Goal: Task Accomplishment & Management: Complete application form

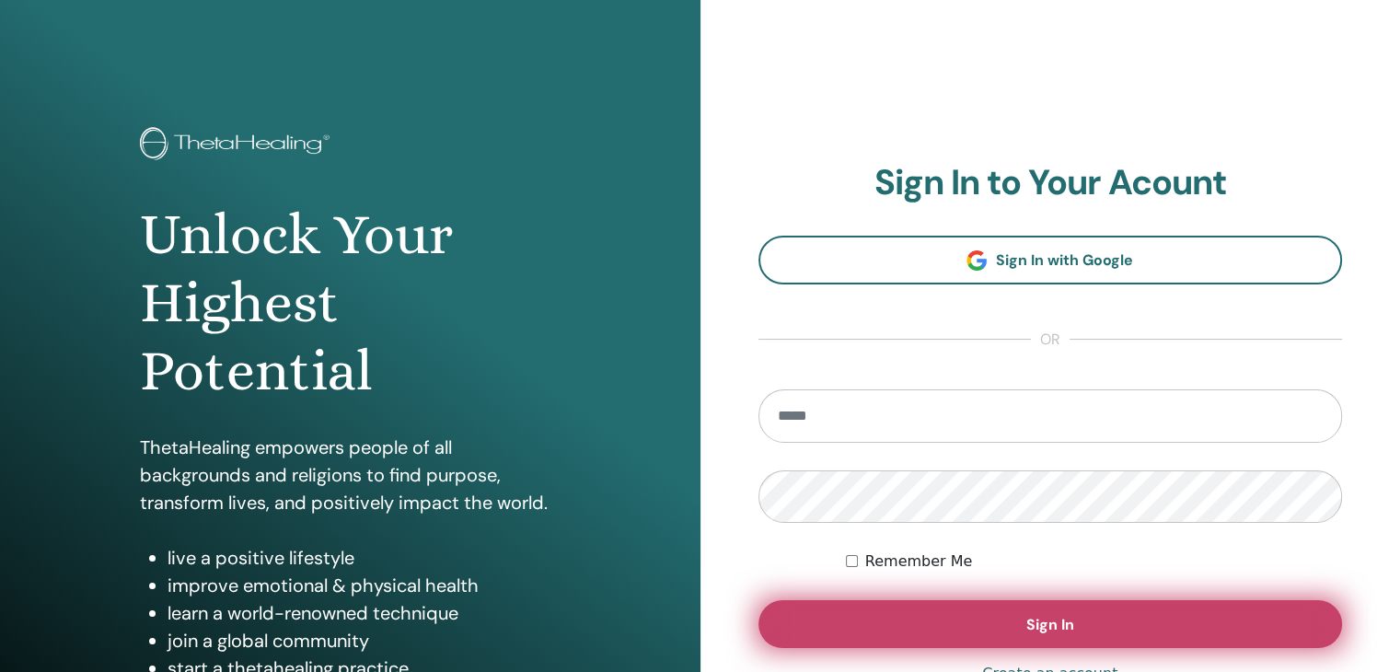
type input "**********"
click at [962, 641] on button "Sign In" at bounding box center [1050, 624] width 585 height 48
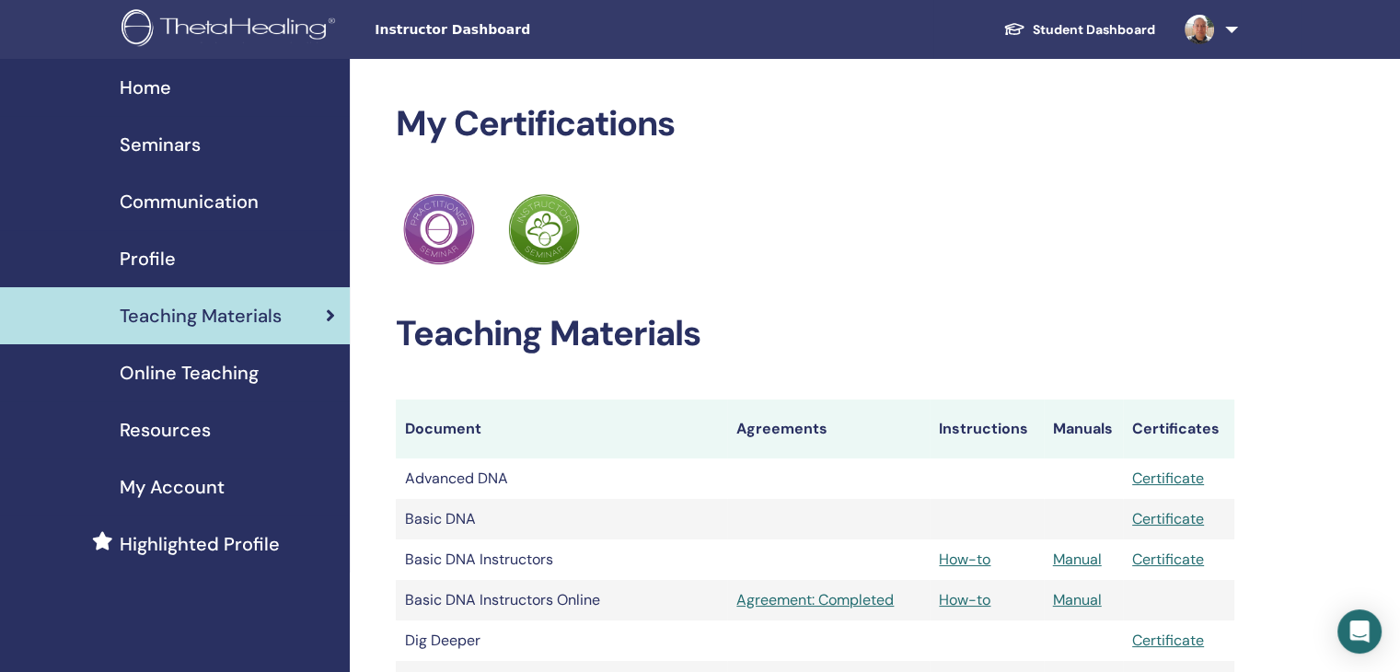
click at [169, 151] on span "Seminars" at bounding box center [160, 145] width 81 height 28
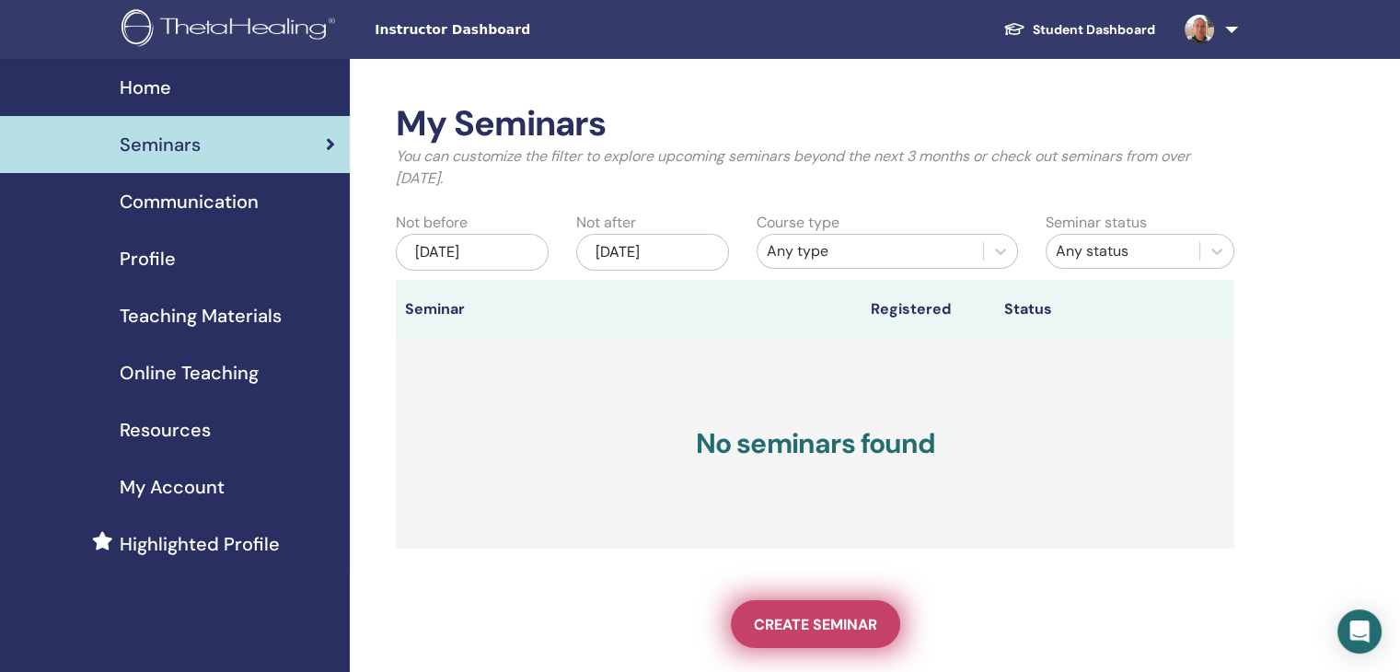
click at [841, 612] on link "Create seminar" at bounding box center [815, 624] width 169 height 48
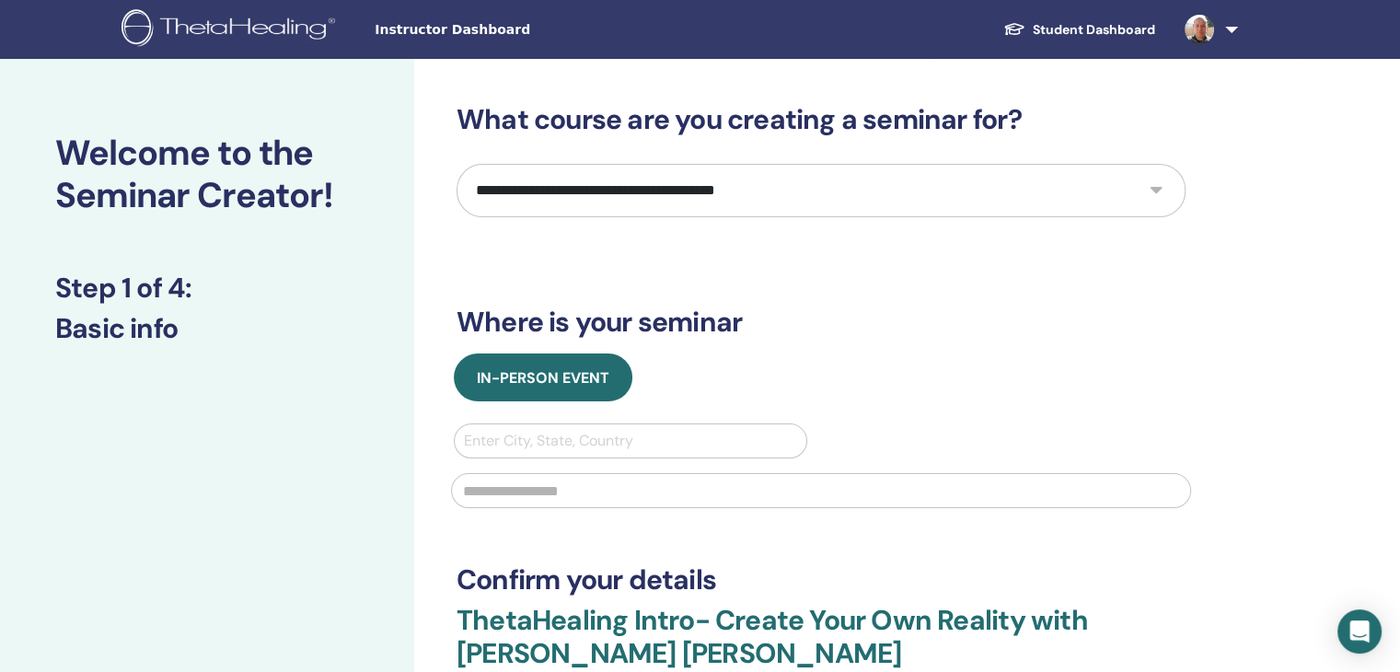
click at [976, 209] on select "**********" at bounding box center [821, 190] width 729 height 53
select select "*"
click at [457, 164] on select "**********" at bounding box center [821, 190] width 729 height 53
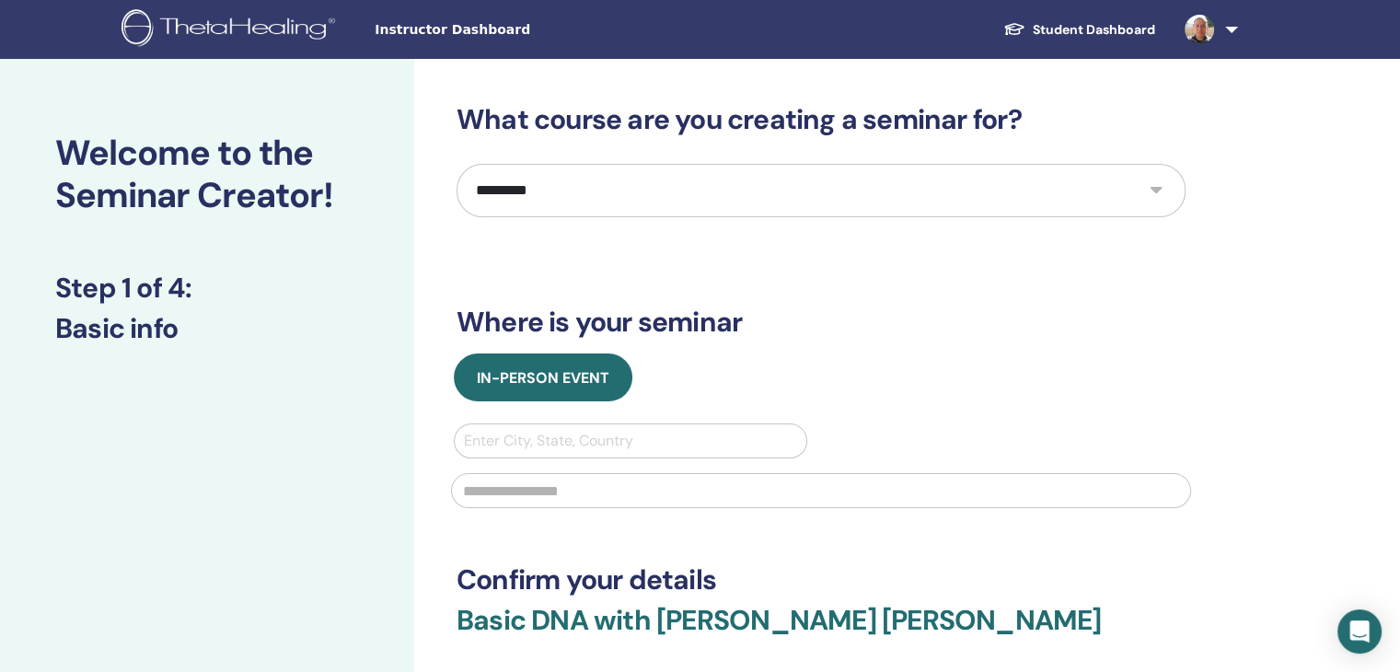
click at [809, 262] on div "**********" at bounding box center [821, 429] width 729 height 652
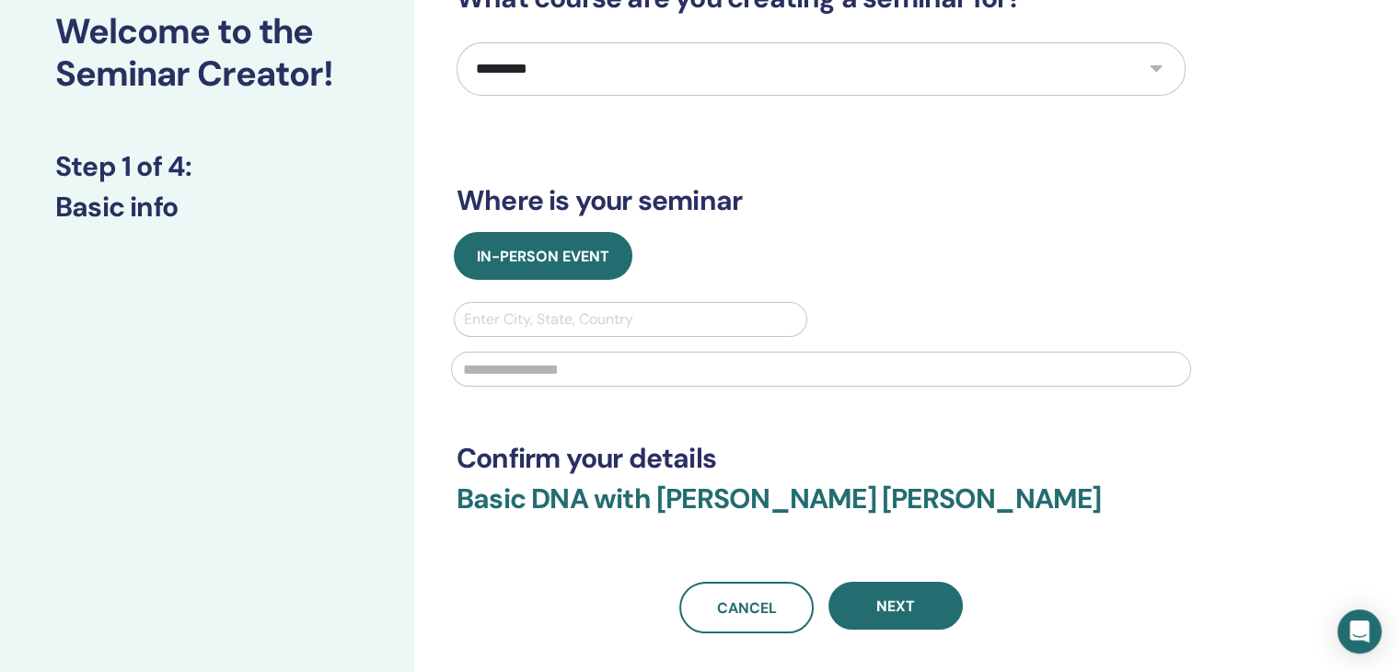
scroll to position [122, 0]
click at [722, 316] on div at bounding box center [630, 319] width 333 height 26
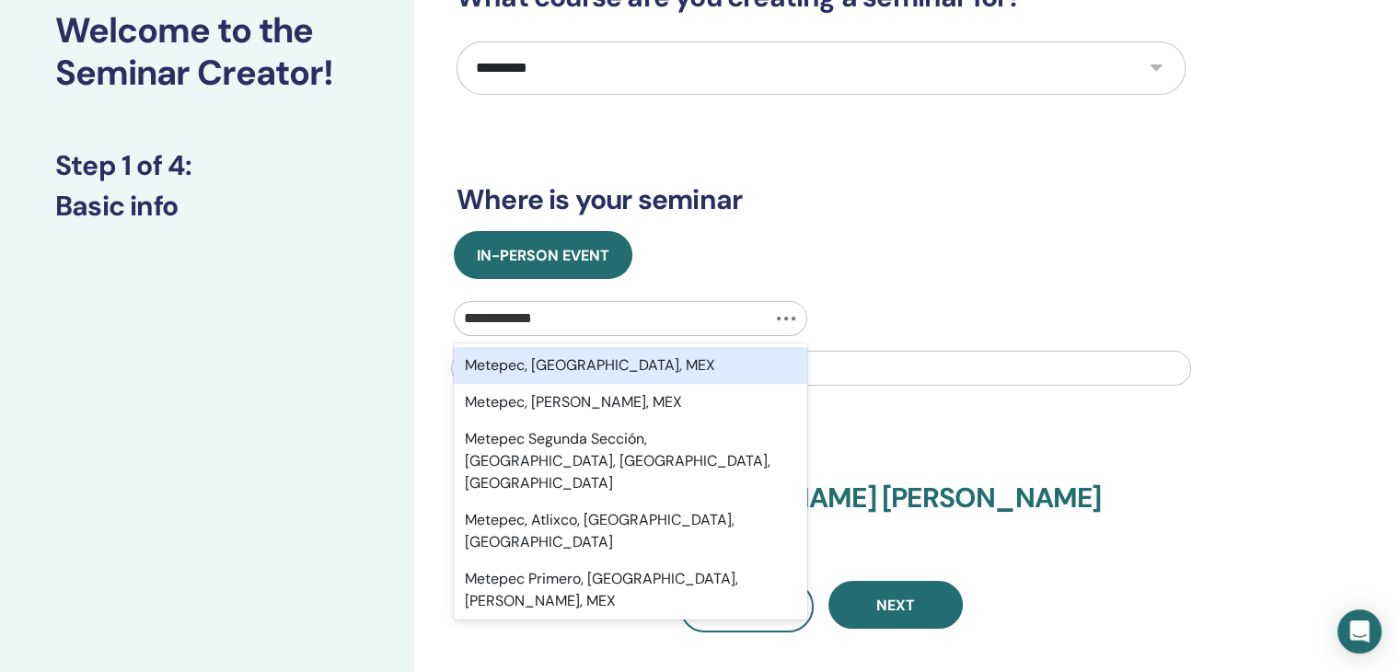
type input "**********"
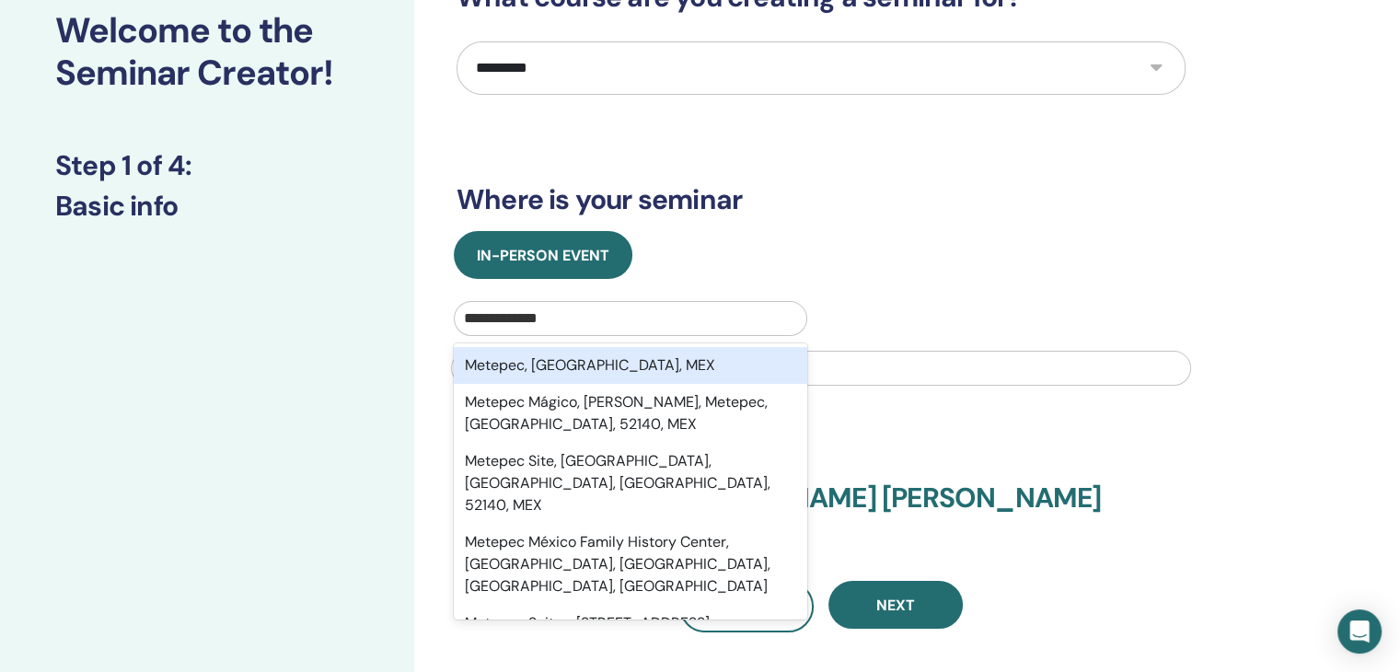
click at [610, 366] on div "Metepec, México, MEX" at bounding box center [630, 365] width 353 height 37
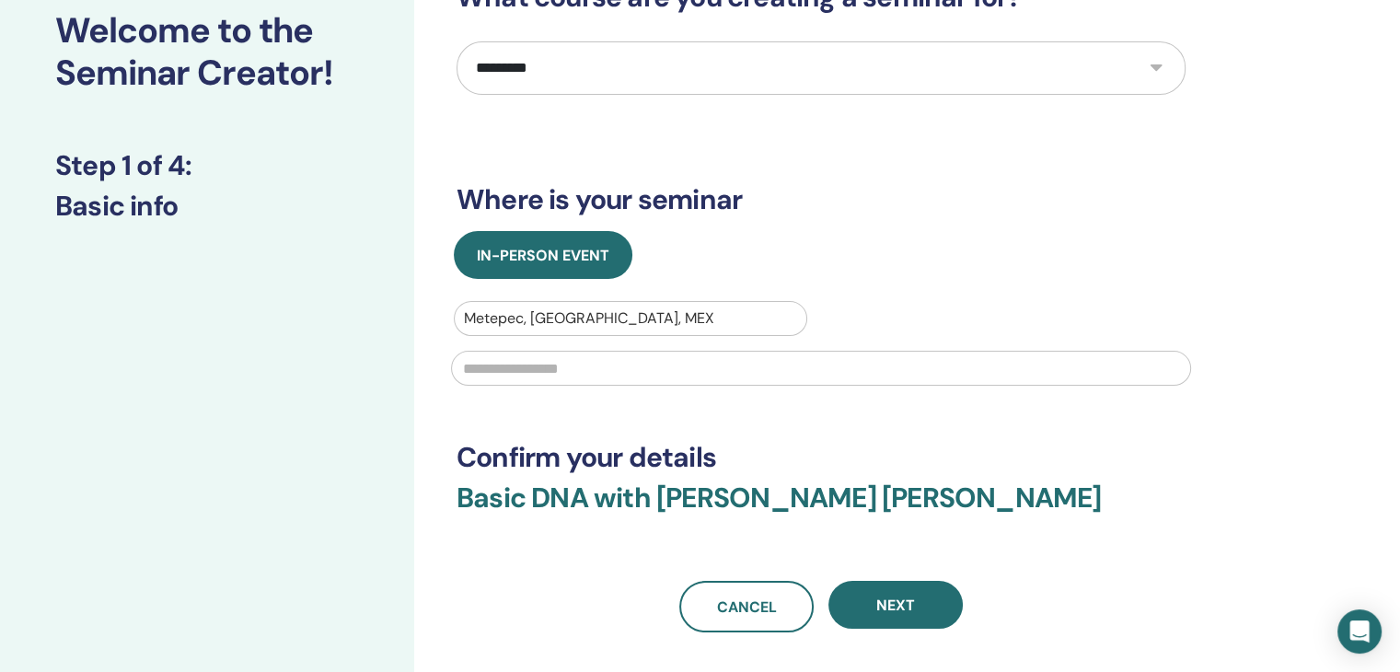
click at [635, 376] on input "text" at bounding box center [821, 368] width 740 height 35
type input "*"
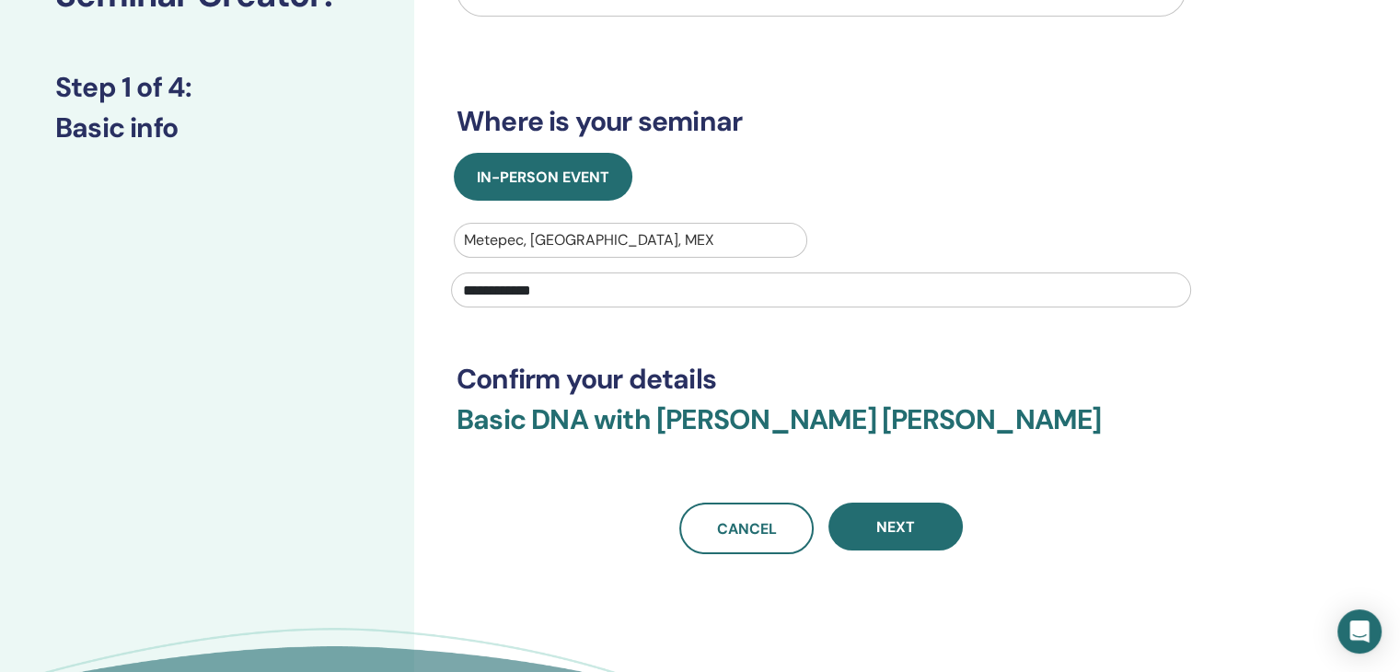
scroll to position [214, 0]
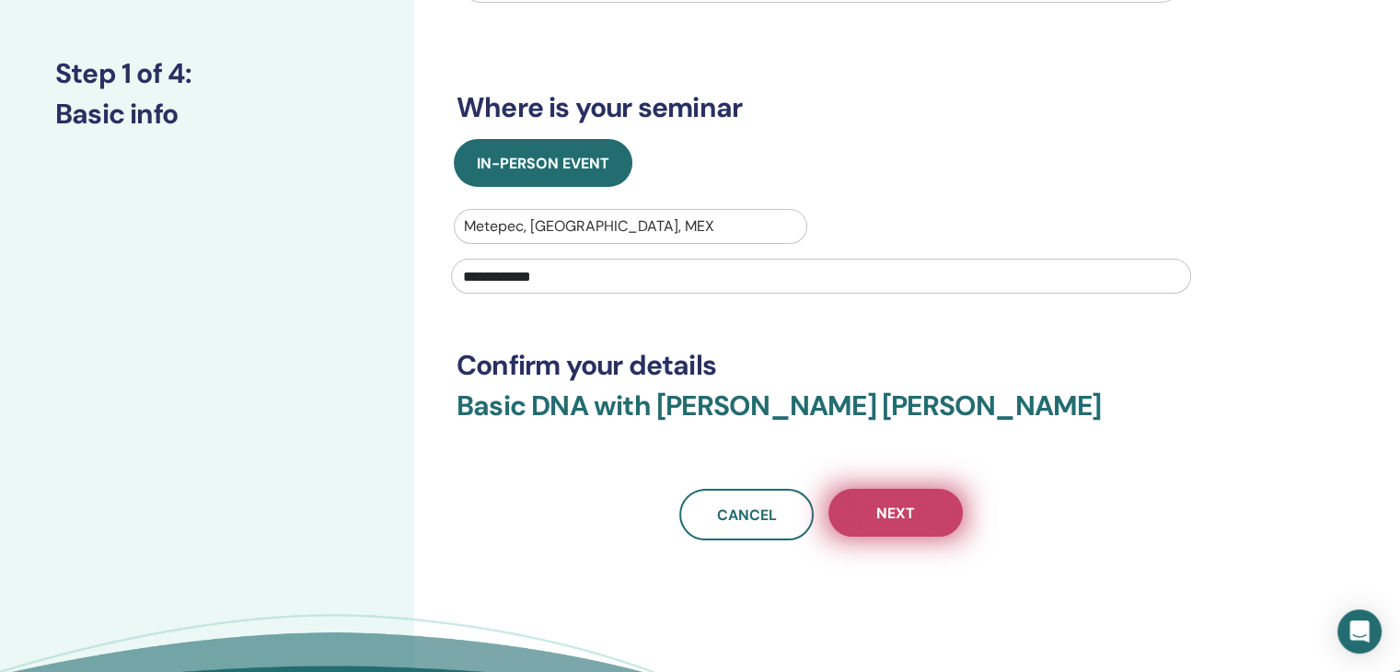
type input "**********"
click at [885, 507] on span "Next" at bounding box center [895, 513] width 39 height 19
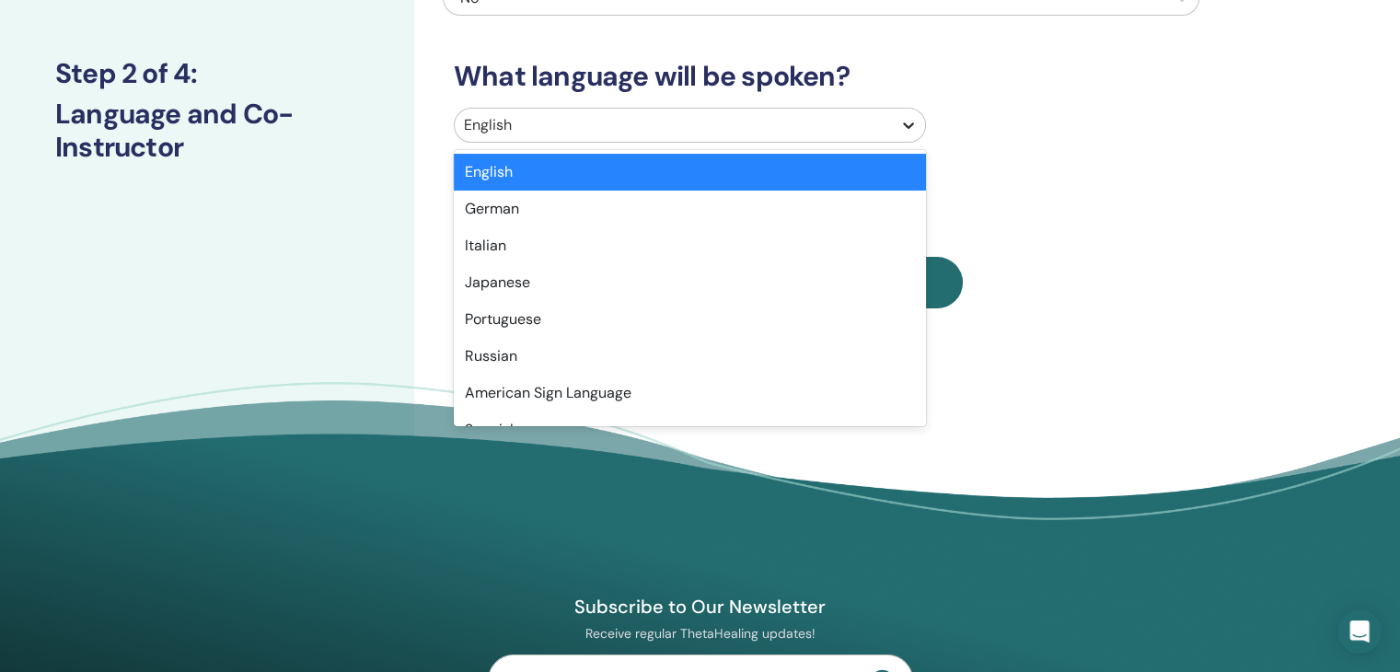
click at [902, 126] on icon at bounding box center [908, 125] width 18 height 18
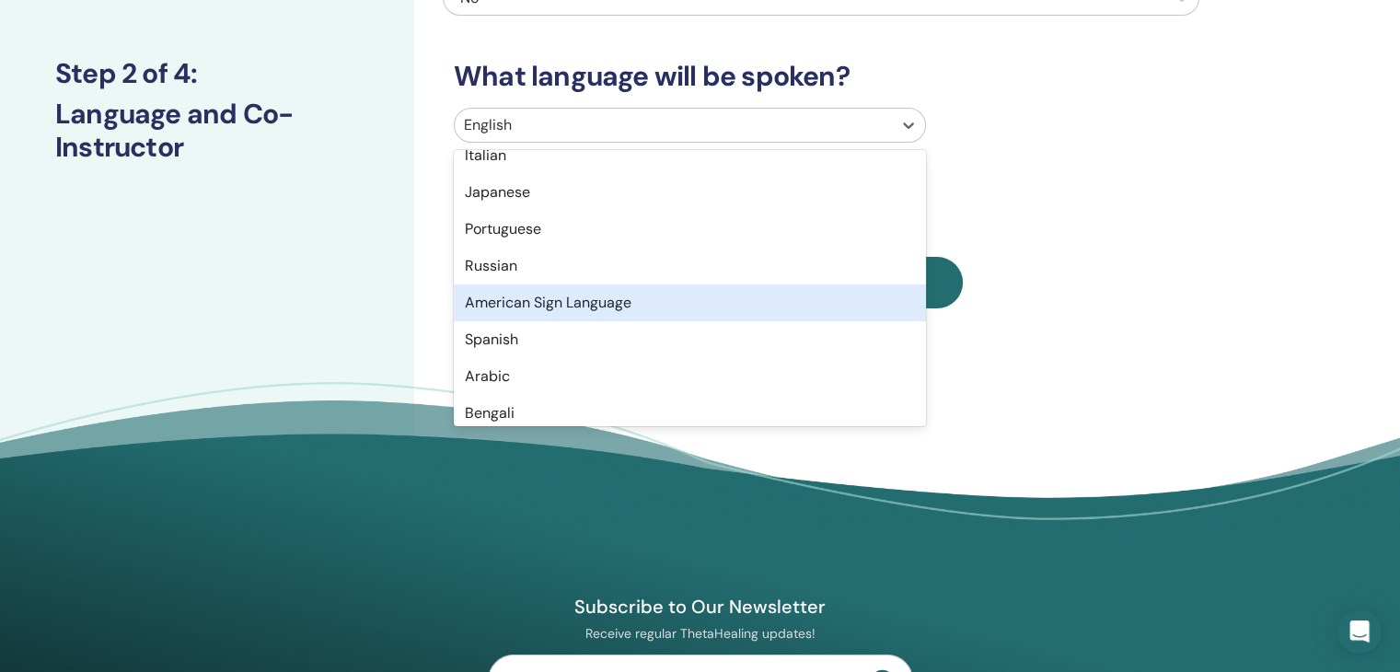
scroll to position [92, 0]
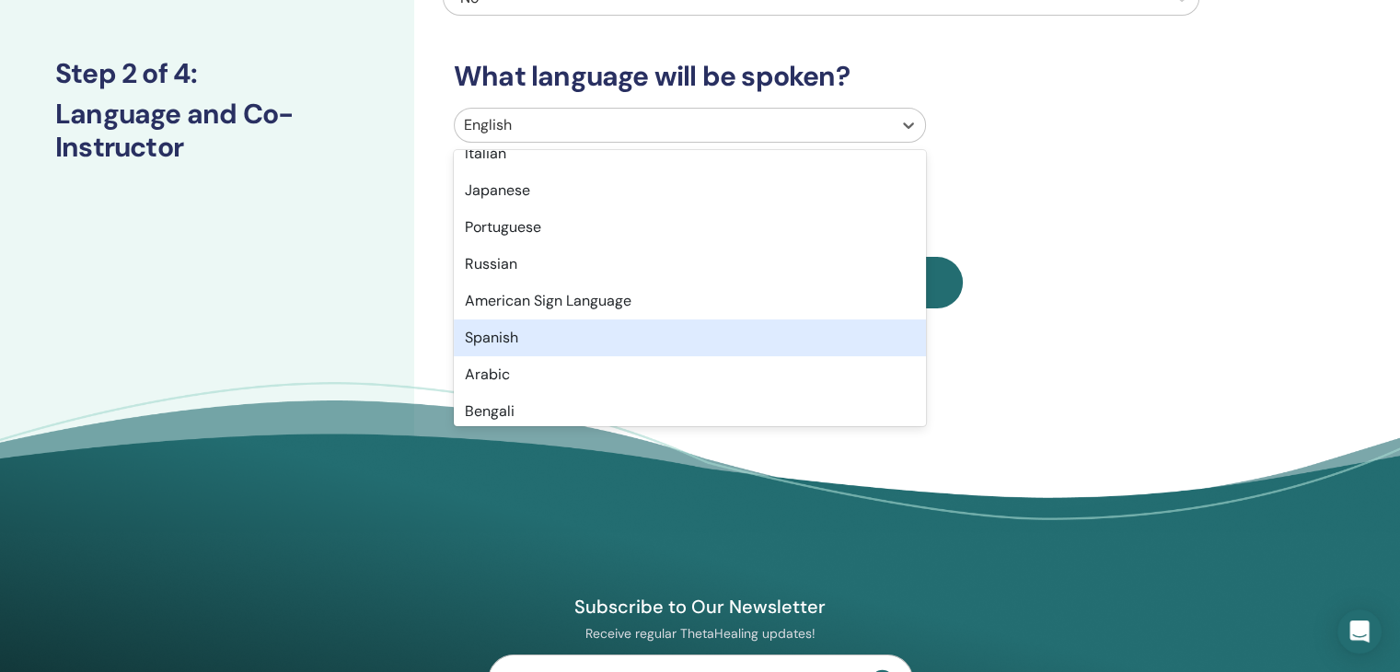
click at [596, 329] on div "Spanish" at bounding box center [690, 337] width 472 height 37
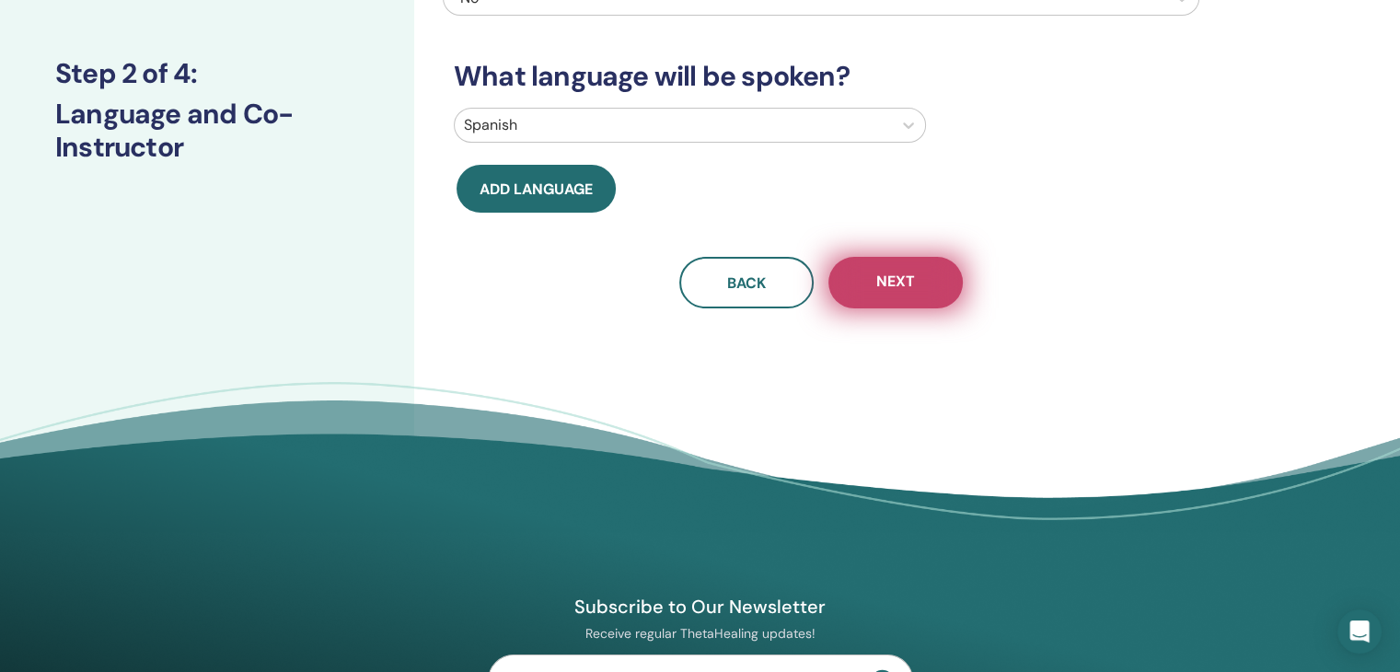
click at [894, 272] on span "Next" at bounding box center [895, 283] width 39 height 23
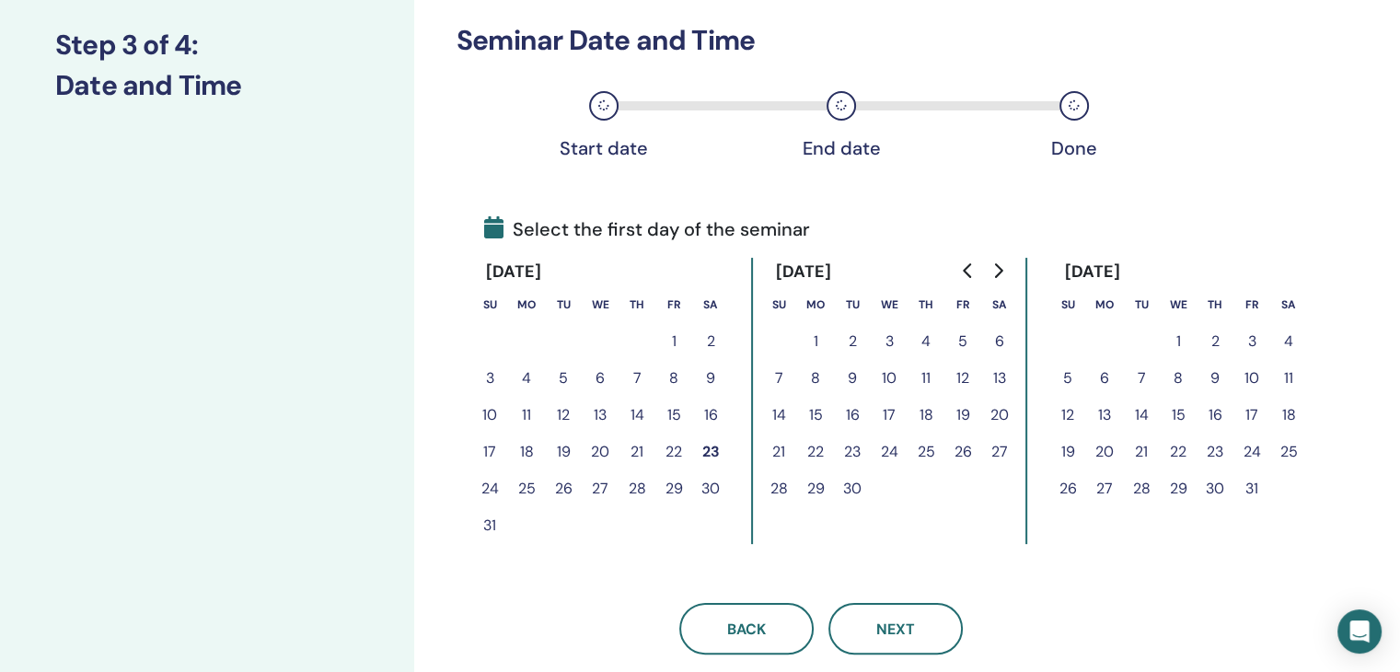
scroll to position [245, 0]
click at [1254, 455] on button "24" at bounding box center [1251, 450] width 37 height 37
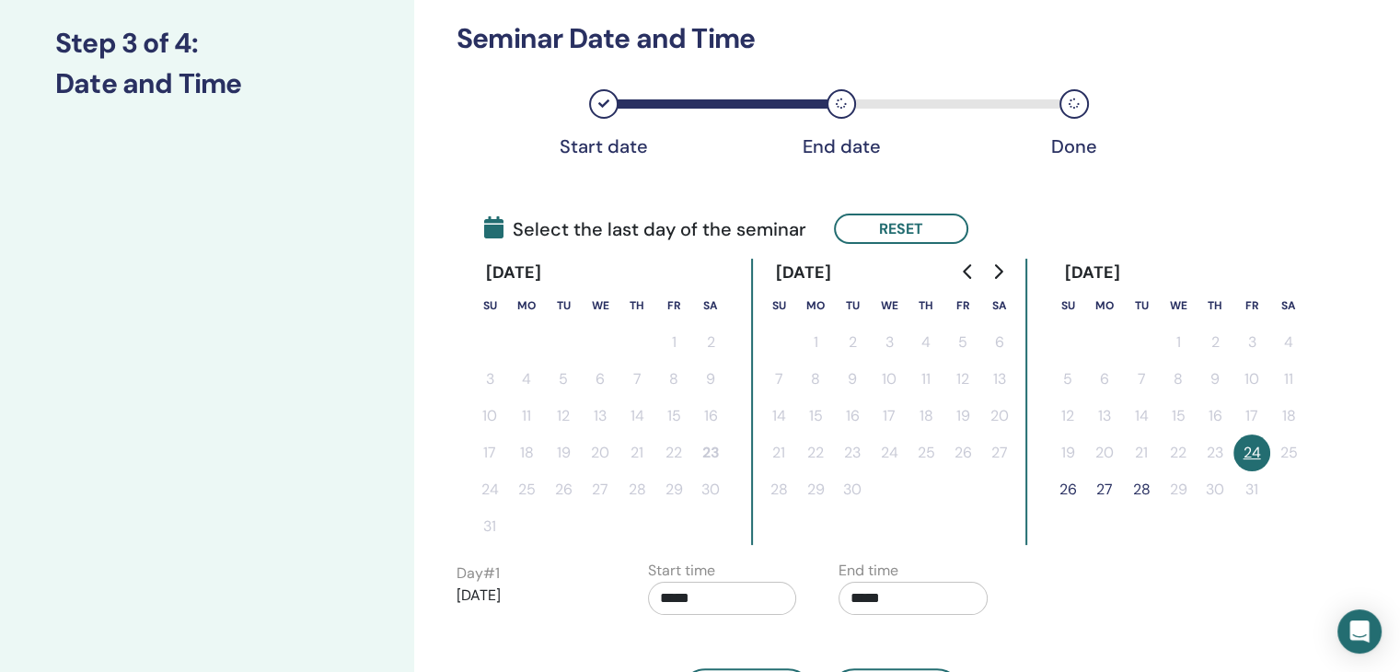
click at [1068, 480] on button "26" at bounding box center [1067, 489] width 37 height 37
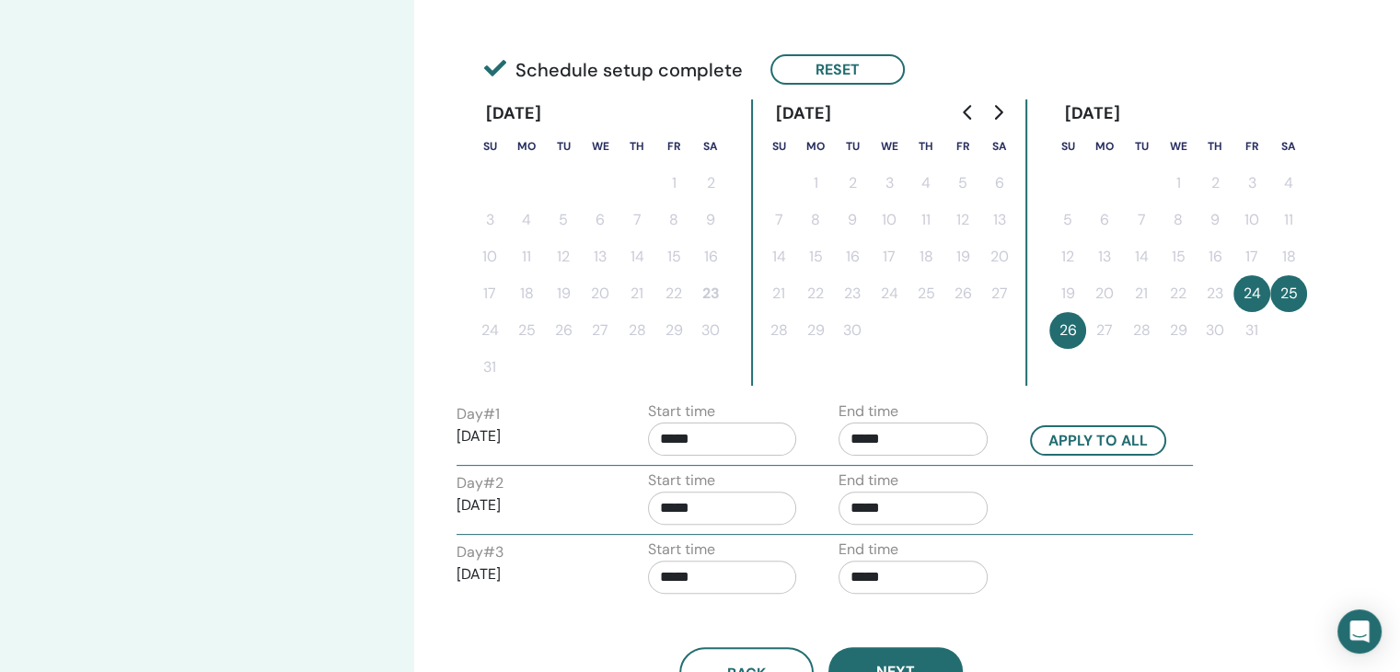
scroll to position [398, 0]
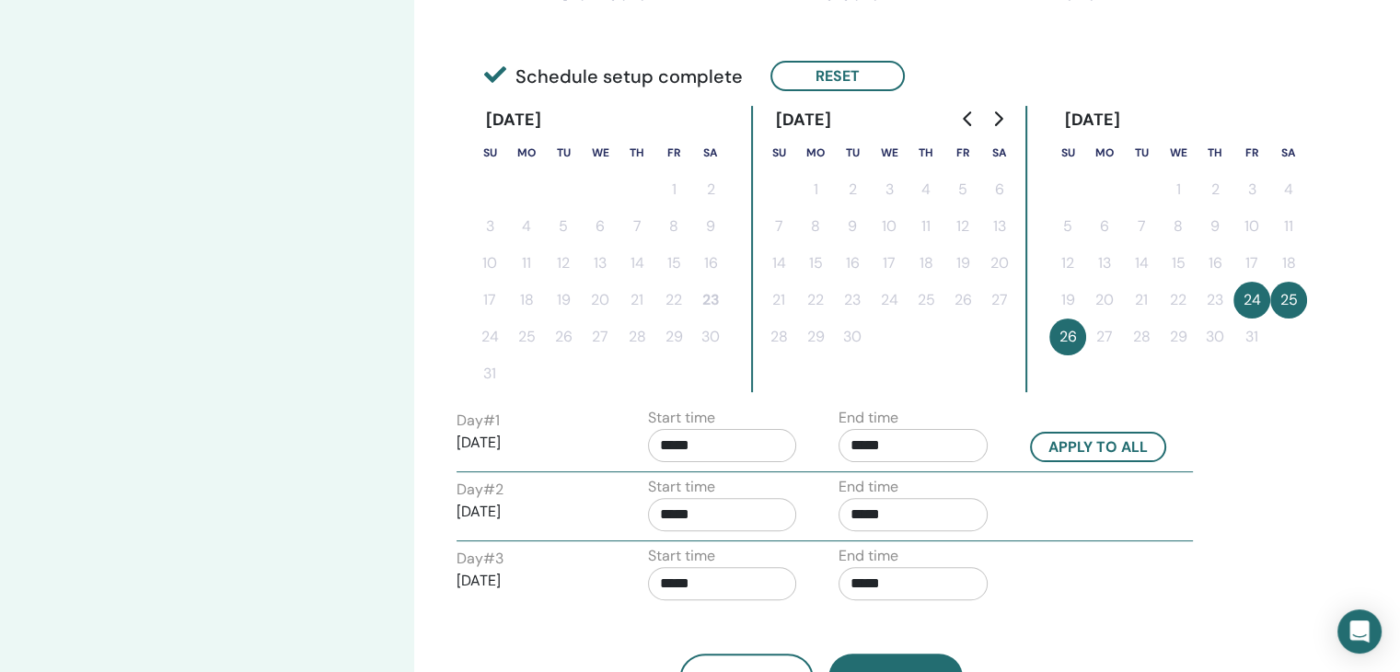
click at [730, 445] on input "*****" at bounding box center [722, 445] width 149 height 33
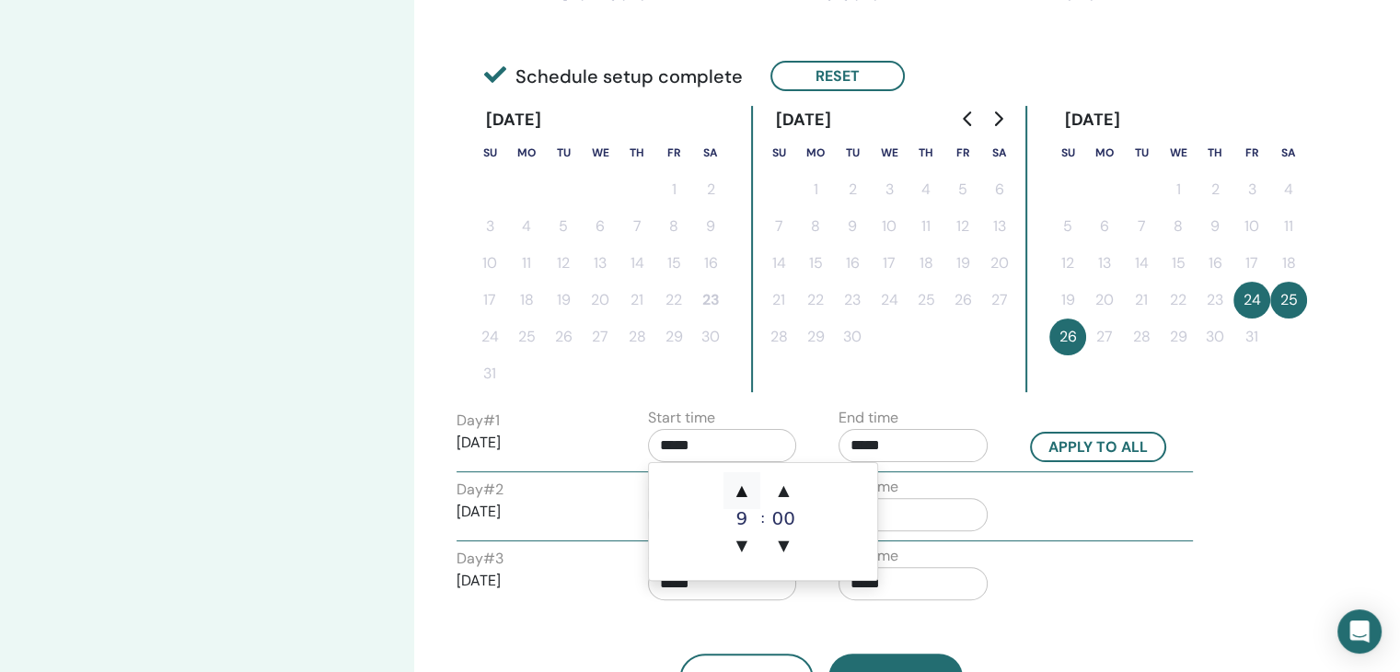
click at [747, 482] on span "▲" at bounding box center [742, 490] width 37 height 37
click at [748, 483] on span "▲" at bounding box center [742, 490] width 37 height 37
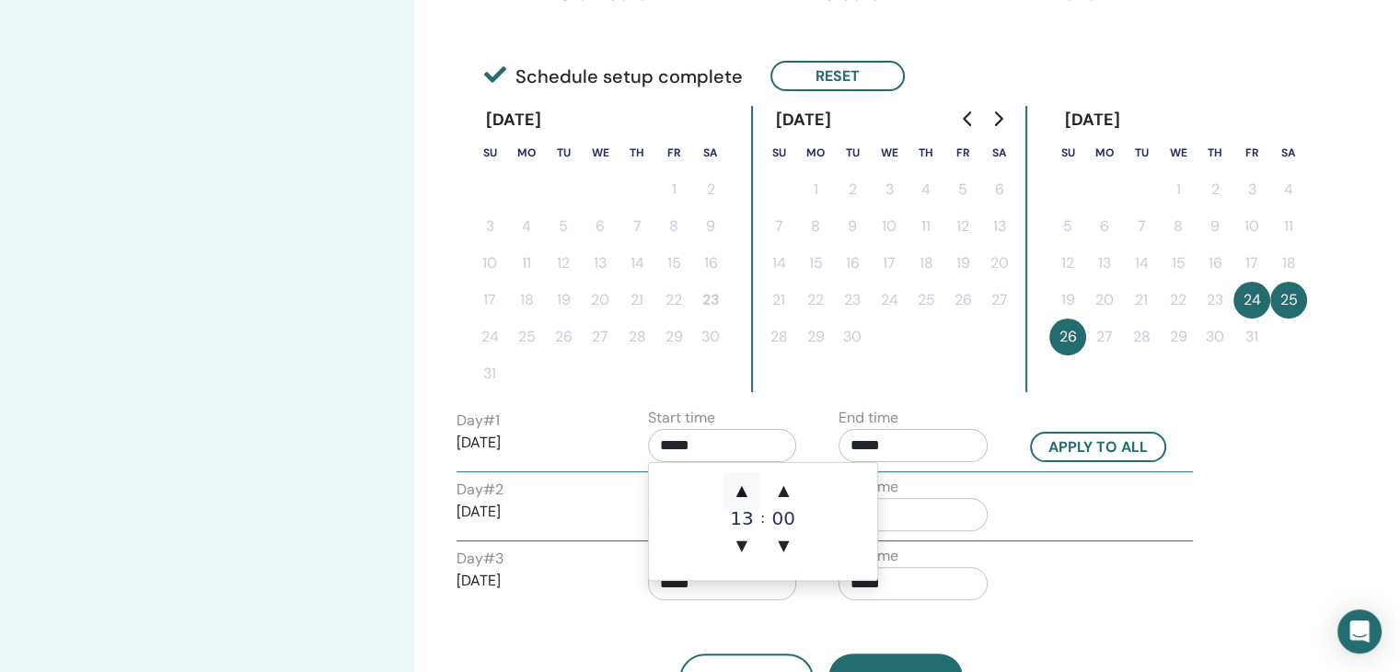
type input "*****"
click at [748, 483] on span "▲" at bounding box center [742, 490] width 37 height 37
click at [744, 486] on span "▲" at bounding box center [742, 490] width 37 height 37
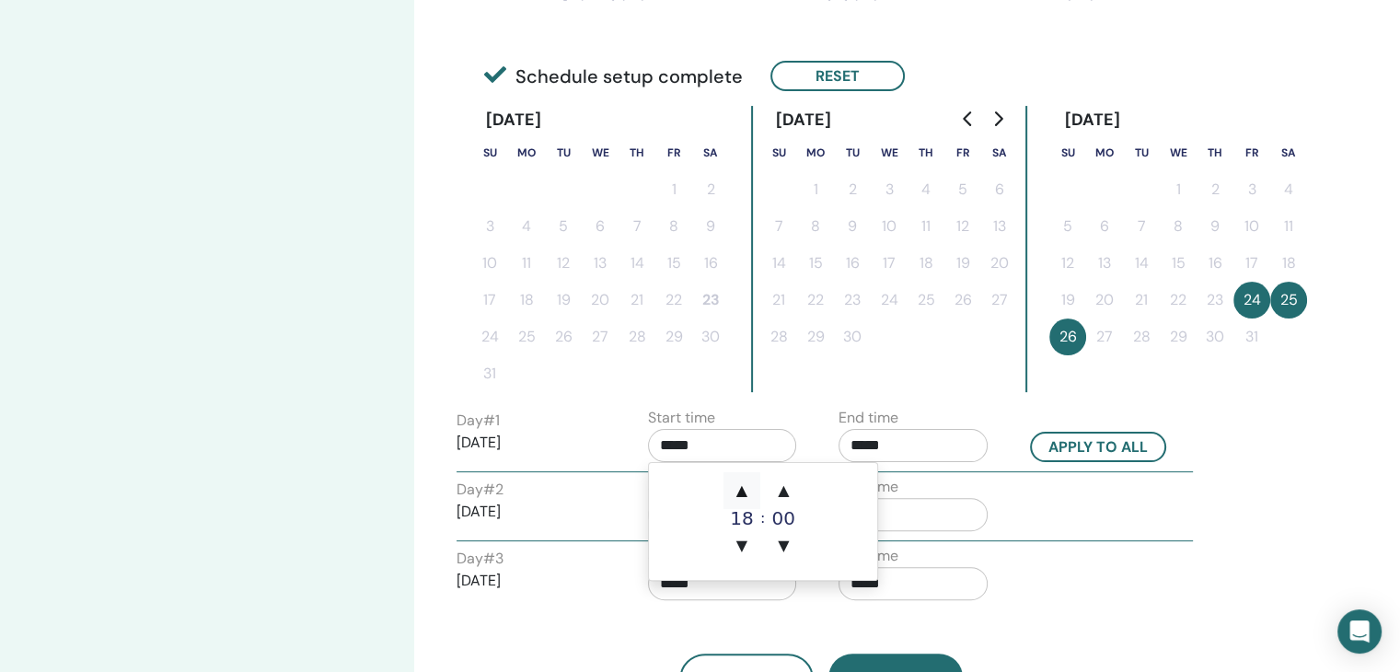
click at [744, 491] on span "▲" at bounding box center [742, 490] width 37 height 37
click at [744, 546] on span "▼" at bounding box center [742, 545] width 37 height 37
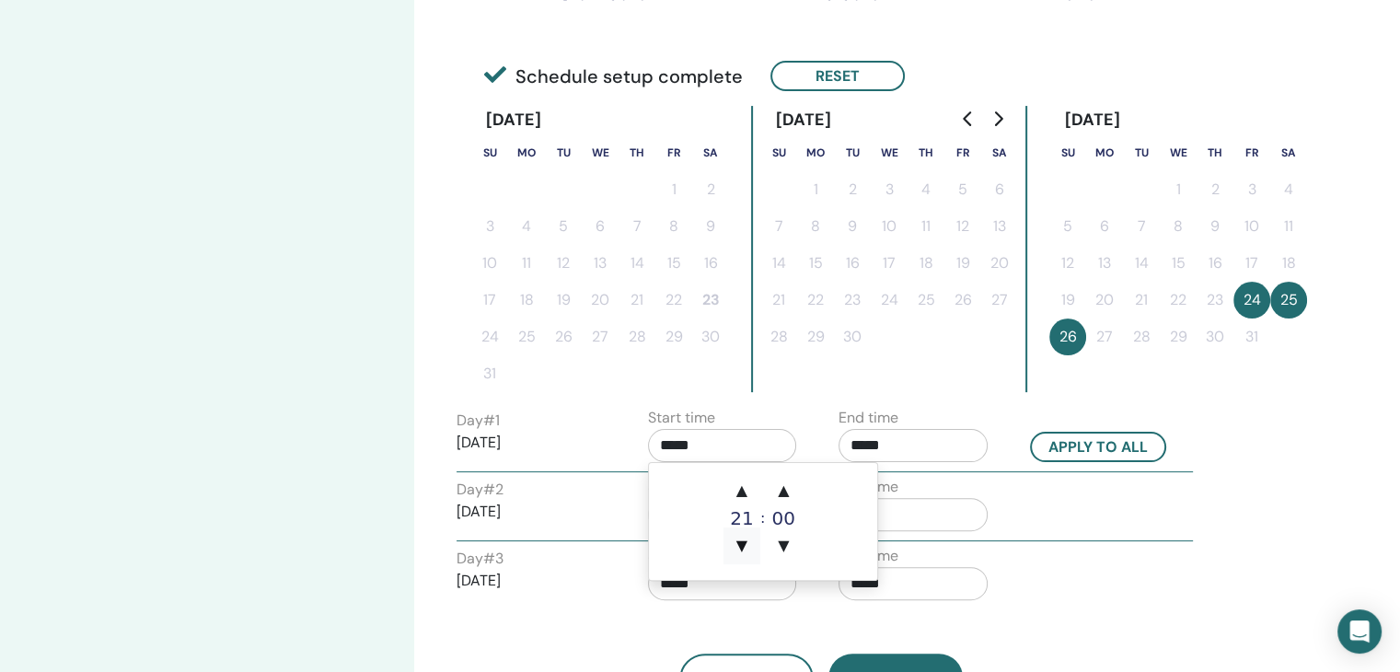
click at [744, 546] on span "▼" at bounding box center [742, 545] width 37 height 37
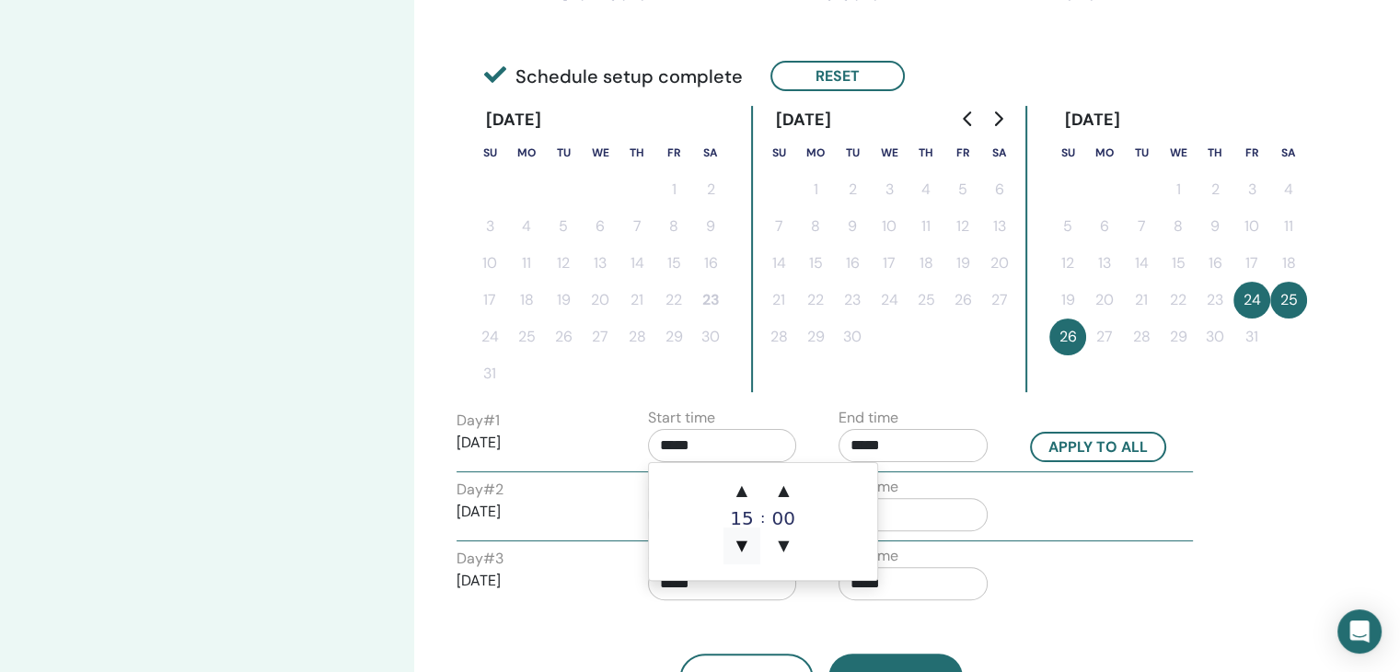
click at [744, 546] on span "▼" at bounding box center [742, 545] width 37 height 37
click at [751, 501] on span "▲" at bounding box center [742, 490] width 37 height 37
click at [793, 498] on span "▲" at bounding box center [783, 490] width 37 height 37
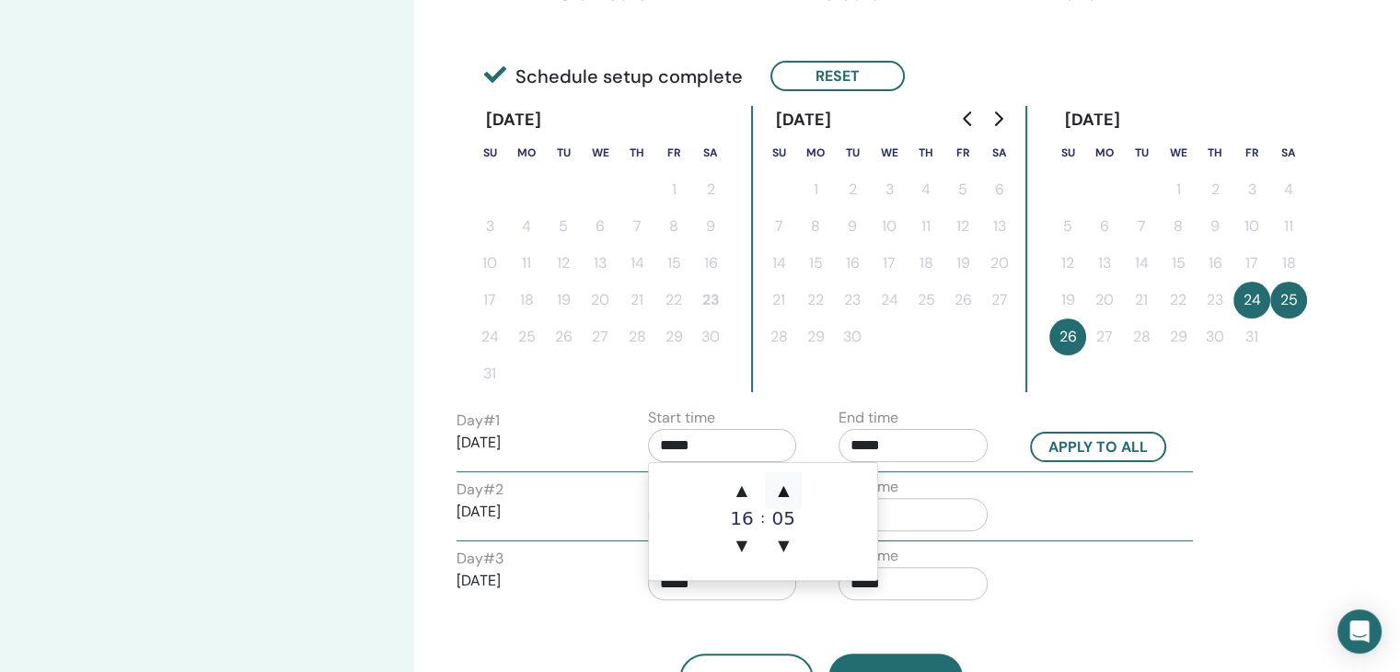
click at [793, 498] on span "▲" at bounding box center [783, 490] width 37 height 37
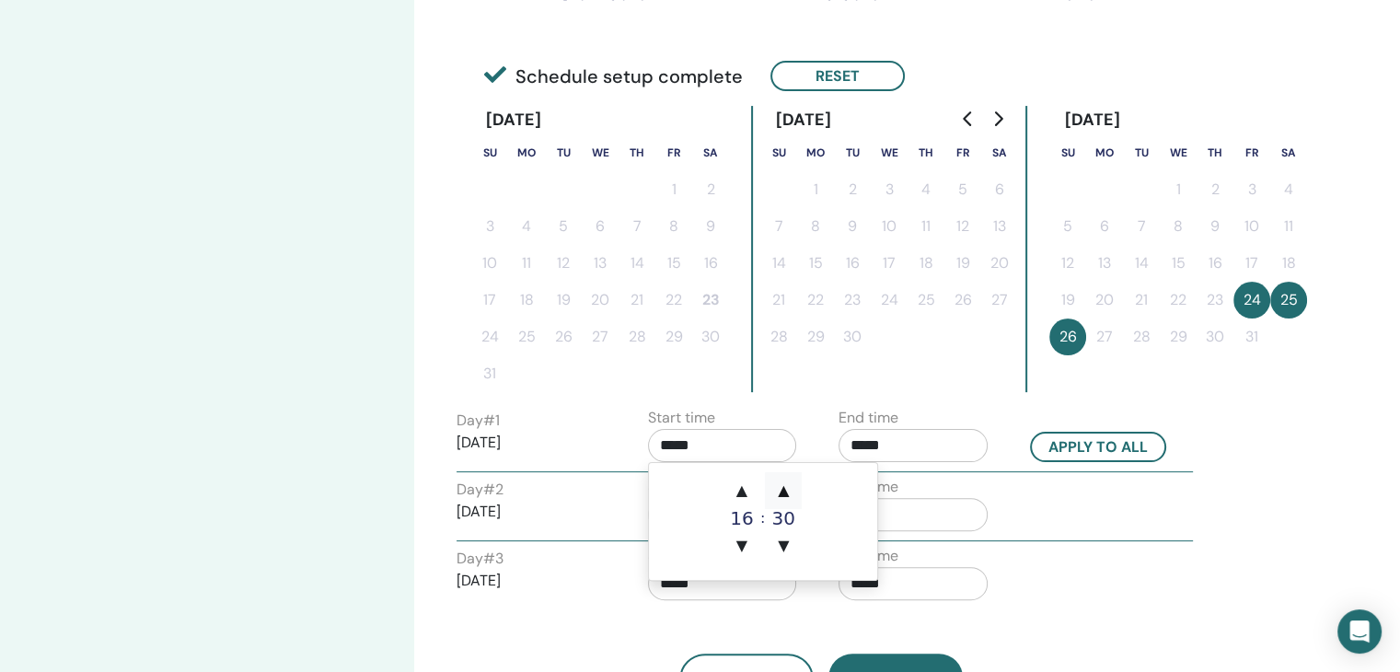
click at [793, 498] on span "▲" at bounding box center [783, 490] width 37 height 37
click at [788, 539] on span "▼" at bounding box center [783, 545] width 37 height 37
click at [1013, 480] on div "End time *****" at bounding box center [920, 508] width 191 height 64
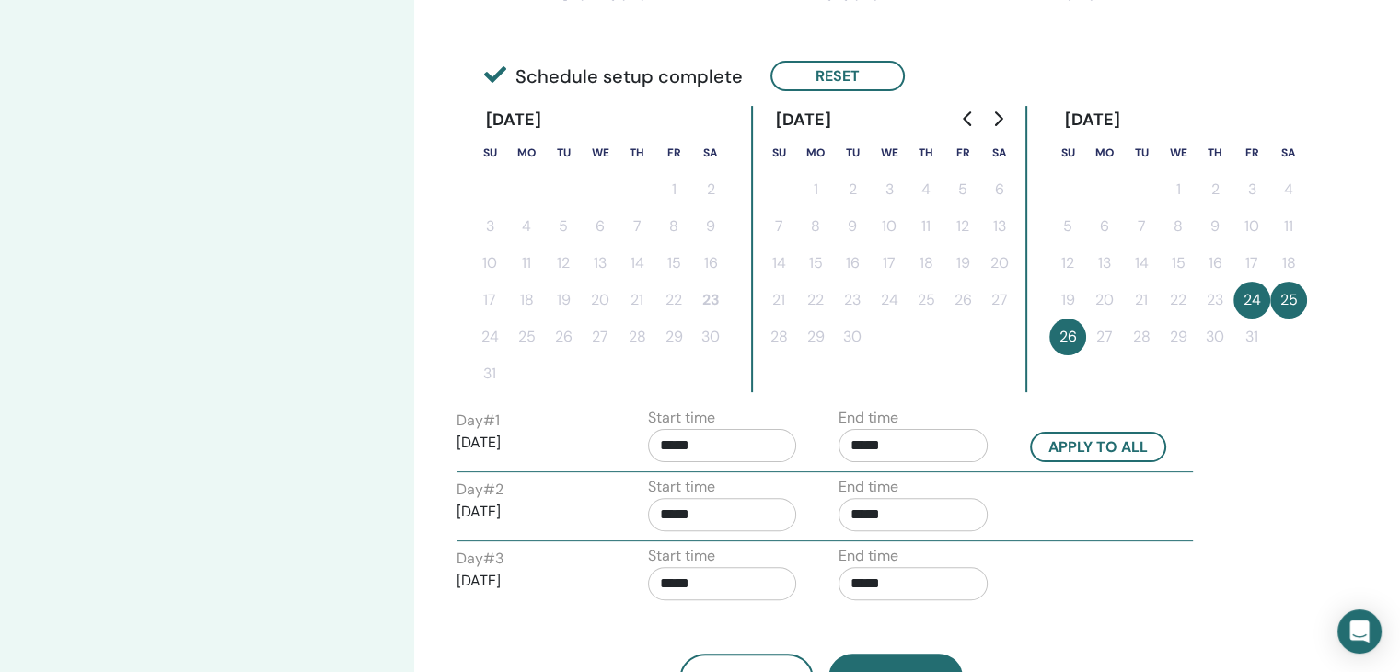
click at [740, 442] on input "*****" at bounding box center [722, 445] width 149 height 33
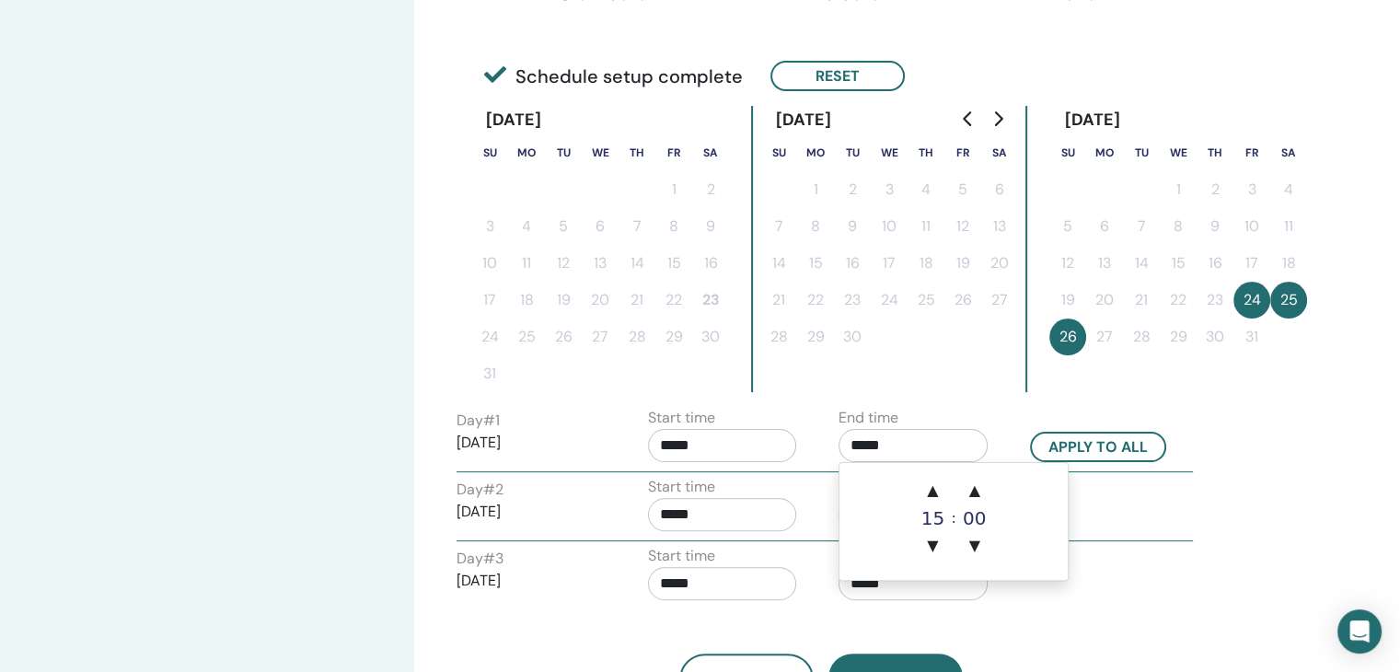
click at [913, 449] on input "*****" at bounding box center [913, 445] width 149 height 33
click at [773, 452] on input "*****" at bounding box center [722, 445] width 149 height 33
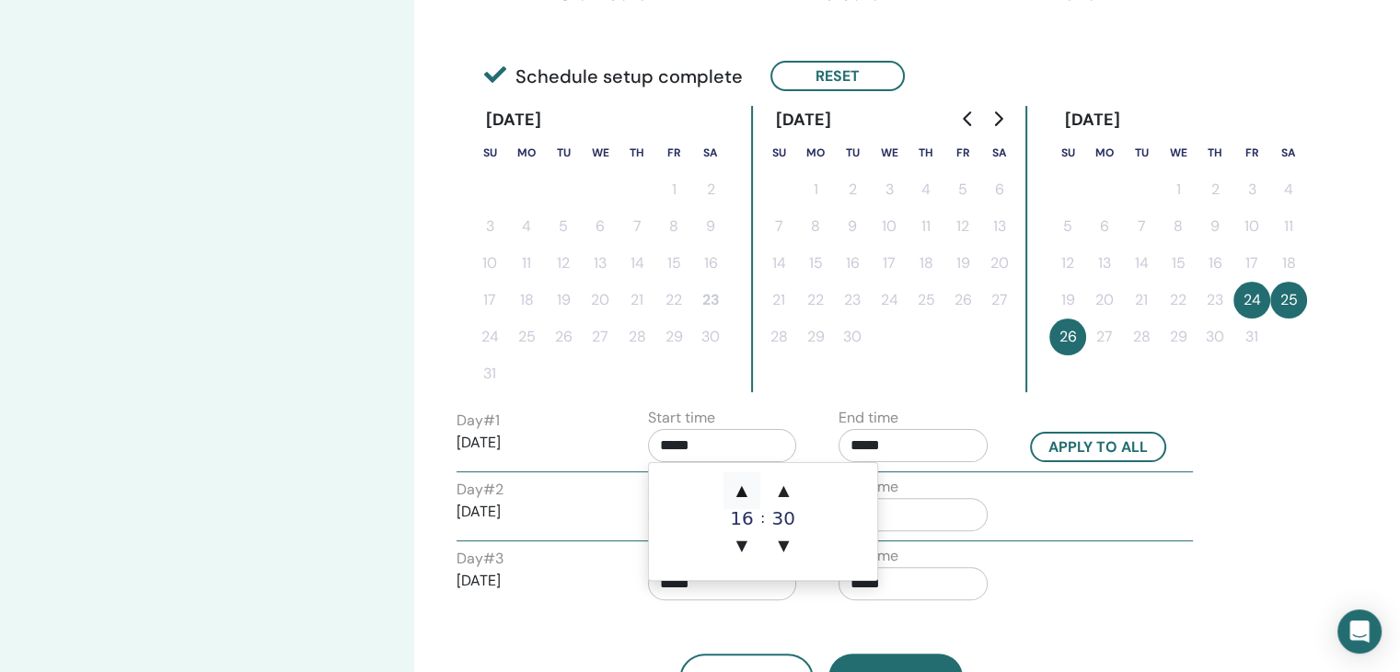
click at [749, 487] on span "▲" at bounding box center [742, 490] width 37 height 37
click at [745, 549] on span "▼" at bounding box center [742, 545] width 37 height 37
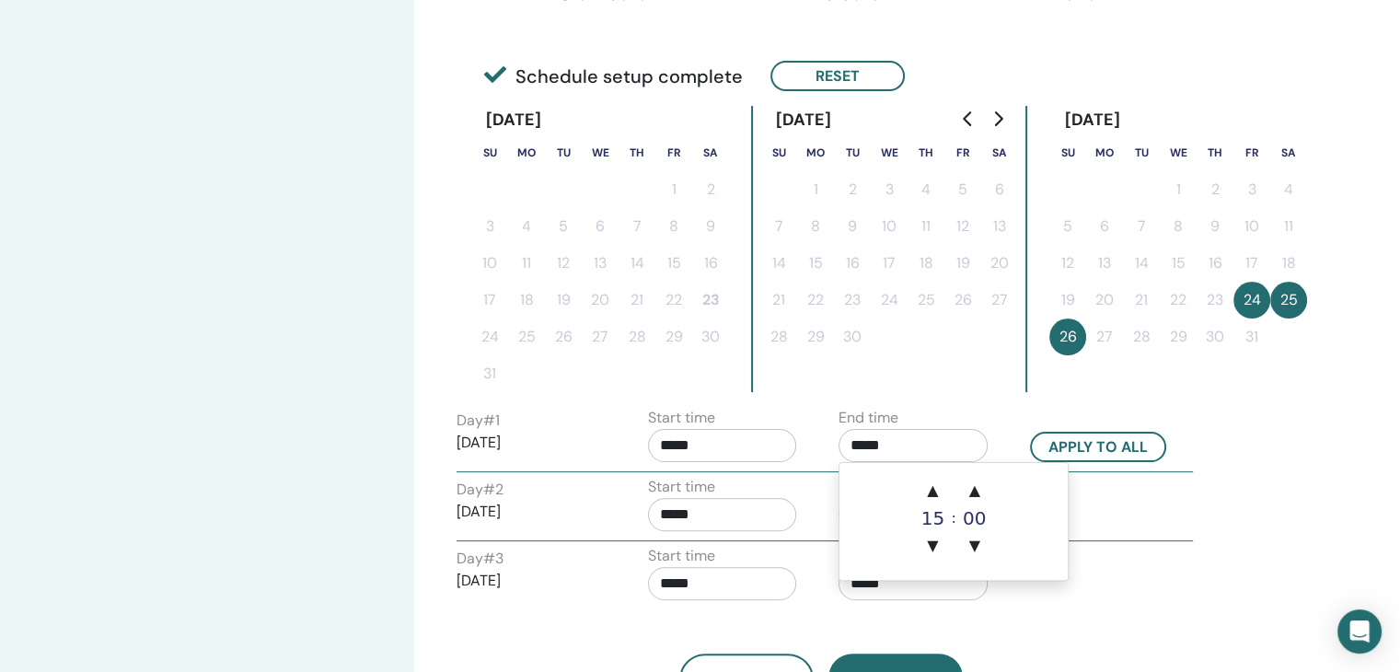
click at [907, 438] on input "*****" at bounding box center [913, 445] width 149 height 33
click at [943, 495] on span "▲" at bounding box center [932, 490] width 37 height 37
click at [941, 494] on span "▲" at bounding box center [932, 490] width 37 height 37
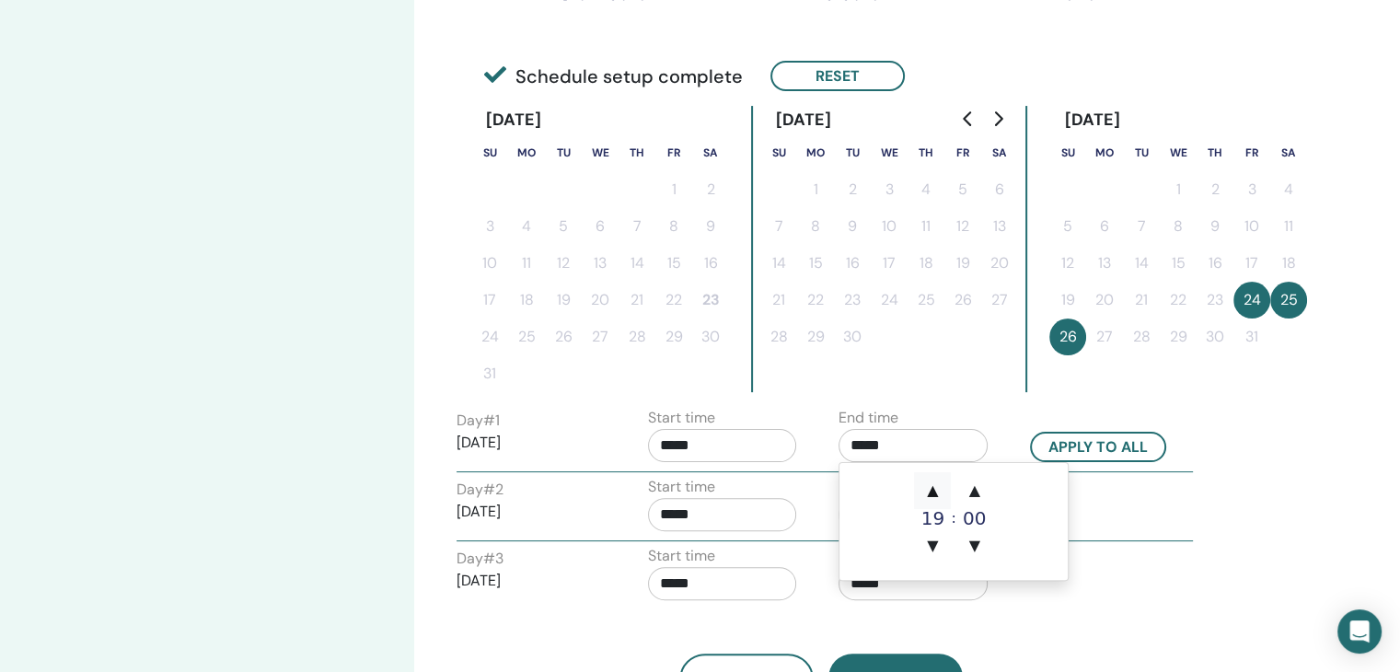
click at [941, 494] on span "▲" at bounding box center [932, 490] width 37 height 37
type input "*****"
click at [1083, 520] on div "Day # 2 2025/10/25 Start time ***** End time *****" at bounding box center [825, 508] width 764 height 64
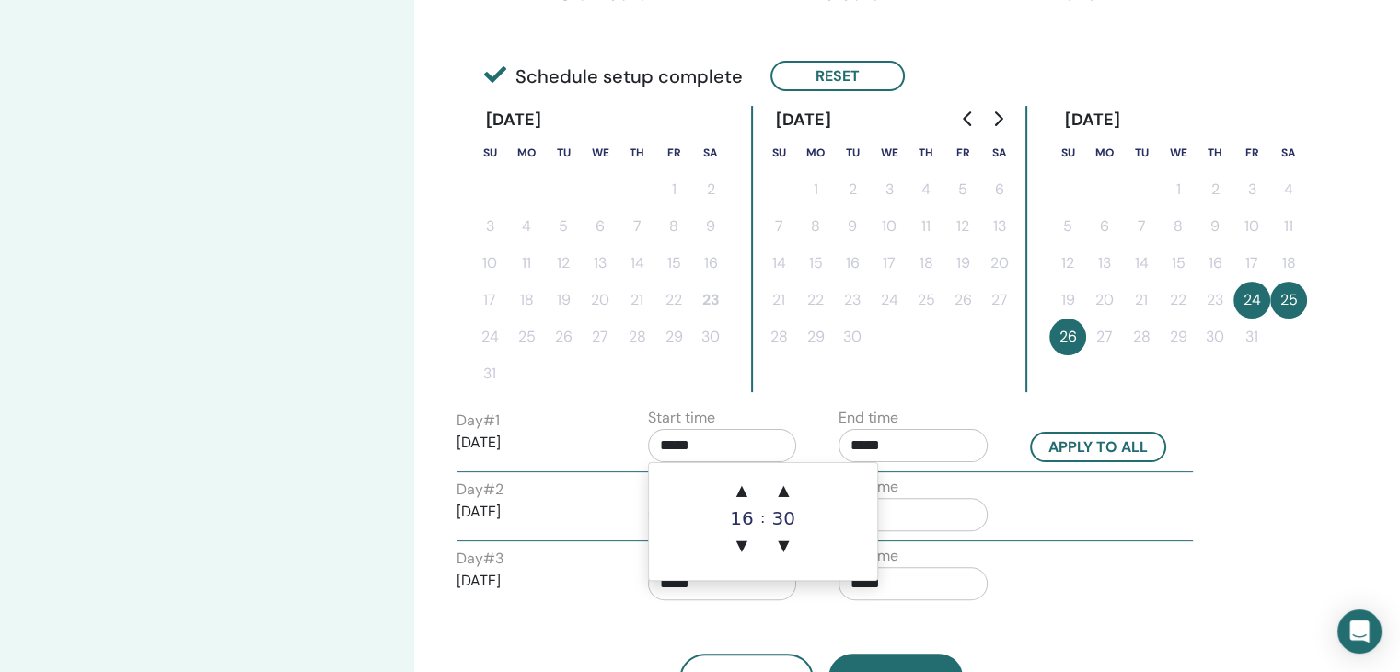
click at [773, 443] on input "*****" at bounding box center [722, 445] width 149 height 33
click at [747, 484] on span "▲" at bounding box center [742, 490] width 37 height 37
click at [742, 542] on span "▼" at bounding box center [742, 545] width 37 height 37
type input "*****"
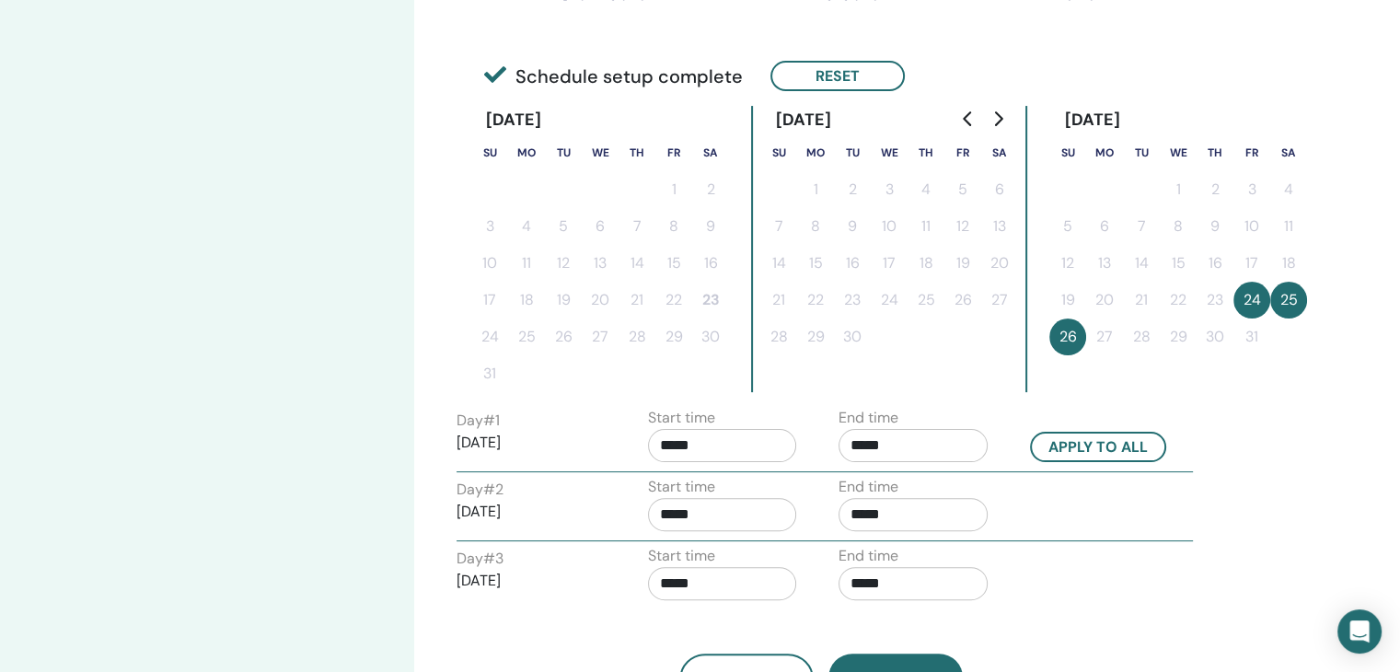
click at [1069, 498] on div "Day # 2 2025/10/25 Start time ***** End time *****" at bounding box center [825, 508] width 764 height 64
click at [741, 516] on input "*****" at bounding box center [722, 514] width 149 height 33
click at [747, 551] on span "▲" at bounding box center [742, 558] width 37 height 37
type input "*****"
click at [917, 518] on input "*****" at bounding box center [913, 514] width 149 height 33
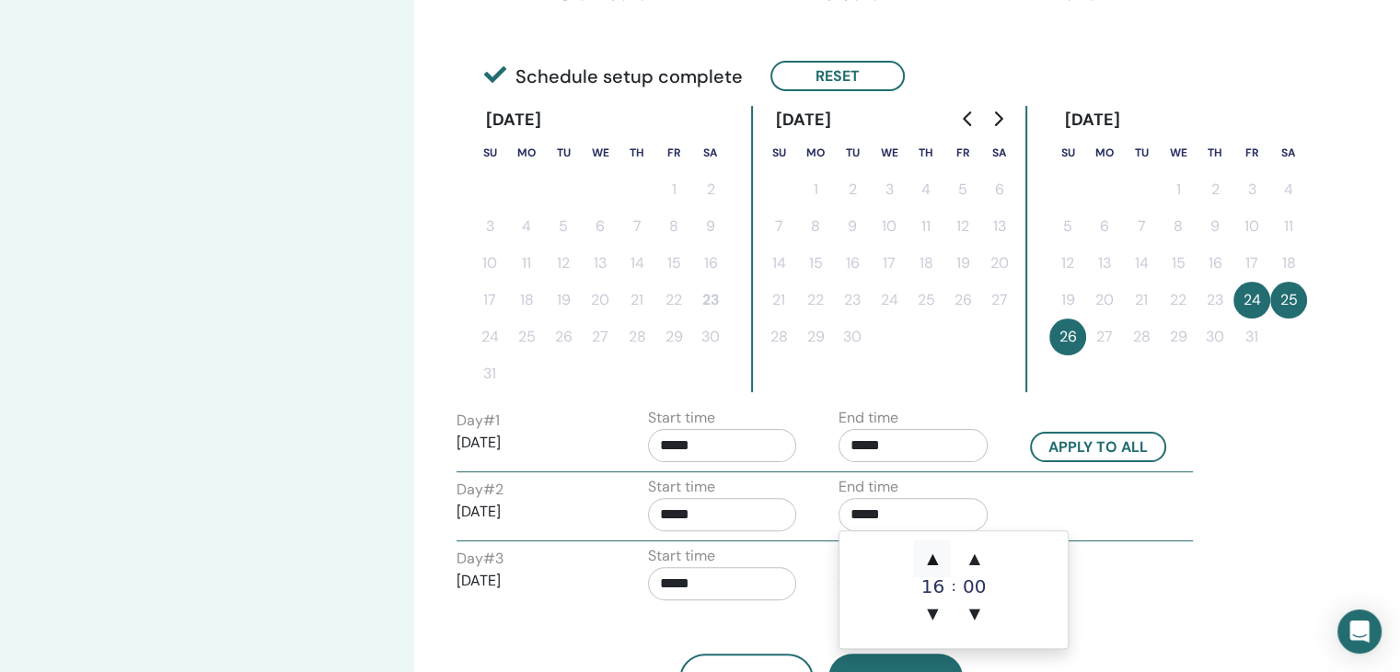
click at [943, 563] on span "▲" at bounding box center [932, 558] width 37 height 37
type input "*****"
click at [1092, 562] on div "Day # 3 2025/10/26 Start time ***** End time *****" at bounding box center [825, 577] width 764 height 64
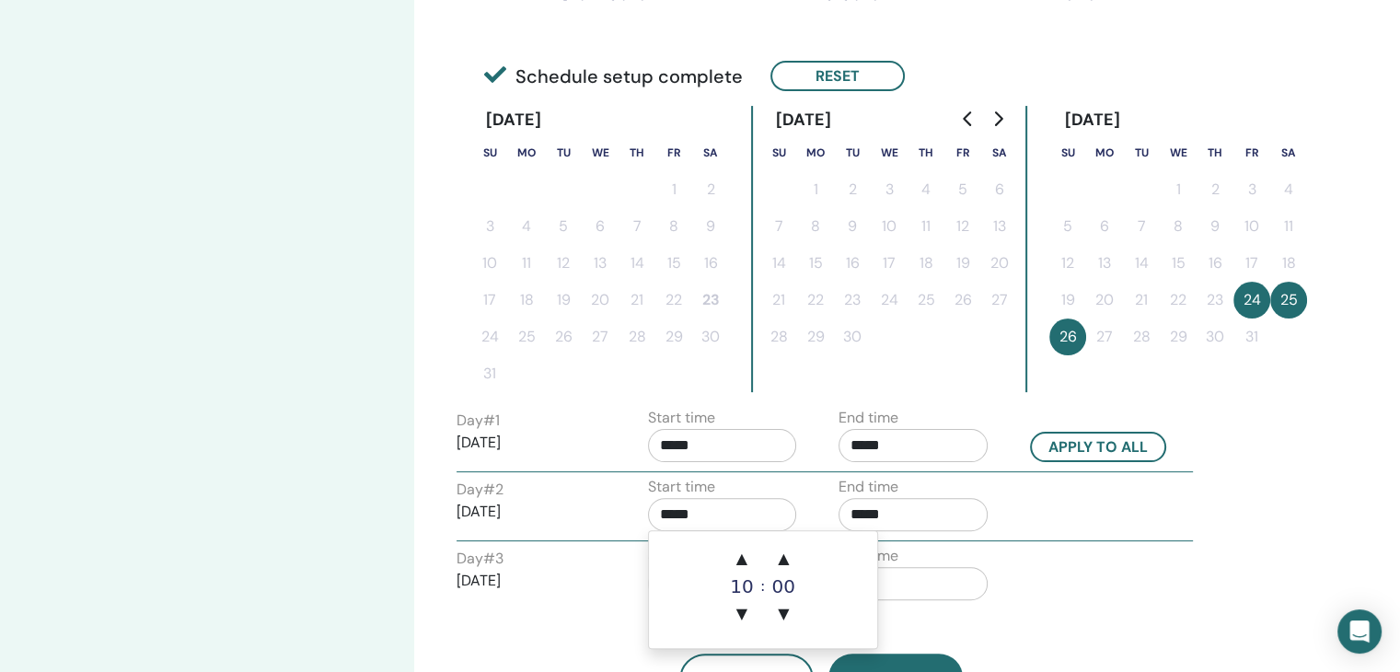
click at [756, 520] on input "*****" at bounding box center [722, 514] width 149 height 33
click at [784, 559] on span "▲" at bounding box center [783, 558] width 37 height 37
click at [784, 612] on span "▼" at bounding box center [783, 614] width 37 height 37
type input "*****"
click at [1078, 579] on div "Day # 3 2025/10/26 Start time ***** End time *****" at bounding box center [825, 577] width 764 height 64
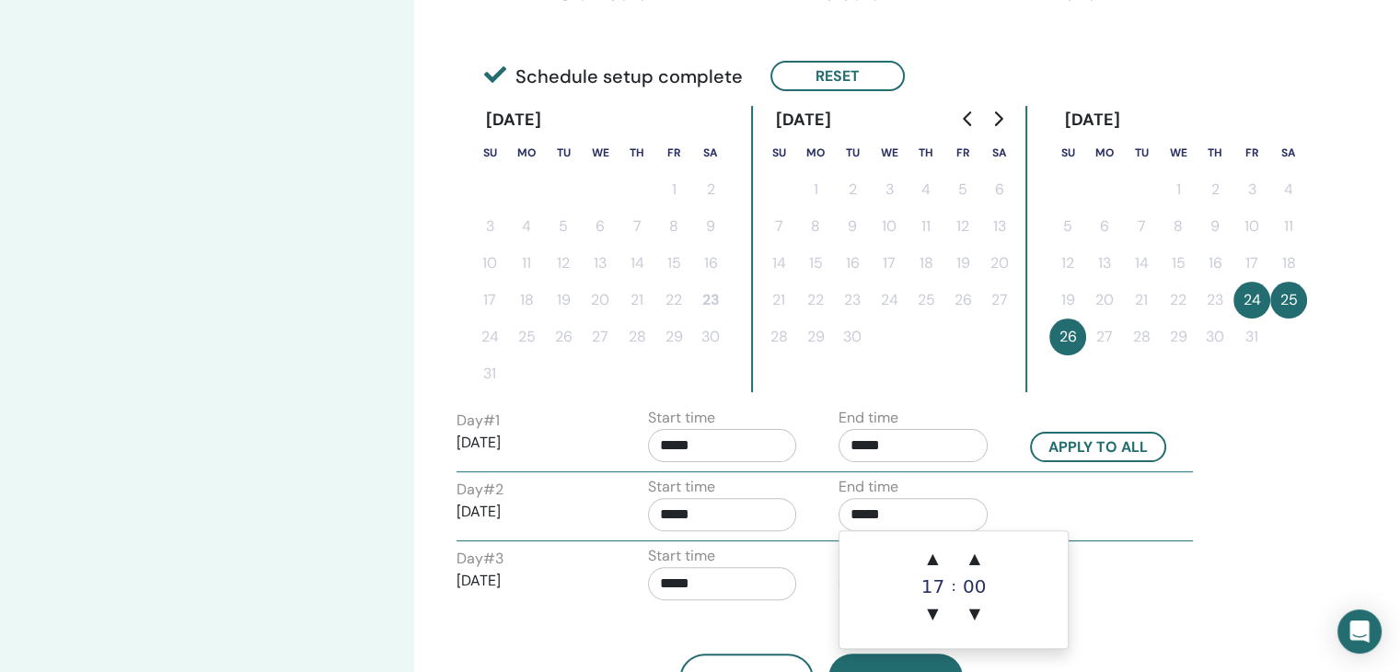
click at [962, 509] on input "*****" at bounding box center [913, 514] width 149 height 33
click at [976, 555] on span "▲" at bounding box center [974, 558] width 37 height 37
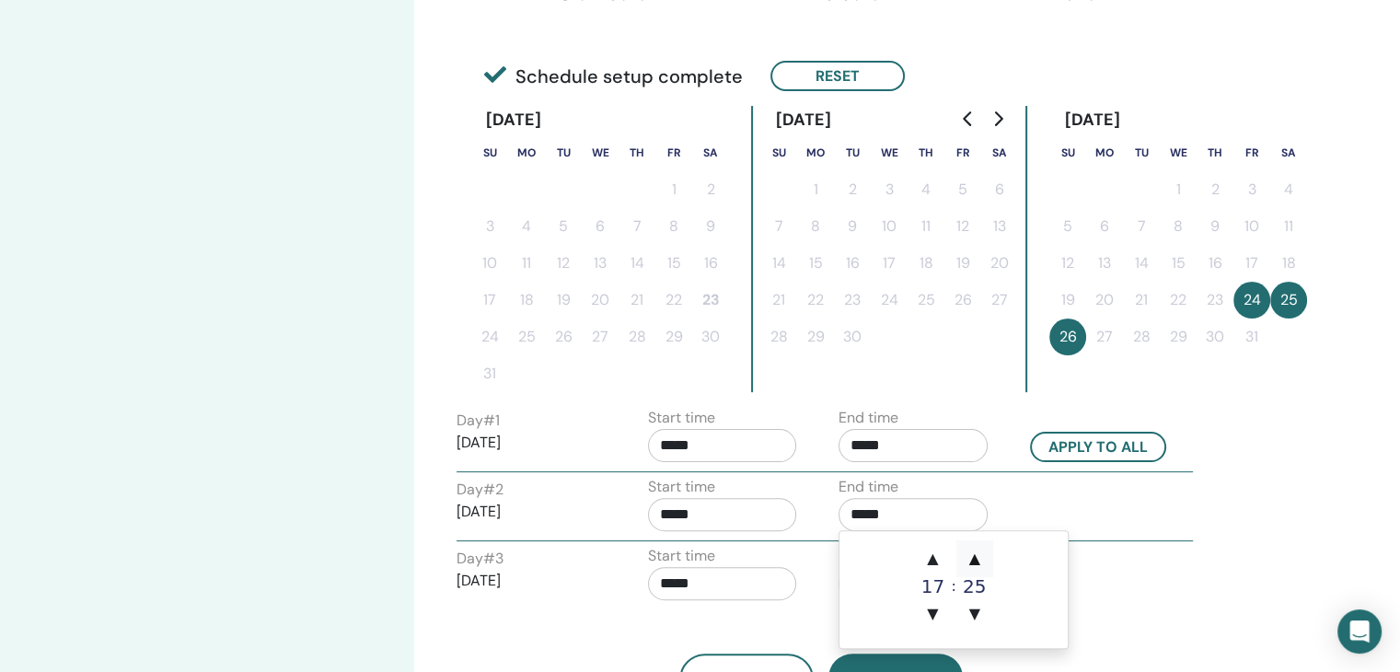
click at [976, 555] on span "▲" at bounding box center [974, 558] width 37 height 37
type input "*****"
click at [1091, 516] on div "Day # 2 2025/10/25 Start time ***** End time *****" at bounding box center [825, 508] width 764 height 64
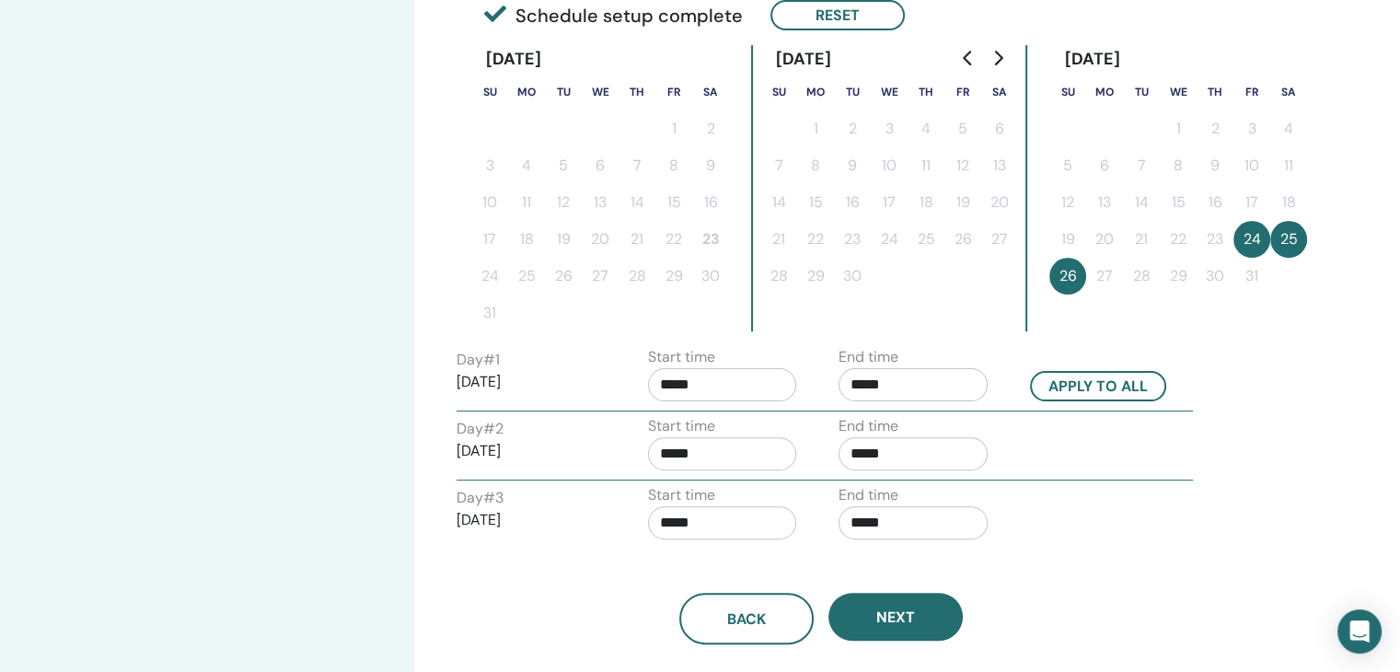
scroll to position [460, 0]
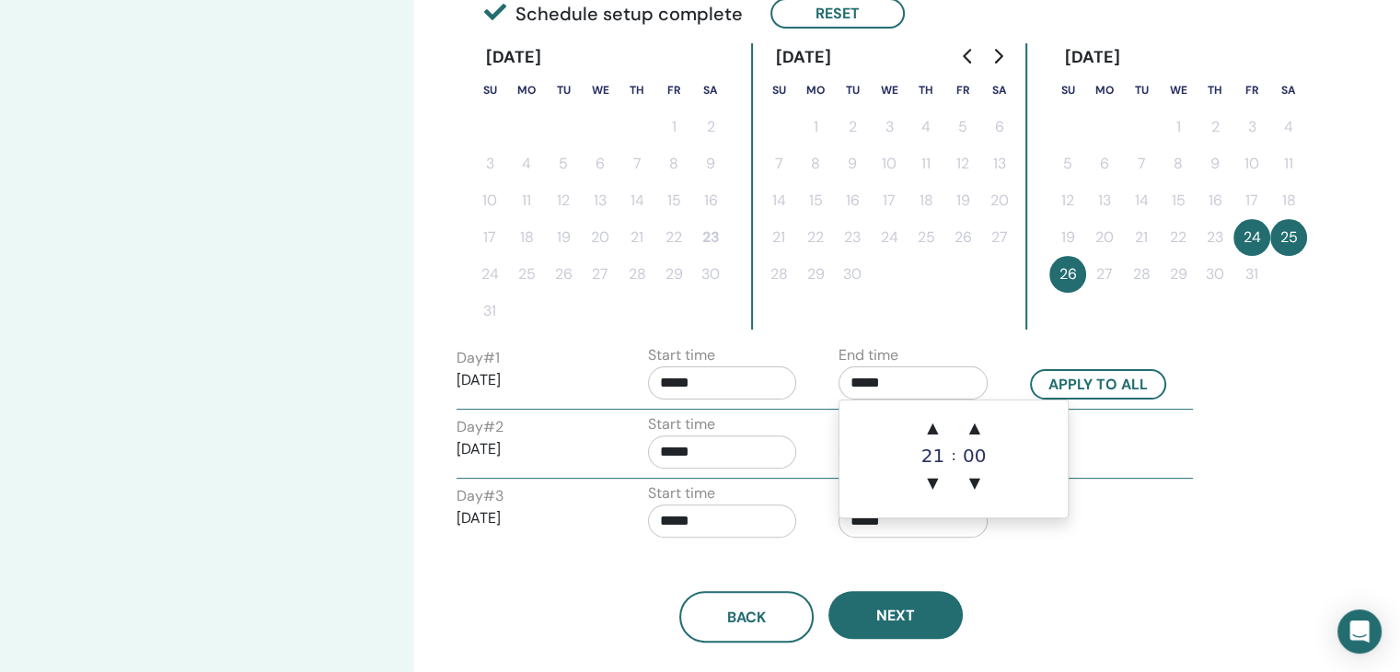
click at [935, 388] on input "*****" at bounding box center [913, 382] width 149 height 33
click at [939, 422] on span "▲" at bounding box center [932, 428] width 37 height 37
type input "*****"
click at [1105, 458] on div "Day # 2 2025/10/25 Start time ***** End time *****" at bounding box center [825, 445] width 764 height 64
click at [913, 510] on input "*****" at bounding box center [913, 520] width 149 height 33
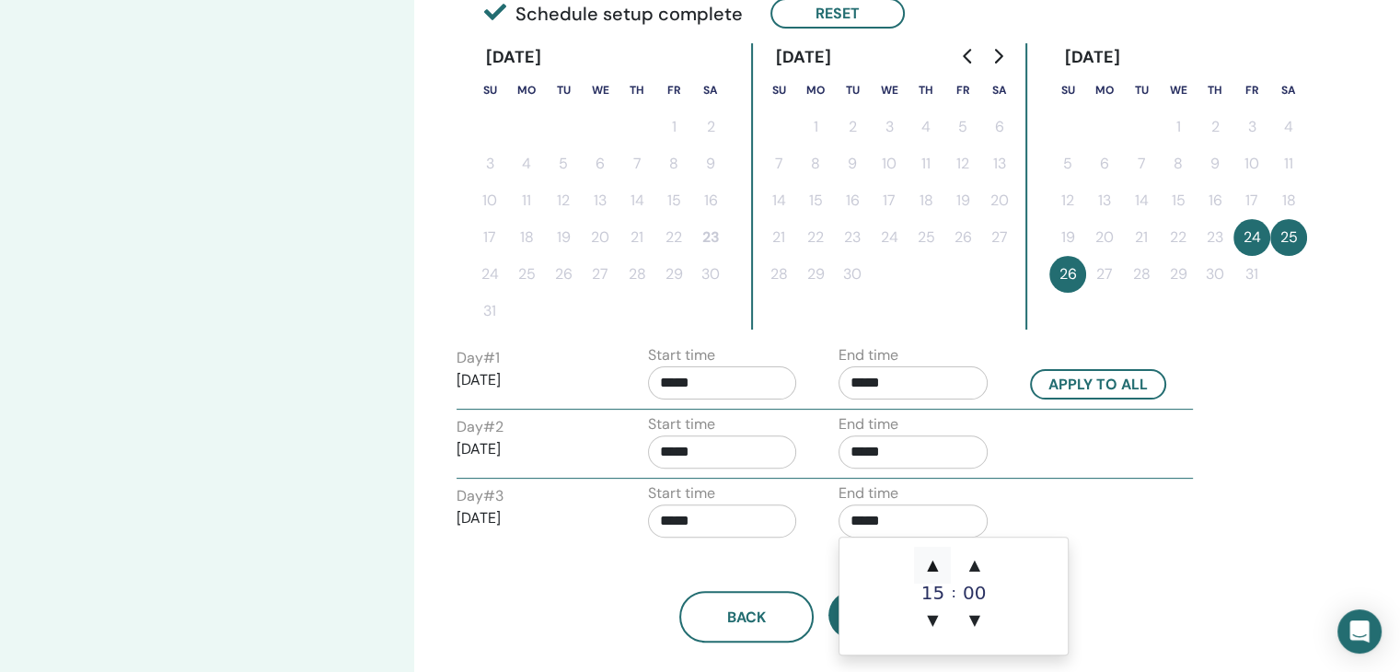
click at [943, 565] on span "▲" at bounding box center [932, 565] width 37 height 37
type input "*****"
click at [1140, 562] on div "Back Next" at bounding box center [821, 595] width 757 height 96
click at [1021, 451] on div "Day # 2 2025/10/25 Start time ***** End time *****" at bounding box center [825, 445] width 764 height 64
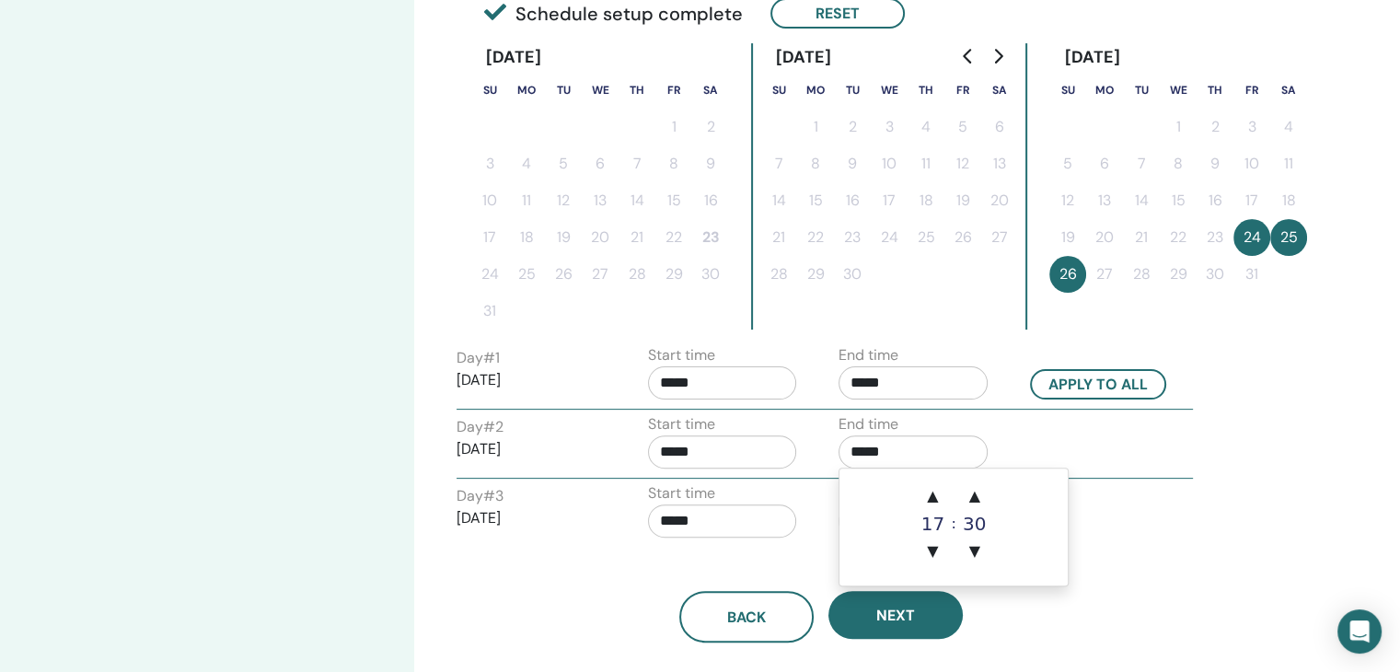
click at [909, 447] on input "*****" at bounding box center [913, 451] width 149 height 33
click at [933, 492] on span "▲" at bounding box center [932, 496] width 37 height 37
click at [978, 545] on span "▼" at bounding box center [974, 551] width 37 height 37
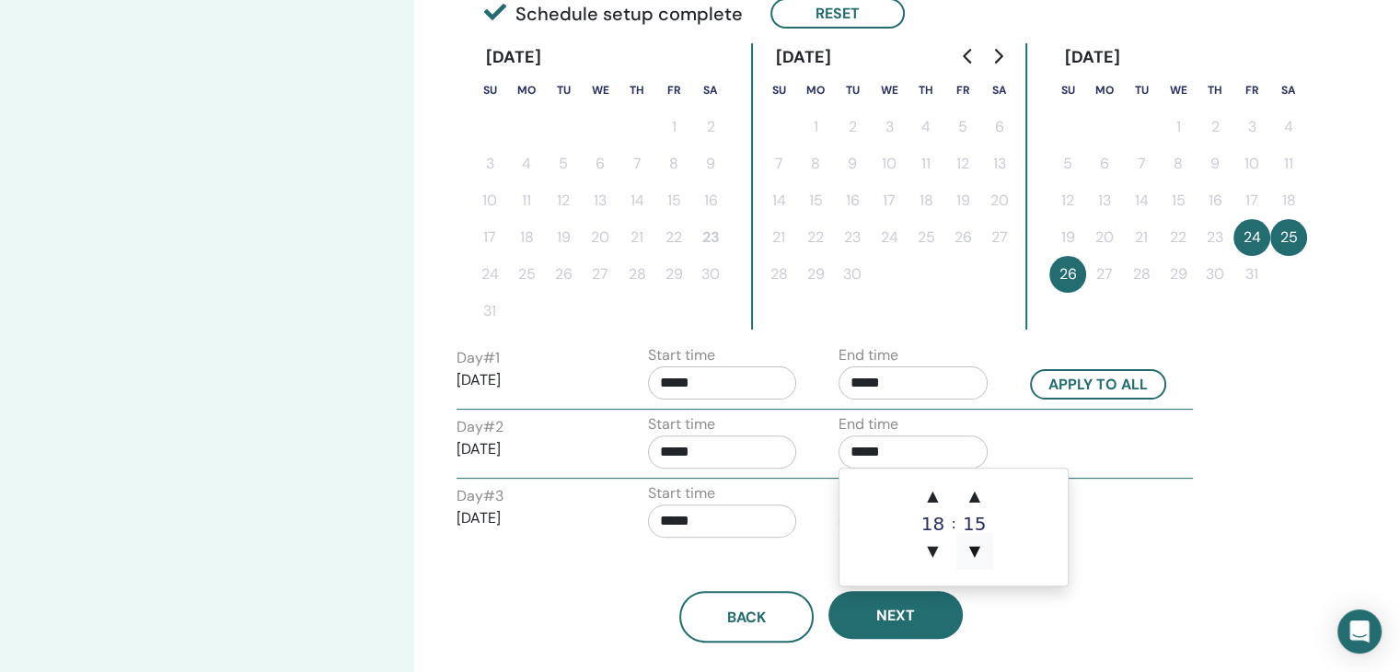
click at [978, 545] on span "▼" at bounding box center [974, 551] width 37 height 37
type input "*****"
click at [1108, 505] on div "Day # 3 2025/10/26 Start time ***** End time *****" at bounding box center [825, 514] width 764 height 64
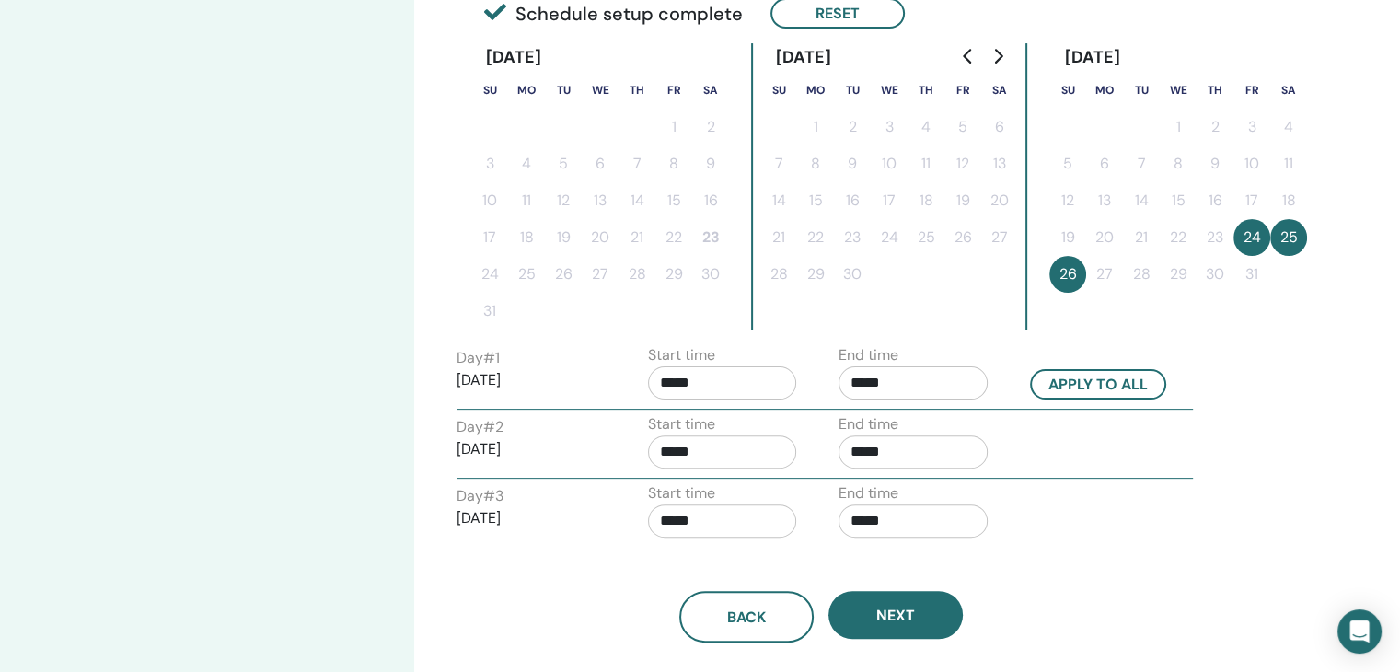
click at [1181, 572] on div "Back Next" at bounding box center [821, 595] width 757 height 96
click at [1071, 529] on div "Day # 3 2025/10/26 Start time ***** End time *****" at bounding box center [825, 514] width 764 height 64
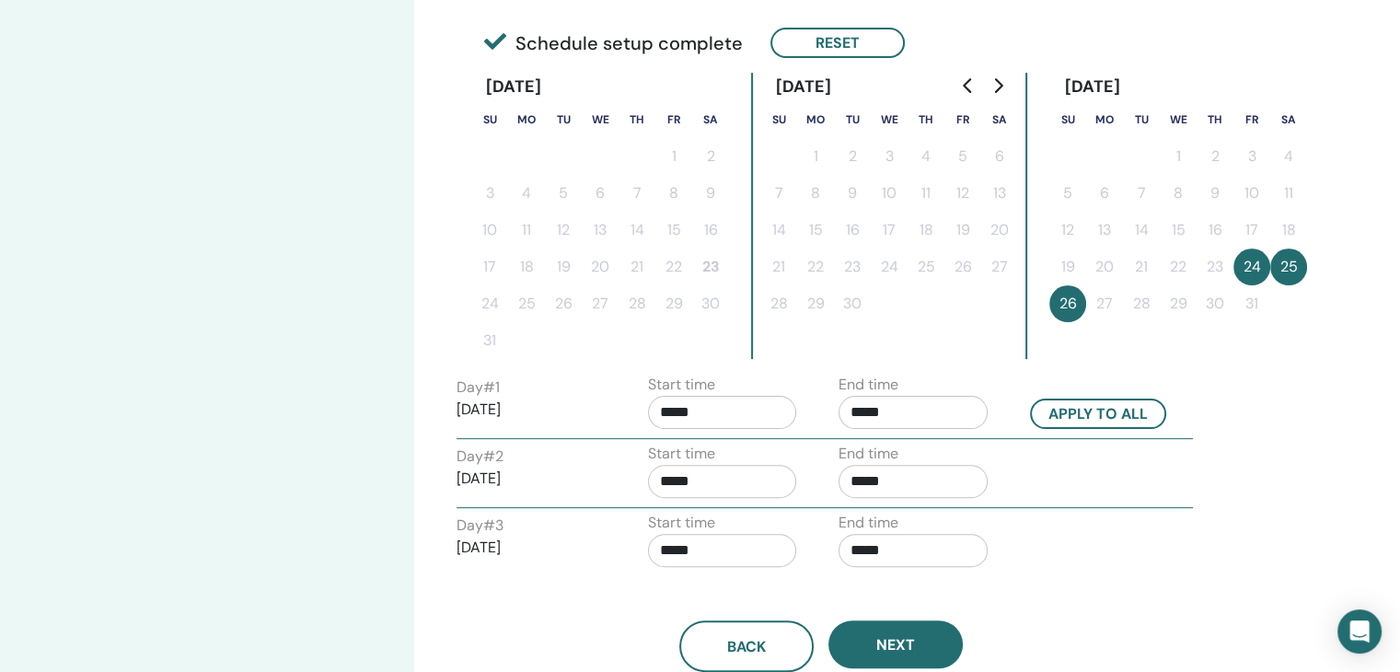
scroll to position [429, 0]
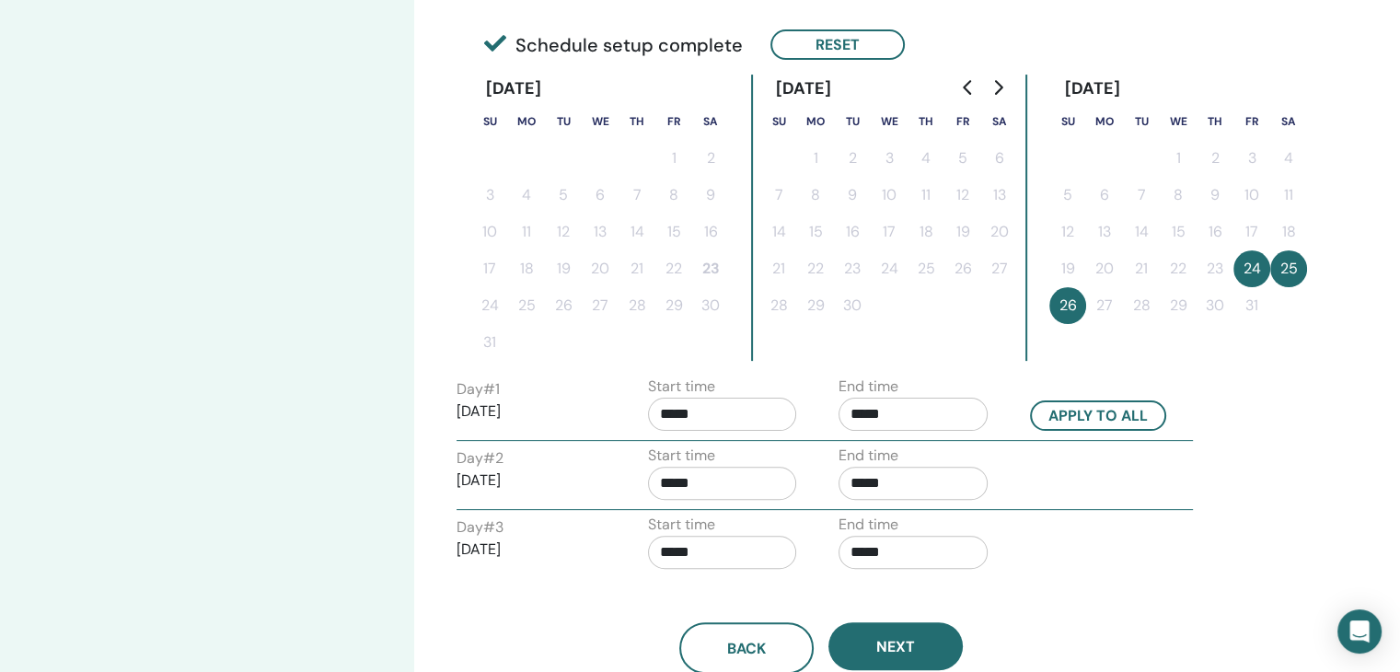
click at [1170, 508] on div "Day # 1 2025/10/24 Start time ***** End time ***** Apply to all Day # 2 2025/10…" at bounding box center [821, 477] width 729 height 203
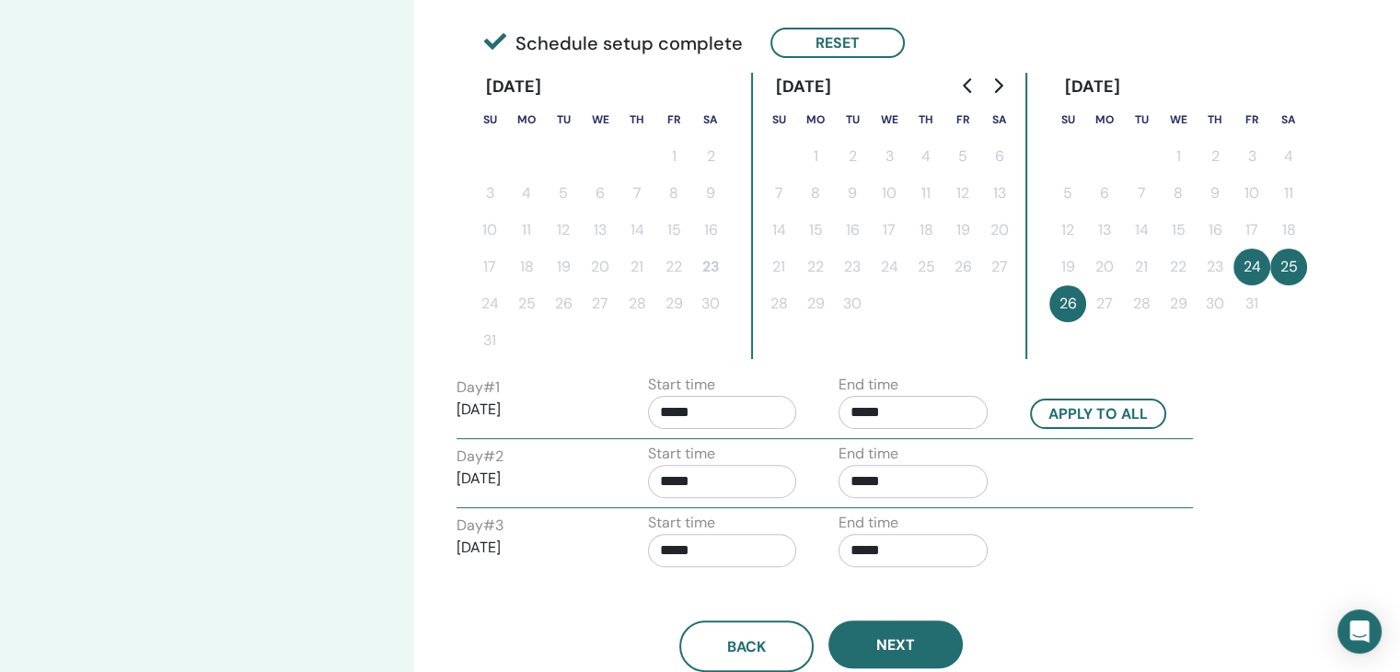
scroll to position [490, 0]
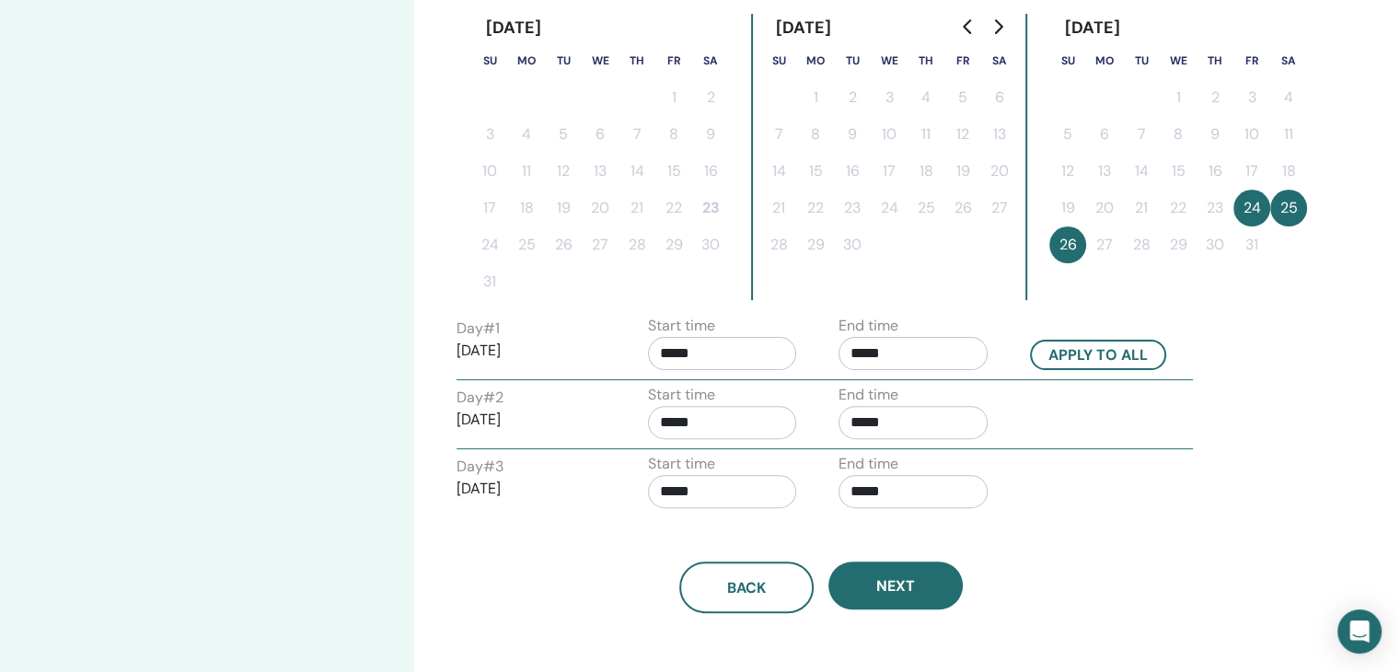
click at [715, 418] on input "*****" at bounding box center [722, 422] width 149 height 33
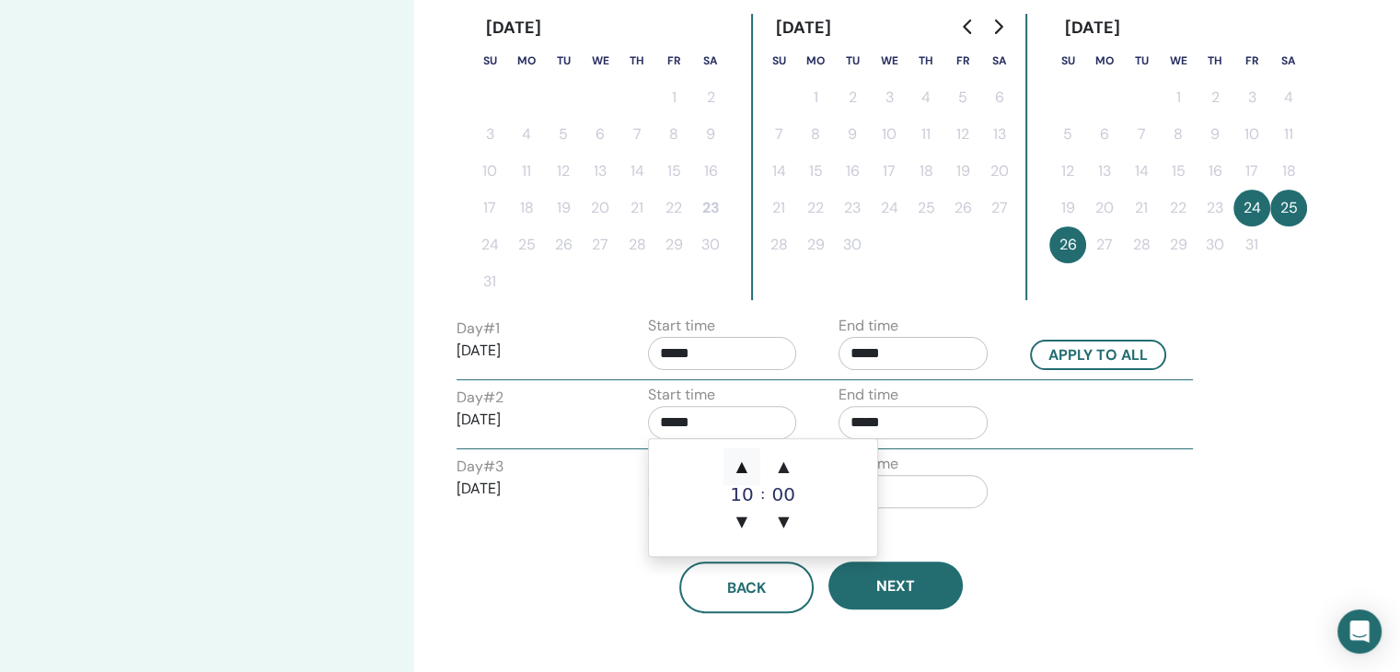
click at [749, 459] on span "▲" at bounding box center [742, 466] width 37 height 37
click at [742, 528] on span "▼" at bounding box center [742, 522] width 37 height 37
click at [786, 474] on span "▲" at bounding box center [783, 466] width 37 height 37
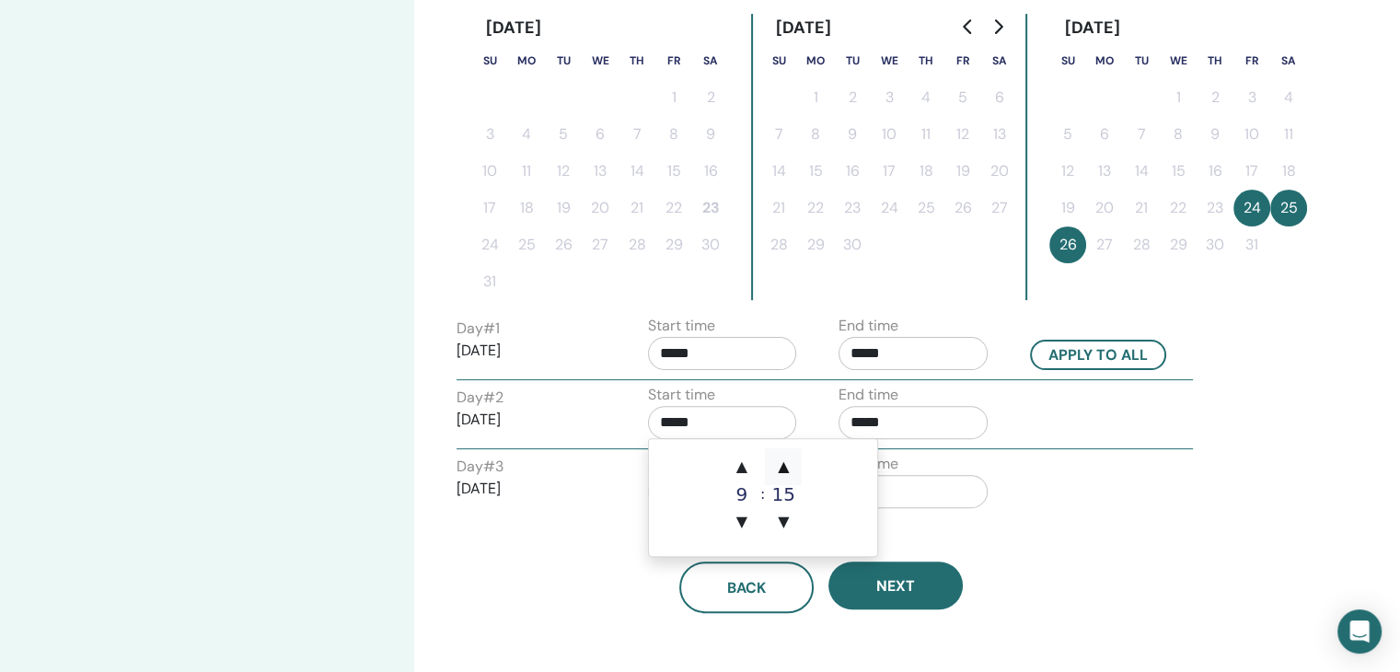
click at [786, 474] on span "▲" at bounding box center [783, 466] width 37 height 37
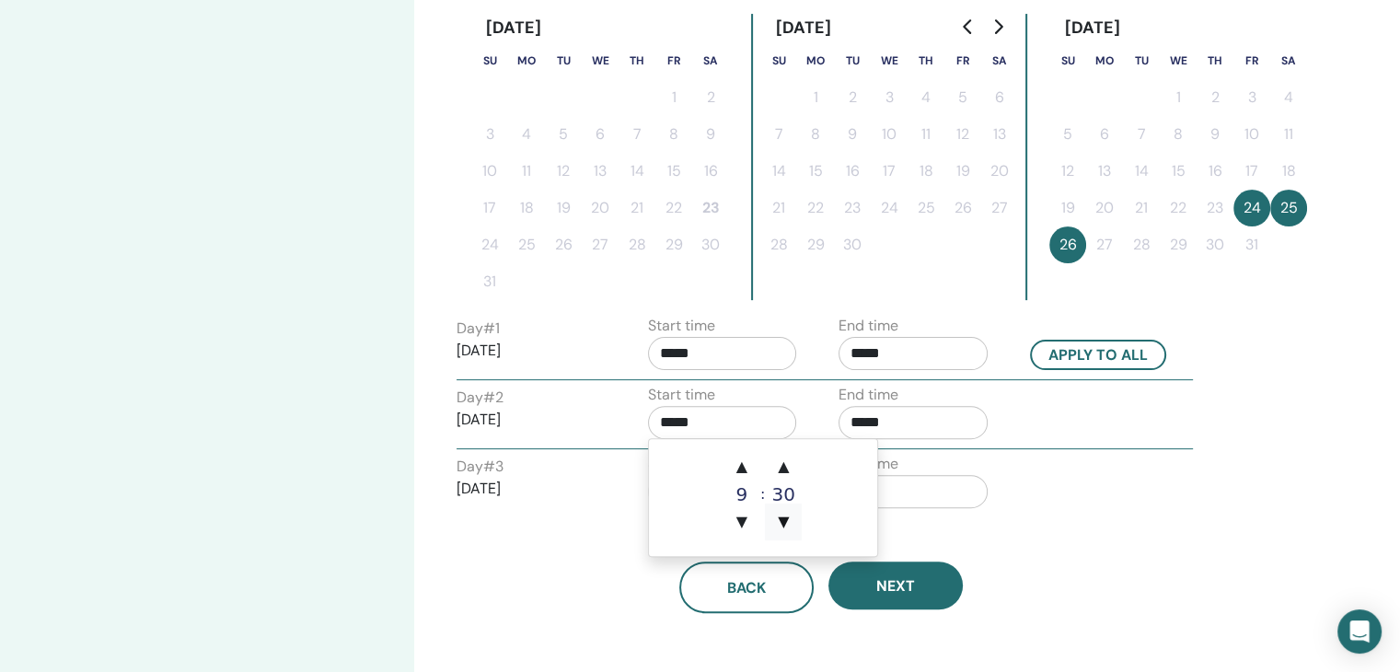
click at [787, 521] on span "▼" at bounding box center [783, 522] width 37 height 37
type input "*****"
click at [910, 423] on input "*****" at bounding box center [913, 422] width 149 height 33
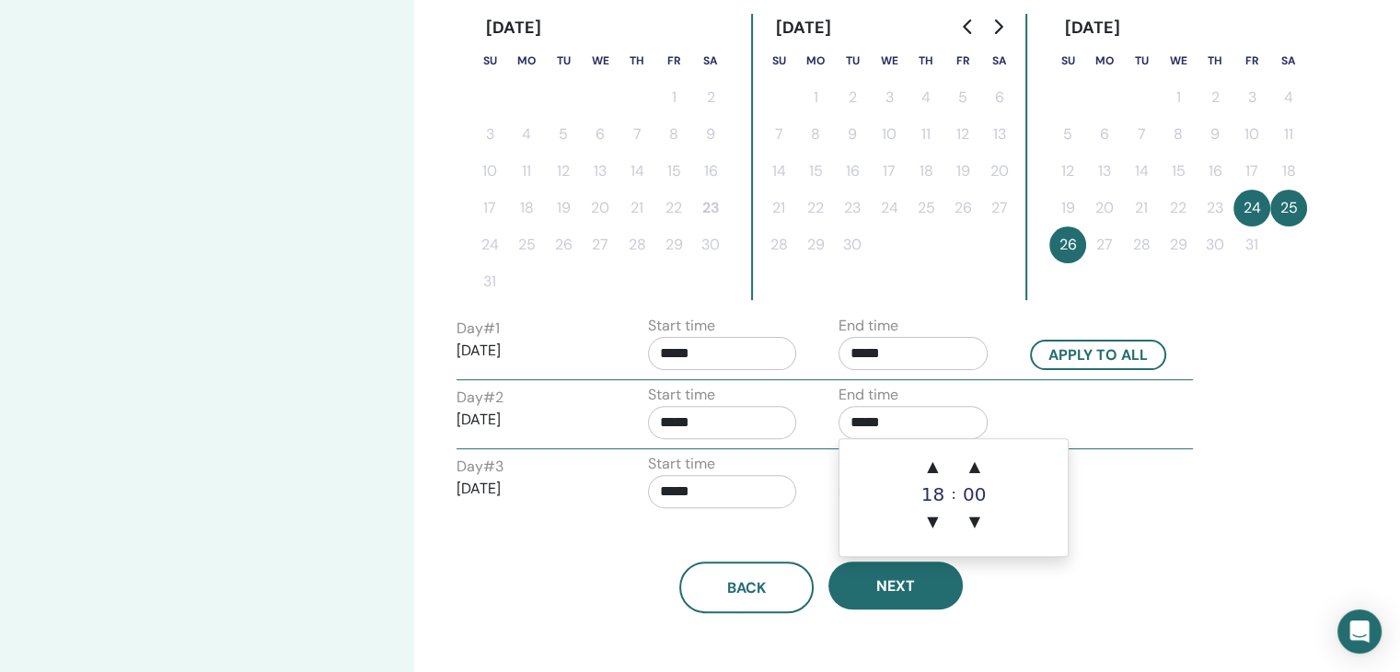
click at [1144, 522] on div "Back Next" at bounding box center [821, 565] width 757 height 96
click at [751, 491] on input "*****" at bounding box center [722, 491] width 149 height 33
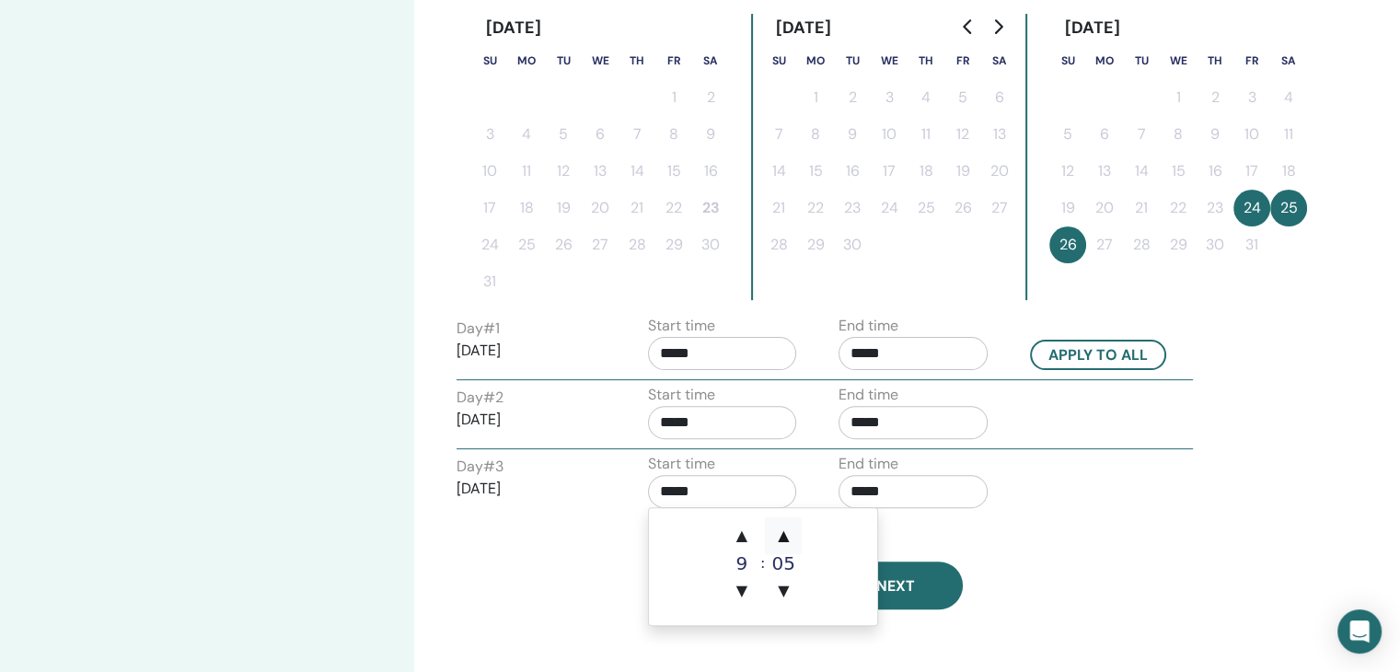
click at [785, 538] on span "▲" at bounding box center [783, 535] width 37 height 37
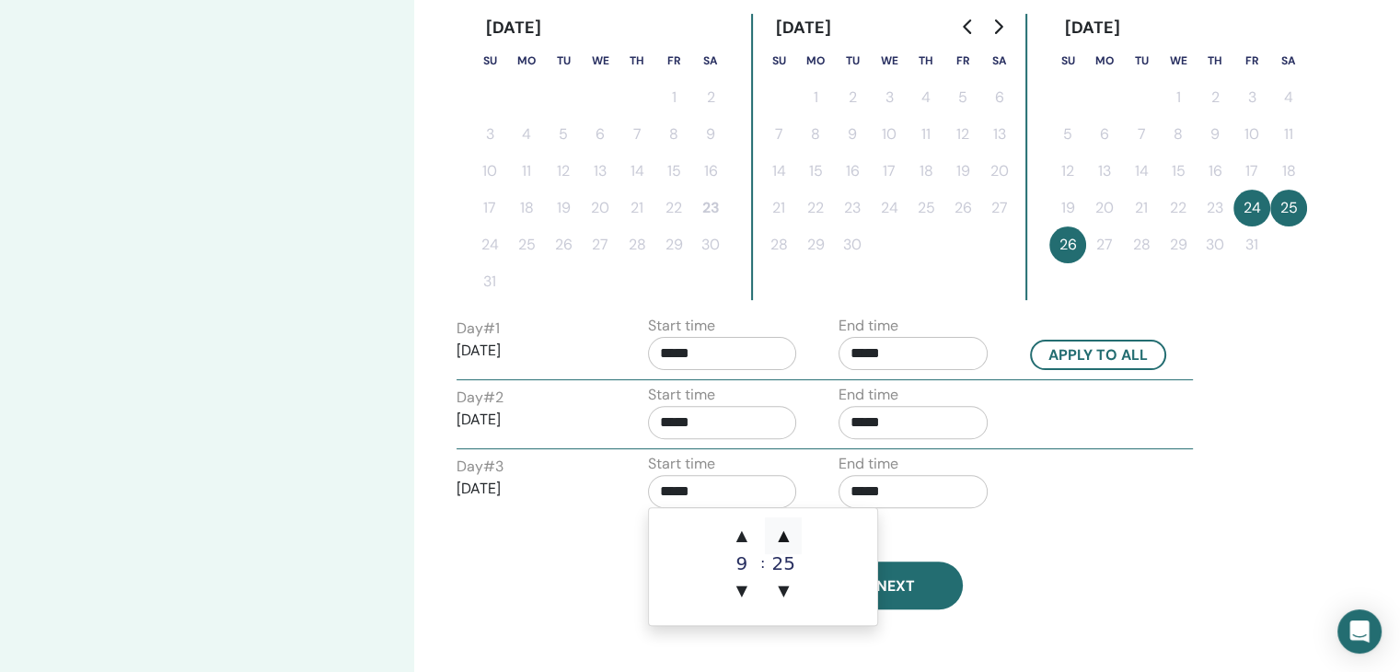
click at [785, 538] on span "▲" at bounding box center [783, 535] width 37 height 37
type input "*****"
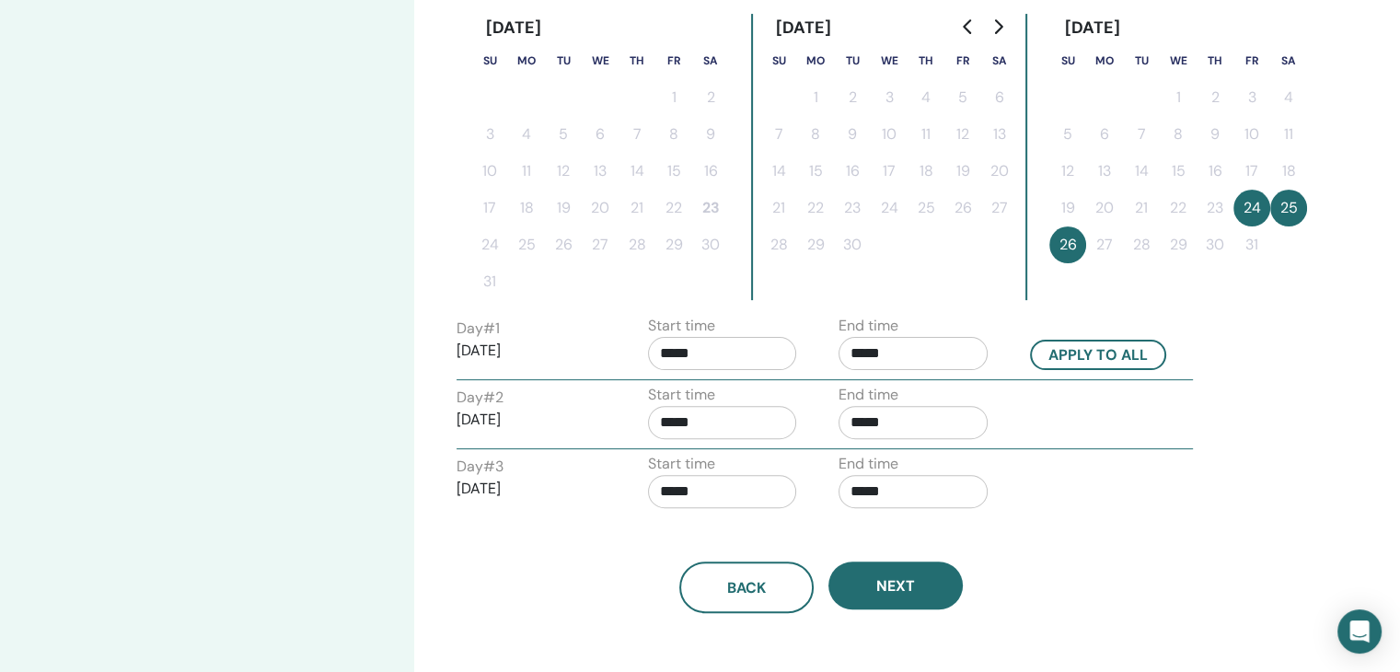
click at [956, 526] on div "Back Next" at bounding box center [821, 565] width 757 height 96
click at [915, 487] on input "*****" at bounding box center [913, 491] width 149 height 33
click at [943, 534] on span "▲" at bounding box center [932, 535] width 37 height 37
click at [933, 594] on span "▼" at bounding box center [932, 591] width 37 height 37
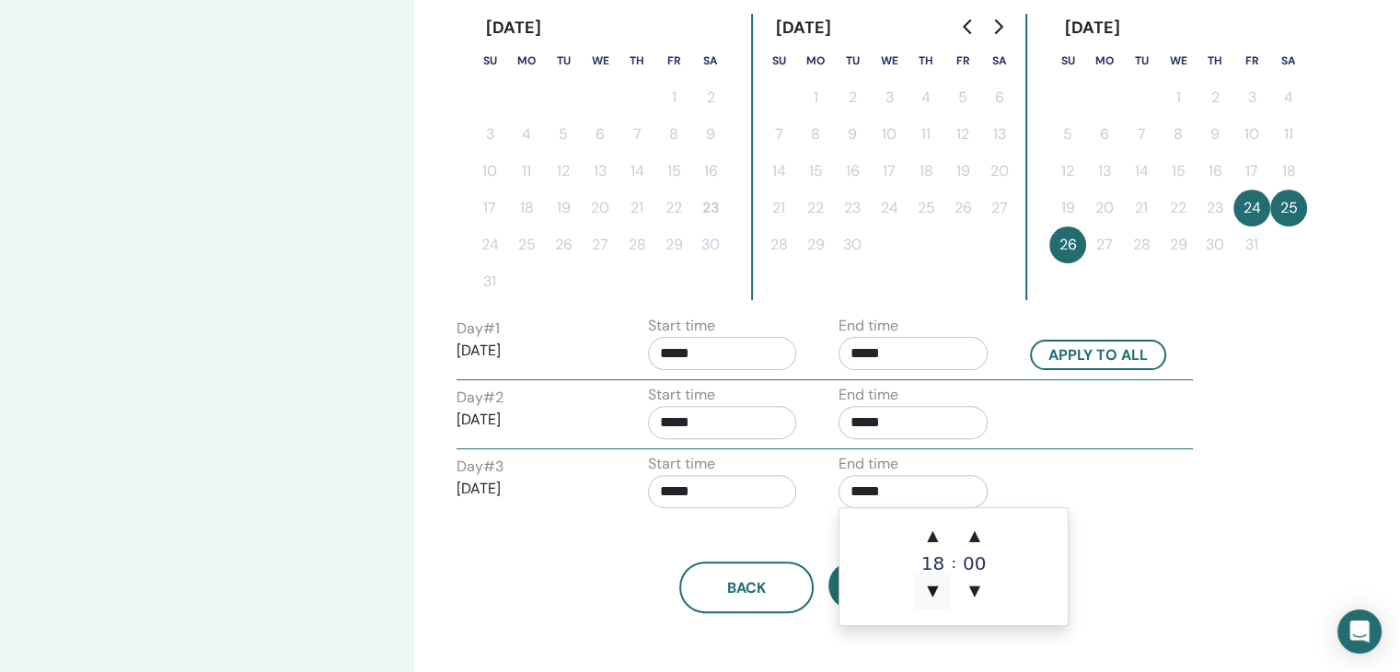
type input "*****"
click at [1115, 553] on div "Back Next" at bounding box center [821, 565] width 757 height 96
click at [934, 353] on input "*****" at bounding box center [913, 353] width 149 height 33
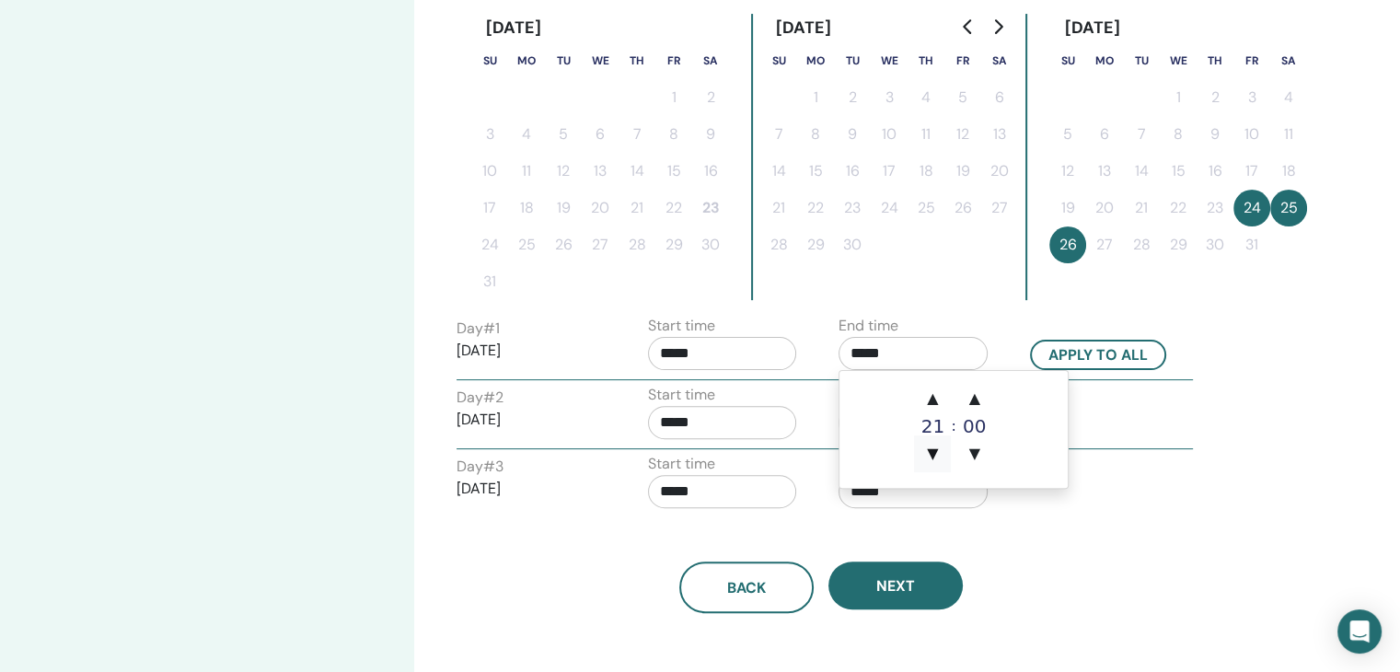
click at [928, 446] on span "▼" at bounding box center [932, 453] width 37 height 37
click at [974, 400] on span "▲" at bounding box center [974, 398] width 37 height 37
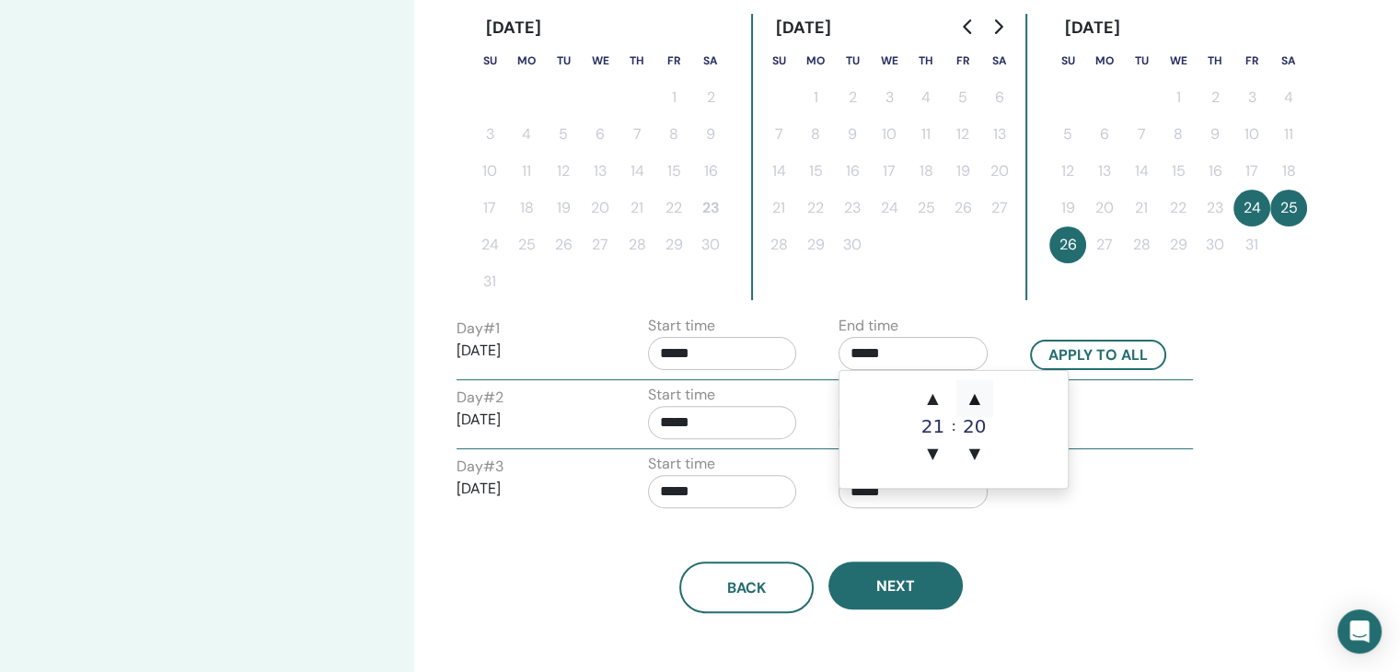
click at [974, 400] on span "▲" at bounding box center [974, 398] width 37 height 37
type input "*****"
click at [1066, 522] on div "Back Next" at bounding box center [821, 565] width 757 height 96
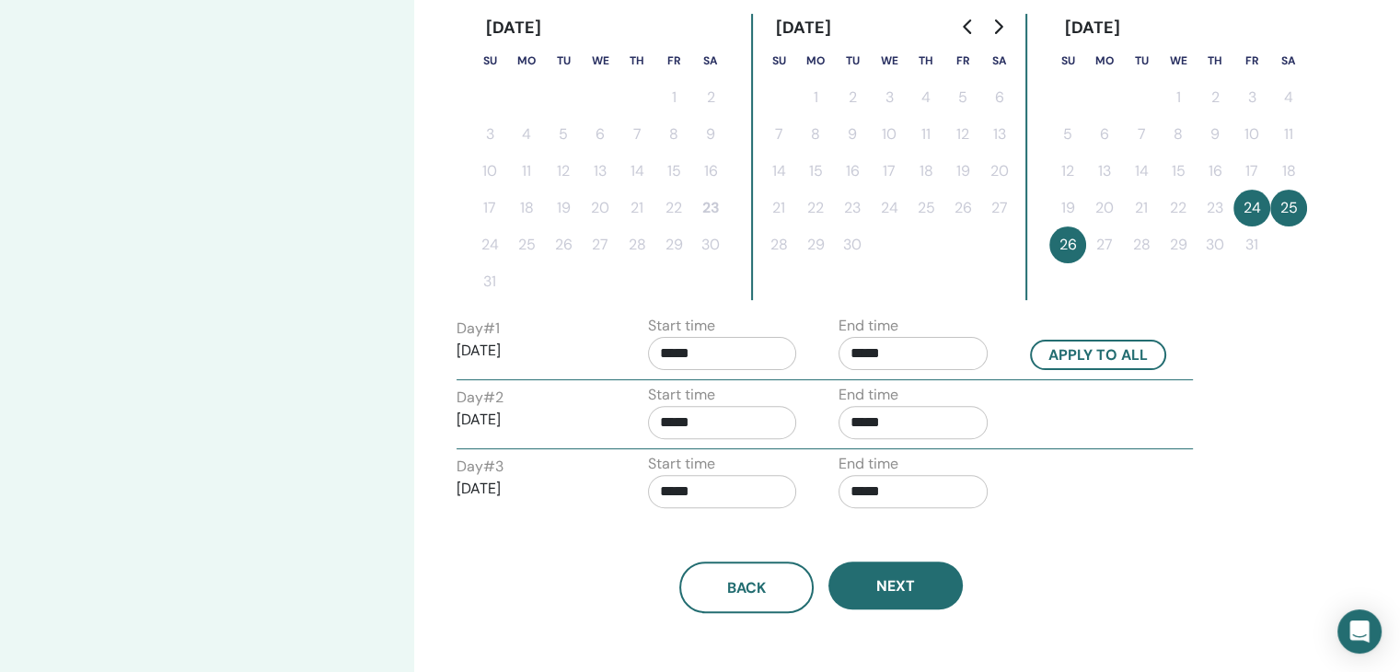
click at [757, 358] on input "*****" at bounding box center [722, 353] width 149 height 33
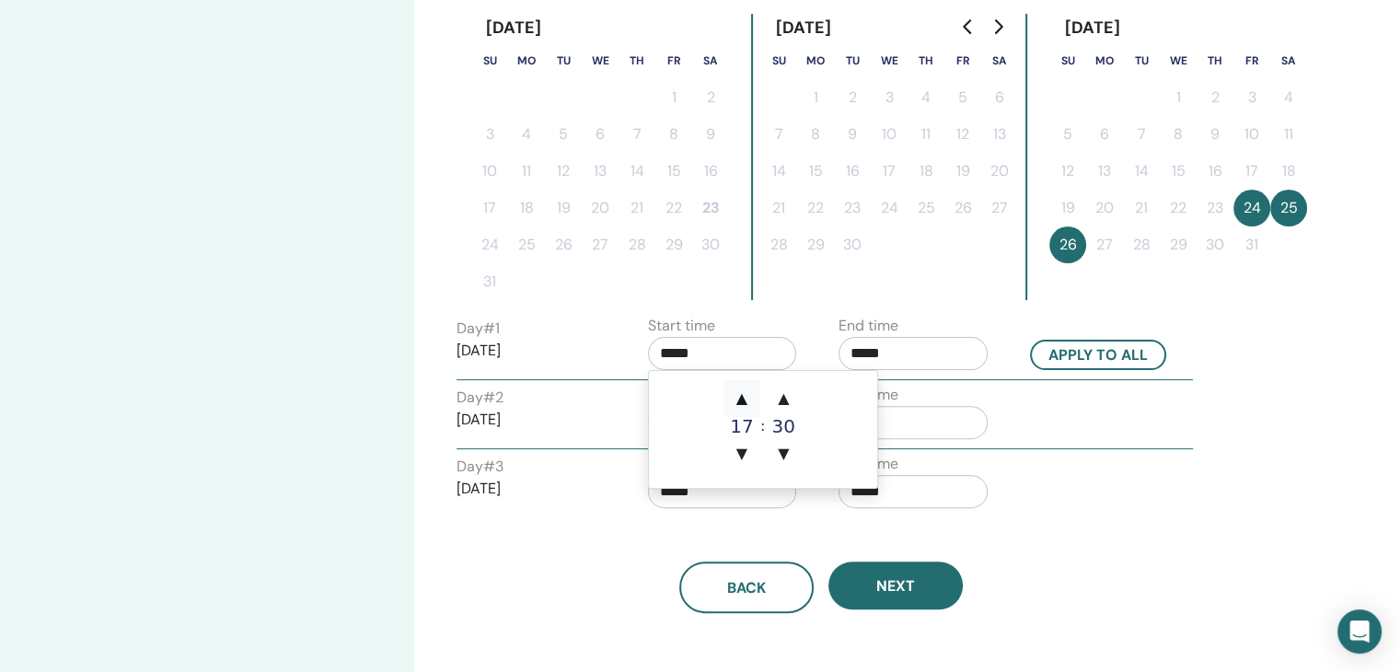
click at [745, 389] on span "▲" at bounding box center [742, 398] width 37 height 37
type input "*****"
click at [1088, 497] on div "Day # 3 2025/10/26 Start time ***** End time *****" at bounding box center [825, 485] width 764 height 64
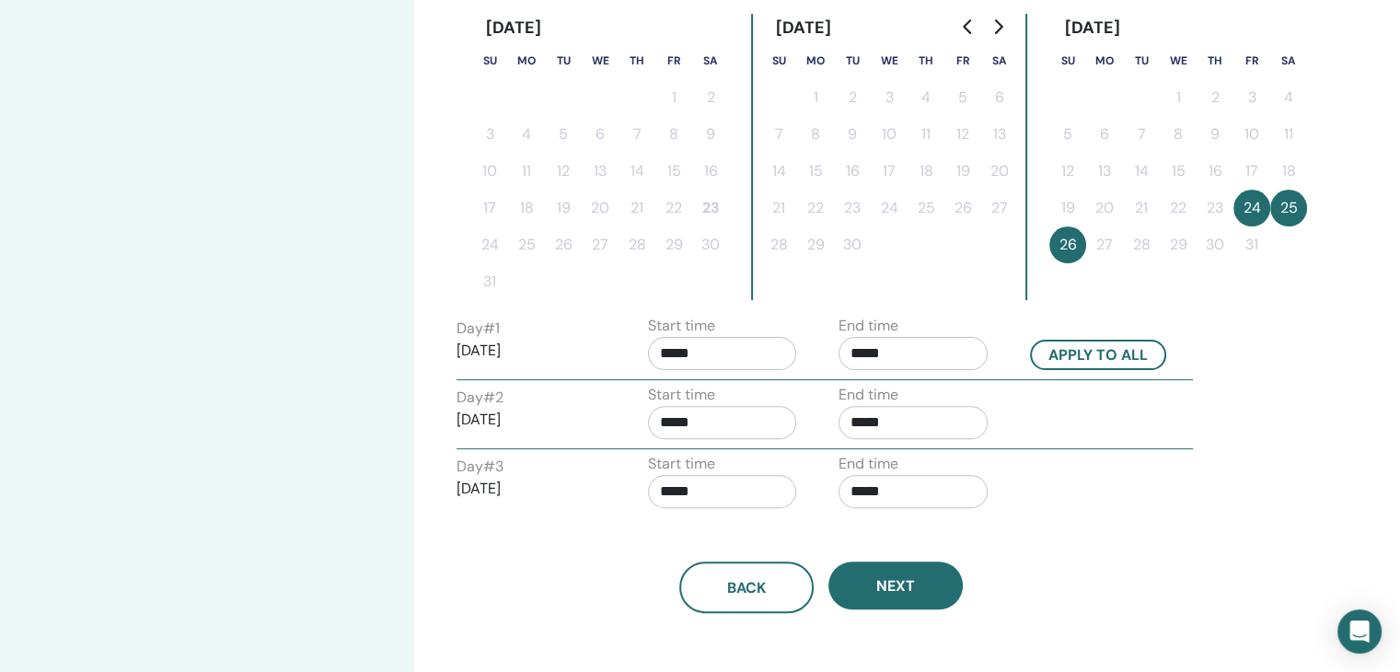
click at [632, 517] on div "Back Next" at bounding box center [821, 565] width 757 height 96
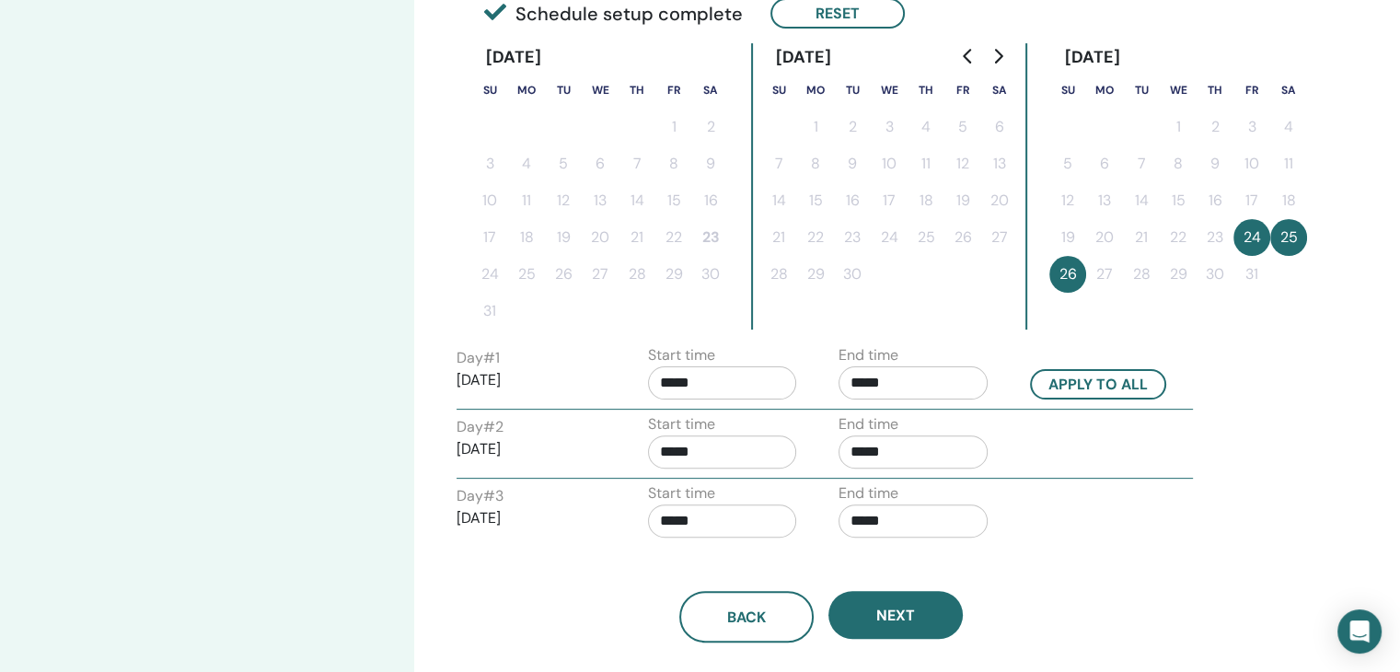
scroll to position [460, 0]
click at [932, 527] on input "*****" at bounding box center [913, 520] width 149 height 33
click at [943, 564] on span "▲" at bounding box center [932, 565] width 37 height 37
type input "*****"
click at [1120, 561] on div "Back Next" at bounding box center [821, 595] width 757 height 96
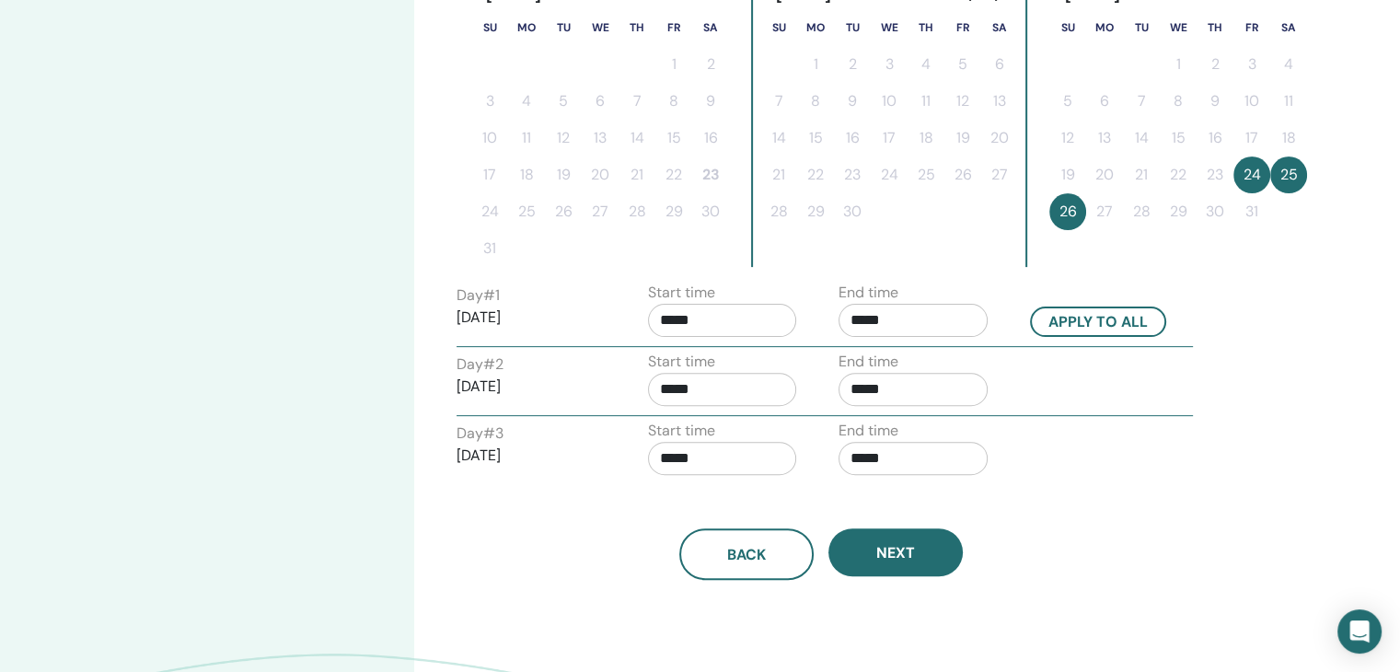
scroll to position [521, 0]
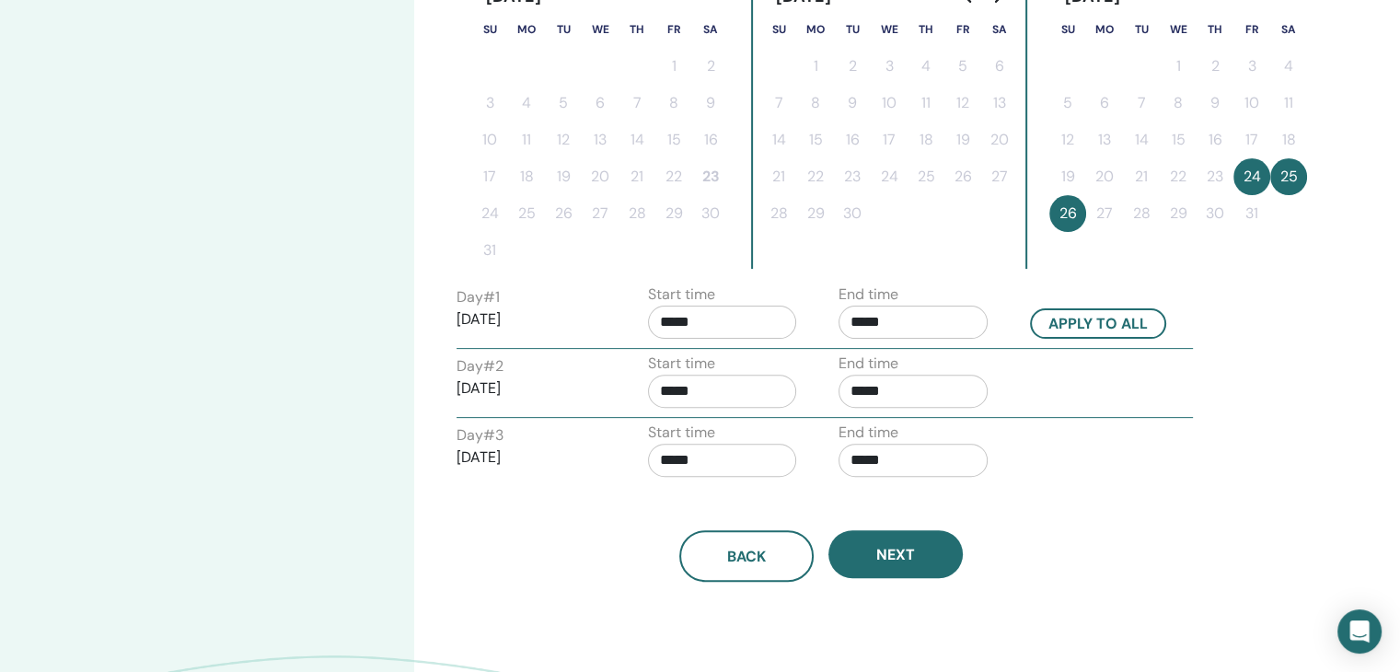
click at [1106, 516] on div "Back Next" at bounding box center [821, 534] width 757 height 96
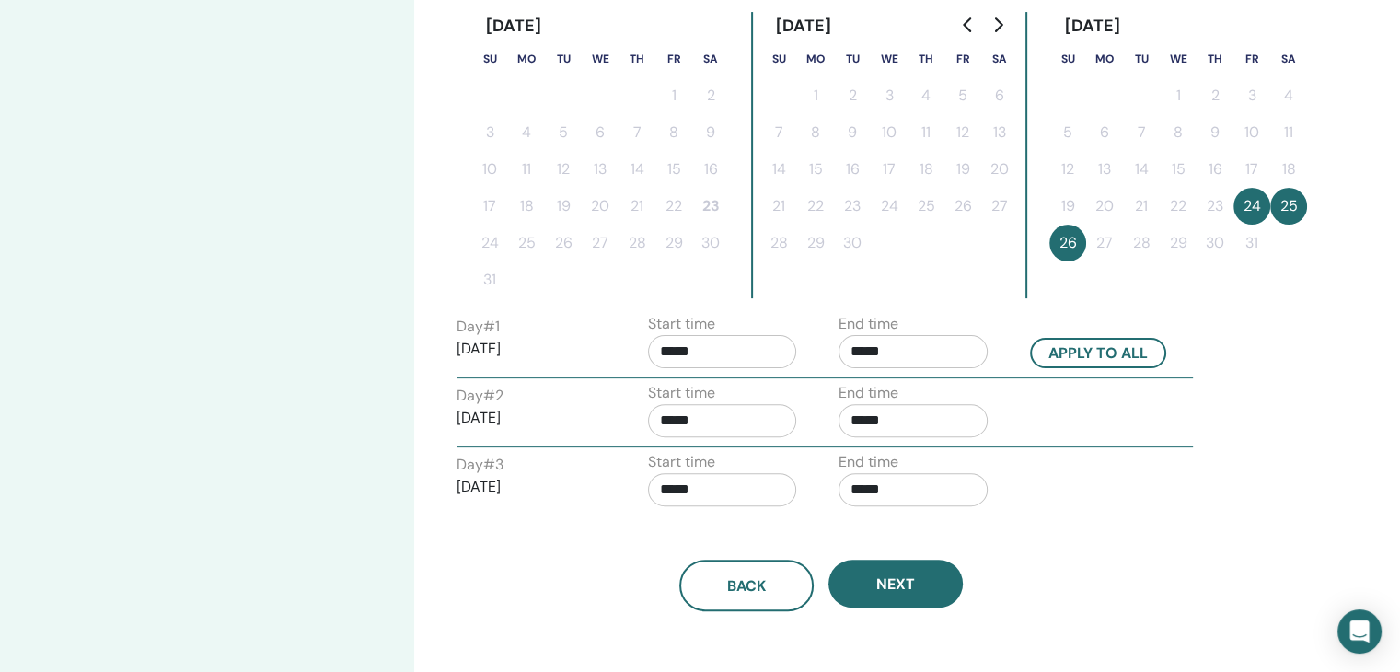
scroll to position [490, 0]
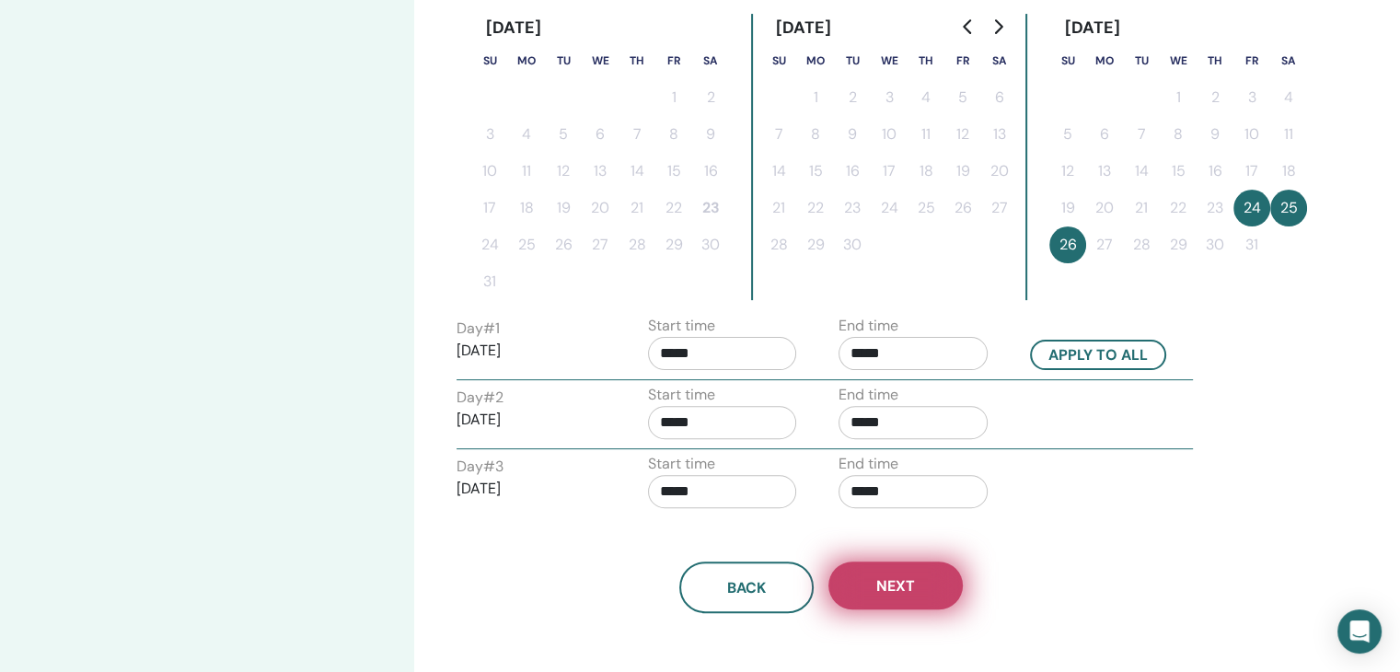
click at [916, 564] on button "Next" at bounding box center [895, 586] width 134 height 48
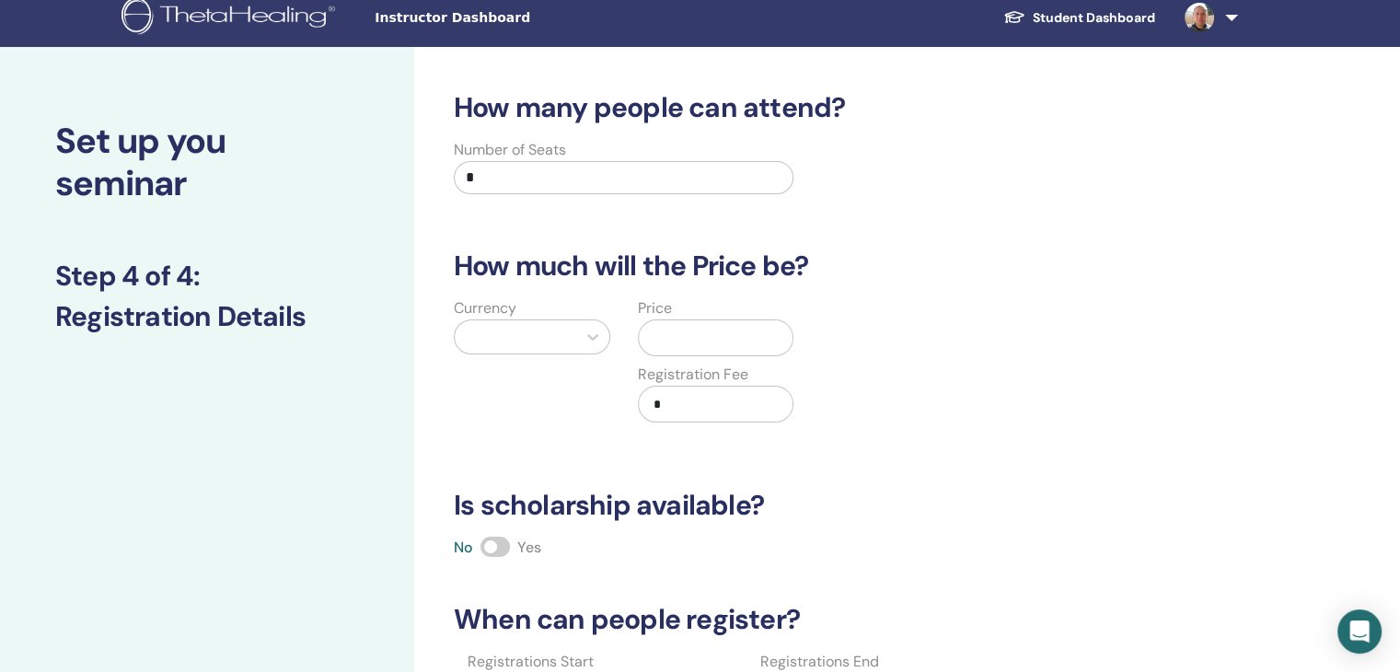
scroll to position [0, 0]
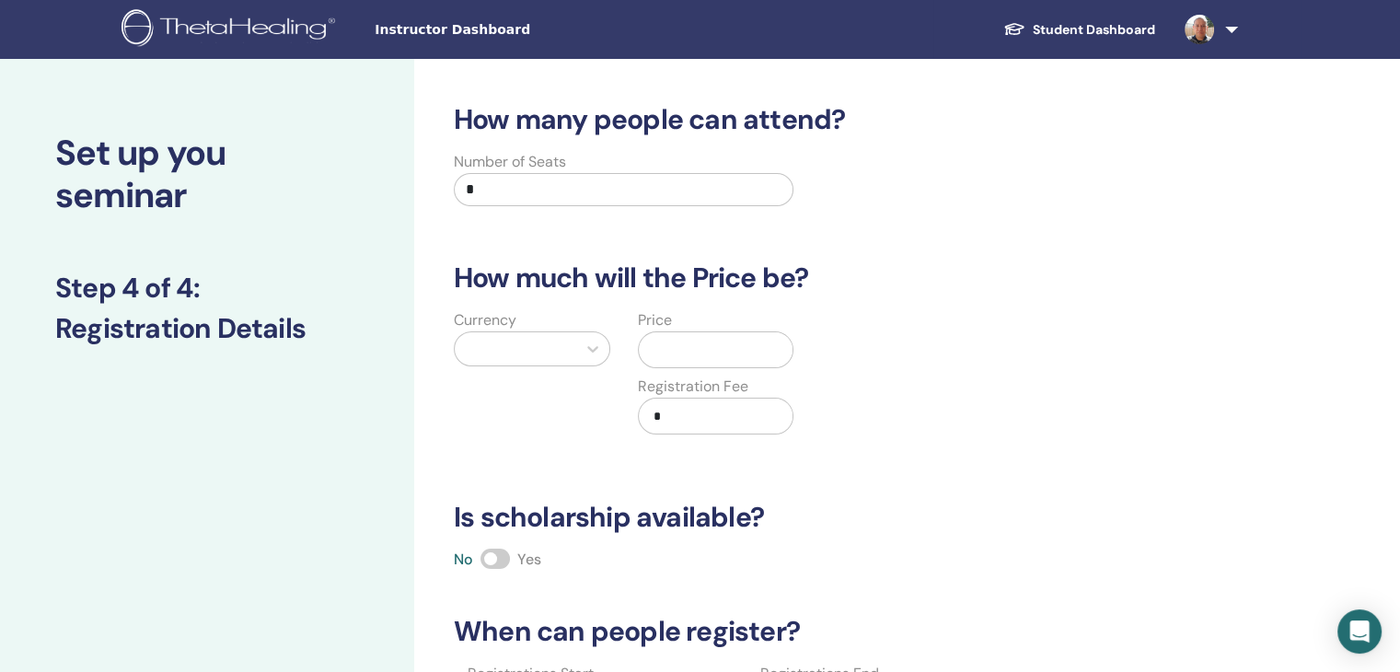
click at [619, 186] on input "*" at bounding box center [624, 189] width 340 height 33
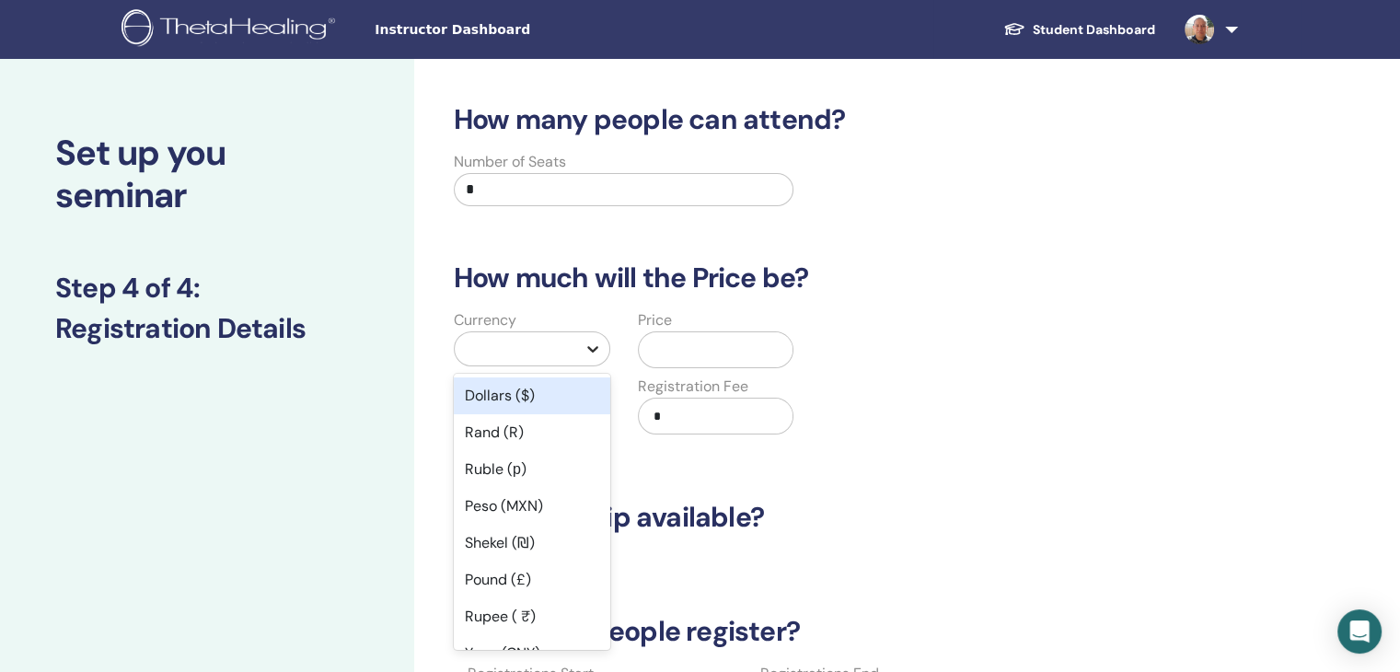
click at [591, 354] on icon at bounding box center [593, 349] width 18 height 18
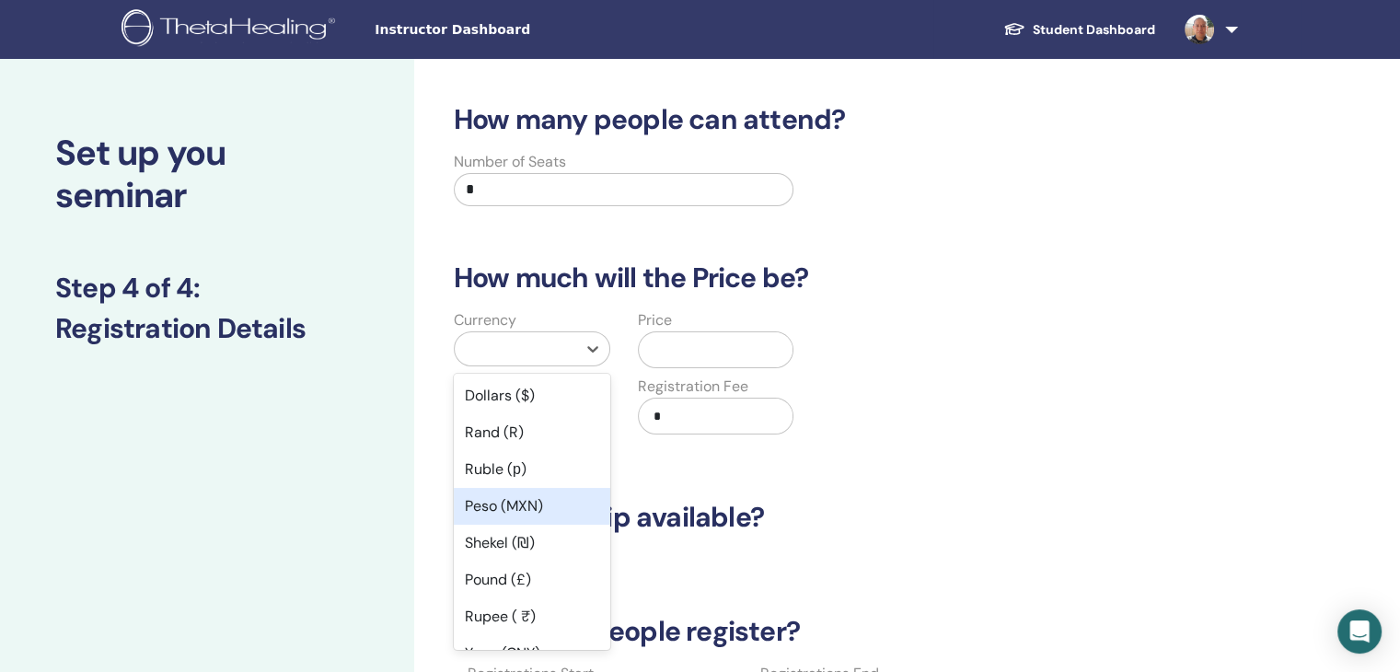
click at [572, 504] on div "Peso (MXN)" at bounding box center [532, 506] width 156 height 37
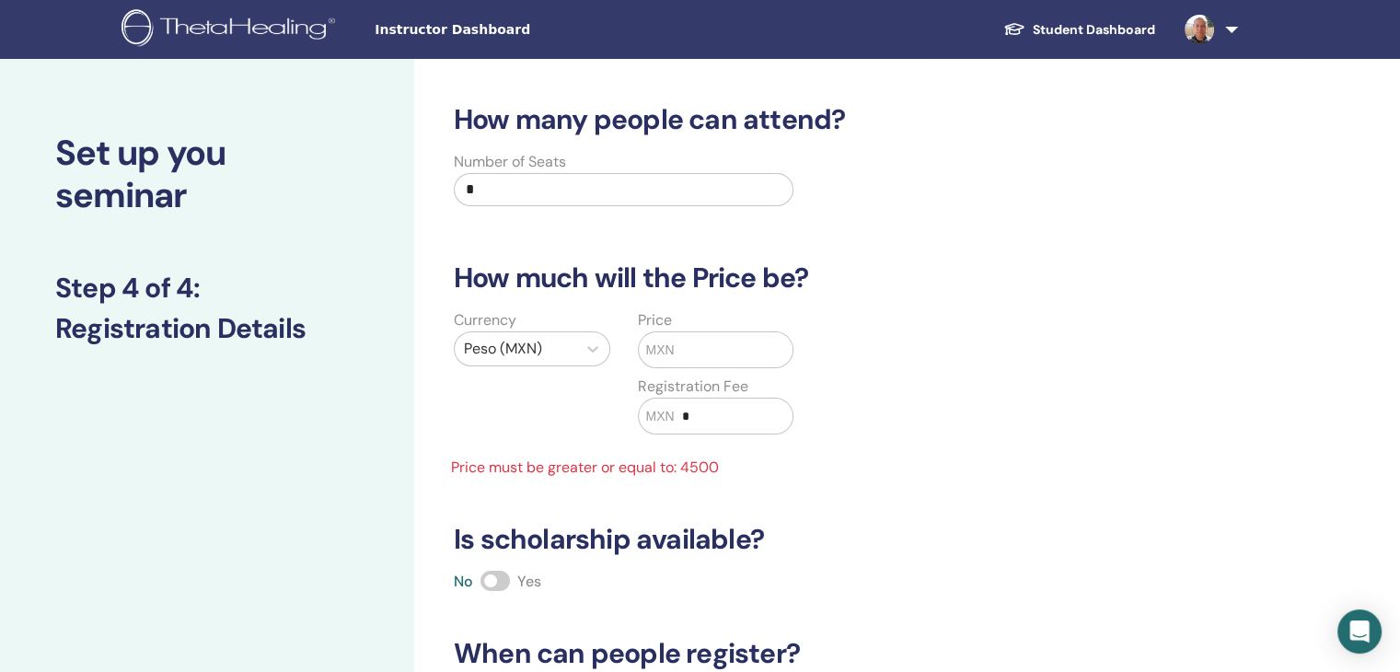
click at [760, 344] on input "text" at bounding box center [734, 349] width 118 height 35
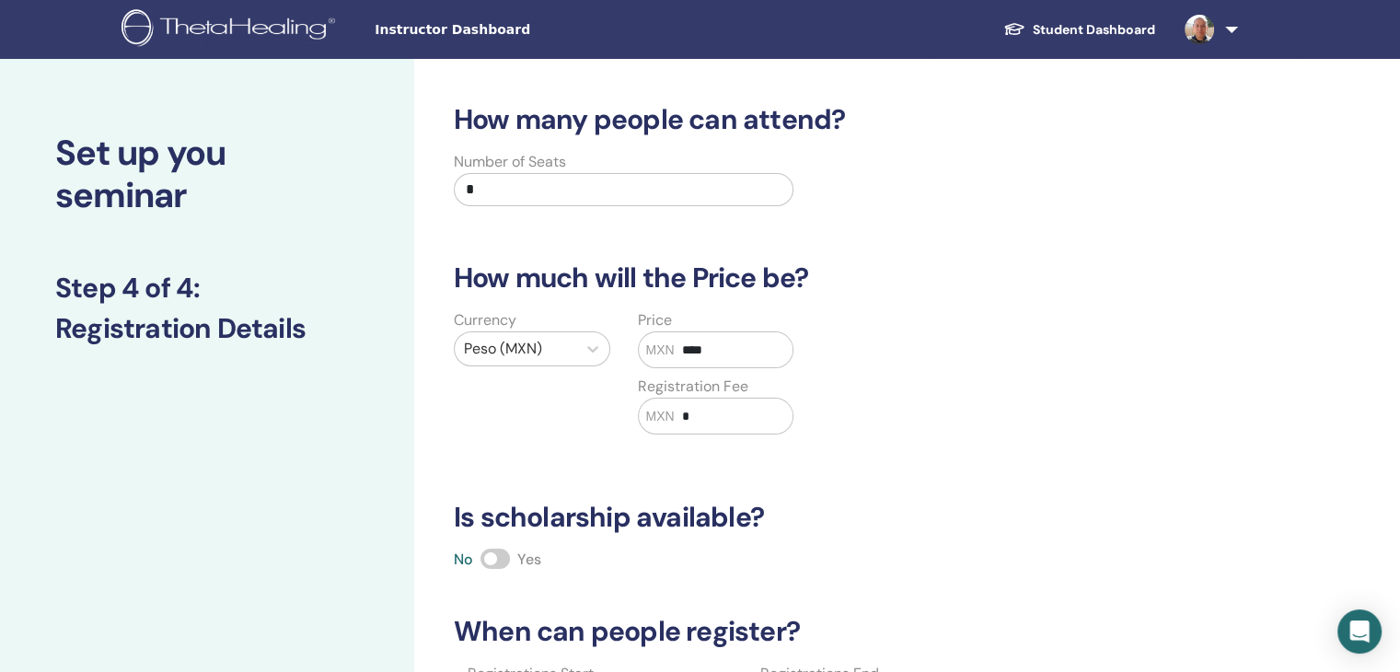
type input "****"
click at [747, 418] on input "*" at bounding box center [734, 416] width 118 height 35
type input "***"
click at [909, 434] on div "Currency Peso (MXN) Price MXN **** Registration Fee MXN ***" at bounding box center [807, 382] width 757 height 147
click at [906, 436] on div "Currency Peso (MXN) Price MXN **** Registration Fee MXN ***" at bounding box center [807, 382] width 757 height 147
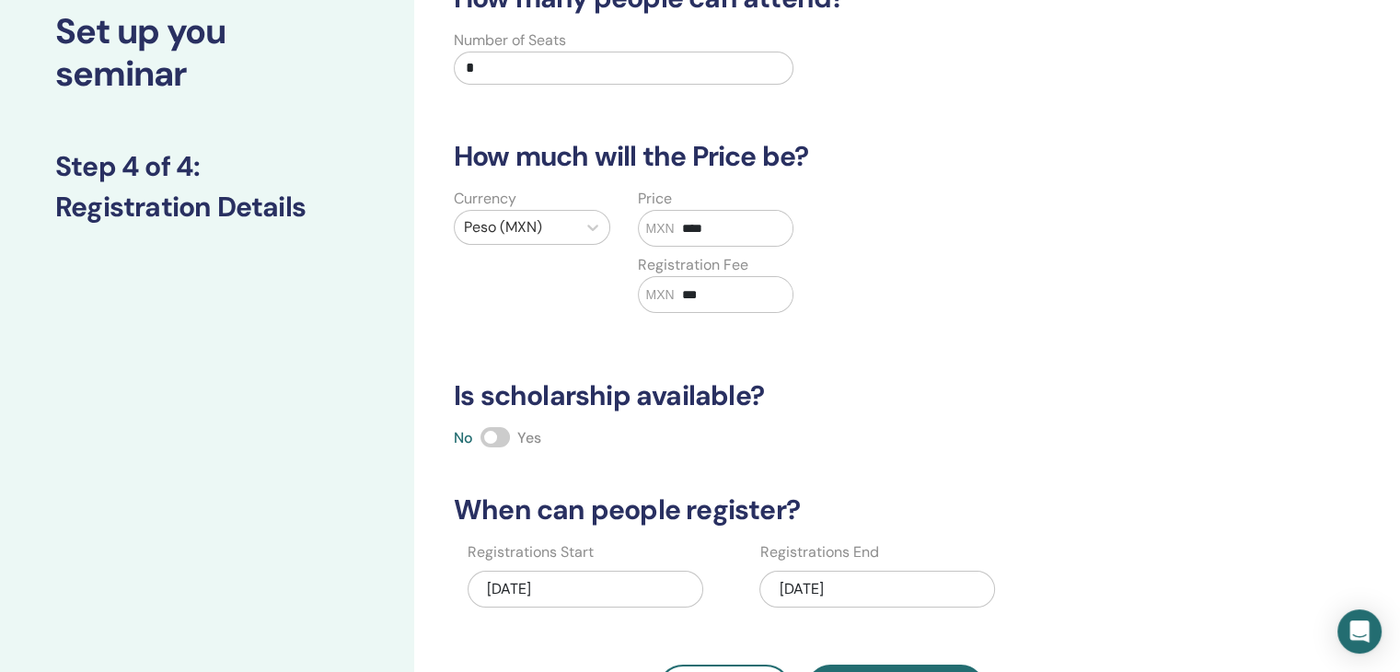
scroll to position [122, 0]
click at [502, 441] on span at bounding box center [494, 436] width 29 height 20
click at [702, 443] on div "No Yes" at bounding box center [821, 437] width 757 height 22
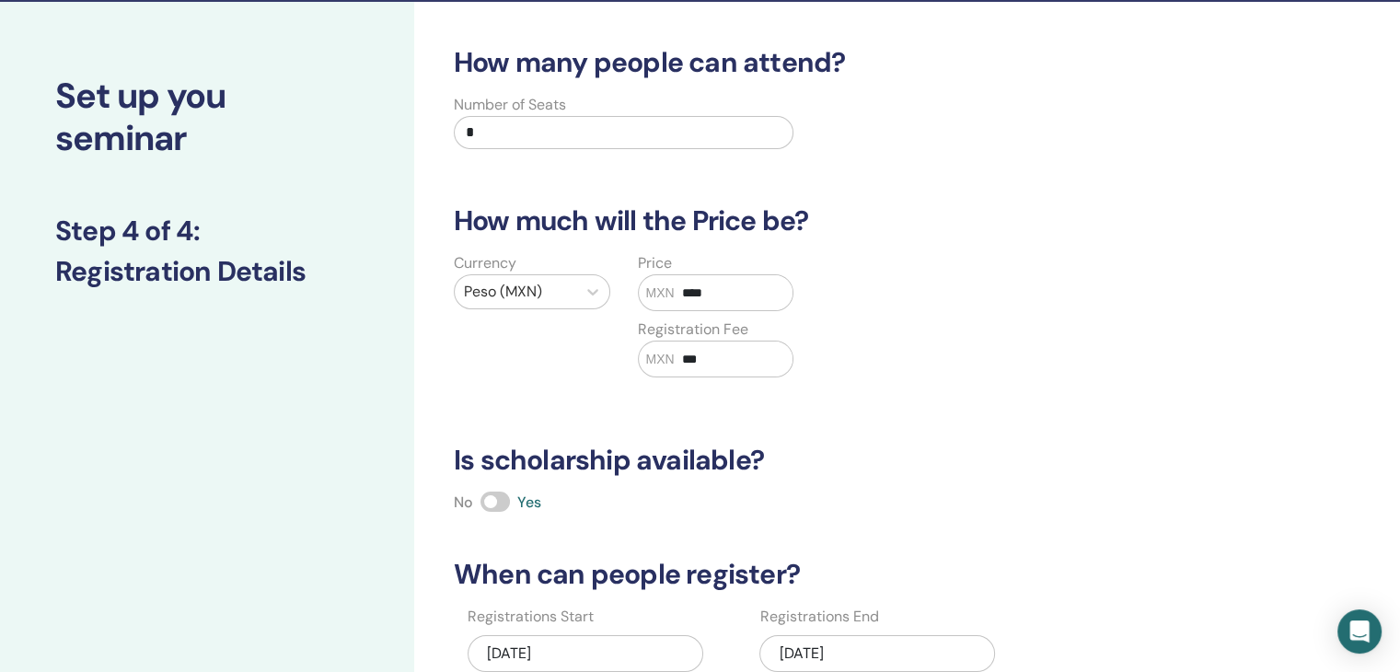
scroll to position [30, 0]
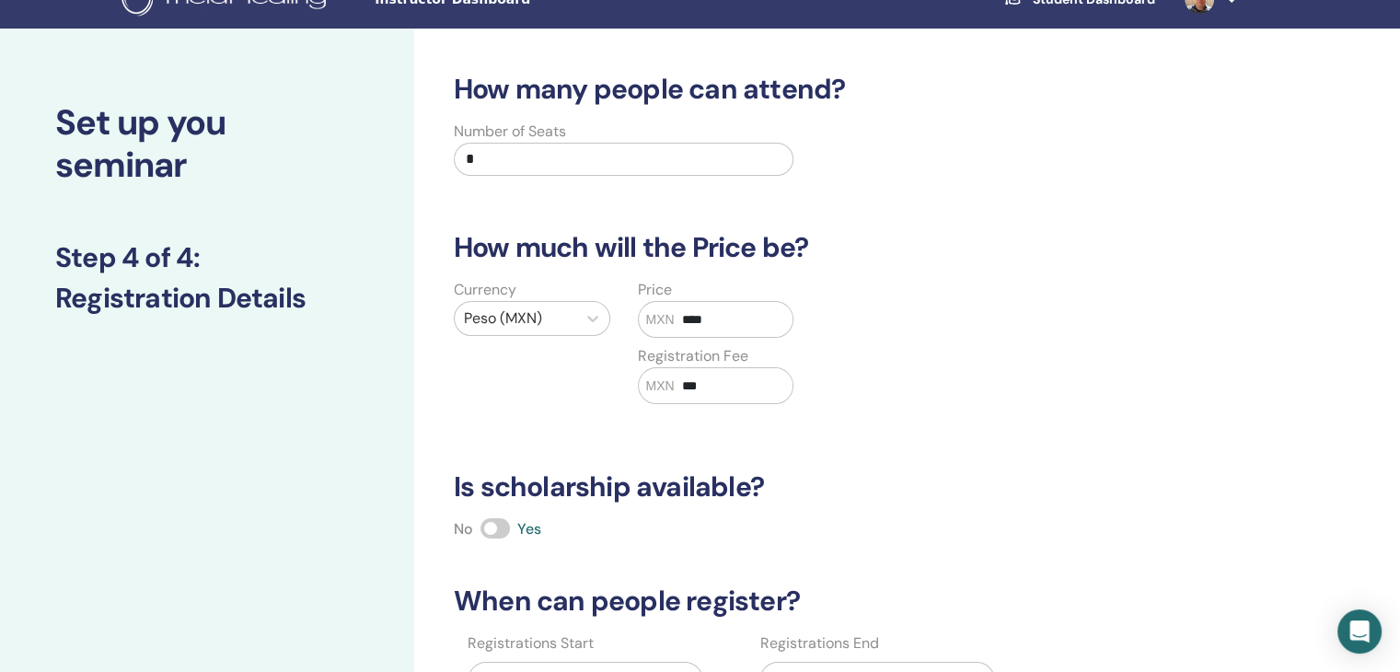
click at [499, 160] on input "*" at bounding box center [624, 159] width 340 height 33
click at [606, 170] on input "*" at bounding box center [624, 159] width 340 height 33
click at [894, 212] on div "How many people can attend? Number of Seats ** How much will the Price be? Curr…" at bounding box center [821, 440] width 757 height 735
click at [488, 163] on input "**" at bounding box center [624, 159] width 340 height 33
type input "**"
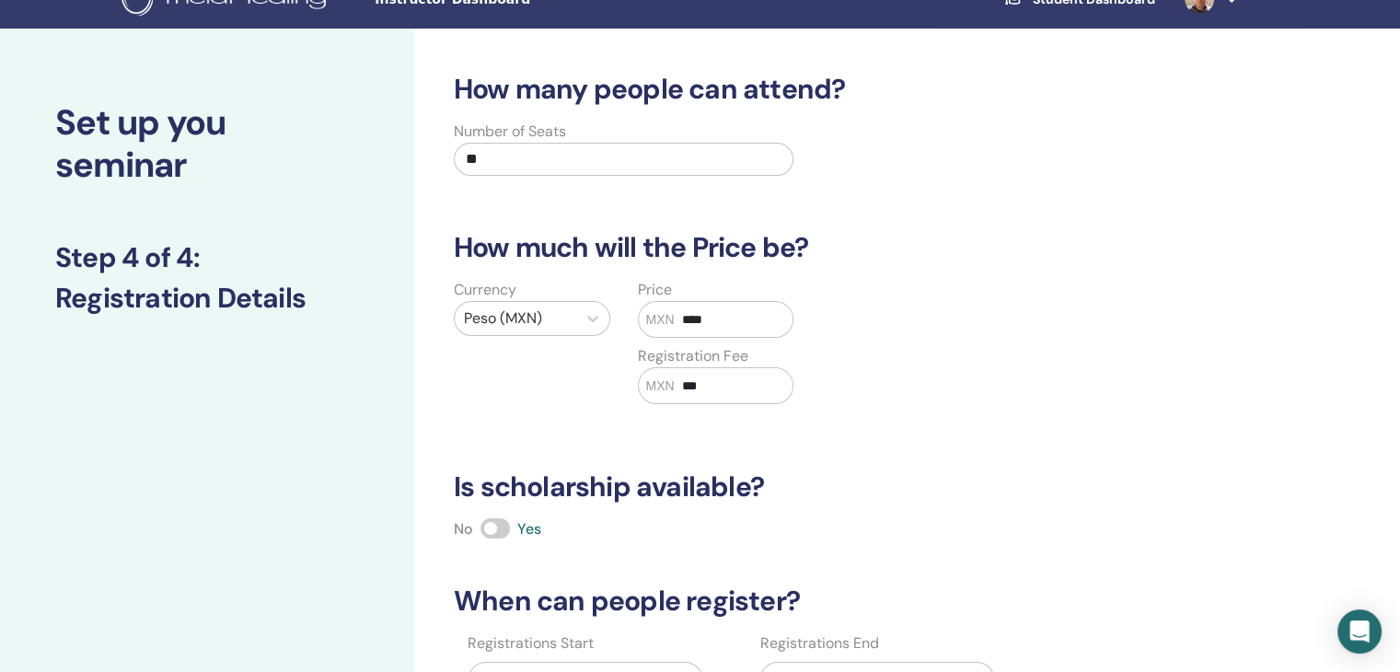
click at [893, 308] on div "Currency Peso (MXN) Price MXN **** Registration Fee MXN ***" at bounding box center [807, 352] width 757 height 147
click at [884, 310] on div "Currency Peso (MXN) Price MXN **** Registration Fee MXN ***" at bounding box center [807, 352] width 757 height 147
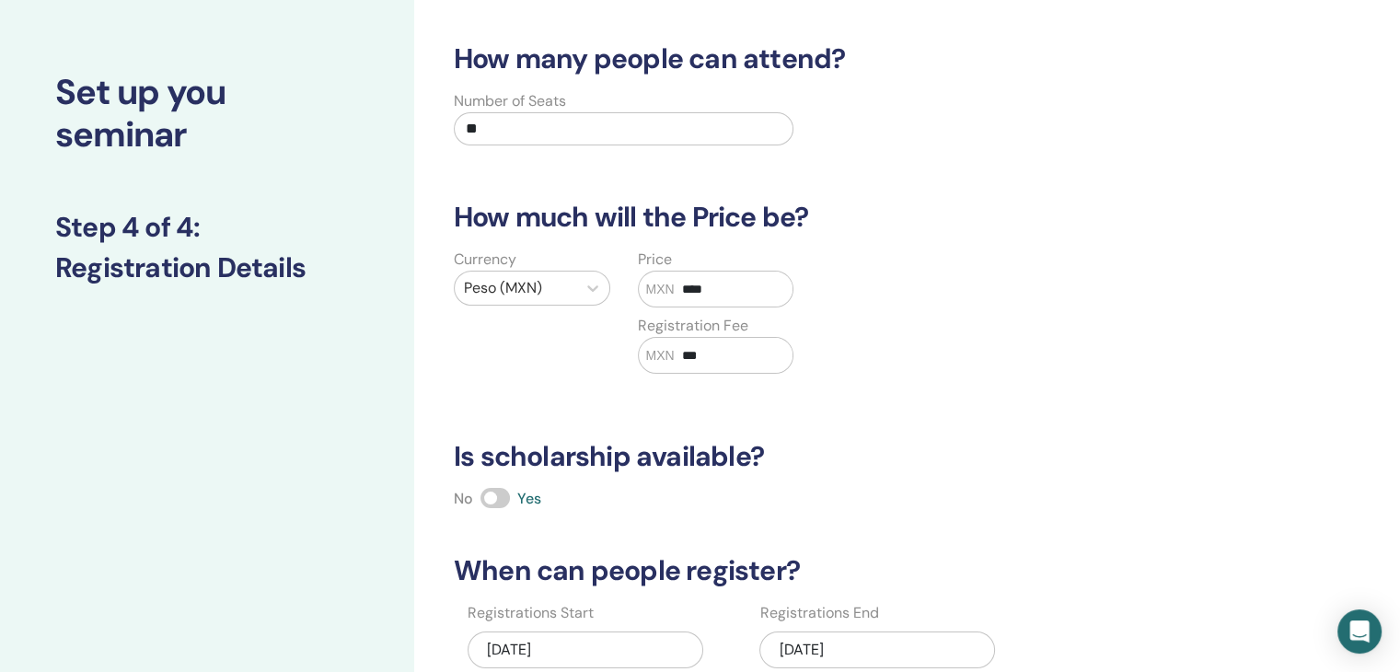
drag, startPoint x: 487, startPoint y: 133, endPoint x: 395, endPoint y: 137, distance: 92.2
click at [395, 137] on div "Set up you seminar Step 4 of 4 : Registration Details How many people can atten…" at bounding box center [700, 516] width 1400 height 1036
click at [469, 175] on div "How many people can attend? Number of Seats ** How much will the Price be? Curr…" at bounding box center [821, 409] width 757 height 735
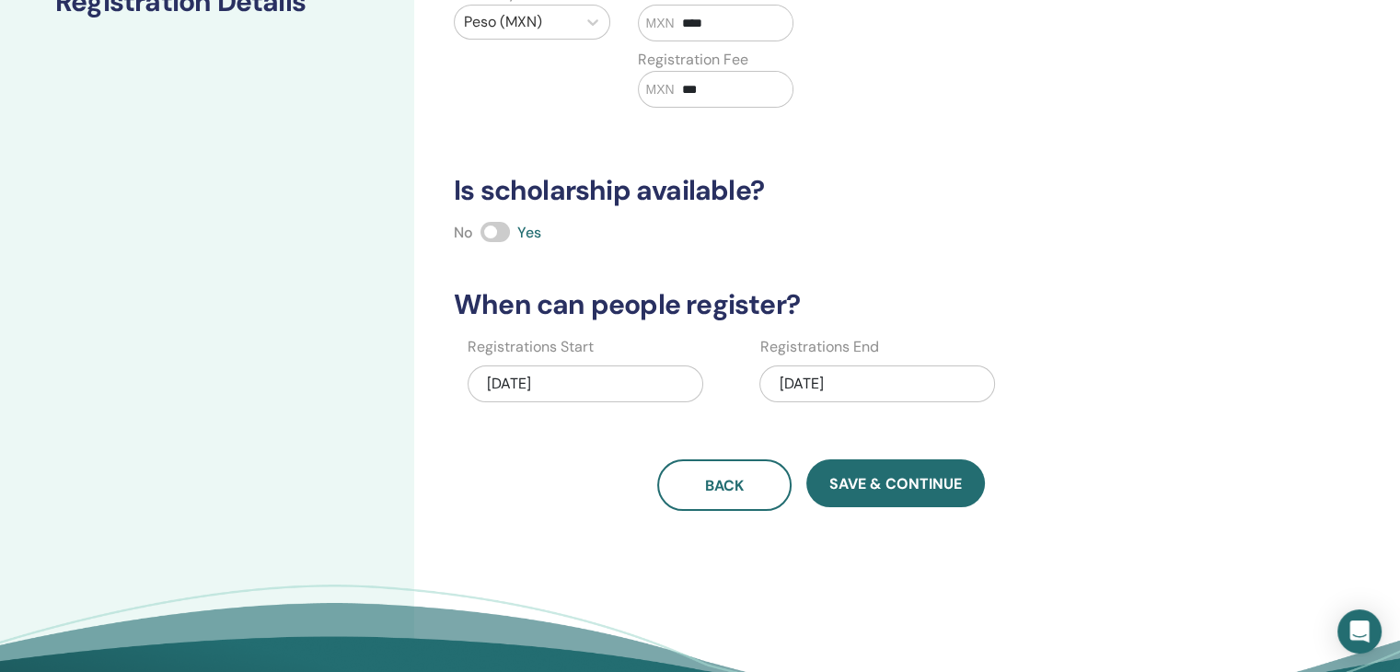
scroll to position [399, 0]
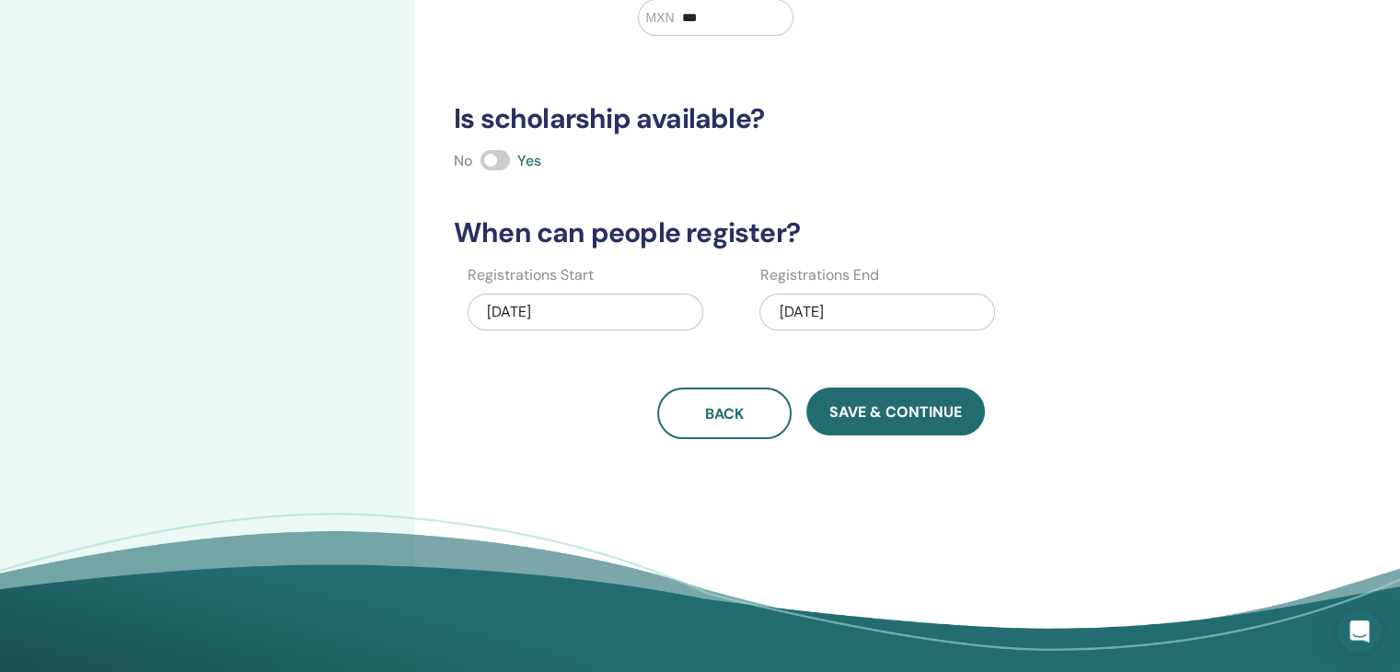
click at [908, 318] on div "10/26/2025" at bounding box center [877, 312] width 236 height 37
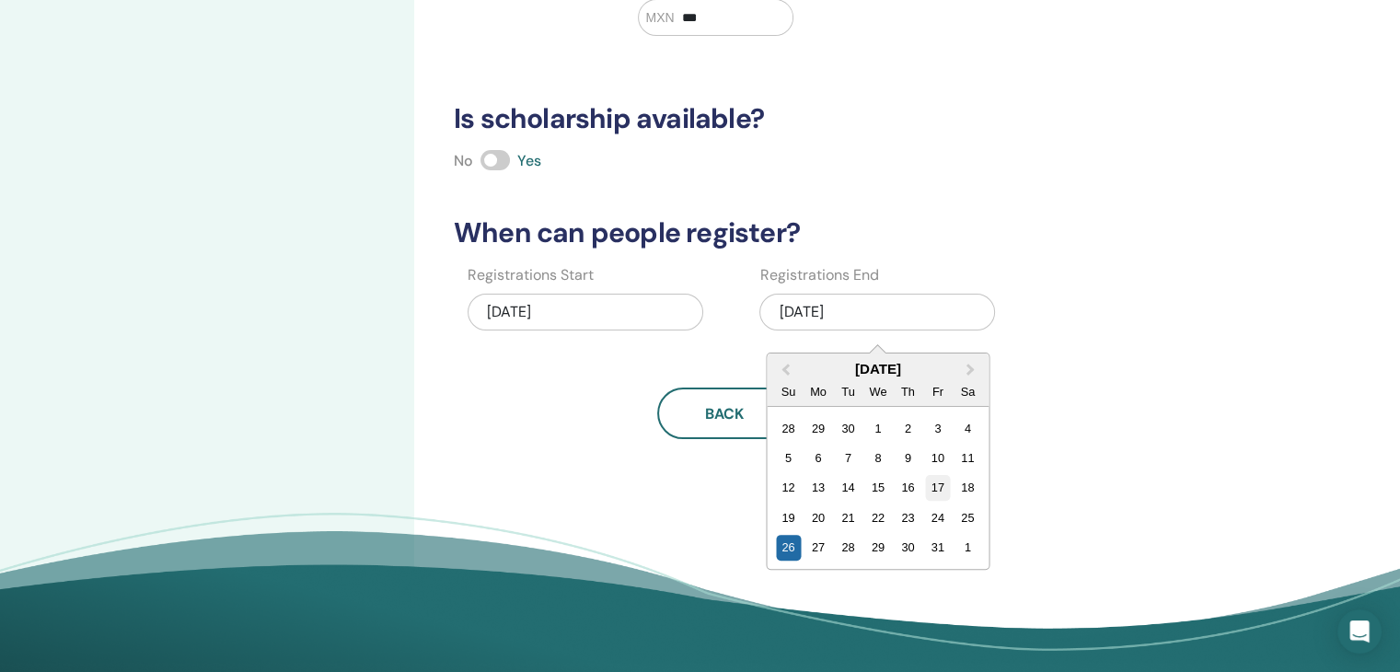
click at [932, 491] on div "17" at bounding box center [937, 487] width 25 height 25
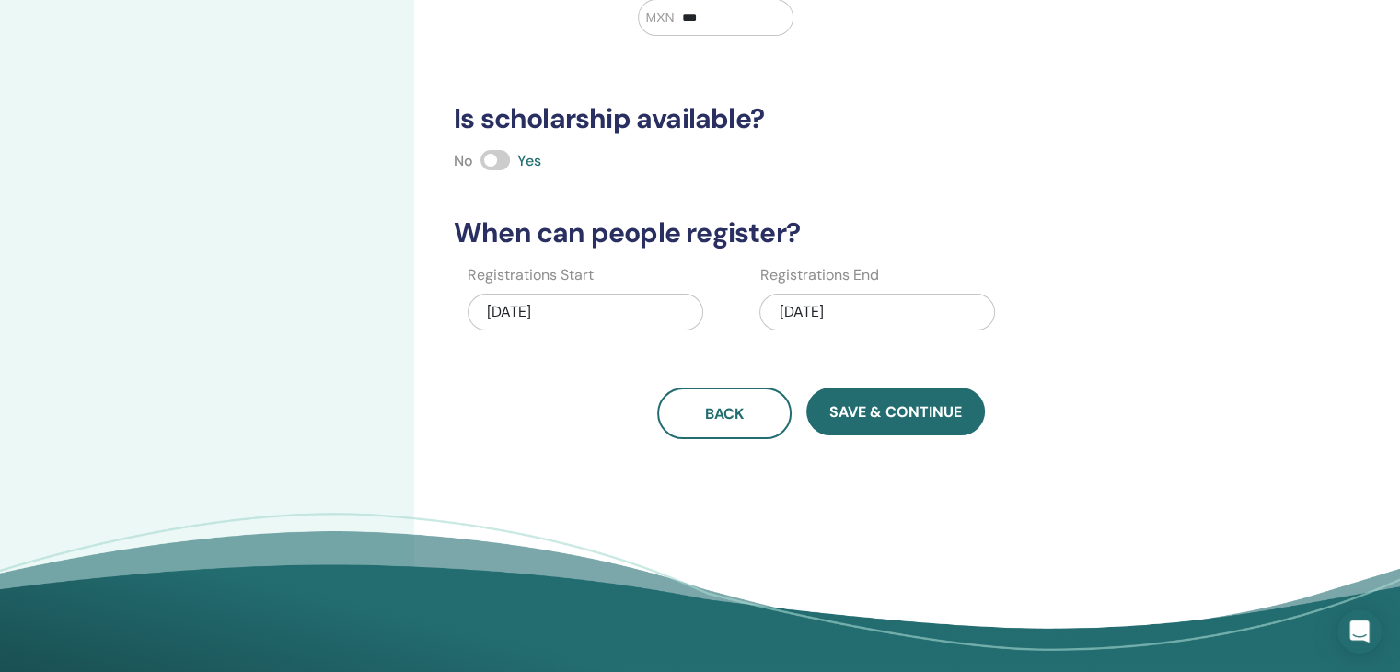
click at [1038, 466] on div "How many people can attend? Number of Seats ** How much will the Price be? Curr…" at bounding box center [880, 178] width 933 height 1036
click at [928, 304] on div "10/17/2025" at bounding box center [877, 312] width 236 height 37
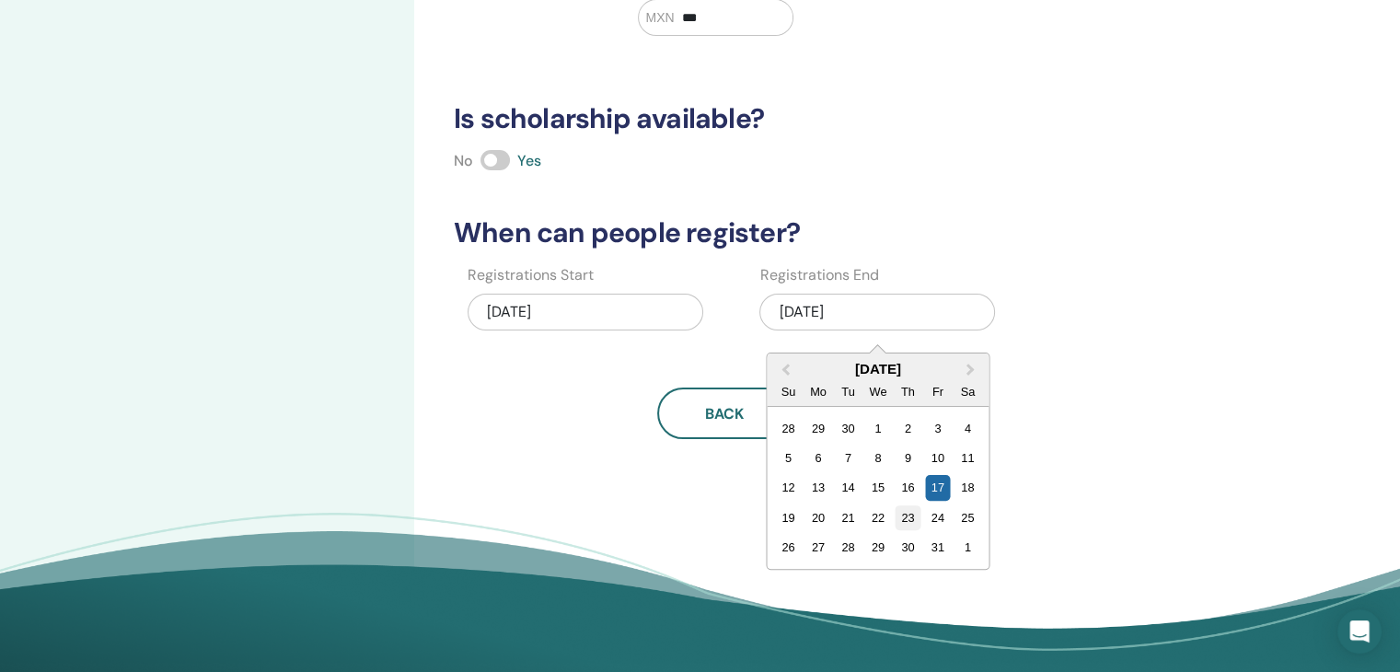
click at [911, 509] on div "23" at bounding box center [908, 517] width 25 height 25
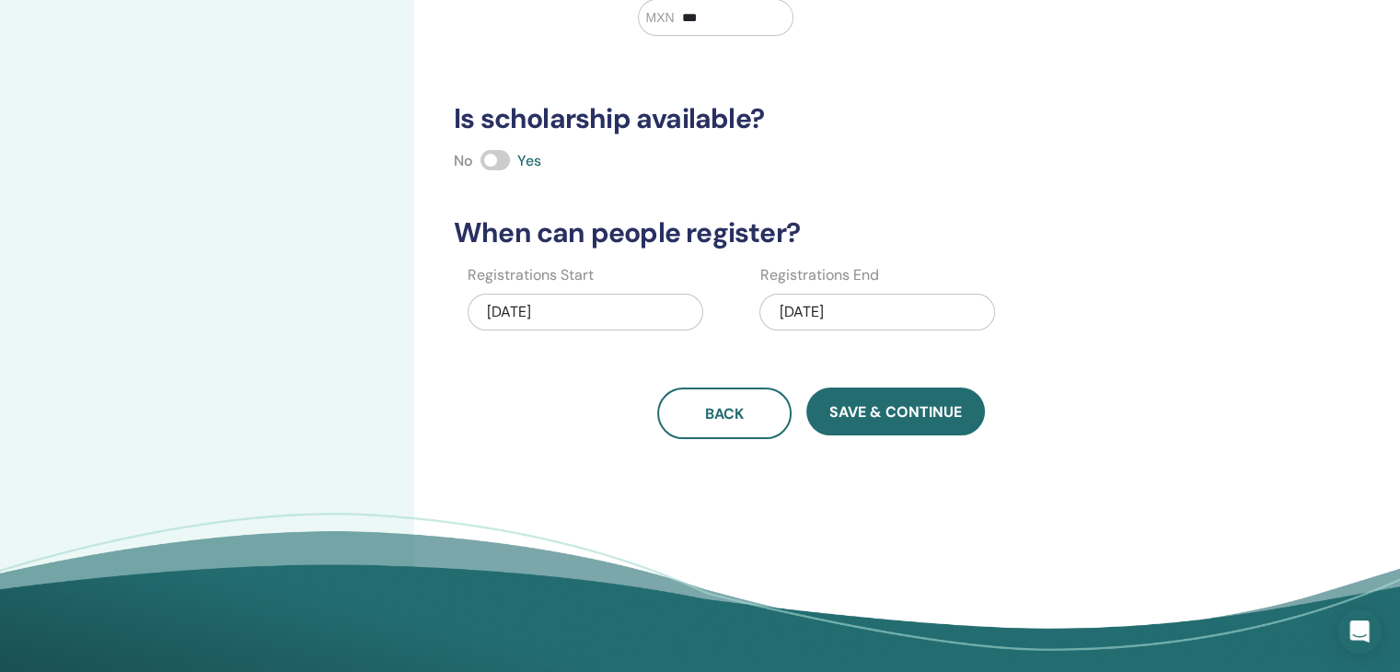
click at [1042, 434] on div "Back Save & Continue" at bounding box center [821, 414] width 757 height 52
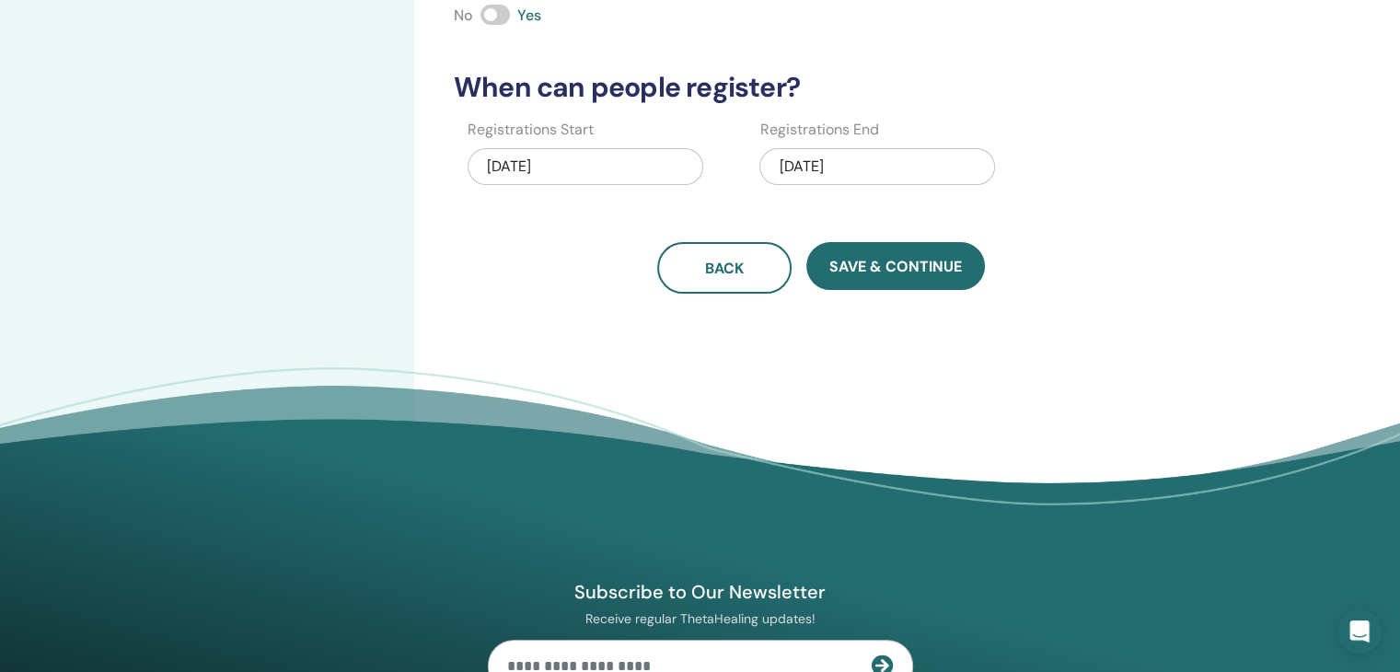
scroll to position [552, 0]
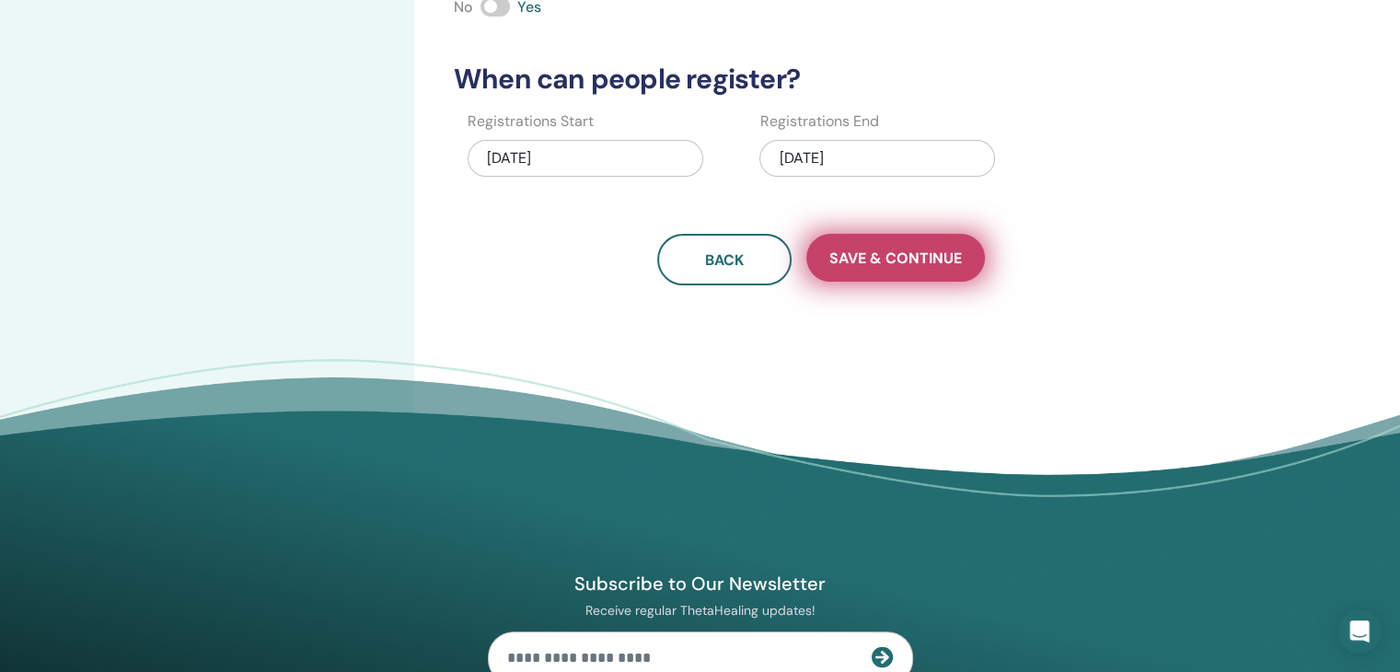
click at [942, 267] on button "Save & Continue" at bounding box center [895, 258] width 179 height 48
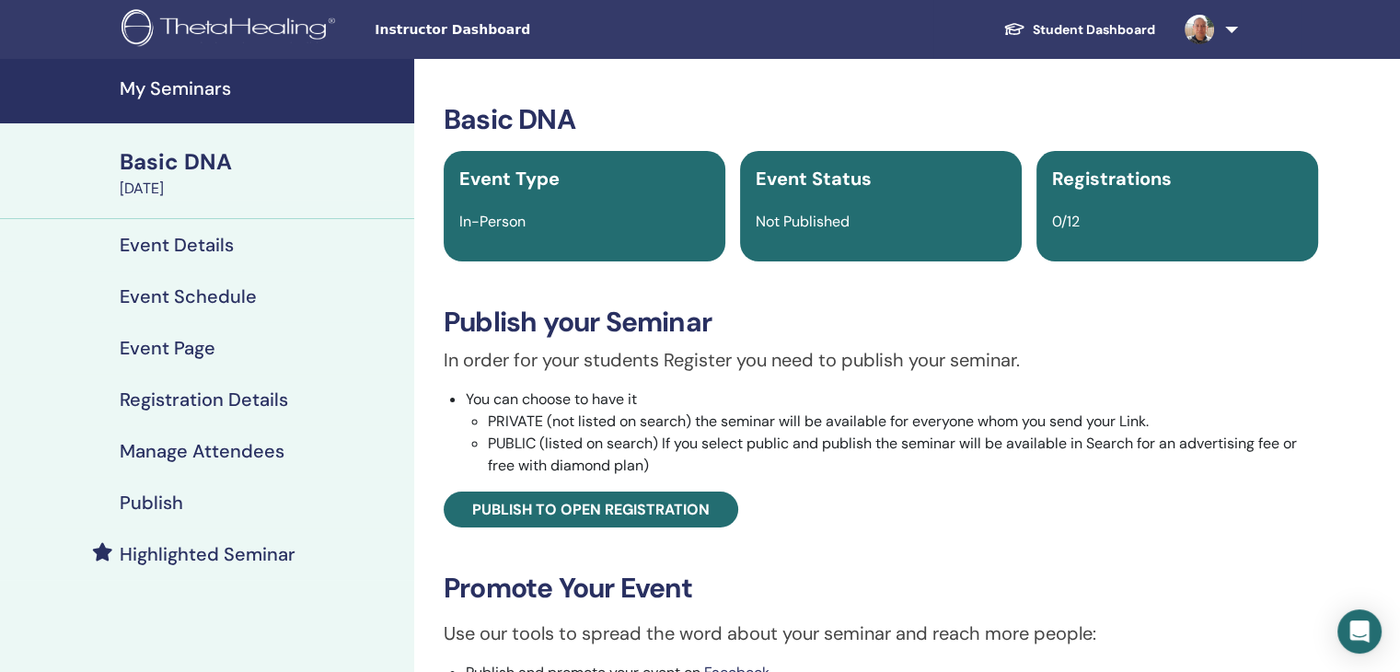
click at [821, 180] on span "Event Status" at bounding box center [814, 179] width 116 height 24
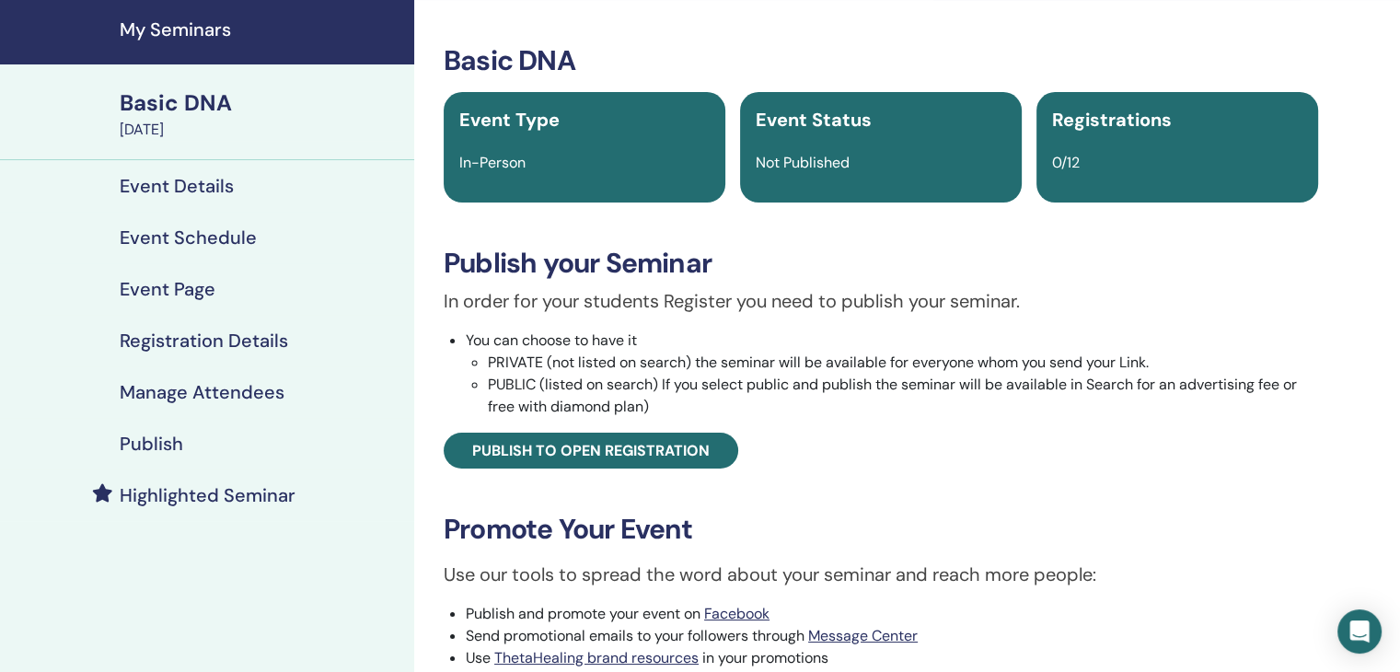
scroll to position [61, 0]
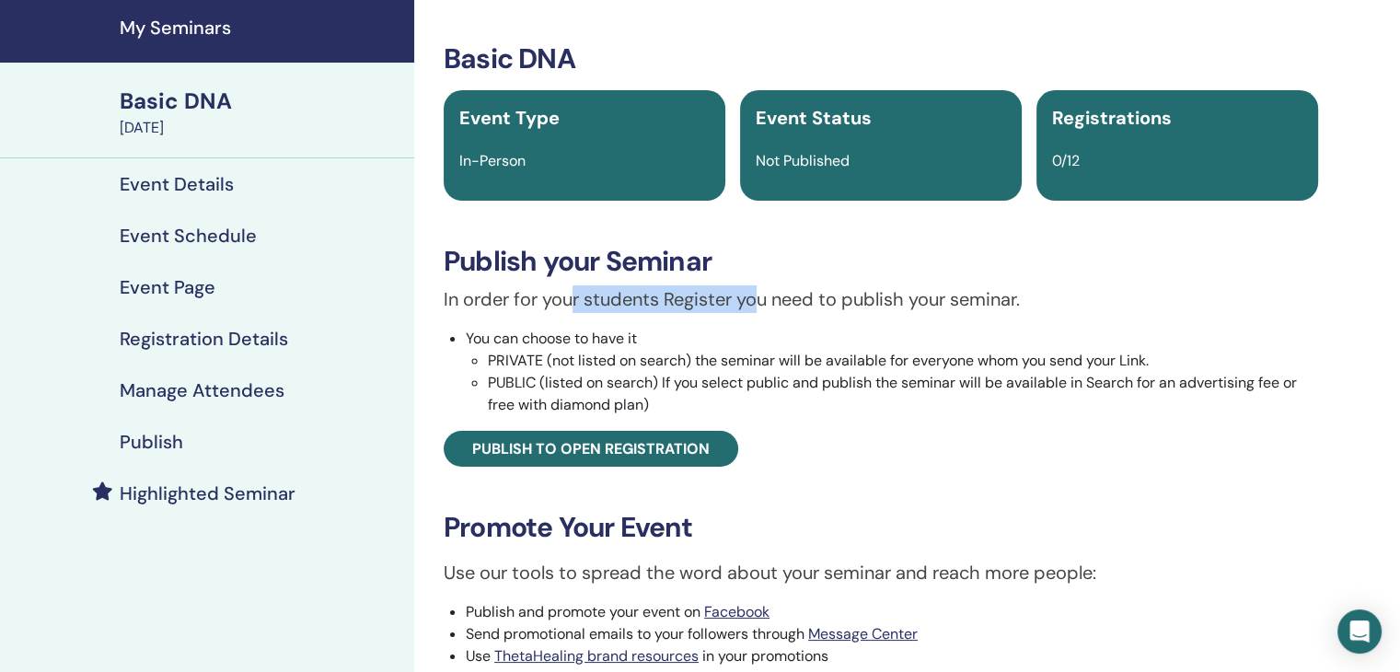
drag, startPoint x: 575, startPoint y: 303, endPoint x: 759, endPoint y: 297, distance: 184.2
click at [759, 297] on p "In order for your students Register you need to publish your seminar." at bounding box center [881, 299] width 874 height 28
drag, startPoint x: 921, startPoint y: 299, endPoint x: 968, endPoint y: 303, distance: 47.1
click at [966, 303] on p "In order for your students Register you need to publish your seminar." at bounding box center [881, 299] width 874 height 28
click at [545, 336] on li "You can choose to have it PRIVATE (not listed on search) the seminar will be av…" at bounding box center [892, 372] width 852 height 88
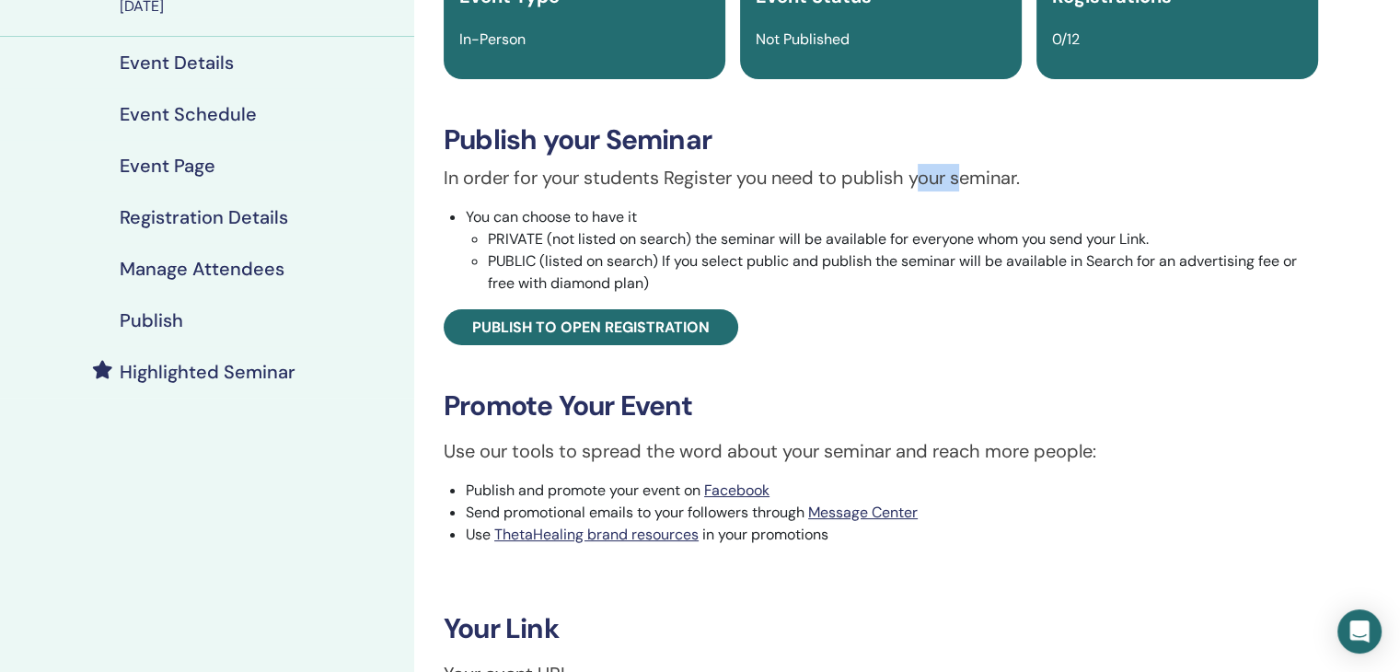
scroll to position [184, 0]
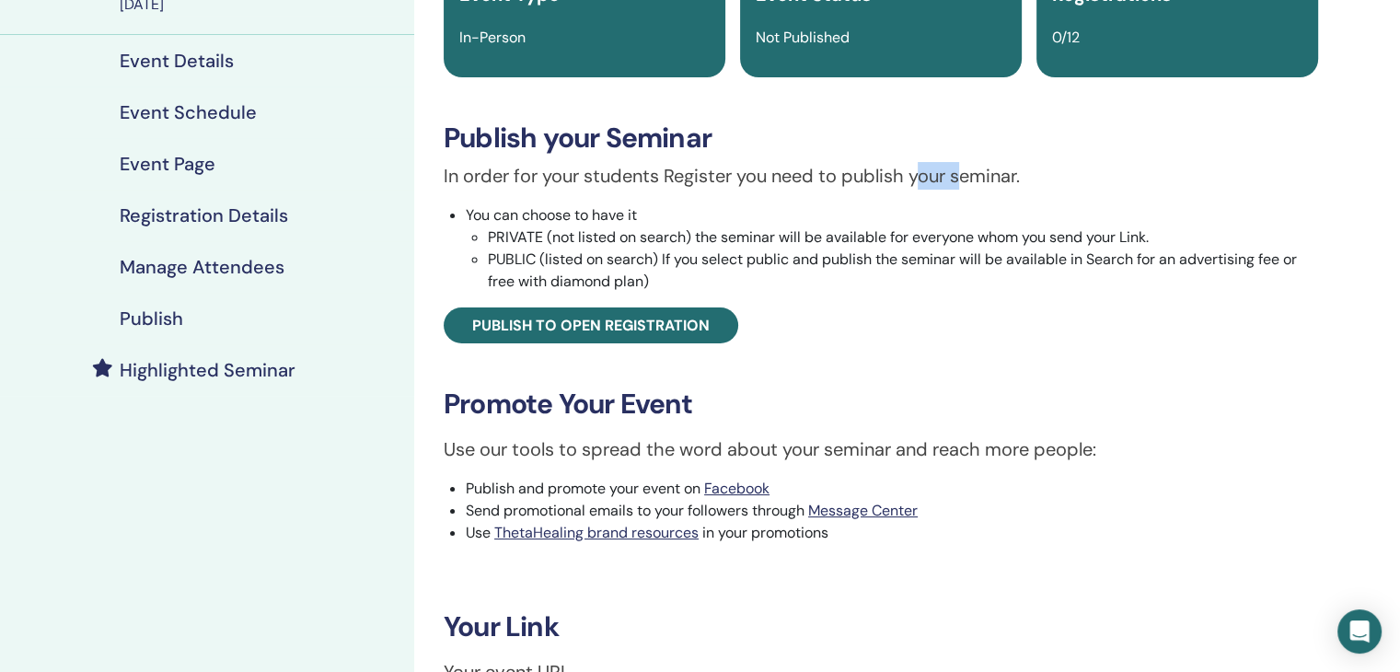
drag, startPoint x: 1140, startPoint y: 262, endPoint x: 1225, endPoint y: 263, distance: 84.7
click at [1230, 263] on li "PUBLIC (listed on search) If you select public and publish the seminar will be …" at bounding box center [903, 271] width 830 height 44
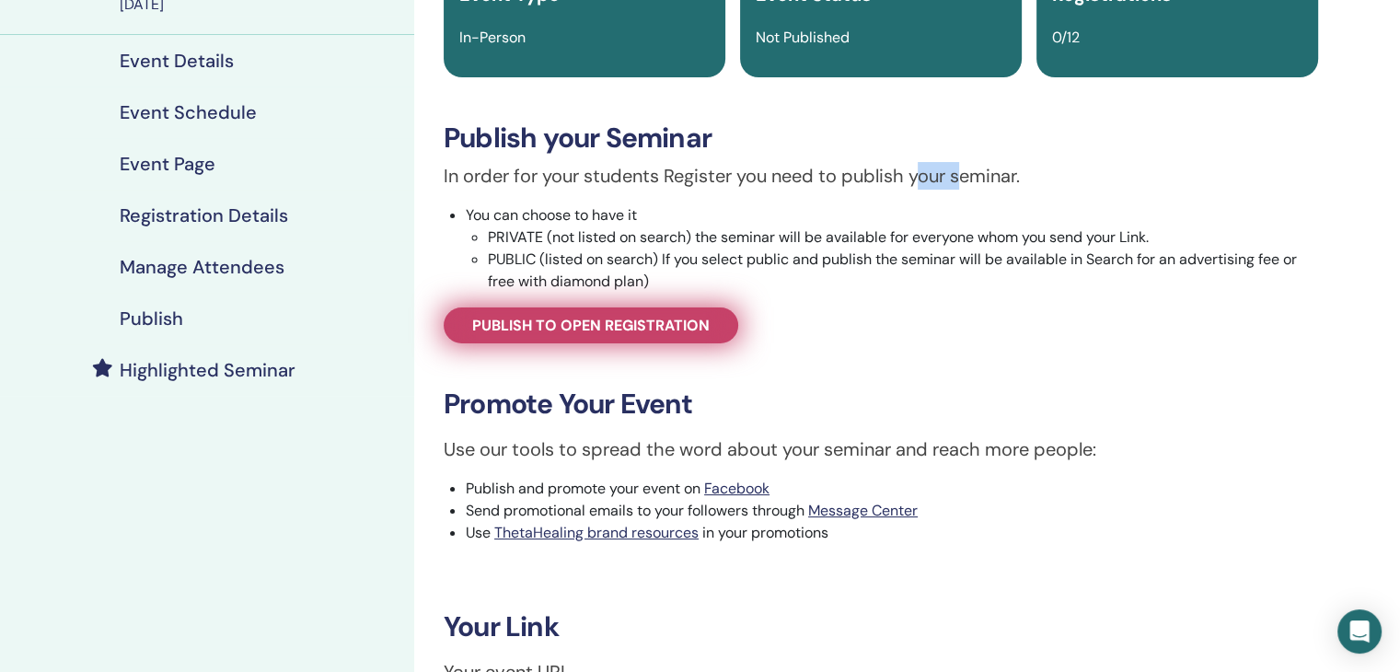
click at [696, 321] on span "Publish to open registration" at bounding box center [590, 325] width 237 height 19
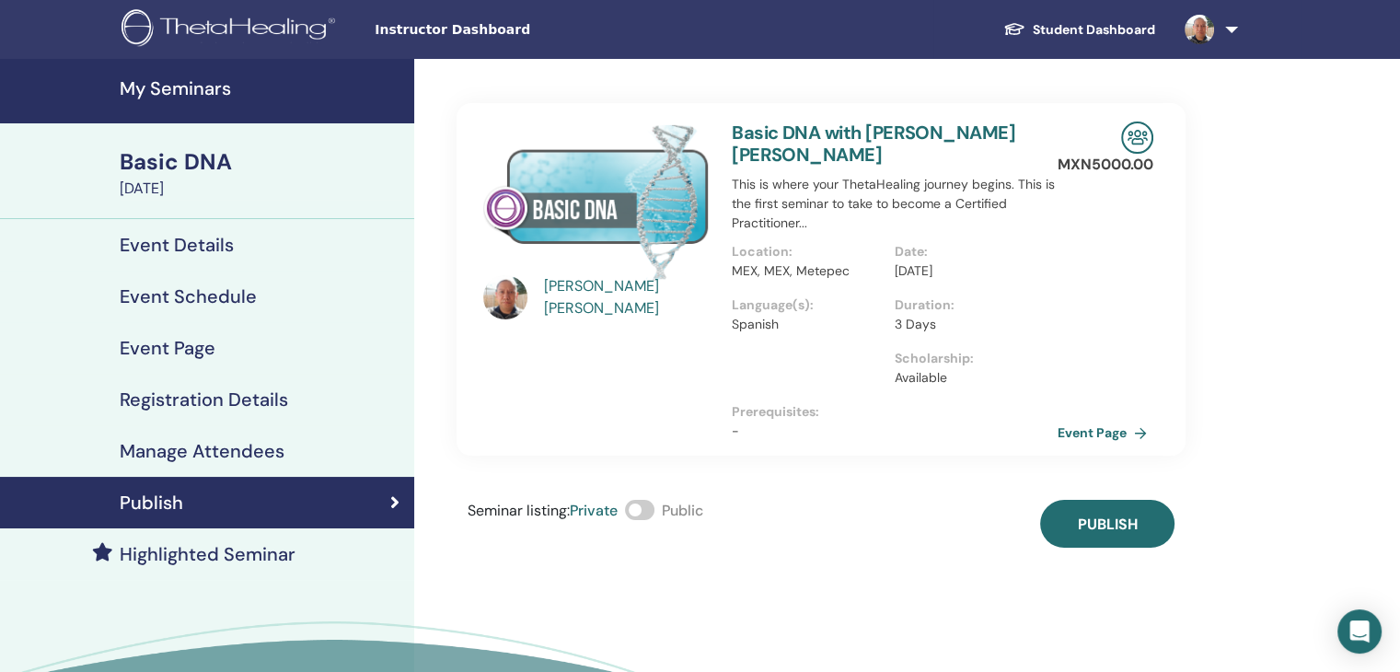
click at [645, 512] on span at bounding box center [639, 510] width 29 height 20
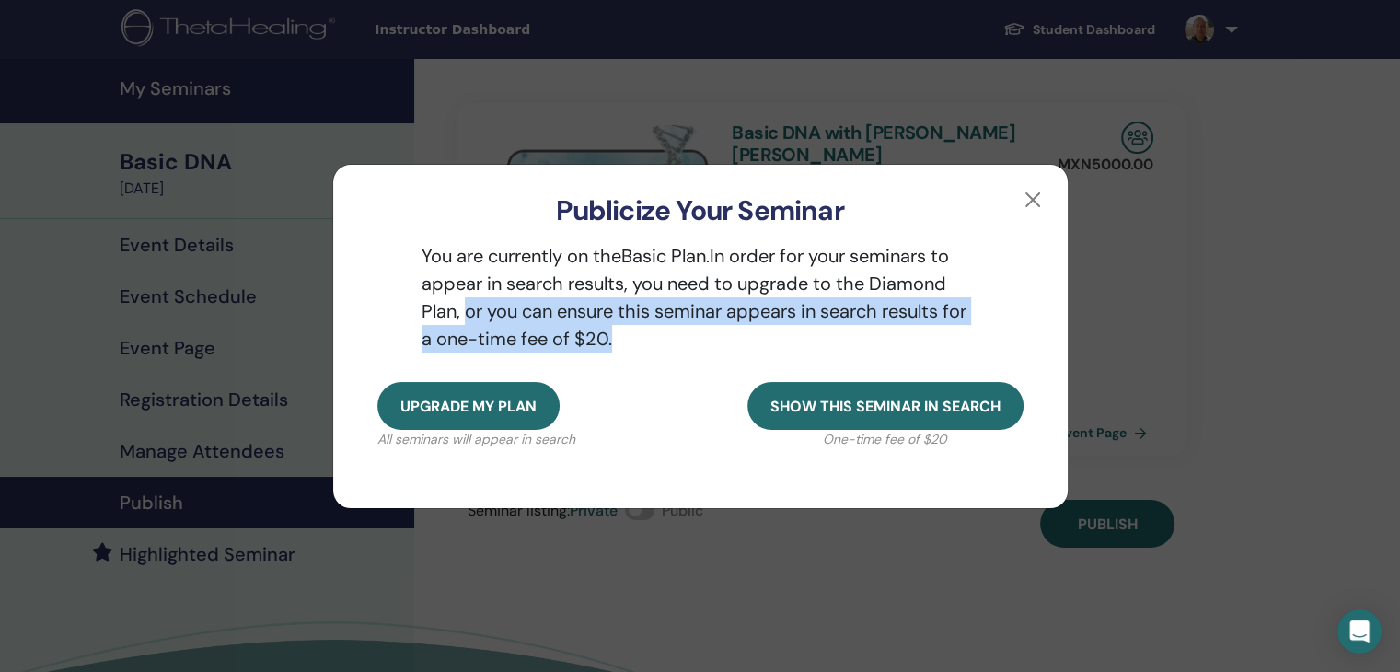
drag, startPoint x: 462, startPoint y: 310, endPoint x: 621, endPoint y: 340, distance: 161.9
click at [621, 340] on p "You are currently on the Basic Plan. In order for your seminars to appear in se…" at bounding box center [700, 297] width 646 height 110
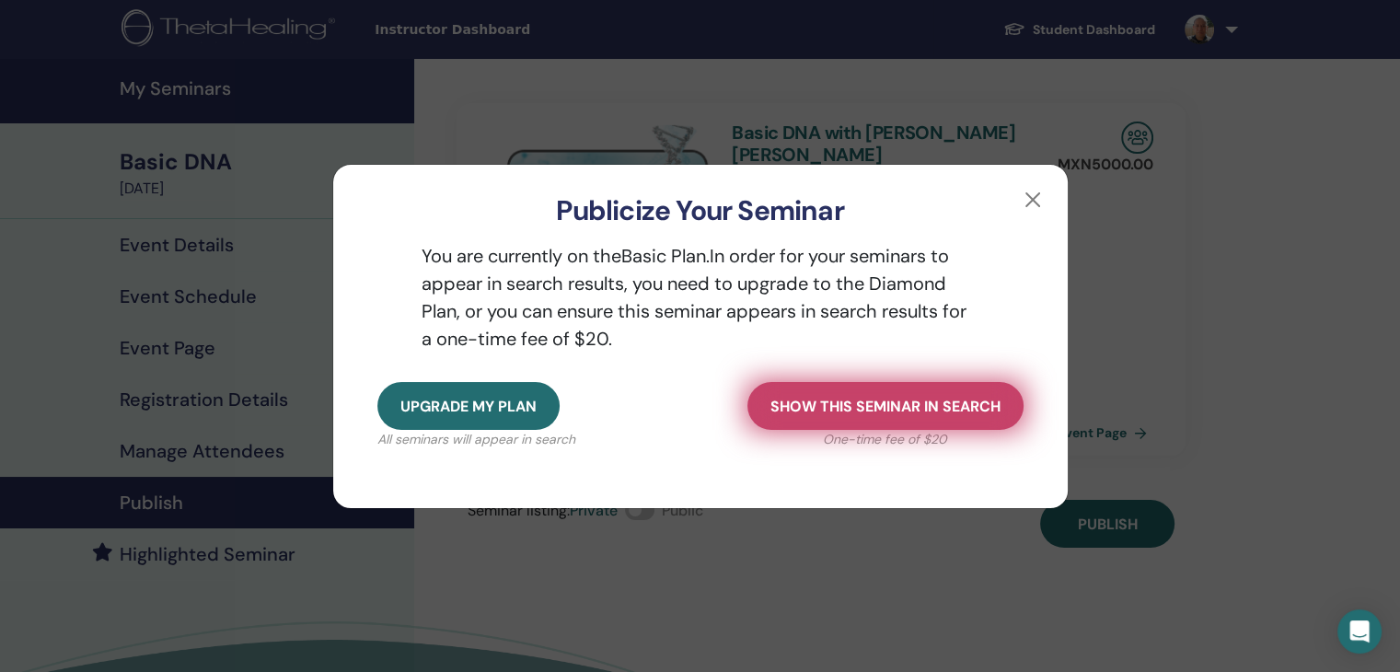
click at [810, 399] on span "Show this seminar in search" at bounding box center [885, 406] width 230 height 19
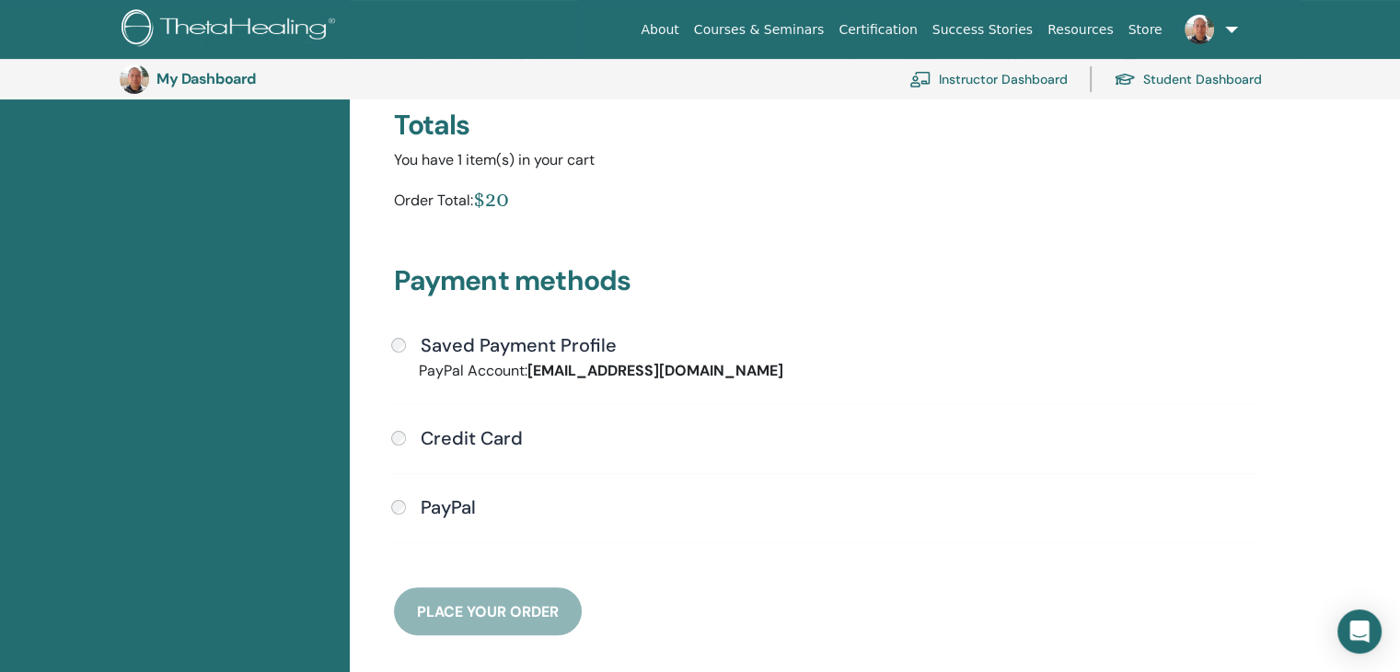
scroll to position [317, 0]
click at [467, 506] on h4 "PayPal" at bounding box center [448, 506] width 55 height 22
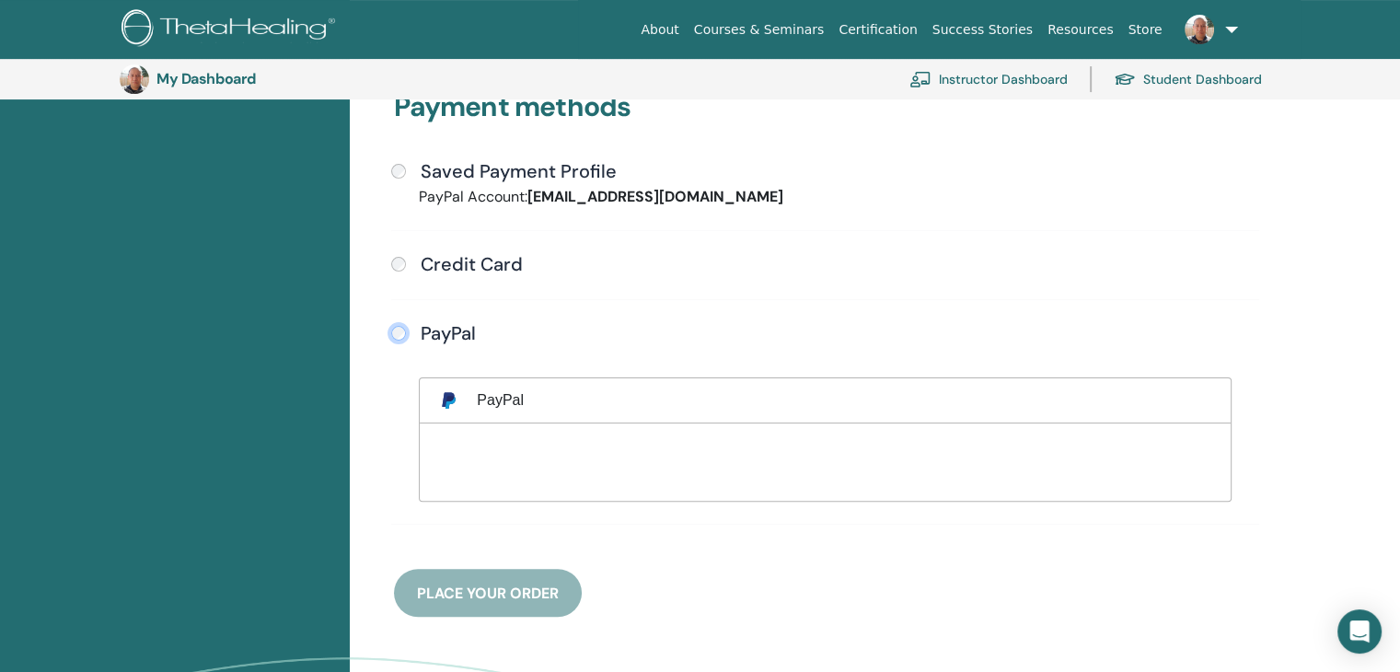
scroll to position [562, 0]
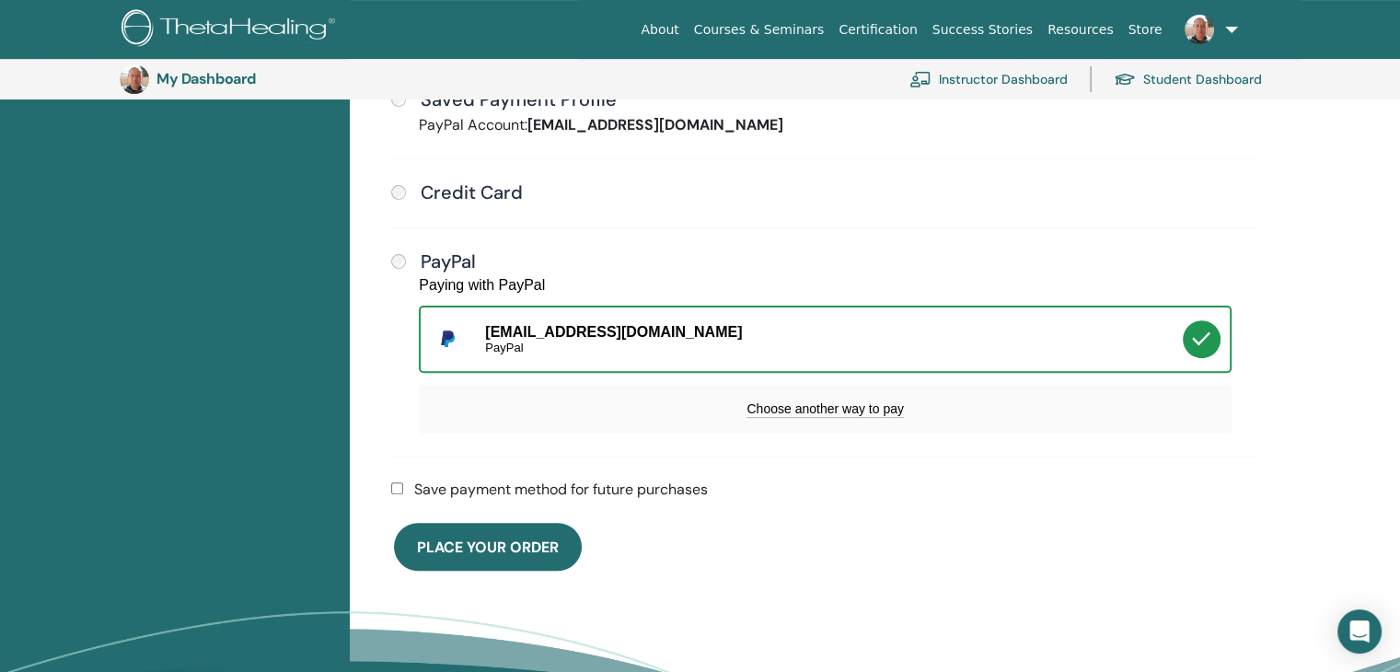
click at [478, 484] on label "Save payment method for future purchases" at bounding box center [561, 490] width 294 height 22
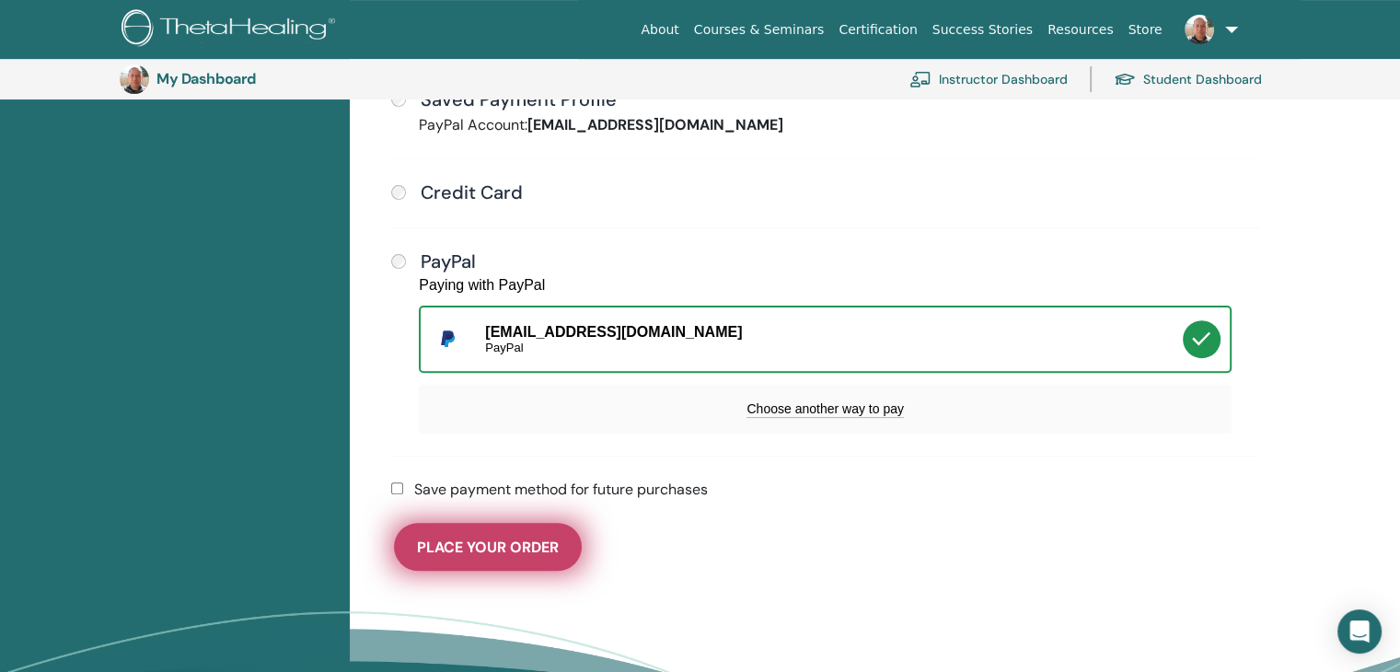
click at [479, 538] on span "Place Your Order" at bounding box center [488, 547] width 142 height 19
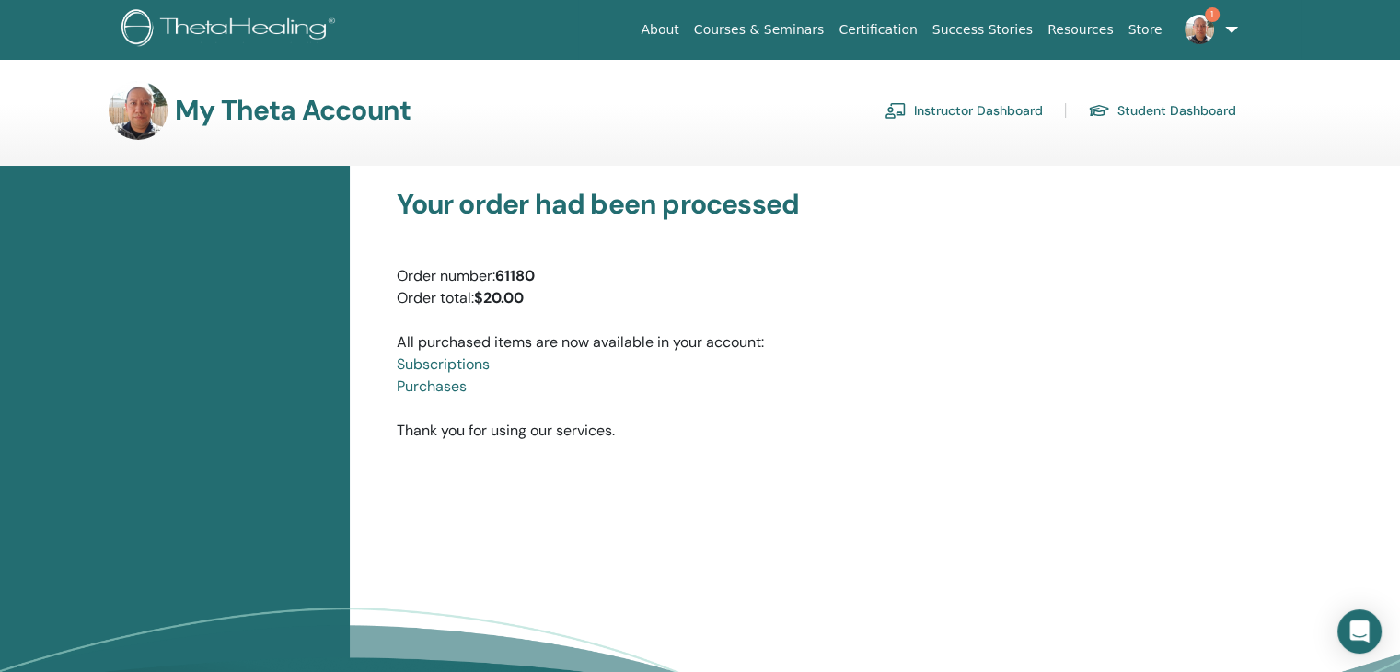
click at [768, 432] on div "Your order had been processed Order number: 61180 Order total: $20.00 All purch…" at bounding box center [825, 315] width 885 height 254
click at [950, 116] on link "Instructor Dashboard" at bounding box center [964, 110] width 158 height 29
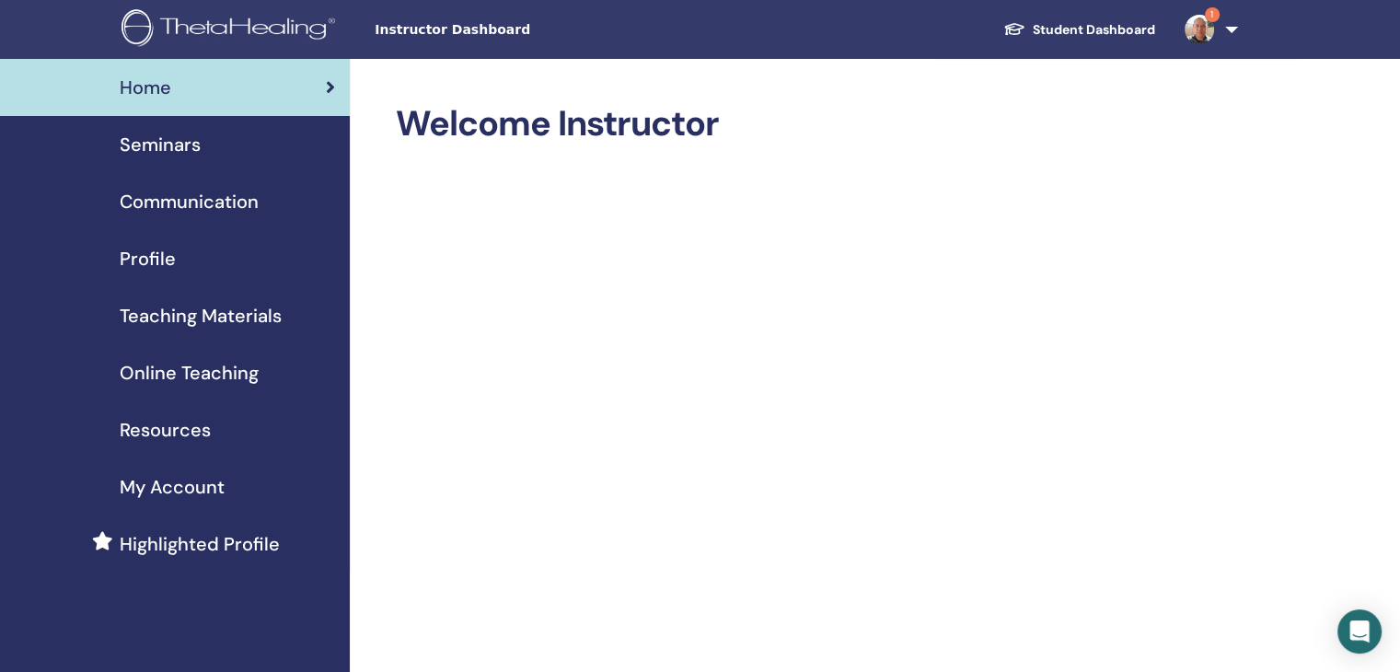
click at [147, 141] on span "Seminars" at bounding box center [160, 145] width 81 height 28
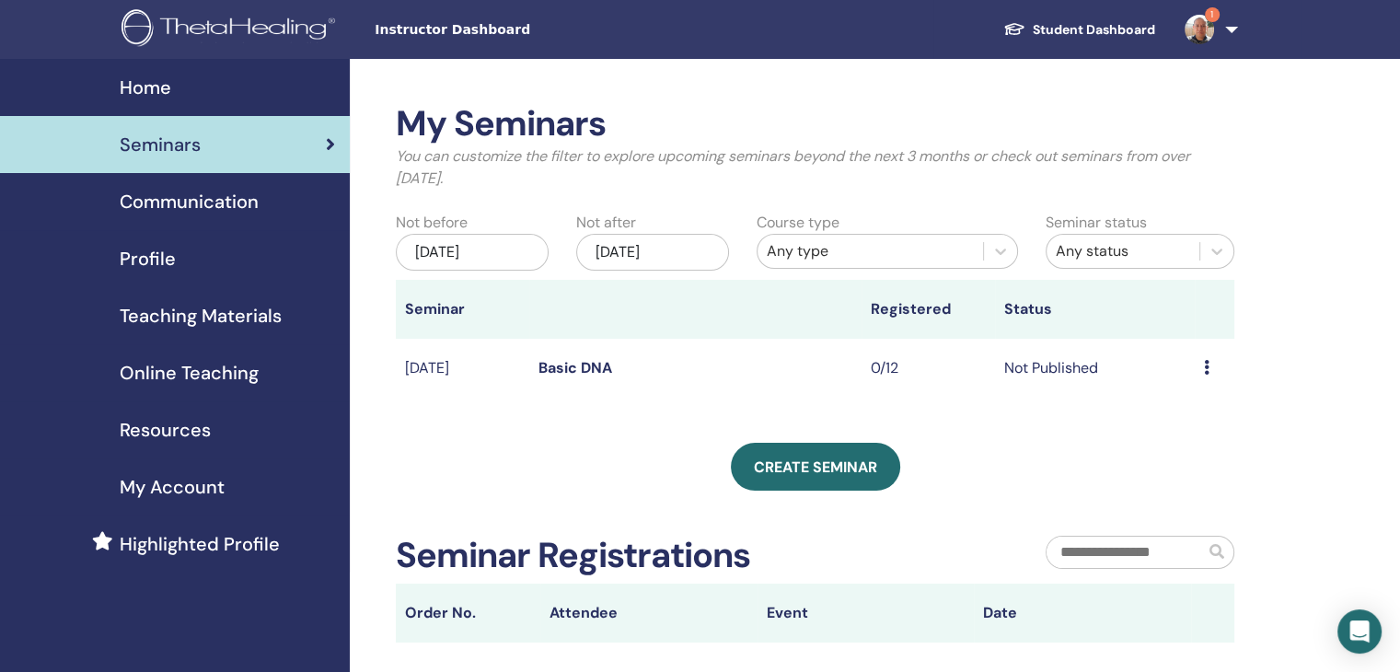
click at [1209, 371] on div "Preview Edit Attendees Cancel" at bounding box center [1214, 368] width 21 height 22
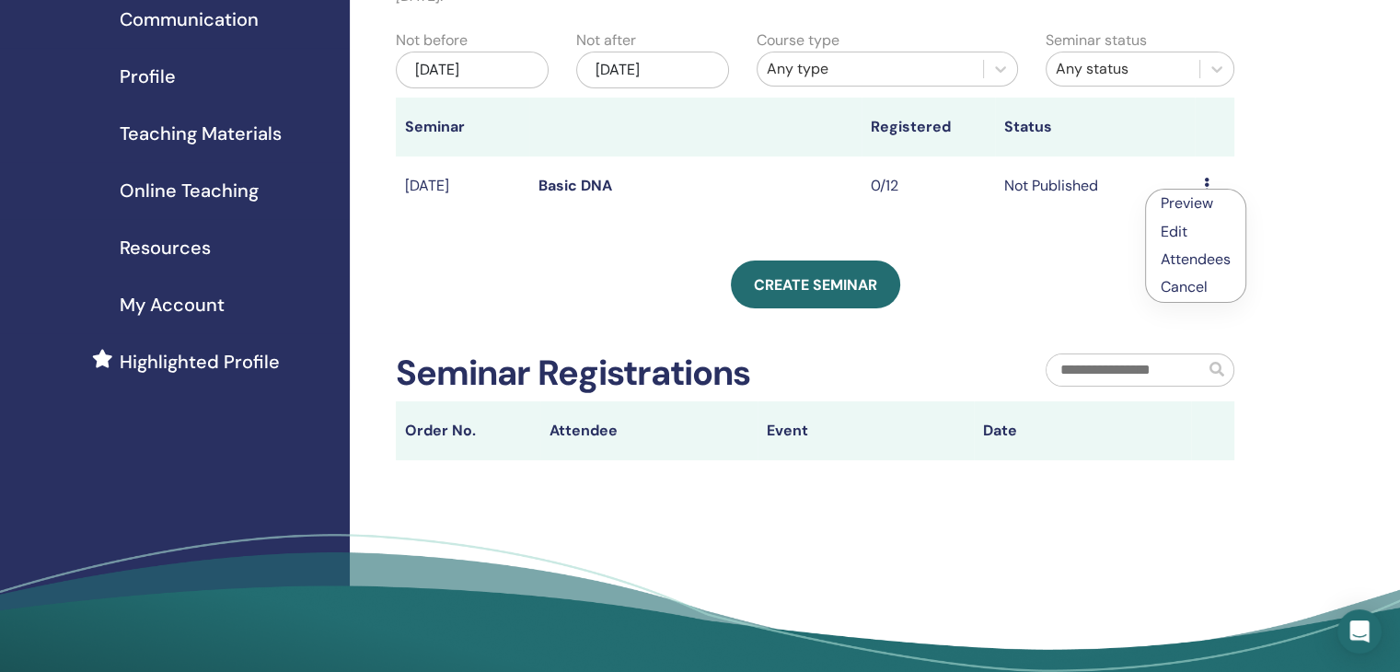
scroll to position [184, 0]
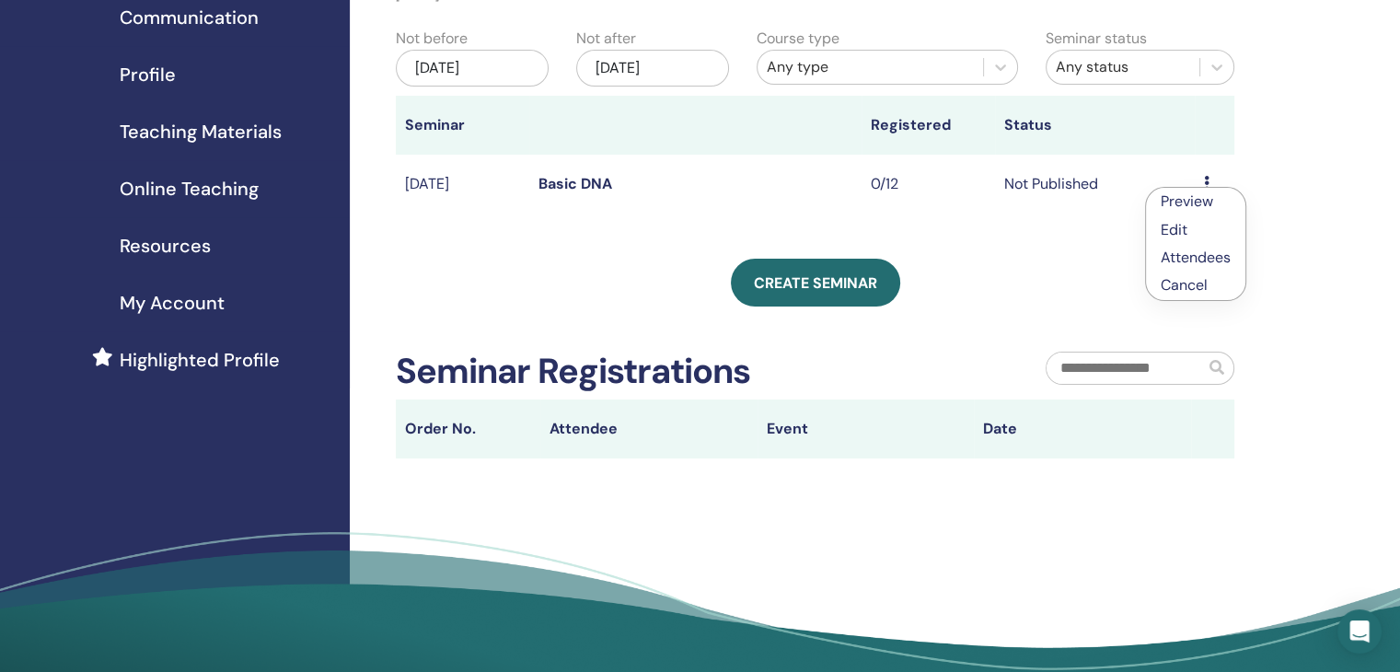
click at [1175, 234] on link "Edit" at bounding box center [1174, 229] width 27 height 19
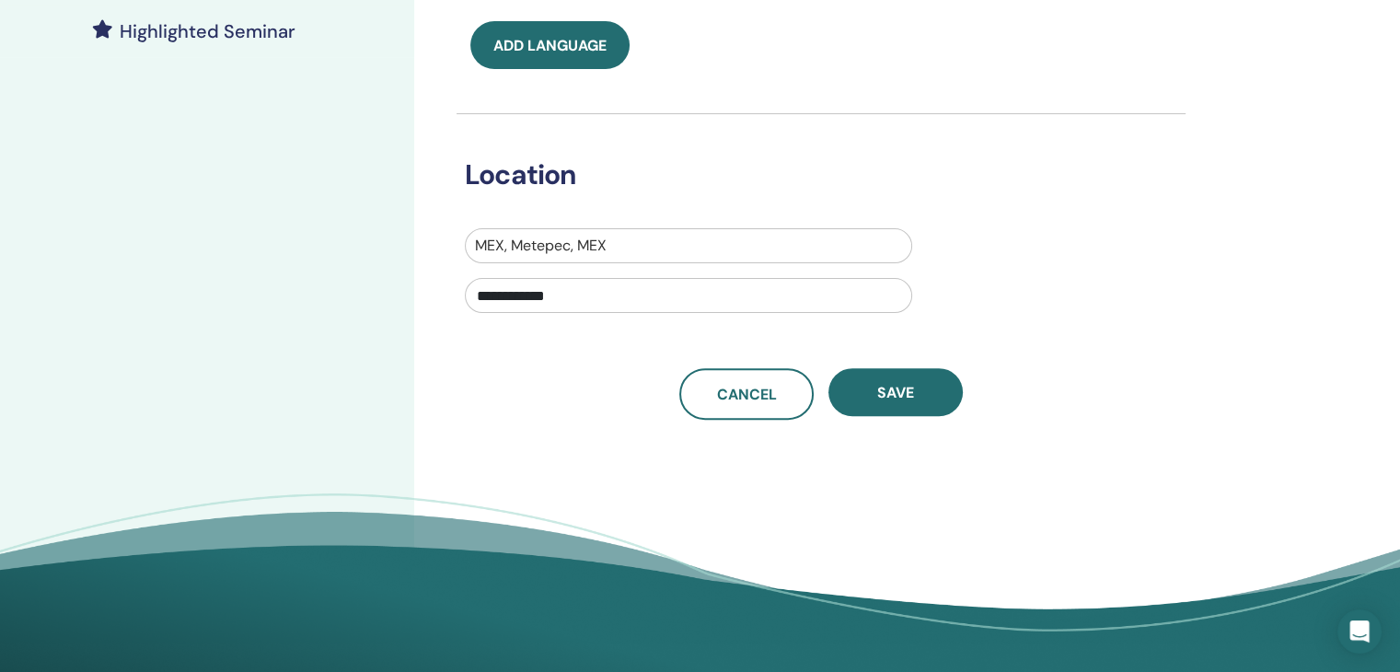
scroll to position [552, 0]
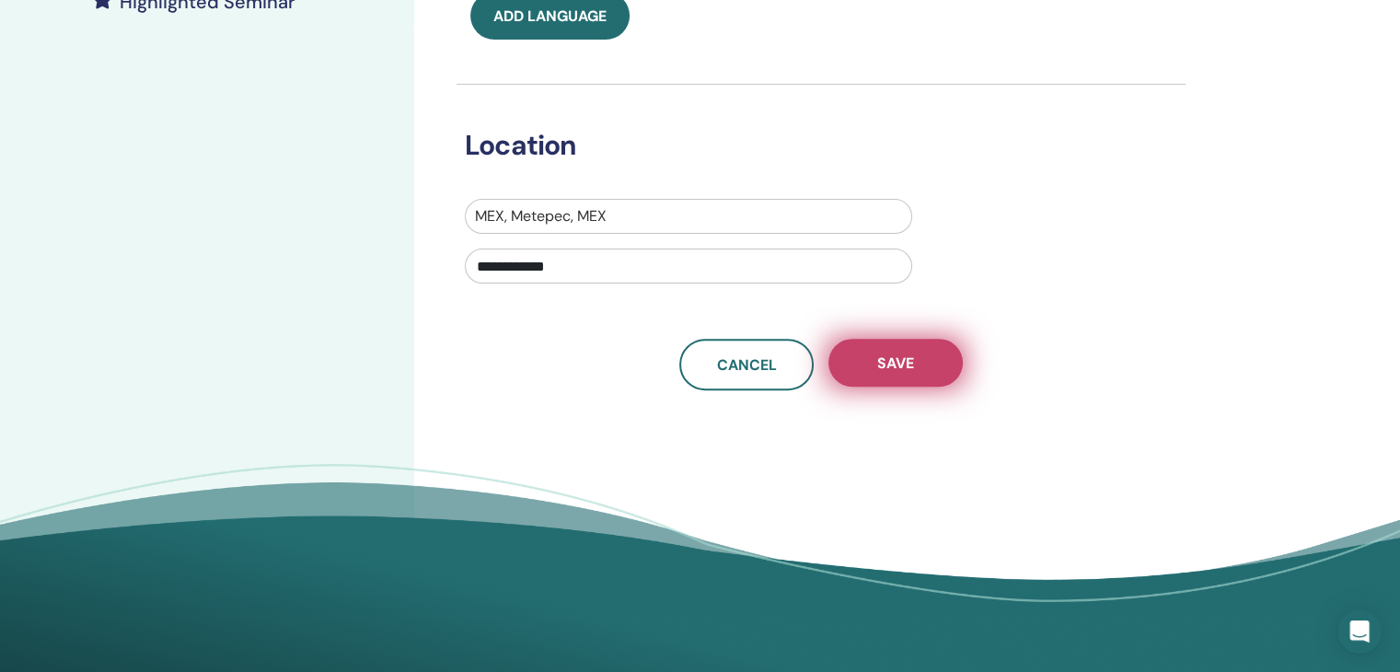
click at [894, 354] on span "Save" at bounding box center [895, 362] width 37 height 19
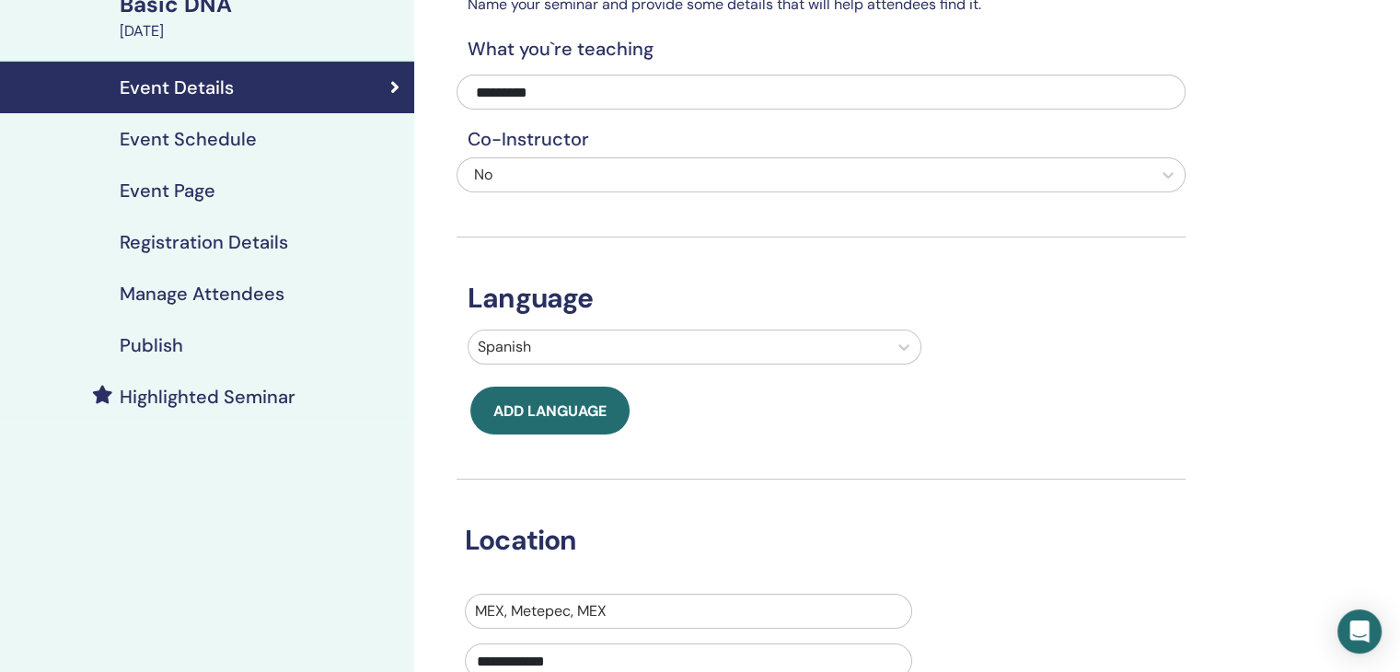
scroll to position [131, 0]
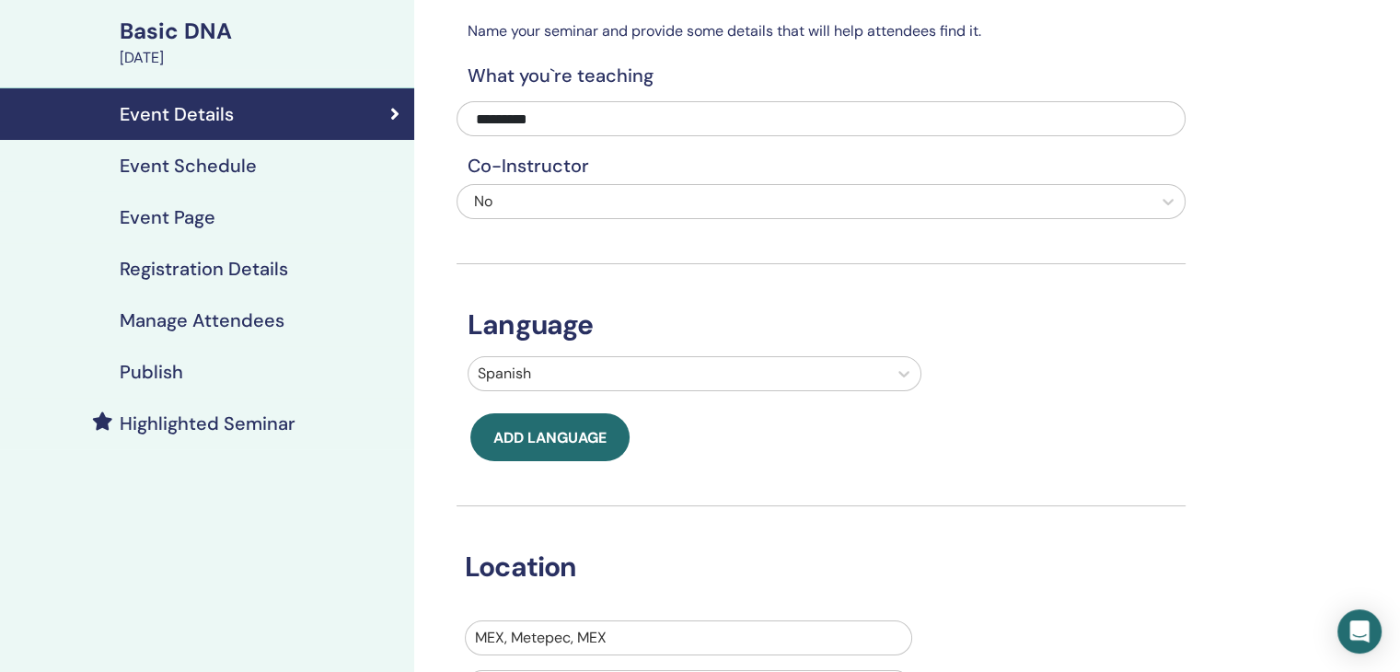
click at [215, 159] on h4 "Event Schedule" at bounding box center [188, 166] width 137 height 22
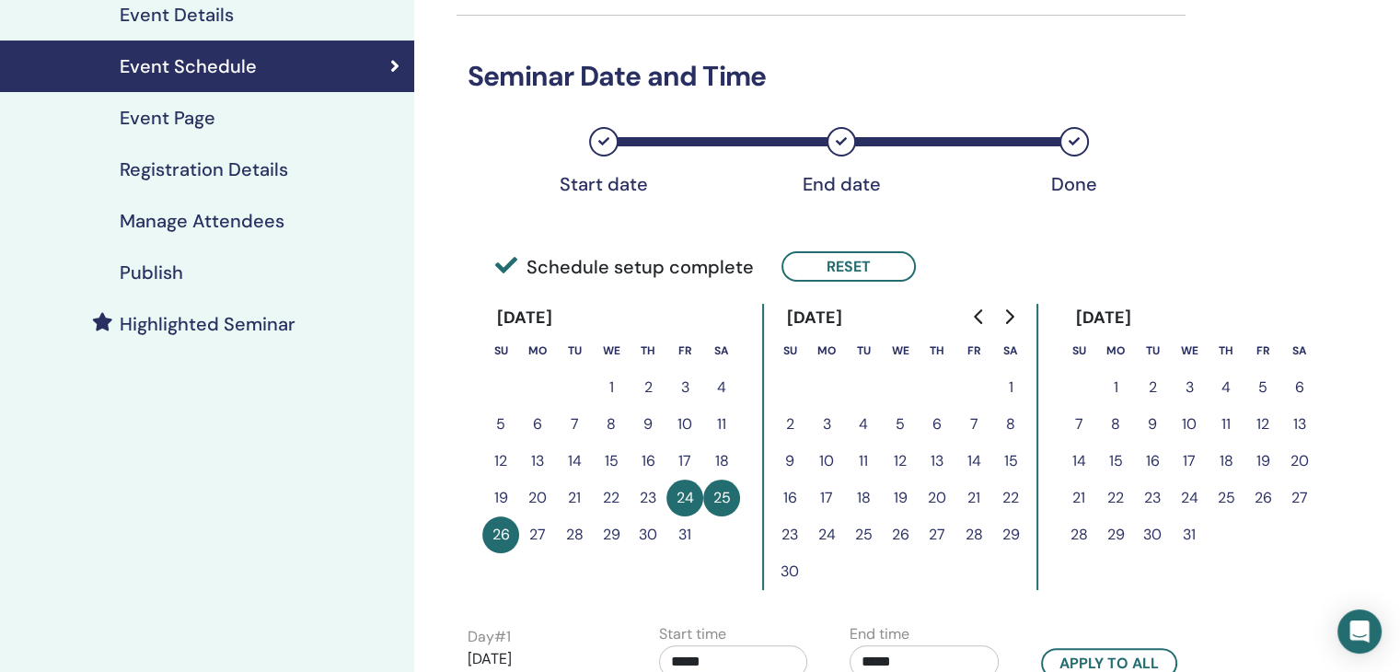
scroll to position [223, 0]
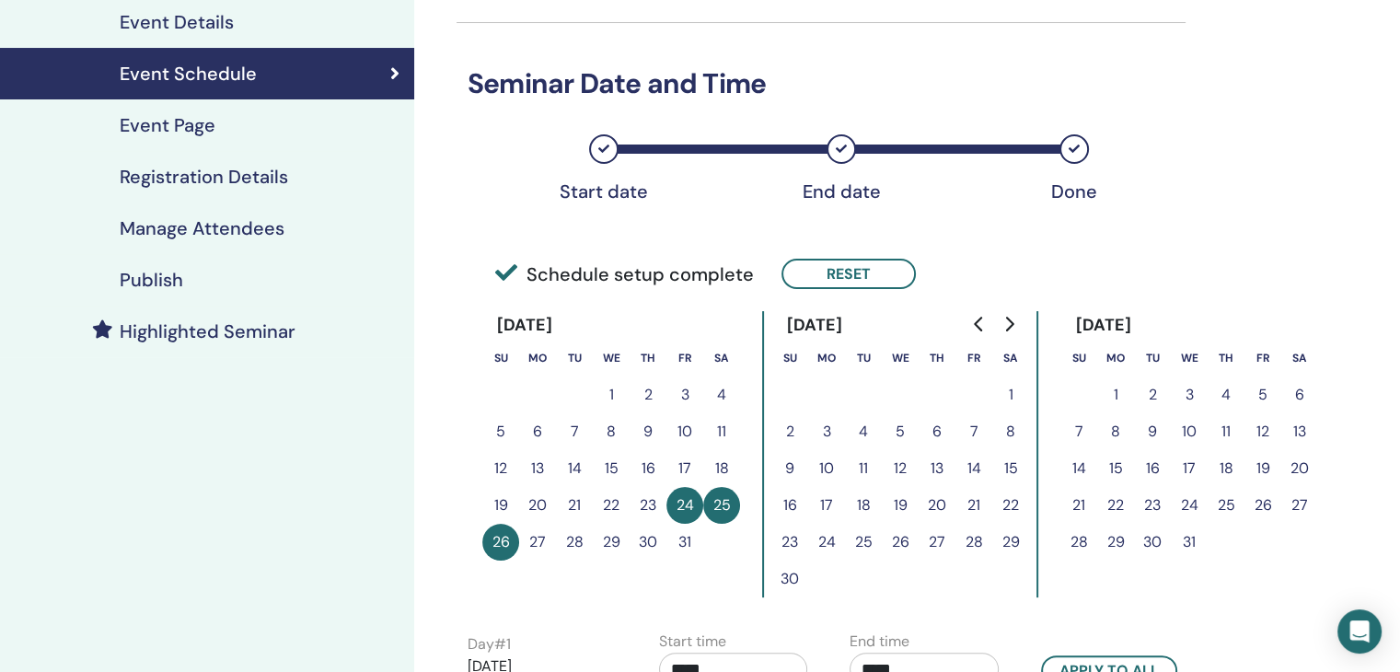
click at [239, 141] on link "Event Page" at bounding box center [207, 125] width 414 height 52
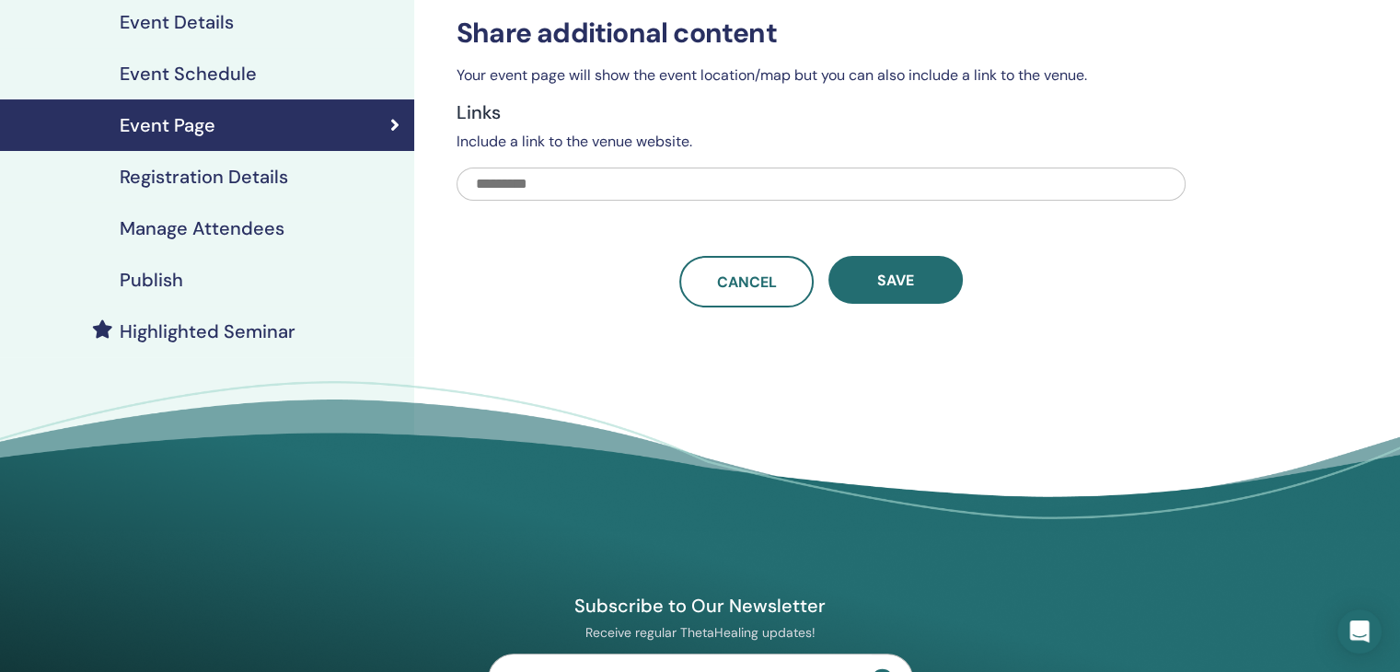
click at [240, 179] on h4 "Registration Details" at bounding box center [204, 177] width 168 height 22
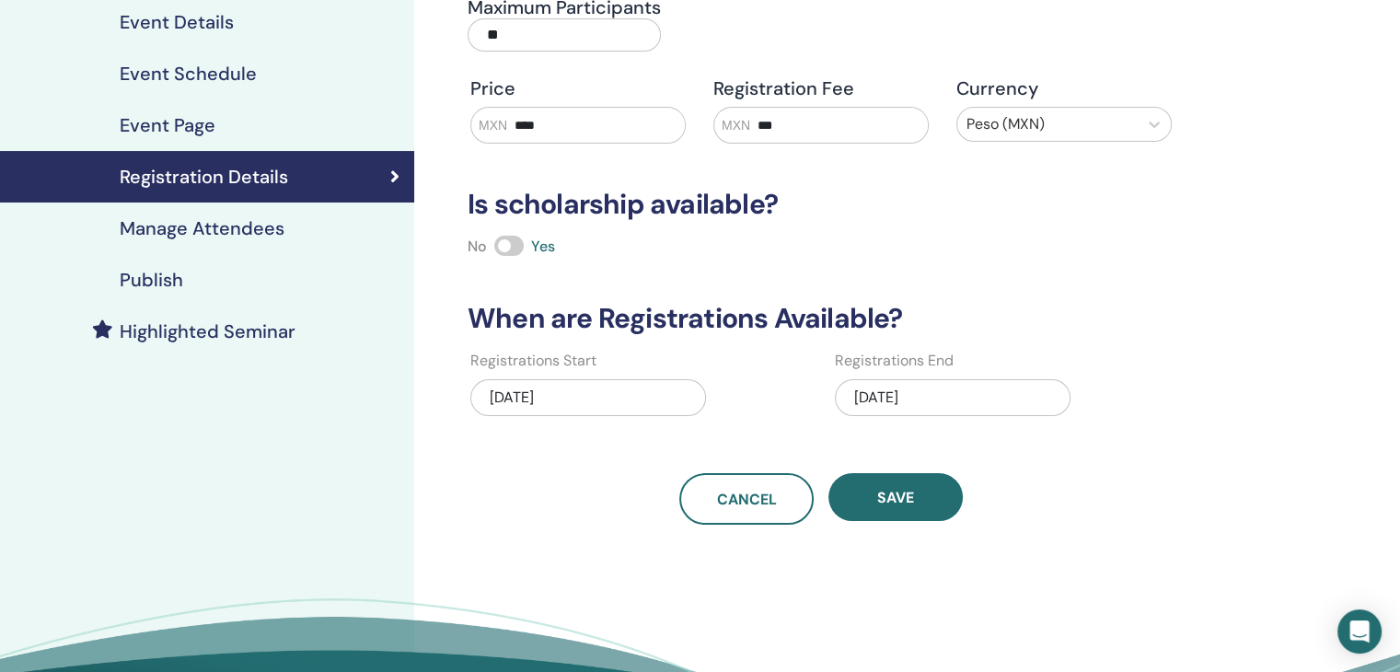
click at [246, 220] on h4 "Manage Attendees" at bounding box center [202, 228] width 165 height 22
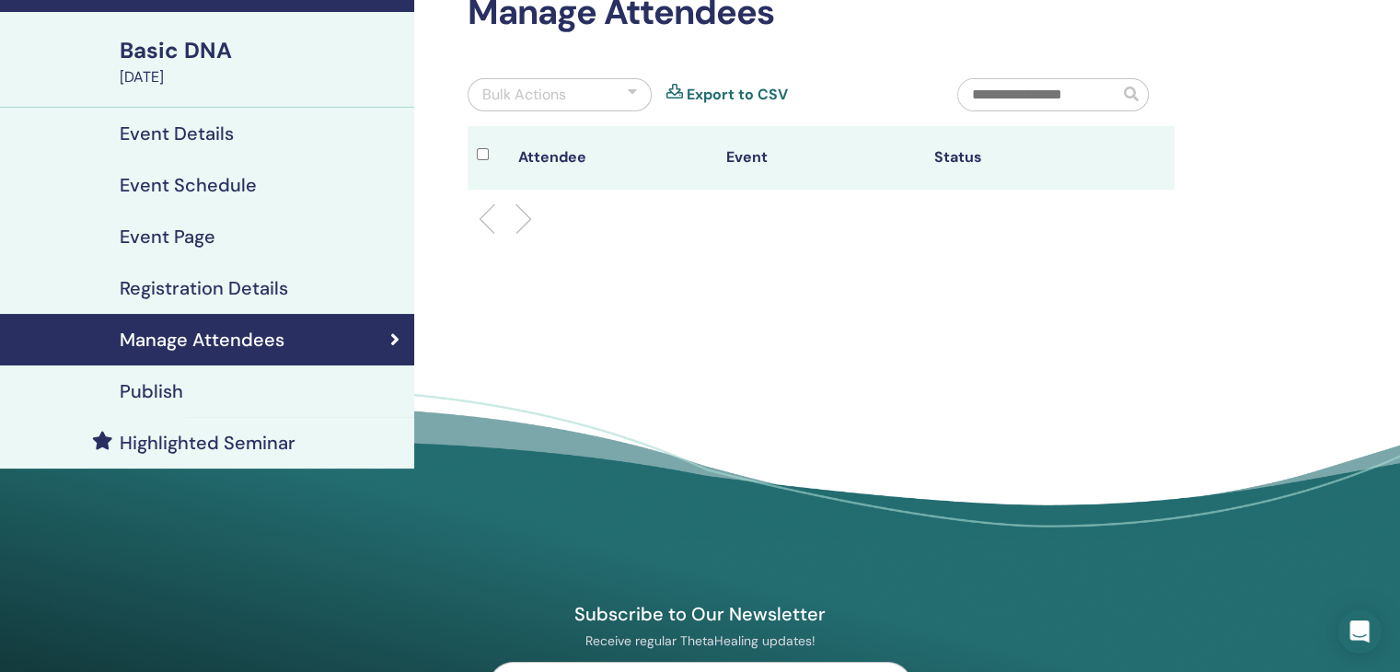
scroll to position [131, 0]
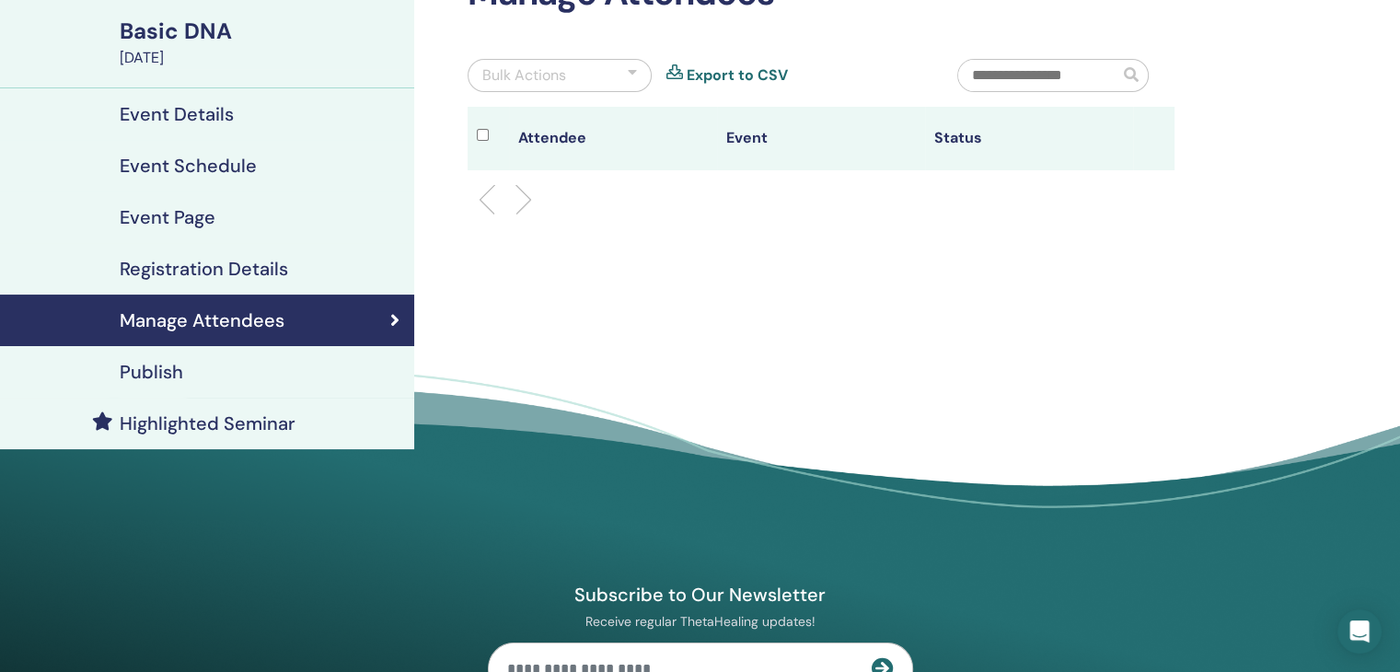
click at [197, 372] on div "Publish" at bounding box center [207, 372] width 385 height 22
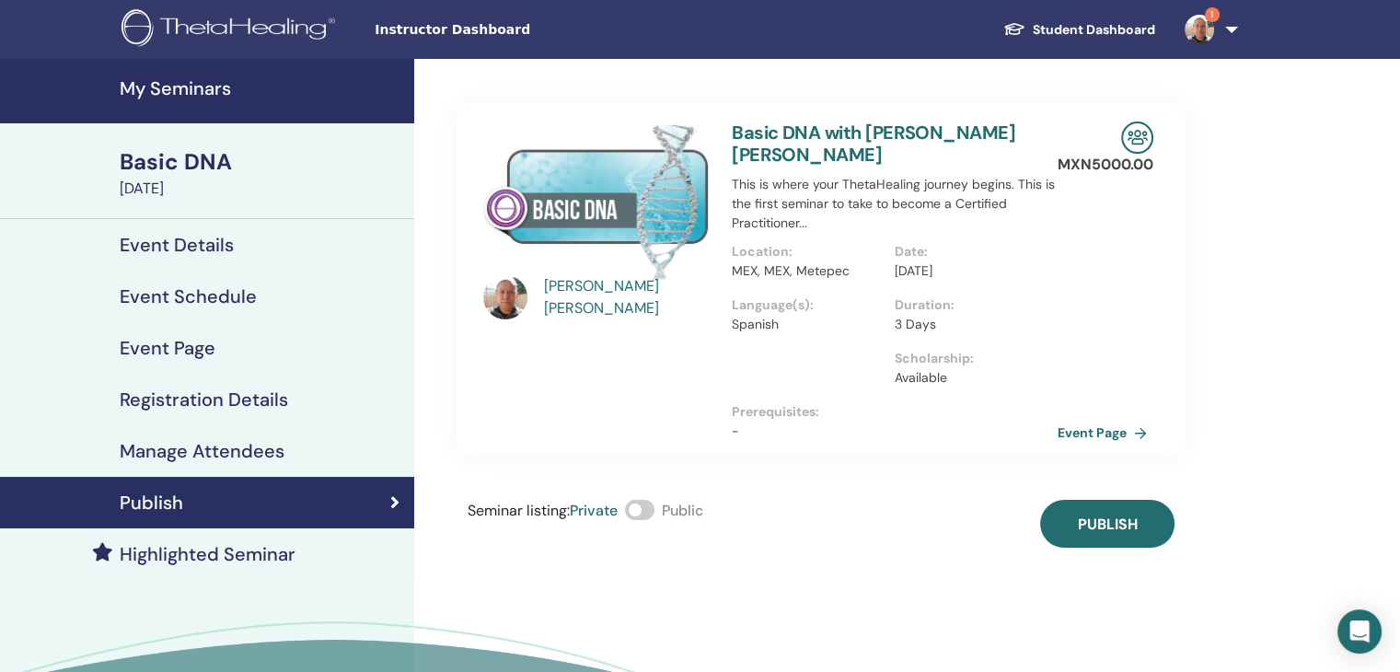
click at [648, 515] on span at bounding box center [639, 510] width 29 height 20
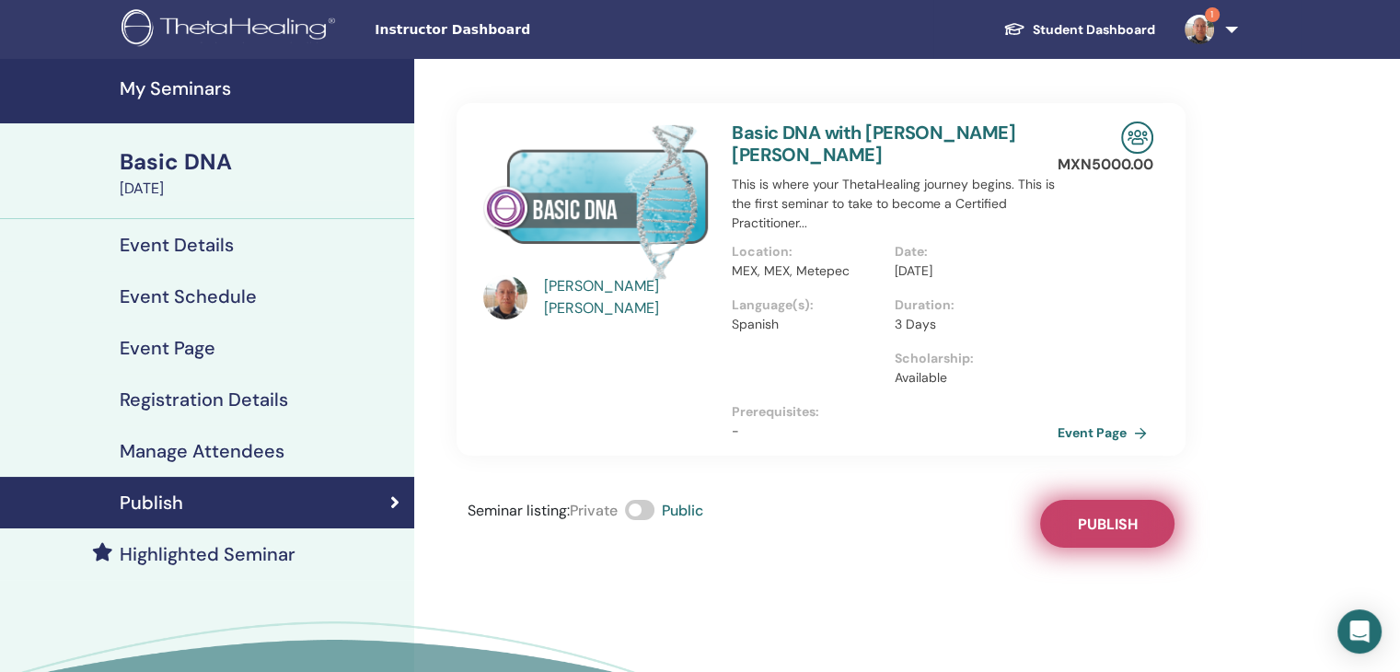
click at [1097, 531] on span "Publish" at bounding box center [1108, 524] width 60 height 19
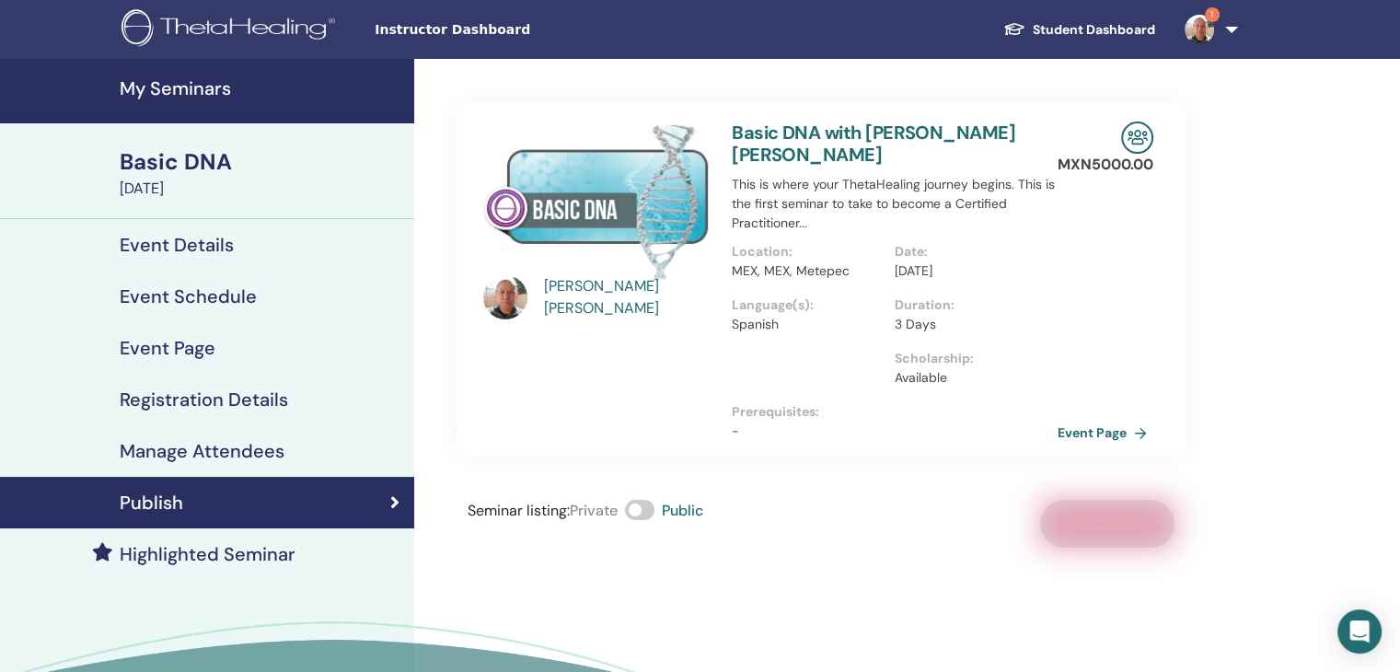
click at [729, 97] on div "JOSE MOLINA GUTIERREZ Basic DNA with JOSE MOLINA GUTIERREZ This is where your T…" at bounding box center [821, 303] width 729 height 489
click at [249, 562] on h4 "Highlighted Seminar" at bounding box center [208, 554] width 176 height 22
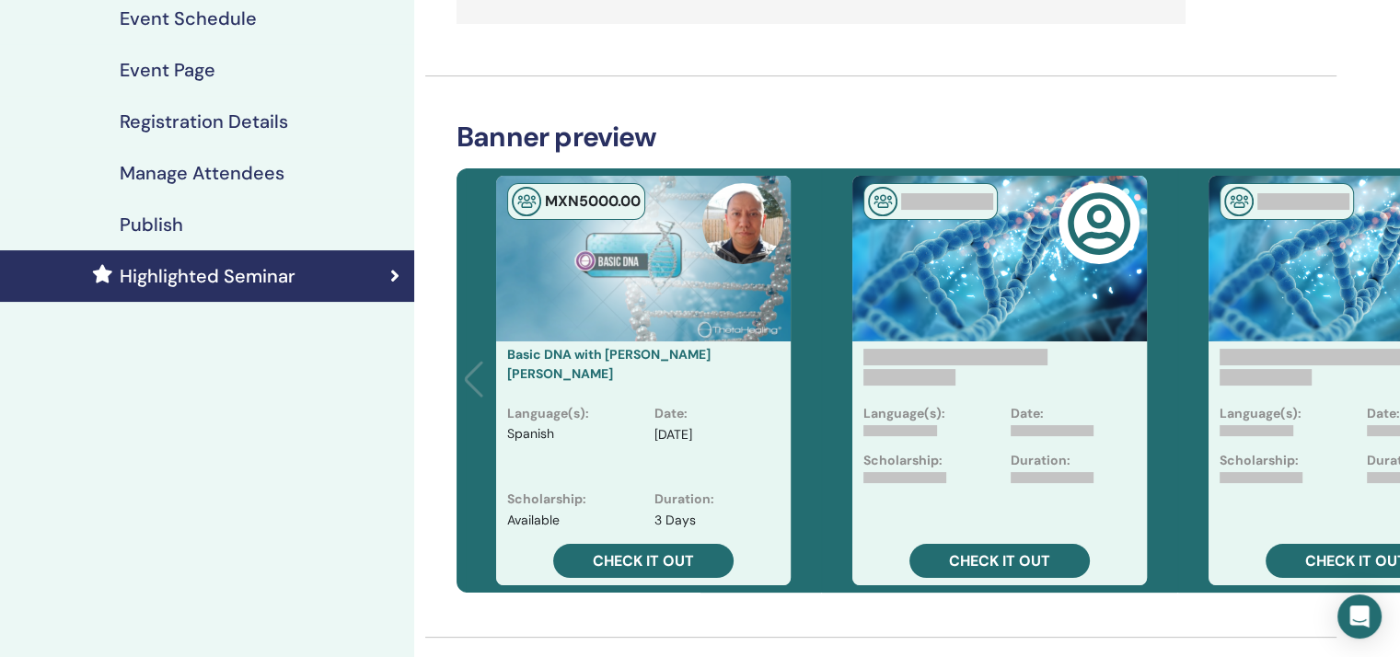
scroll to position [307, 0]
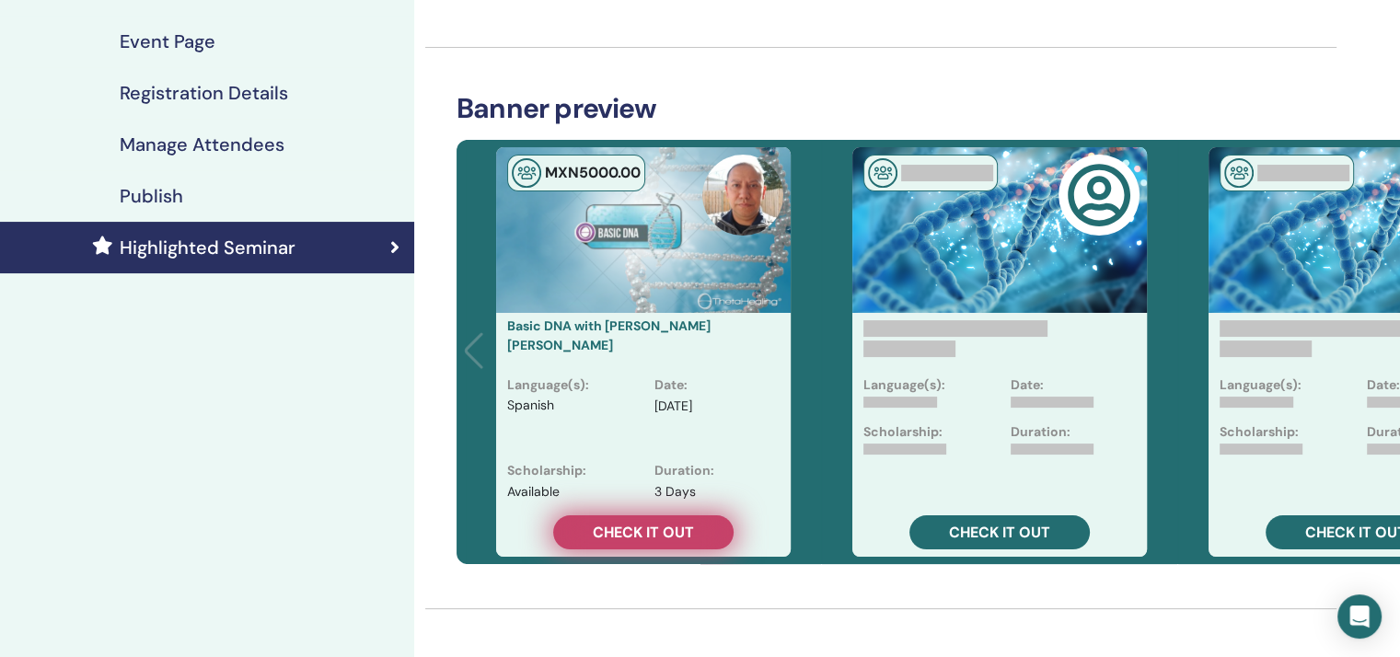
click at [565, 521] on link "Check it out" at bounding box center [643, 532] width 180 height 34
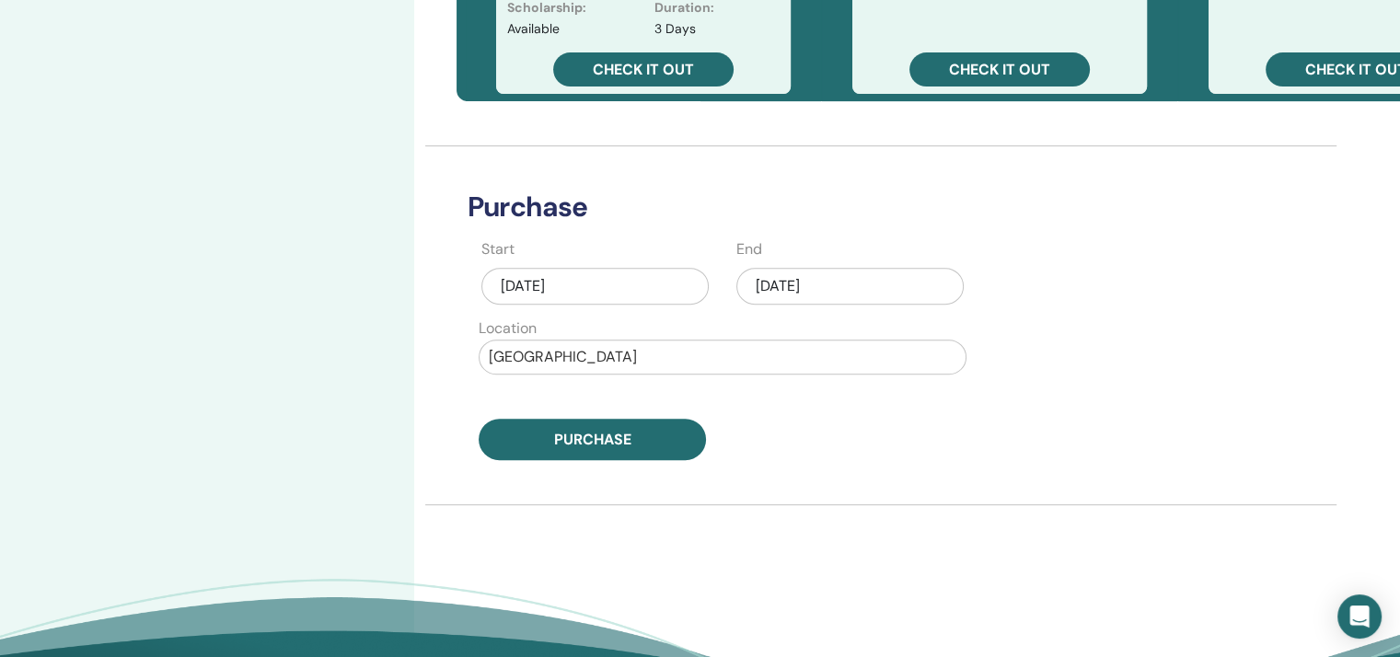
scroll to position [797, 0]
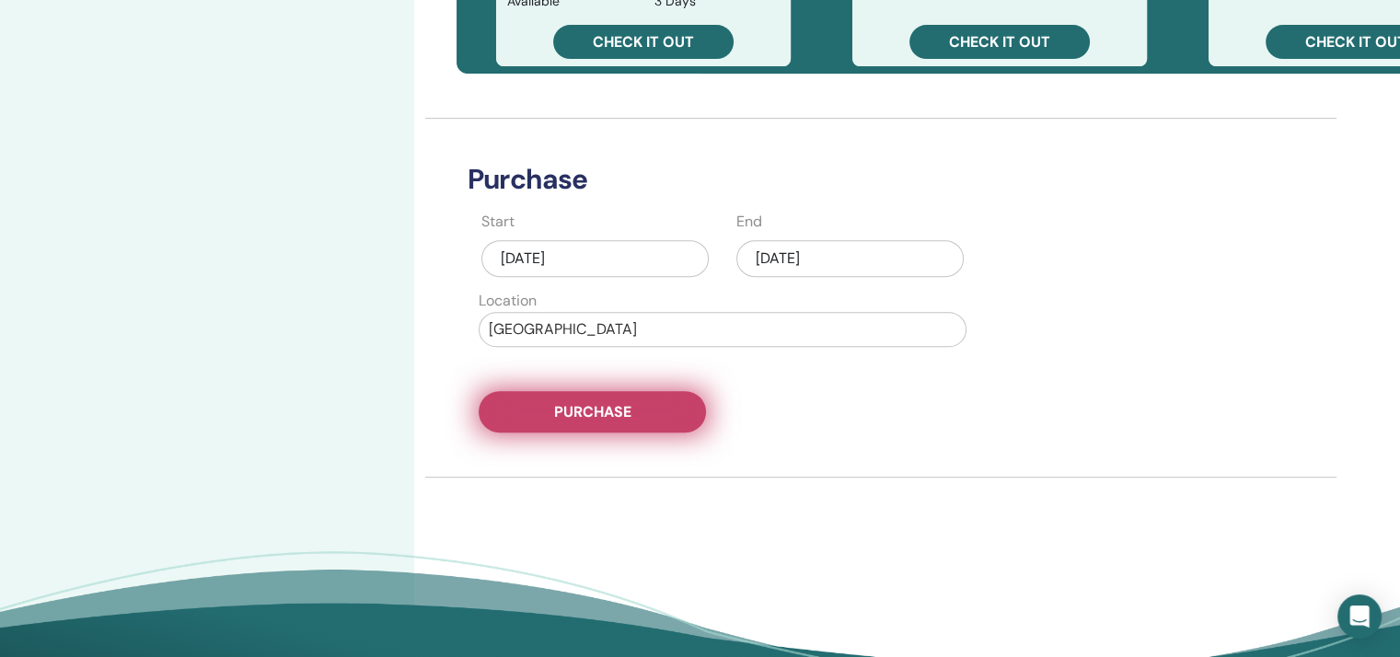
click at [599, 409] on span "Purchase" at bounding box center [592, 411] width 77 height 19
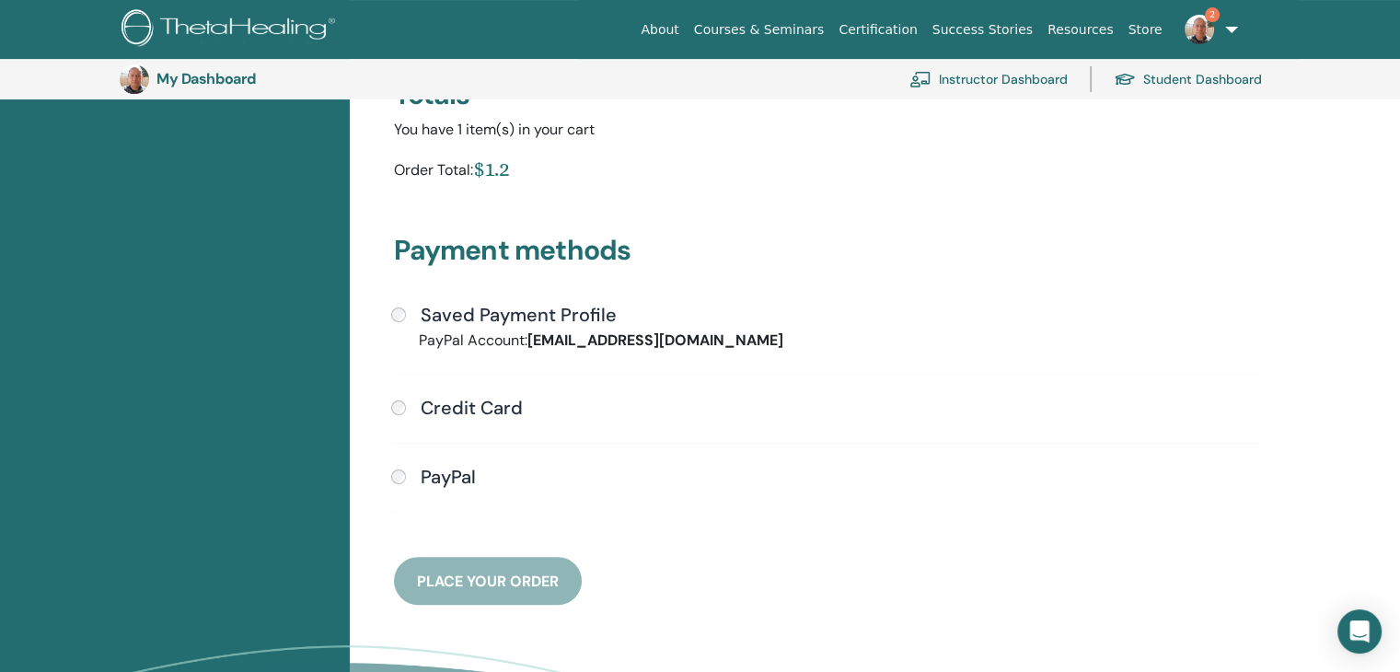
scroll to position [347, 0]
click at [438, 494] on div "Saved Payment Profile PayPal Account: [EMAIL_ADDRESS][DOMAIN_NAME] Credit Card …" at bounding box center [825, 418] width 890 height 231
click at [437, 469] on h4 "PayPal" at bounding box center [448, 476] width 55 height 22
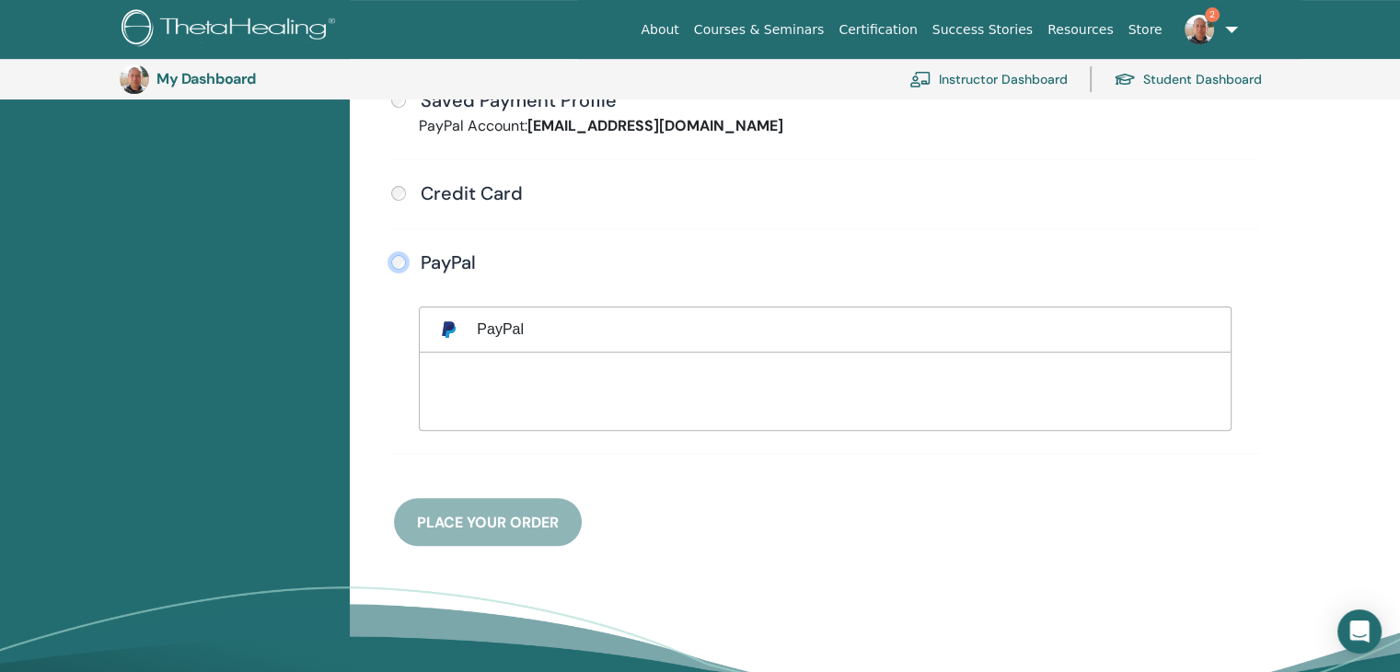
scroll to position [562, 0]
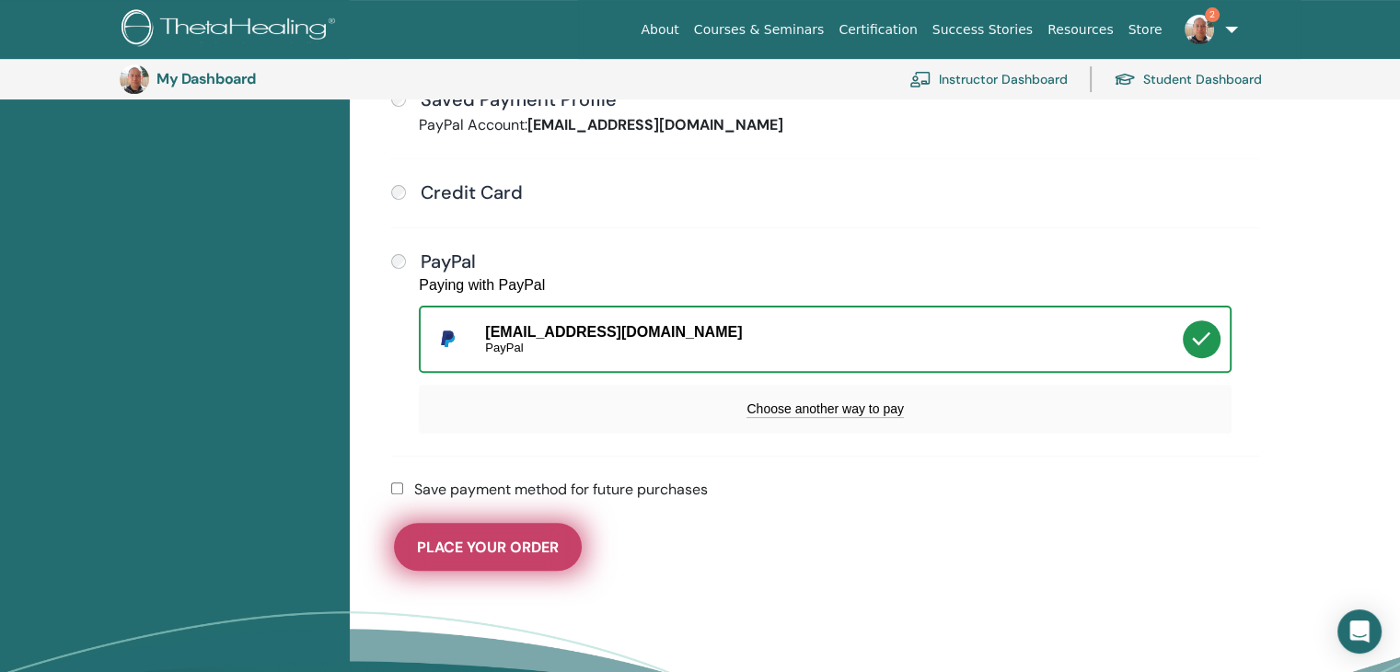
click at [486, 544] on span "Place Your Order" at bounding box center [488, 547] width 142 height 19
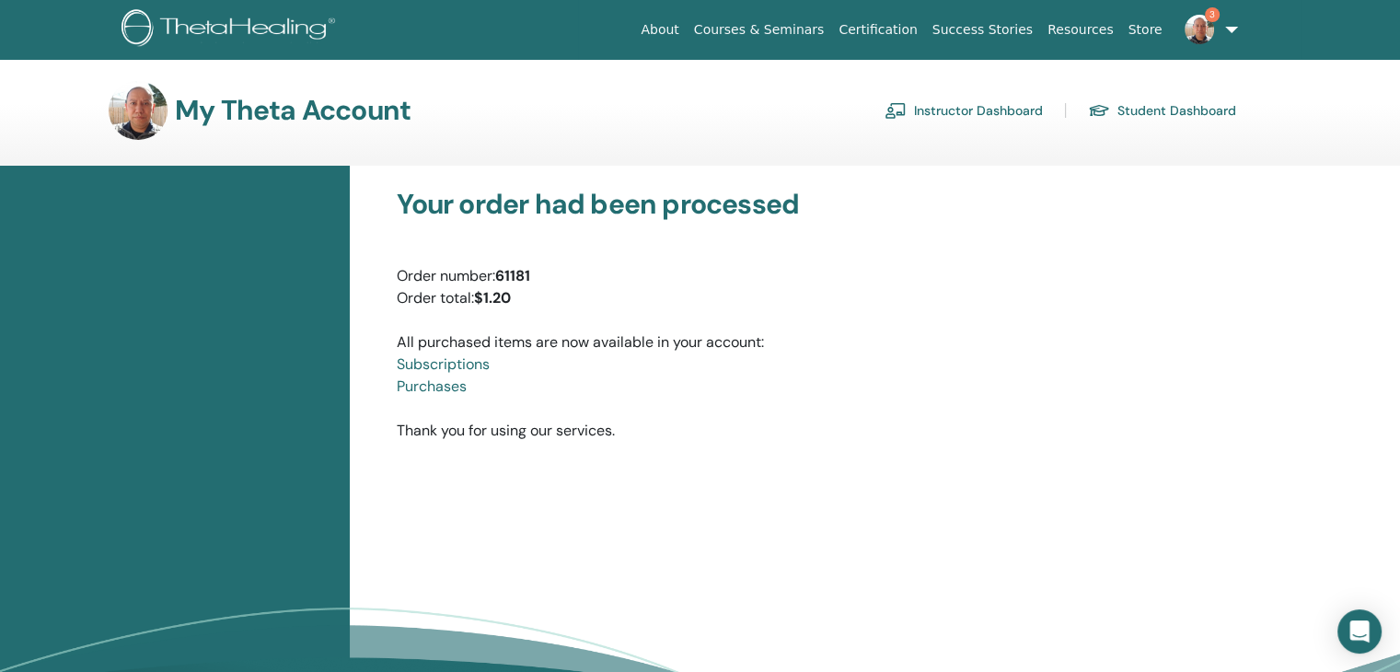
click at [452, 390] on link "Purchases" at bounding box center [432, 385] width 70 height 19
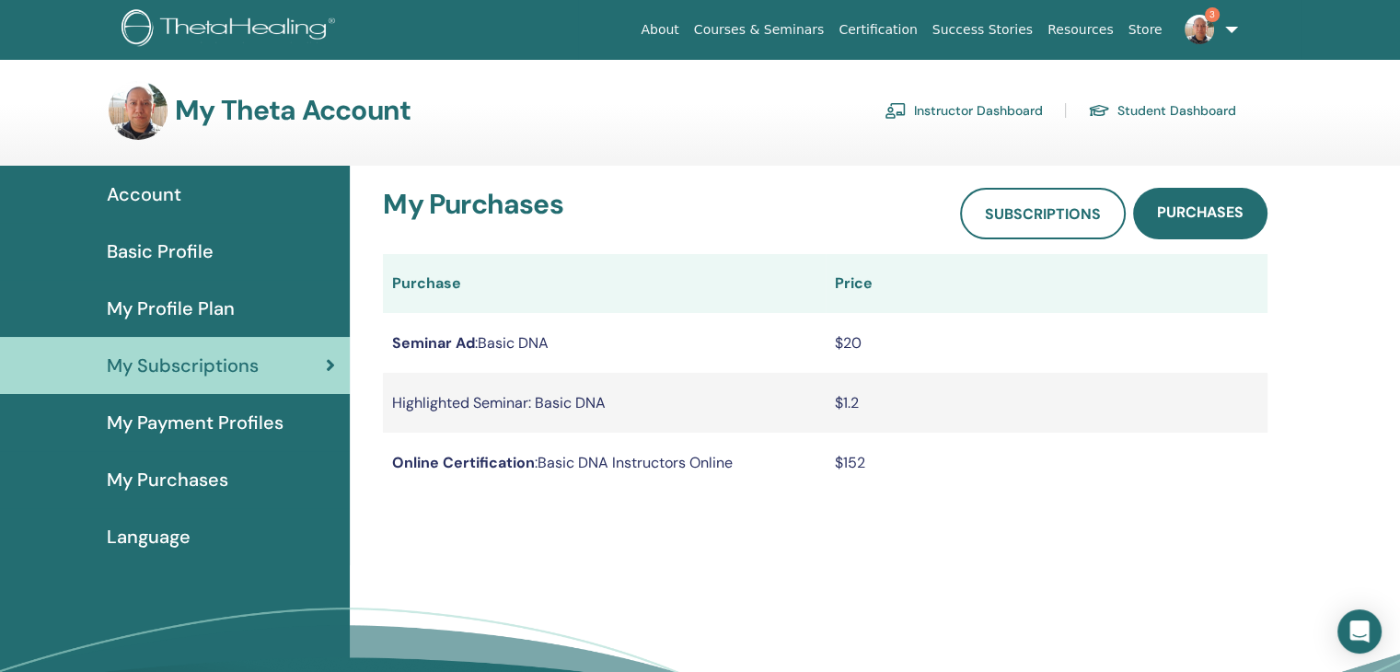
click at [930, 100] on link "Instructor Dashboard" at bounding box center [964, 110] width 158 height 29
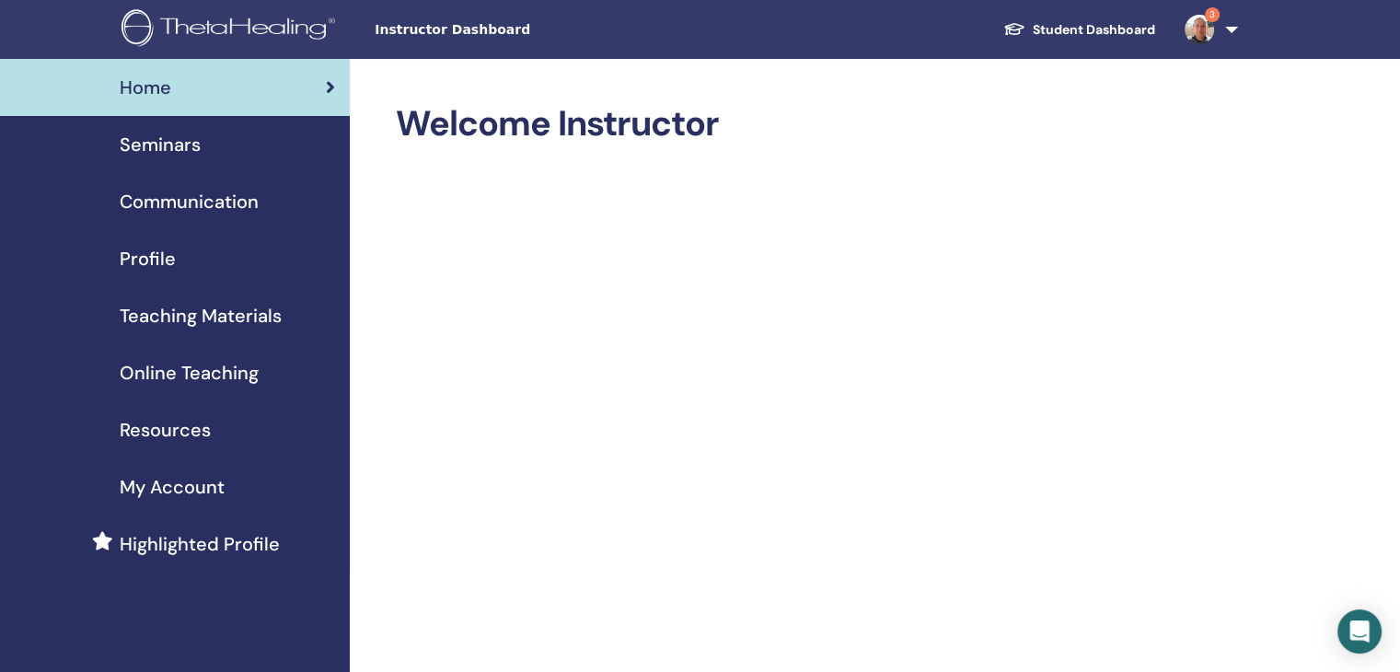
click at [179, 141] on span "Seminars" at bounding box center [160, 145] width 81 height 28
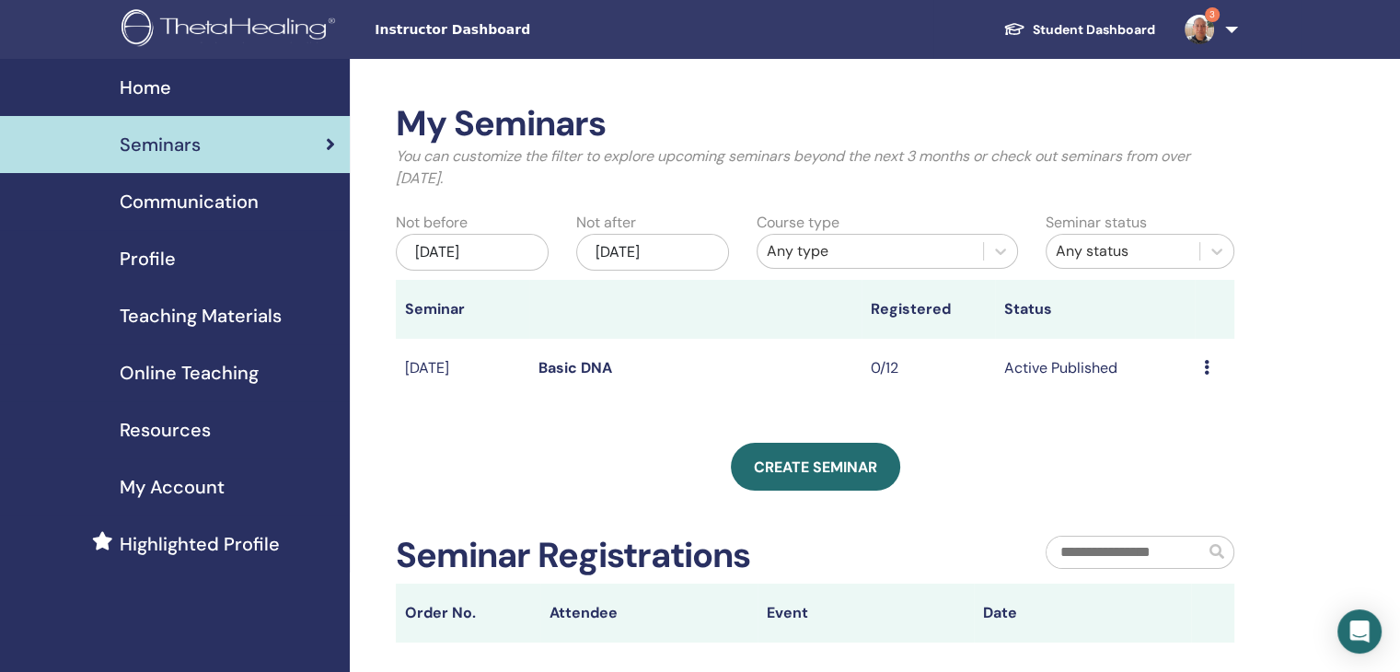
click at [1208, 376] on div "Preview Edit Attendees Cancel" at bounding box center [1214, 368] width 21 height 22
click at [1086, 417] on div "My Seminars You can customize the filter to explore upcoming seminars beyond th…" at bounding box center [815, 372] width 839 height 539
click at [758, 92] on div "My Seminars You can customize the filter to explore upcoming seminars beyond th…" at bounding box center [875, 479] width 1050 height 841
click at [620, 454] on div "Create seminar" at bounding box center [815, 467] width 839 height 48
click at [191, 200] on span "Communication" at bounding box center [189, 202] width 139 height 28
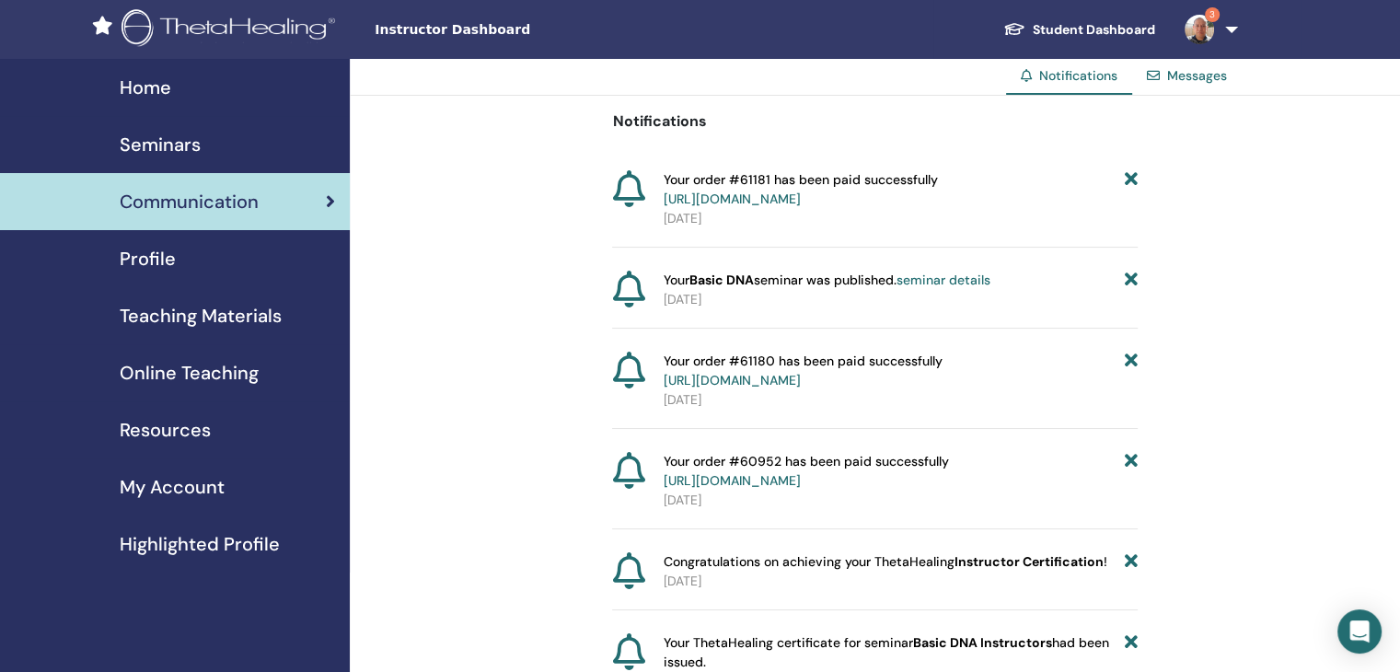
click at [129, 262] on span "Profile" at bounding box center [148, 259] width 56 height 28
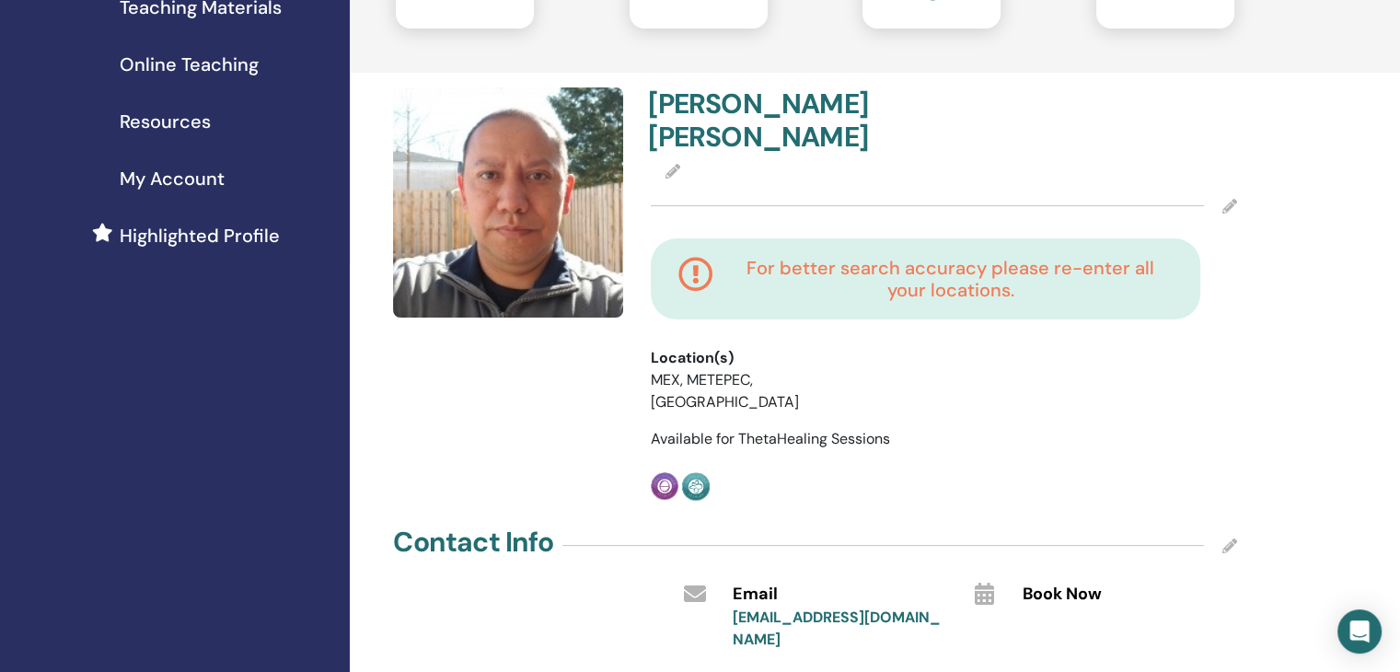
scroll to position [307, 0]
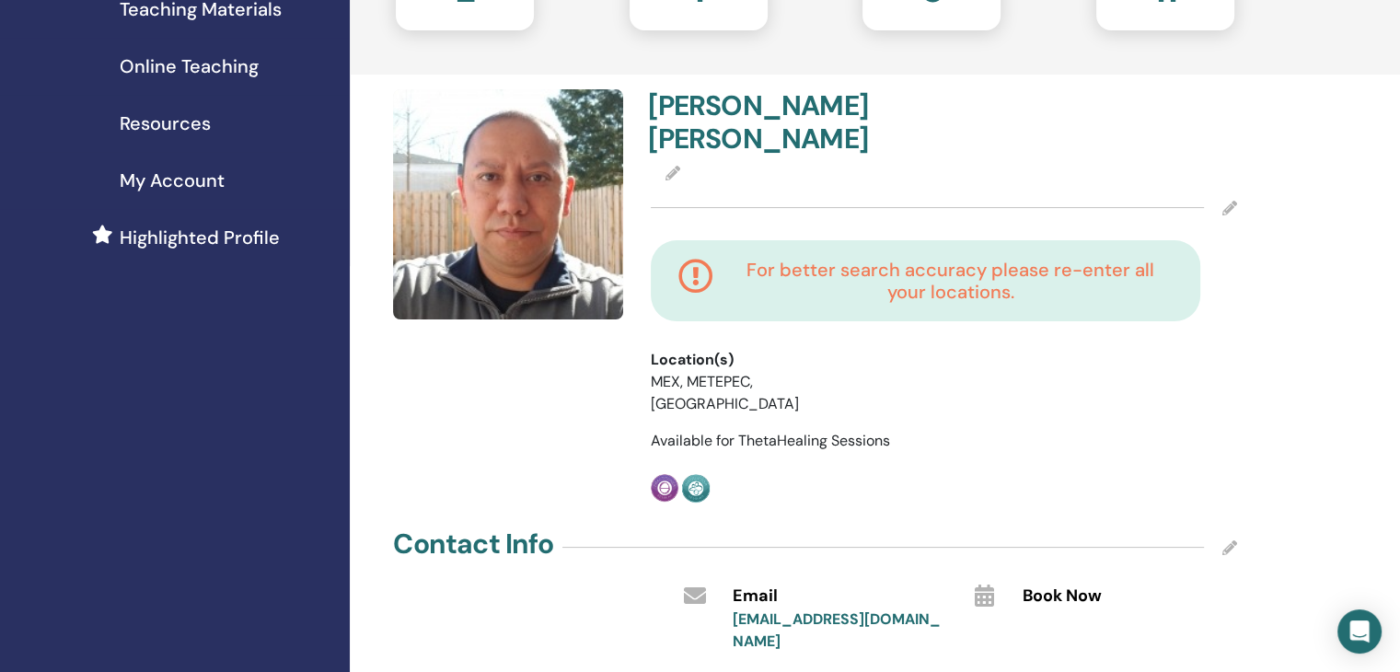
click at [1051, 283] on h4 "For better search accuracy please re-enter all your locations." at bounding box center [950, 281] width 445 height 44
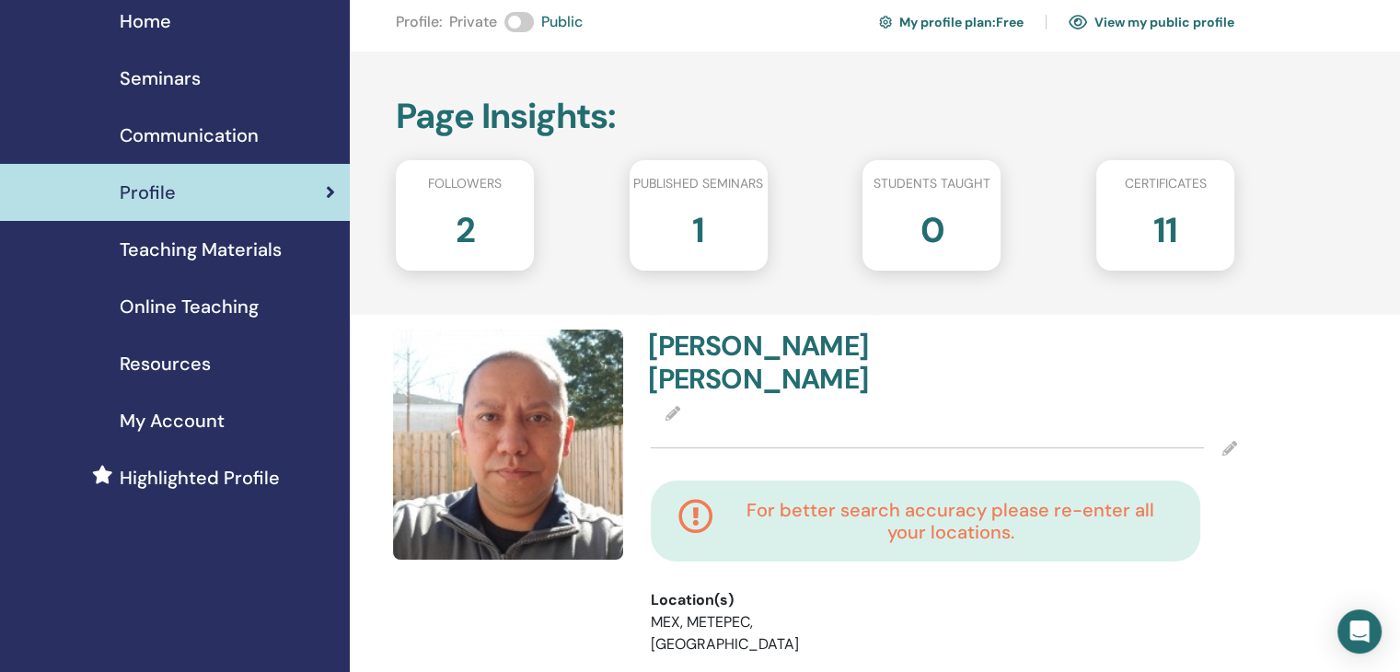
scroll to position [61, 0]
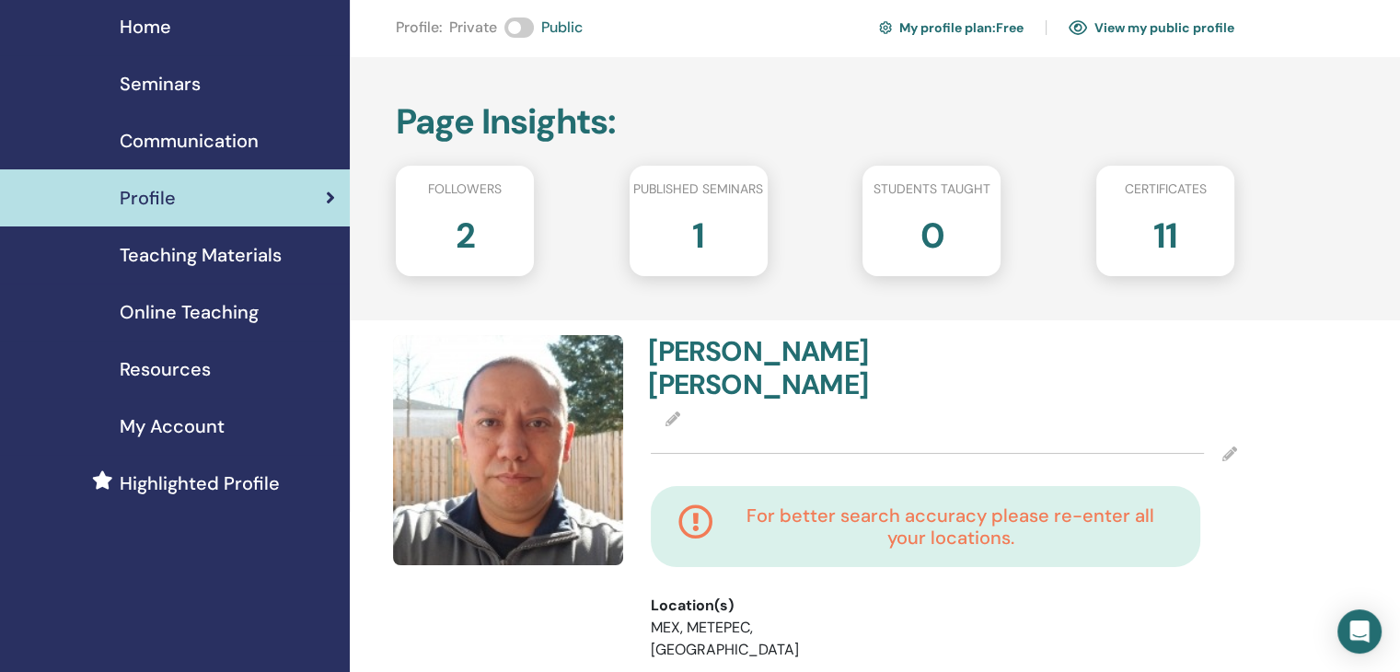
click at [1158, 244] on h2 "11" at bounding box center [1165, 232] width 24 height 52
drag, startPoint x: 1197, startPoint y: 234, endPoint x: 1183, endPoint y: 235, distance: 13.8
click at [1183, 235] on div "11" at bounding box center [1166, 243] width 166 height 74
click at [1155, 237] on div "11" at bounding box center [1166, 243] width 166 height 74
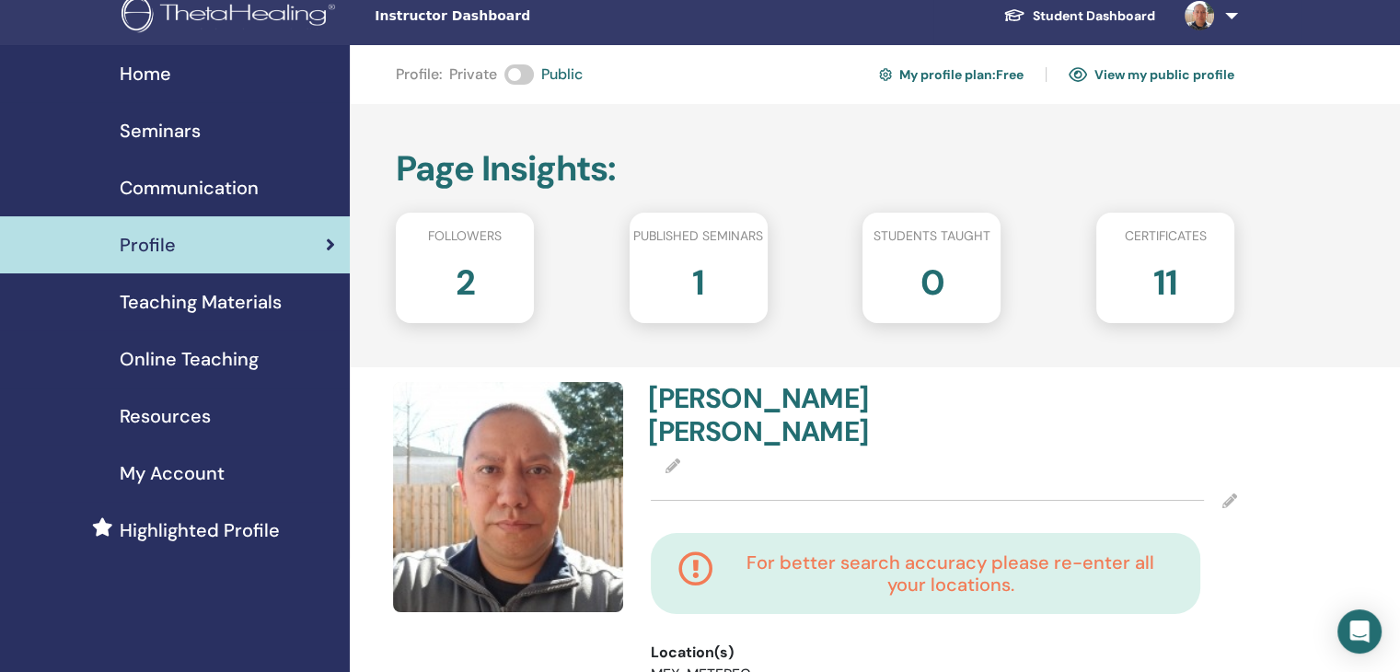
scroll to position [0, 0]
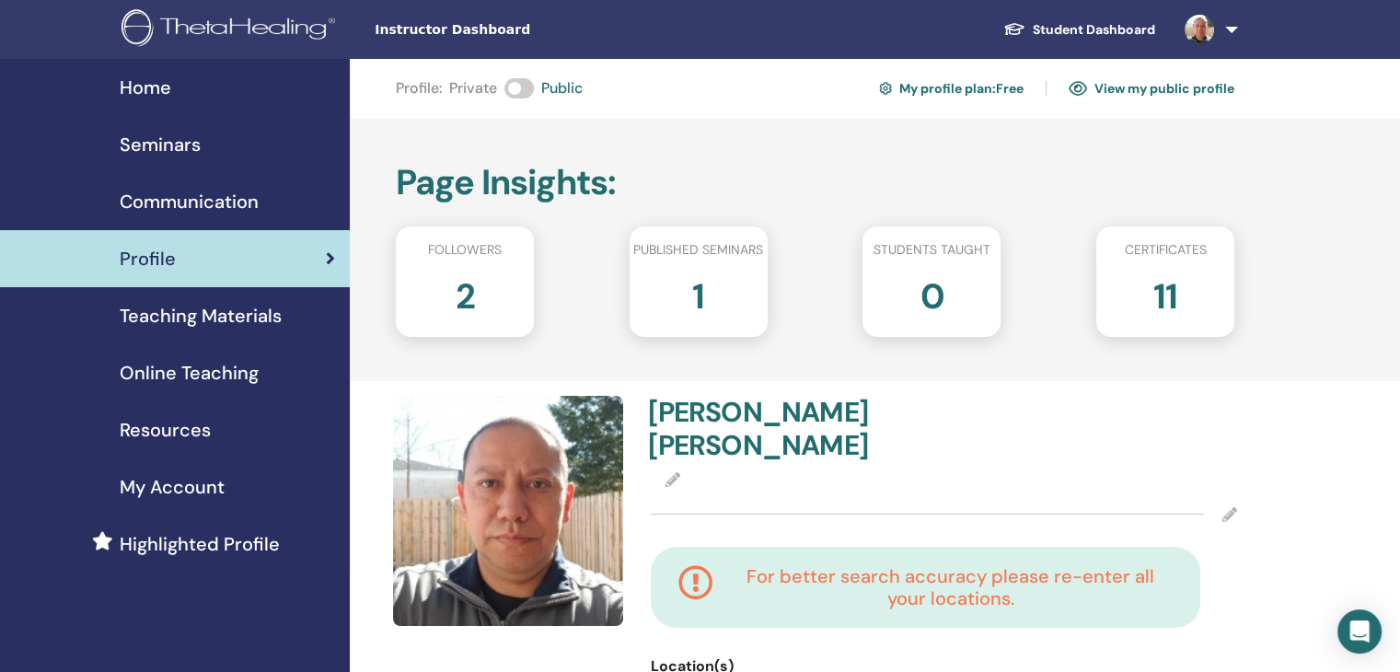
click at [134, 188] on span "Communication" at bounding box center [189, 202] width 139 height 28
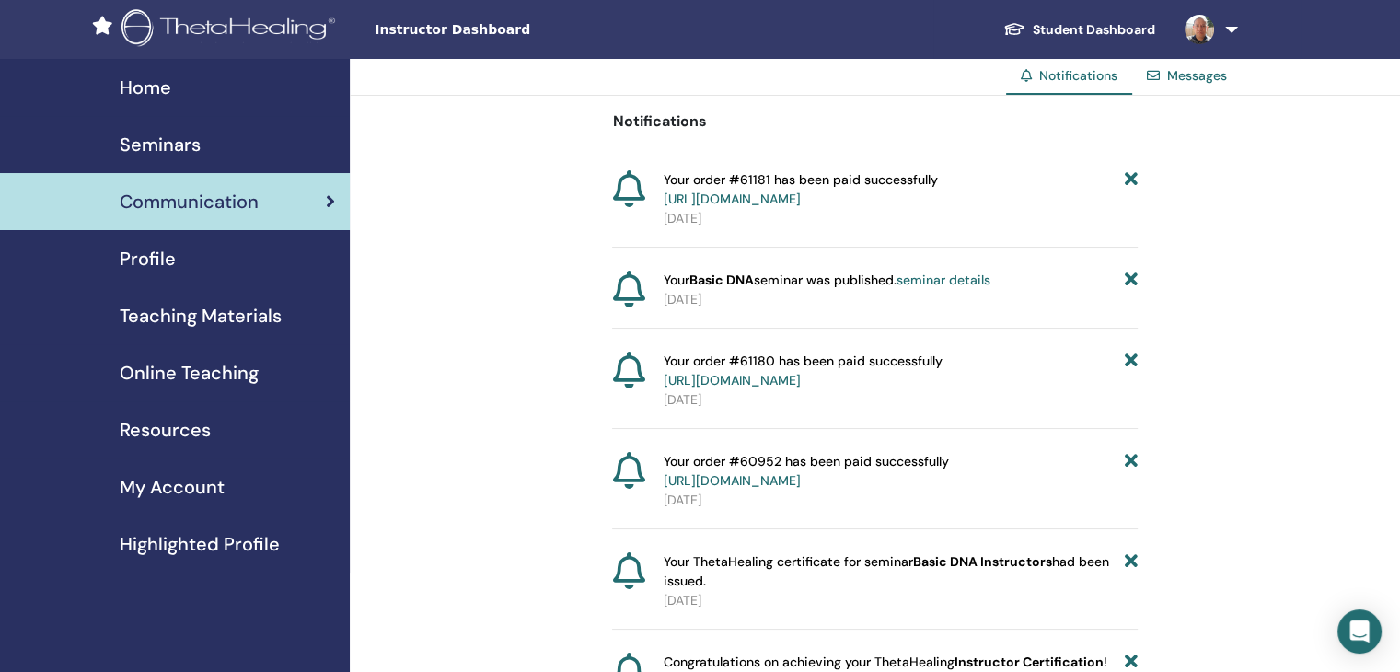
click at [187, 98] on div "Home" at bounding box center [175, 88] width 320 height 28
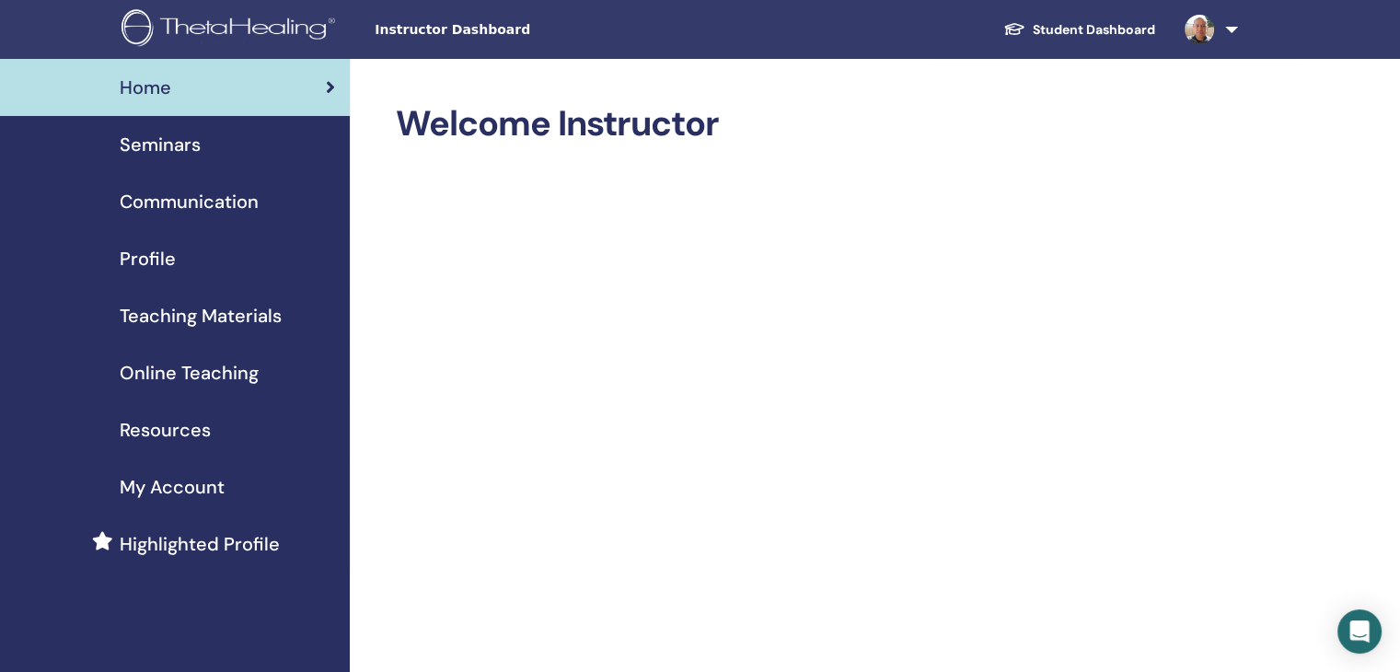
click at [188, 135] on span "Seminars" at bounding box center [160, 145] width 81 height 28
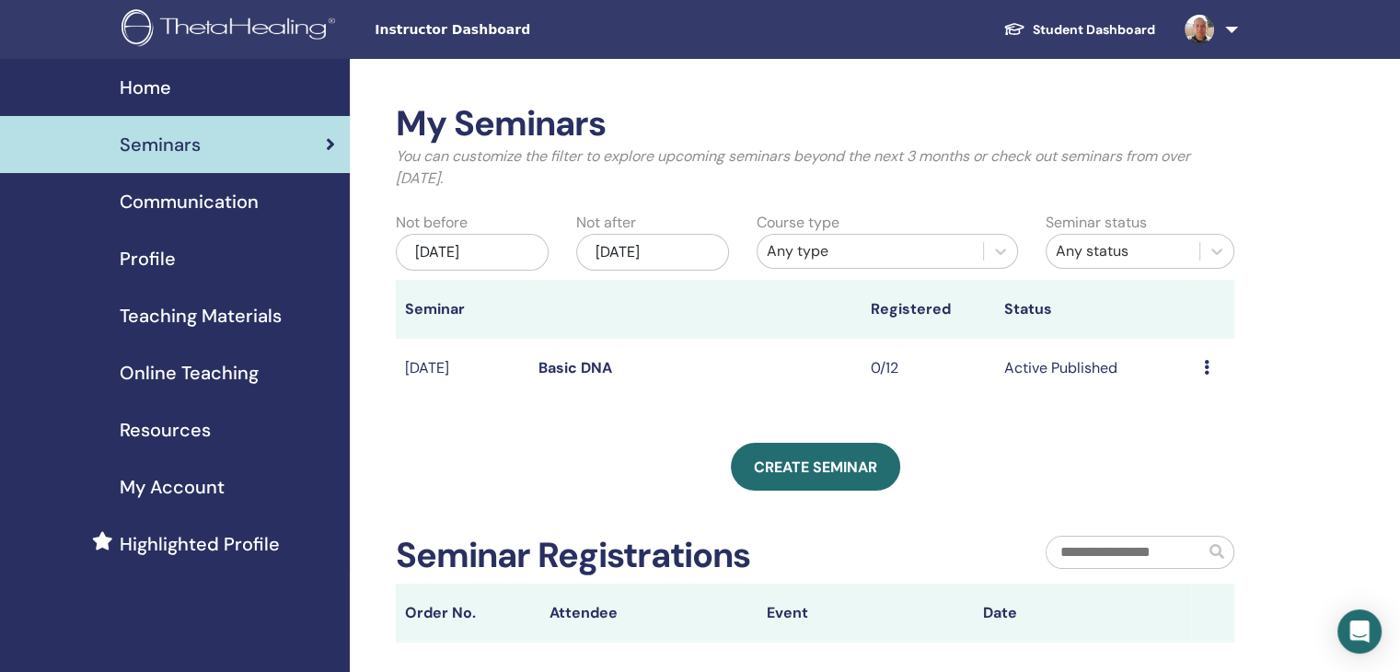
click at [550, 372] on link "Basic DNA" at bounding box center [575, 367] width 74 height 19
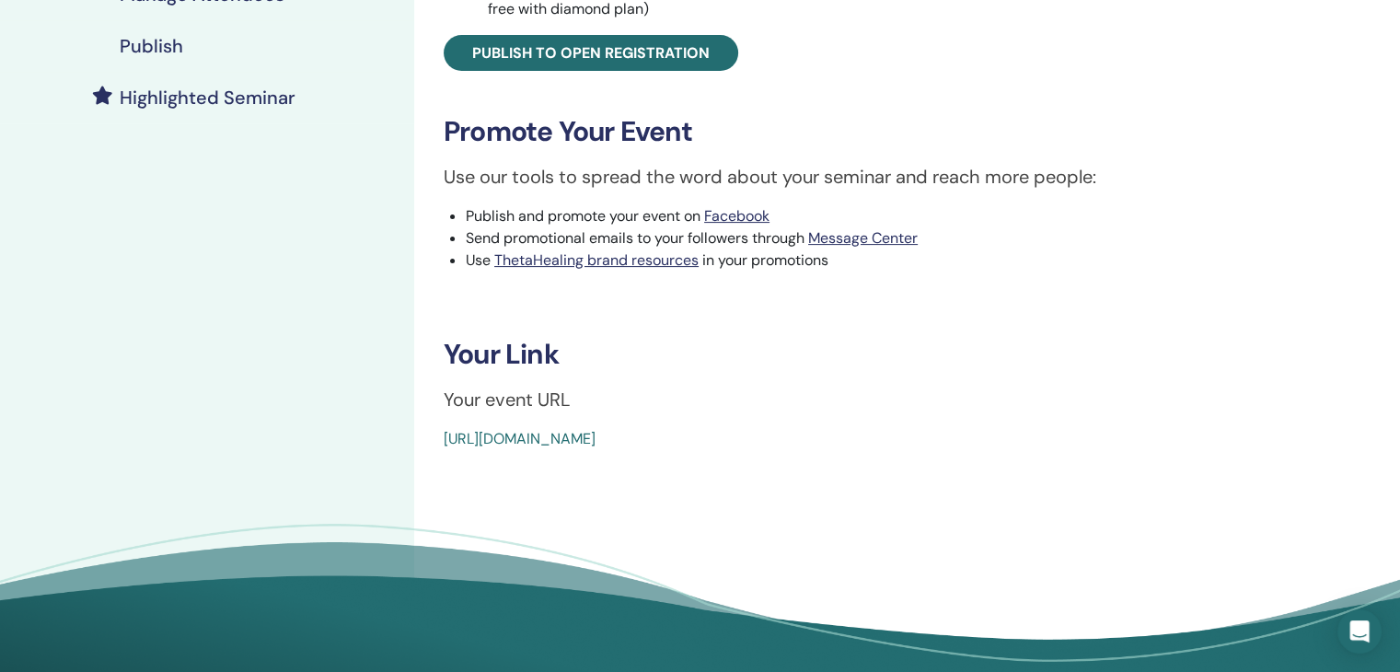
scroll to position [460, 0]
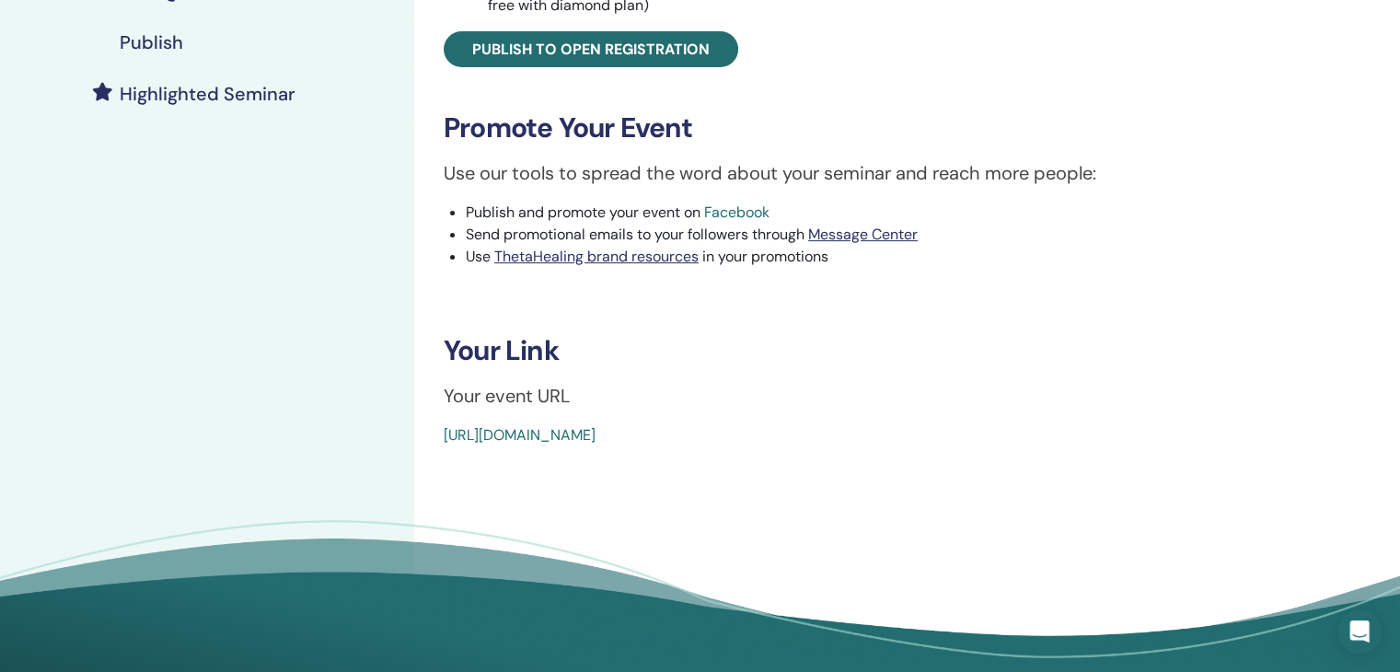
click at [736, 219] on link "Facebook" at bounding box center [736, 212] width 65 height 19
click at [578, 258] on link "ThetaHealing brand resources" at bounding box center [596, 256] width 204 height 19
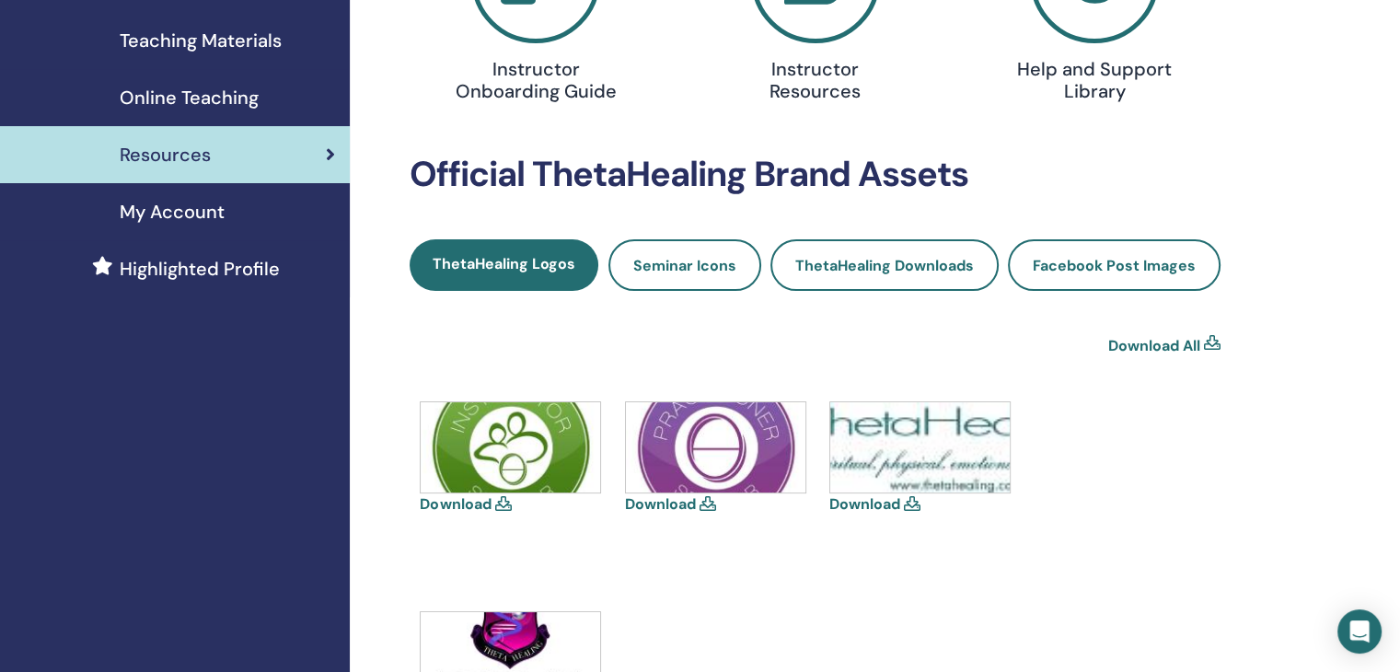
scroll to position [276, 0]
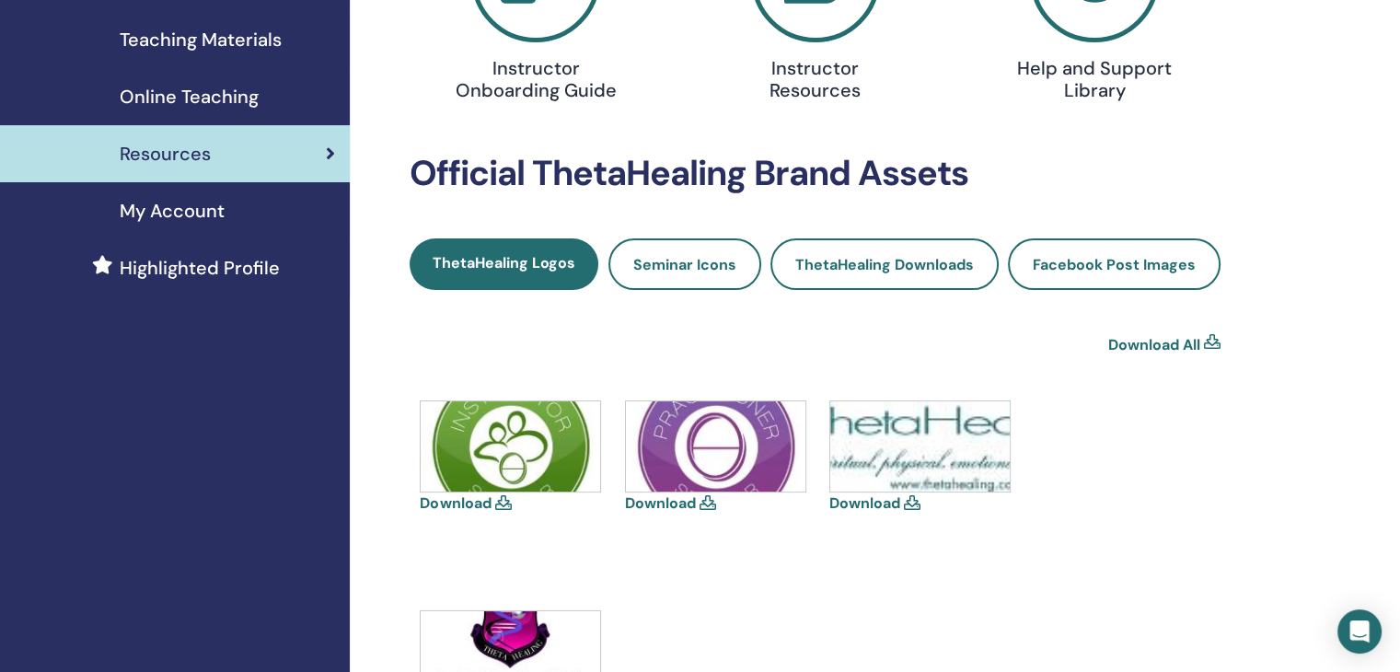
click at [504, 509] on icon at bounding box center [502, 502] width 17 height 15
click at [498, 458] on img at bounding box center [510, 446] width 179 height 90
click at [439, 502] on link "Download" at bounding box center [455, 502] width 71 height 19
click at [648, 505] on link "Download" at bounding box center [660, 502] width 71 height 19
click at [839, 507] on link "Download" at bounding box center [864, 502] width 71 height 19
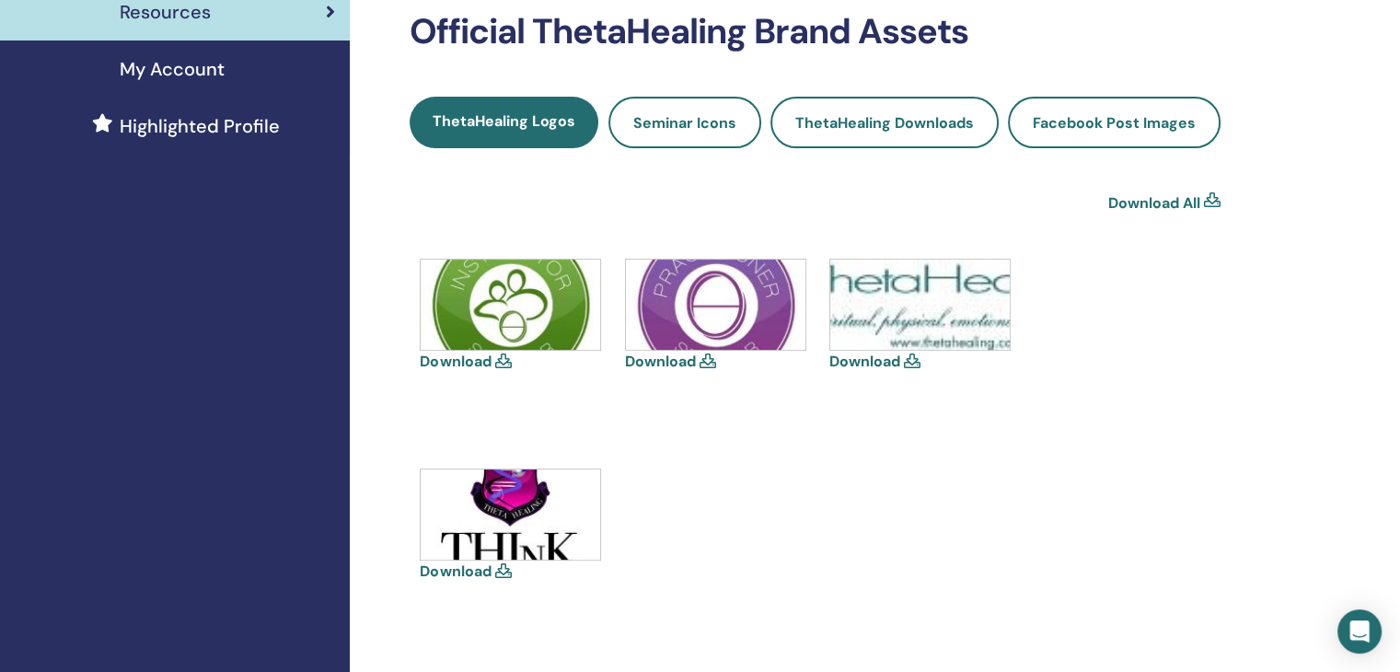
scroll to position [429, 0]
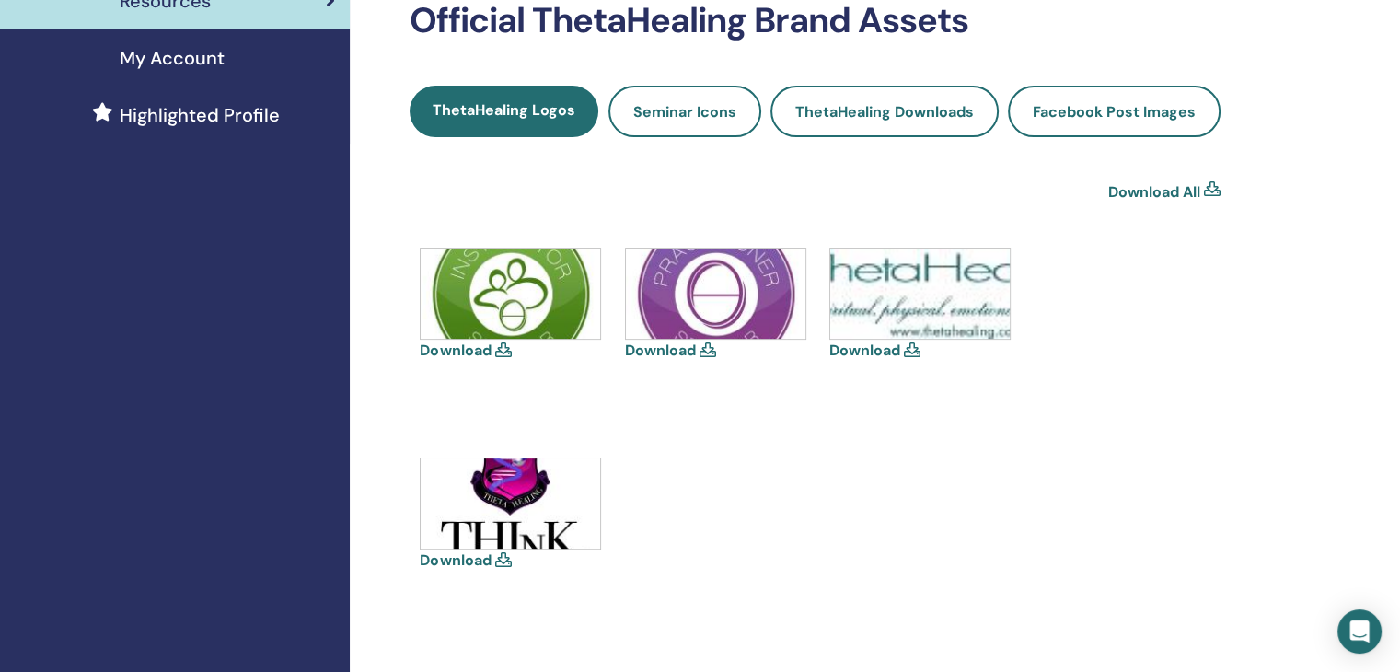
click at [462, 562] on link "Download" at bounding box center [455, 559] width 71 height 19
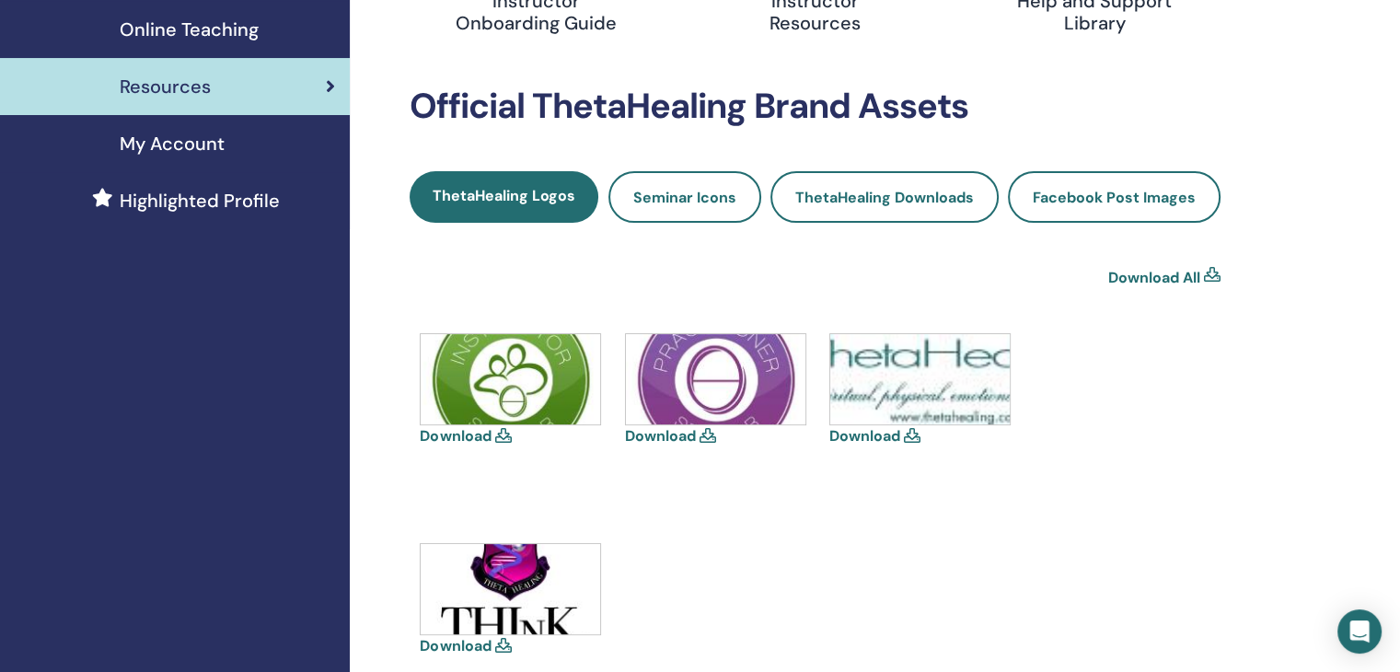
scroll to position [337, 0]
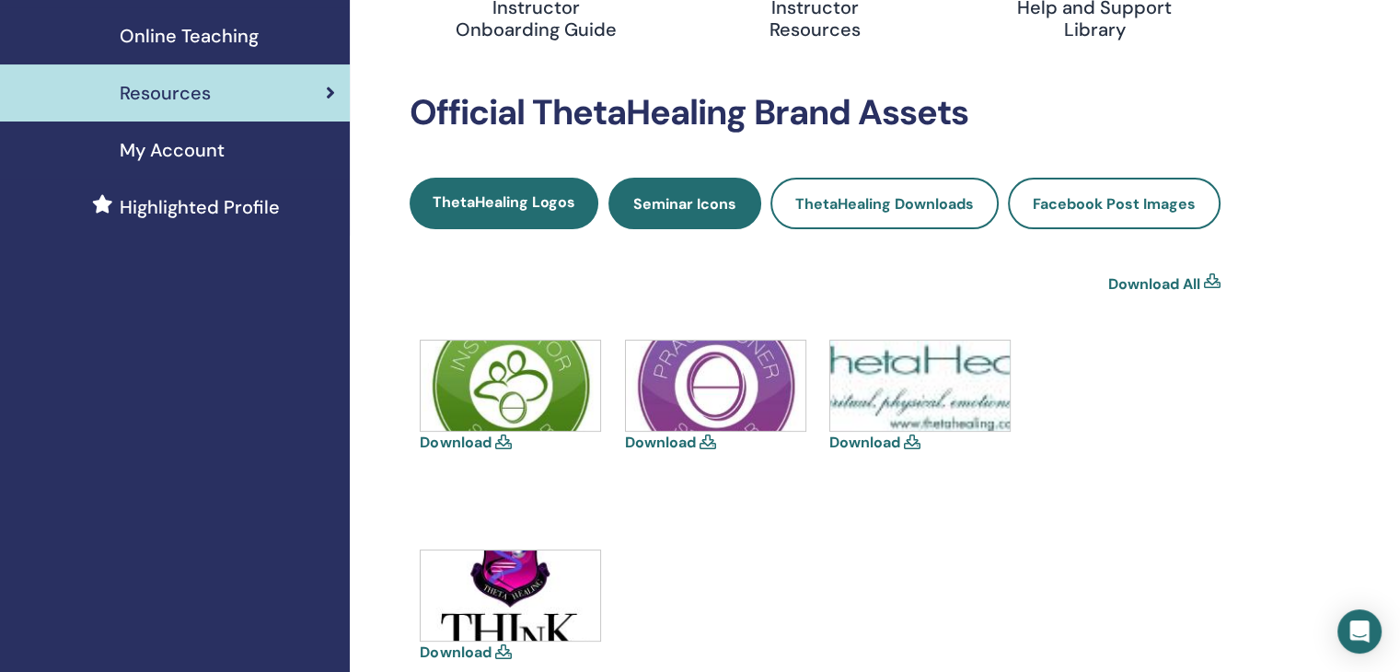
click at [670, 199] on span "Seminar Icons" at bounding box center [684, 203] width 103 height 19
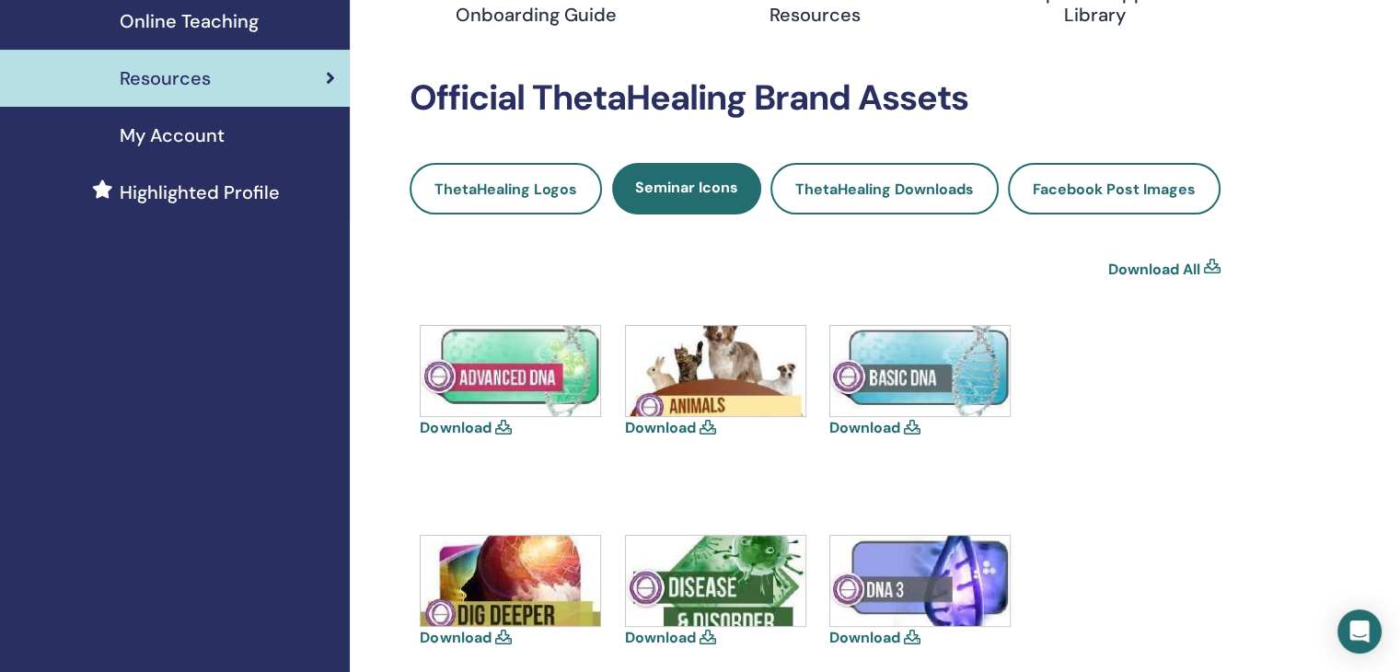
scroll to position [368, 0]
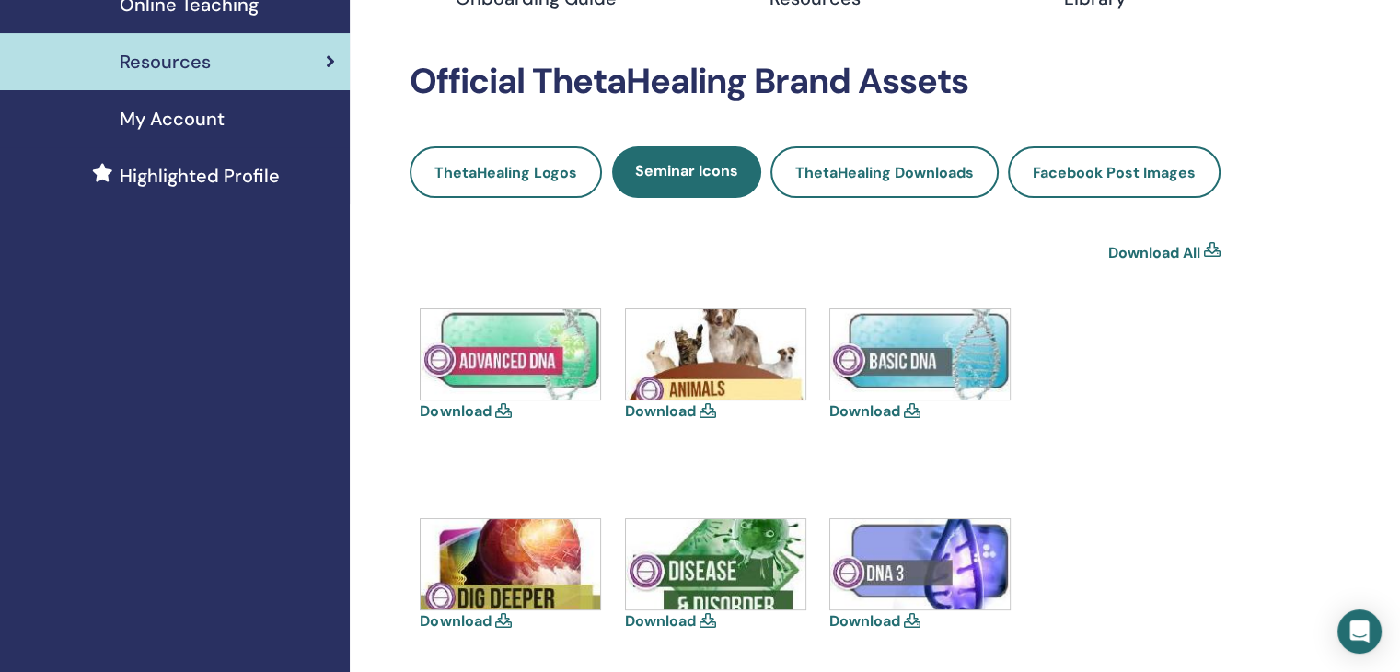
click at [913, 410] on icon at bounding box center [912, 410] width 17 height 15
click at [881, 411] on link "Download" at bounding box center [864, 410] width 71 height 19
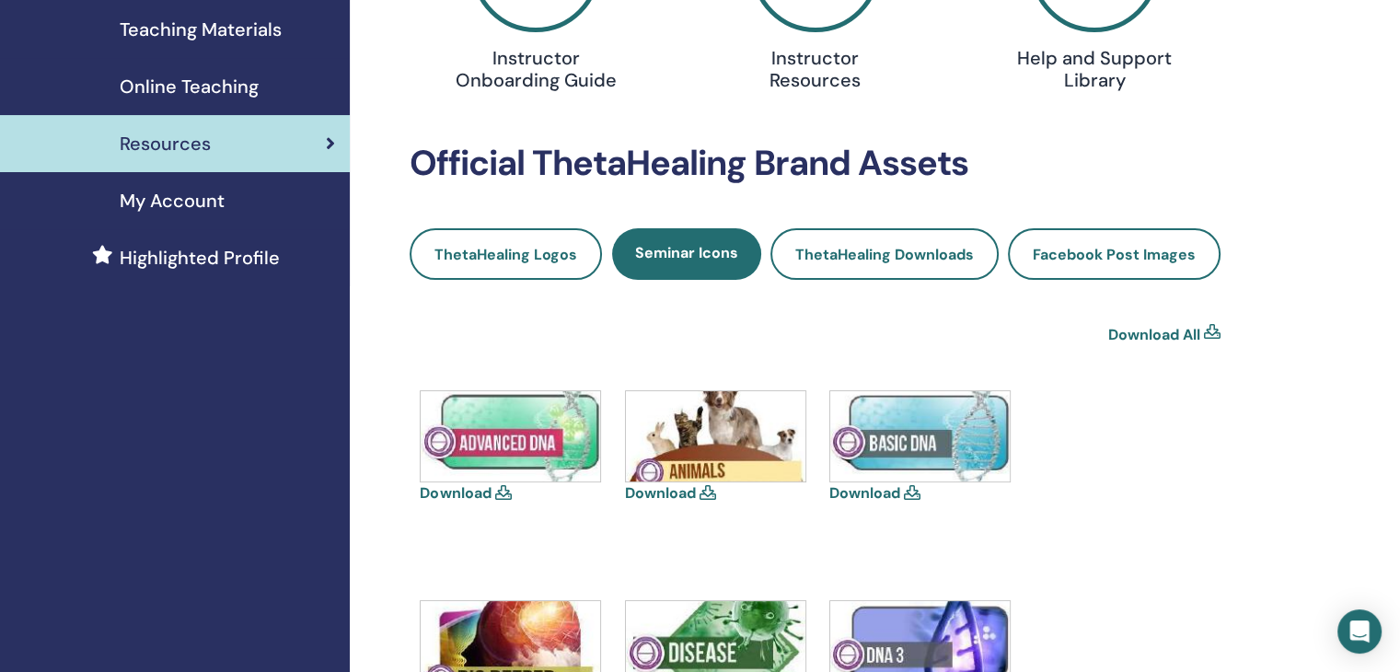
scroll to position [276, 0]
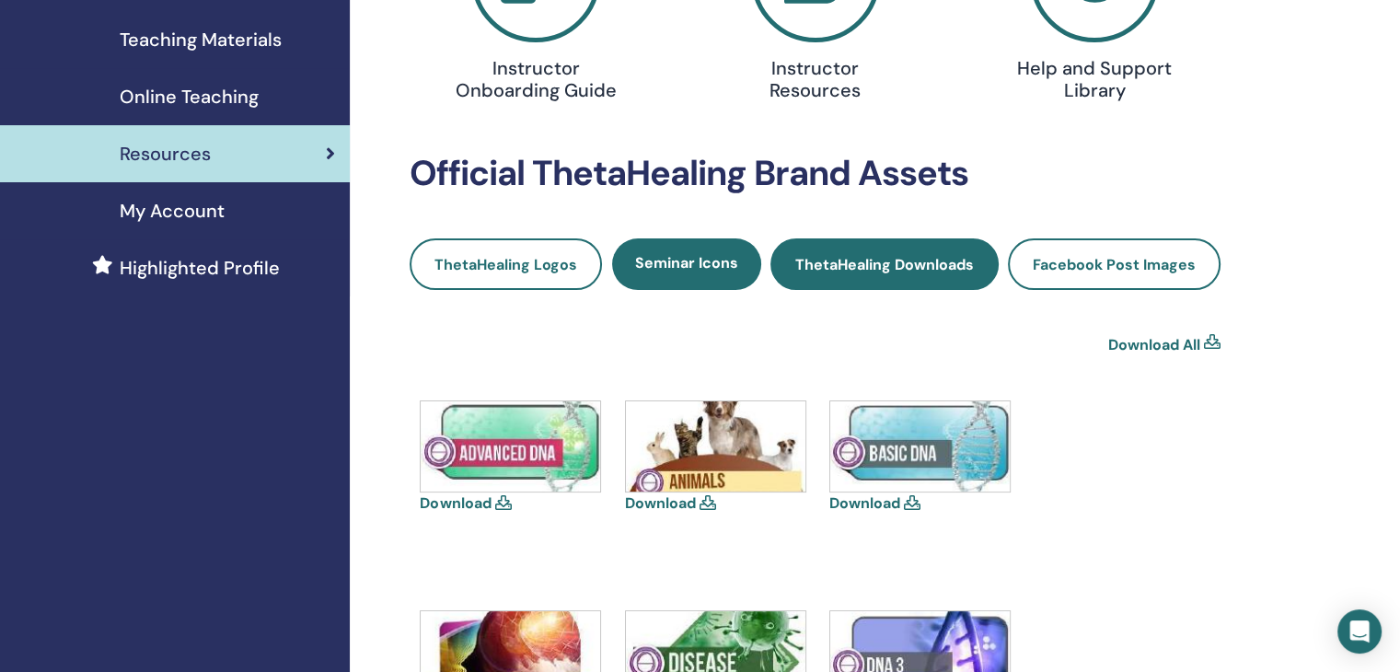
click at [923, 260] on span "ThetaHealing Downloads" at bounding box center [884, 264] width 179 height 19
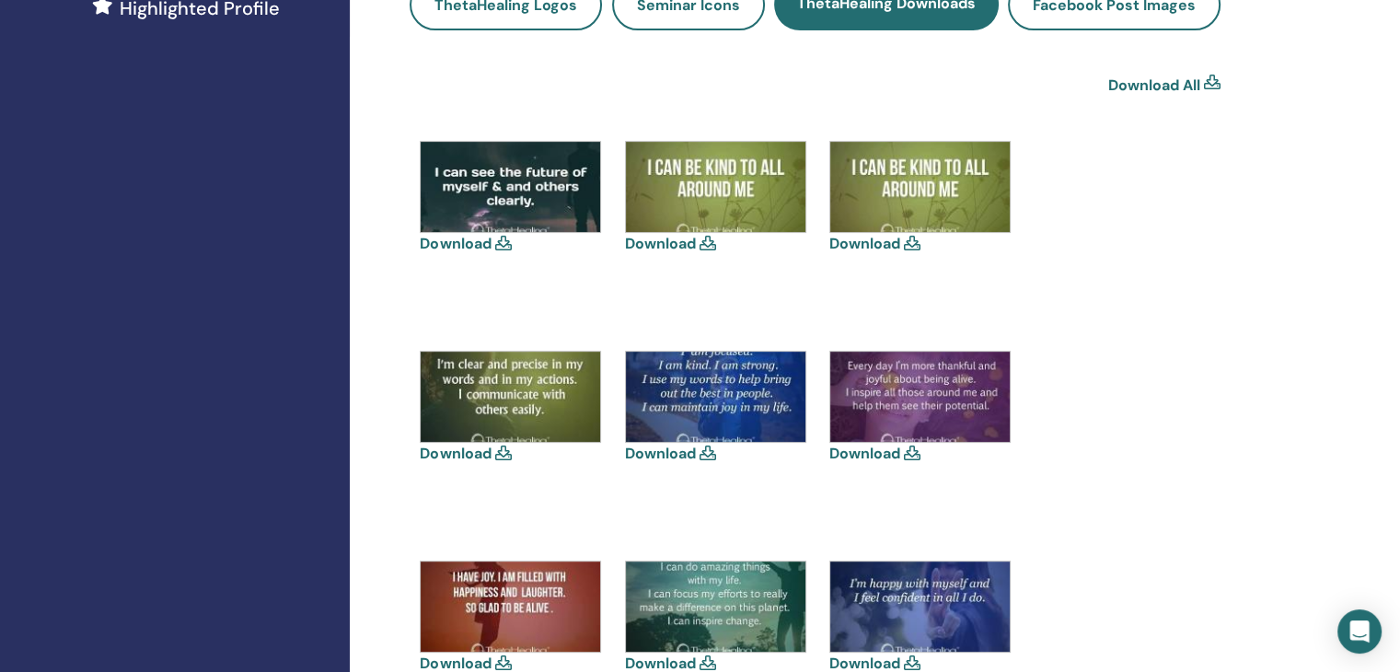
scroll to position [583, 0]
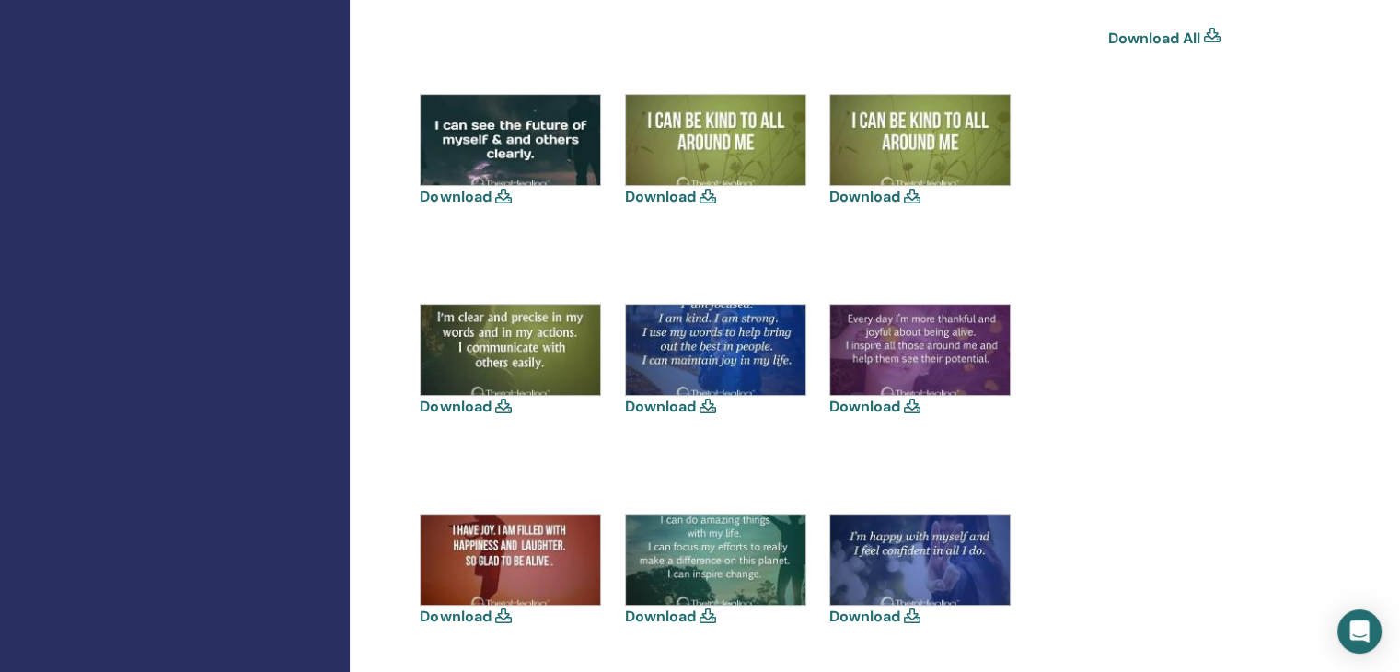
click at [1156, 38] on link "Download All" at bounding box center [1154, 39] width 92 height 22
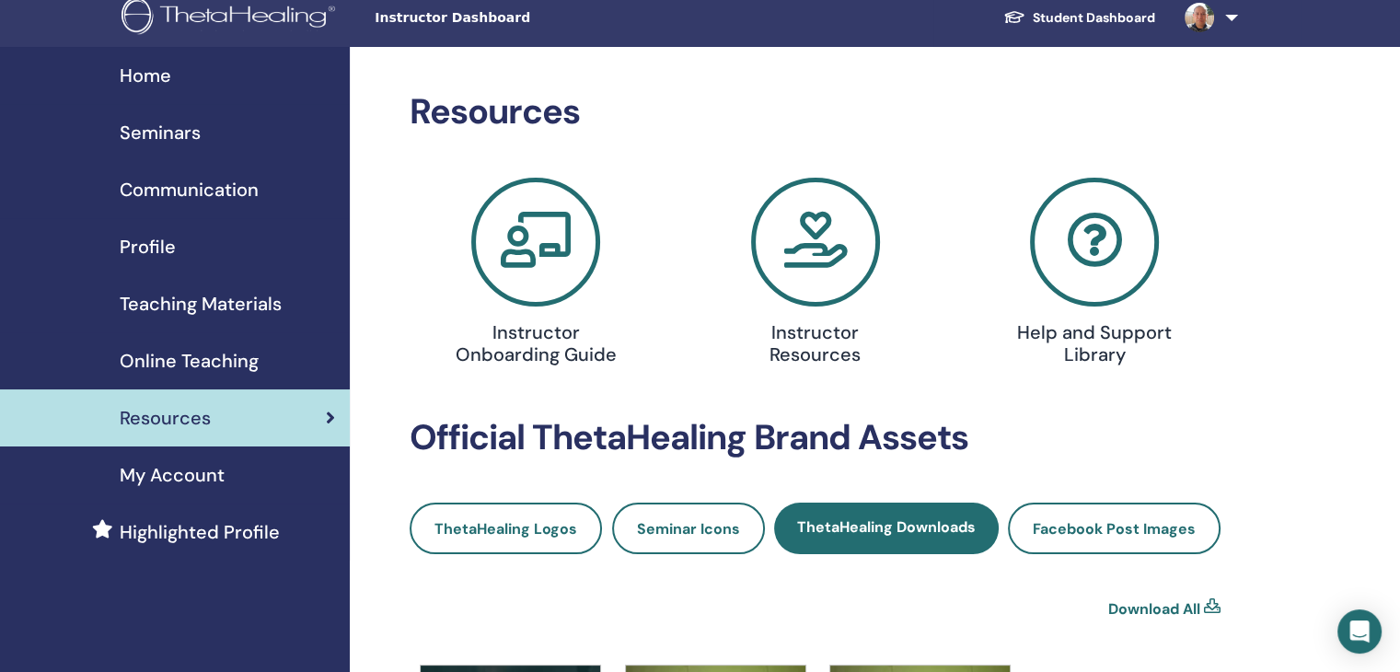
scroll to position [0, 0]
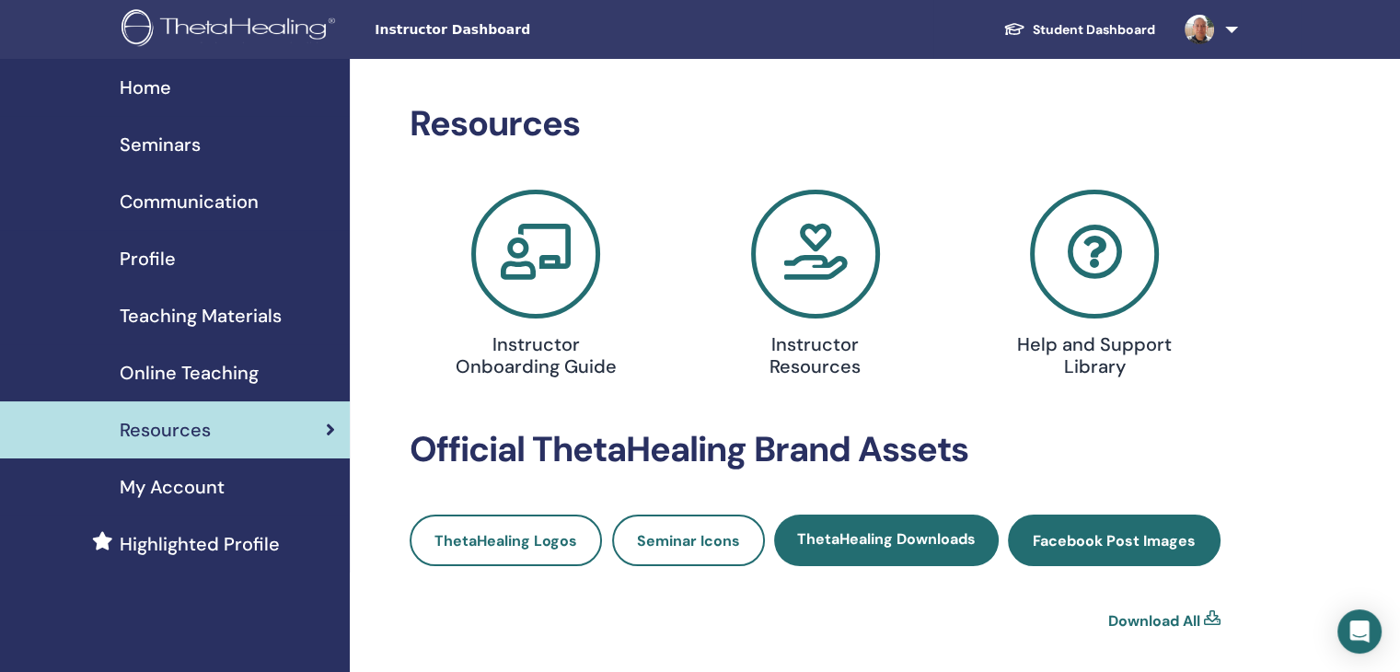
click at [1116, 544] on span "Facebook Post Images" at bounding box center [1114, 540] width 163 height 19
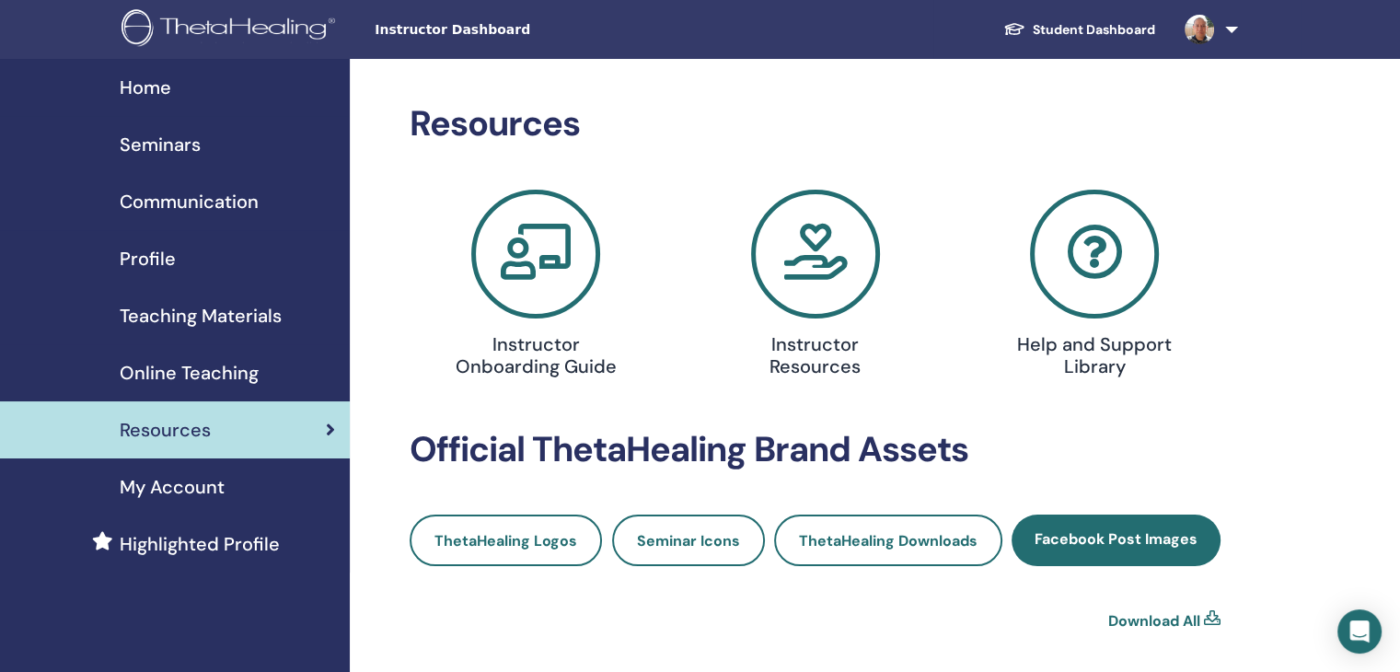
click at [552, 282] on icon at bounding box center [535, 254] width 129 height 129
click at [810, 262] on icon at bounding box center [815, 254] width 129 height 129
click at [1121, 278] on icon at bounding box center [1094, 254] width 129 height 129
click at [233, 486] on div "My Account" at bounding box center [175, 487] width 320 height 28
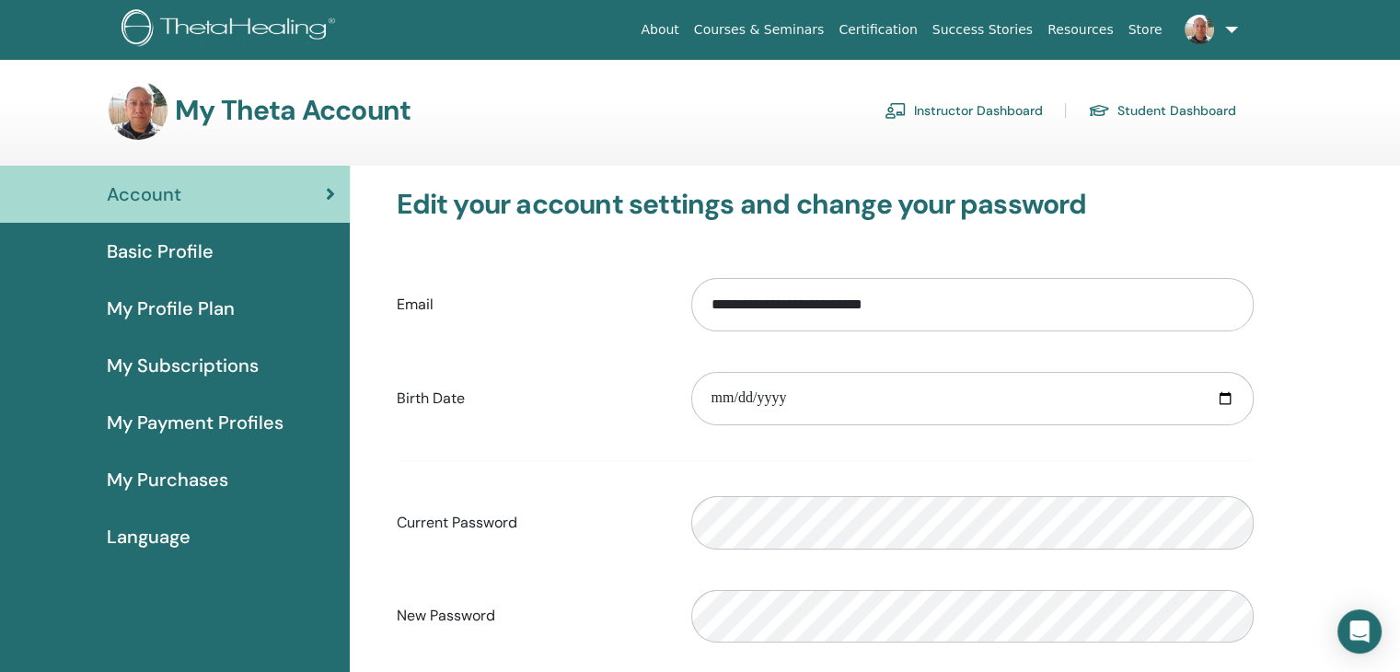
click at [168, 295] on span "My Profile Plan" at bounding box center [171, 309] width 128 height 28
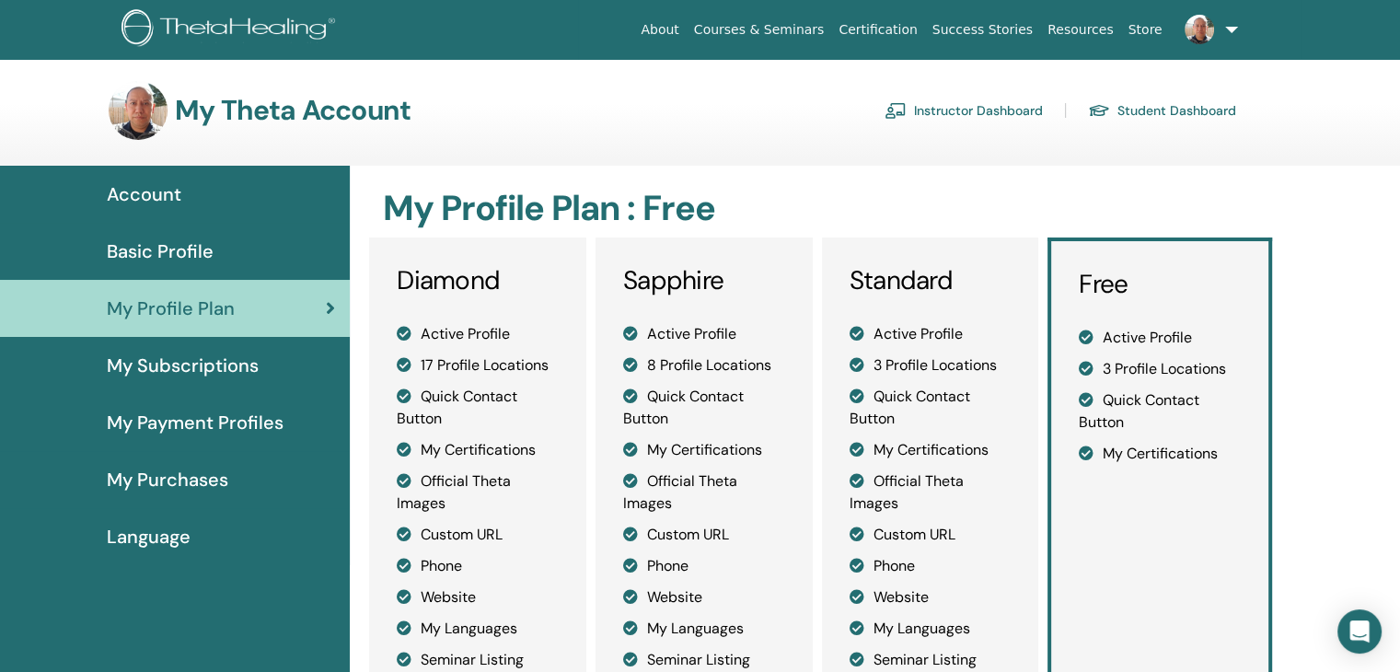
click at [202, 364] on span "My Subscriptions" at bounding box center [183, 366] width 152 height 28
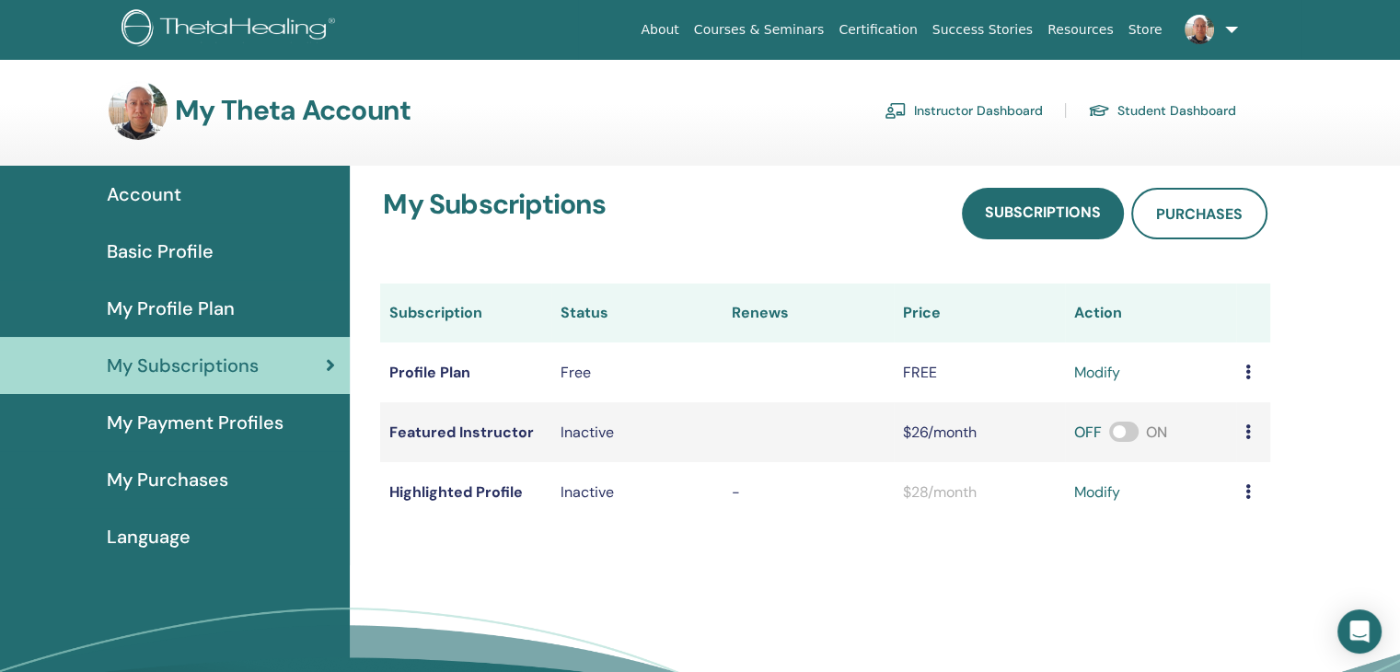
click at [152, 201] on span "Account" at bounding box center [144, 194] width 75 height 28
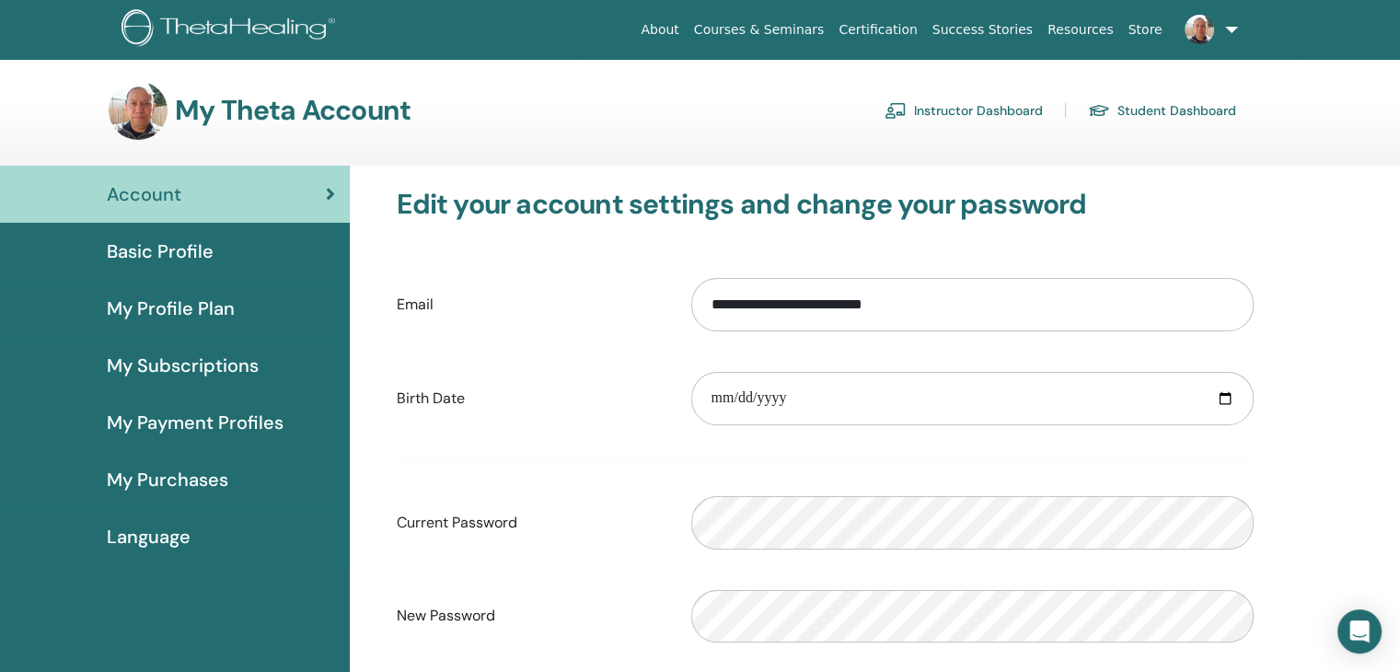
click at [151, 248] on span "Basic Profile" at bounding box center [160, 251] width 107 height 28
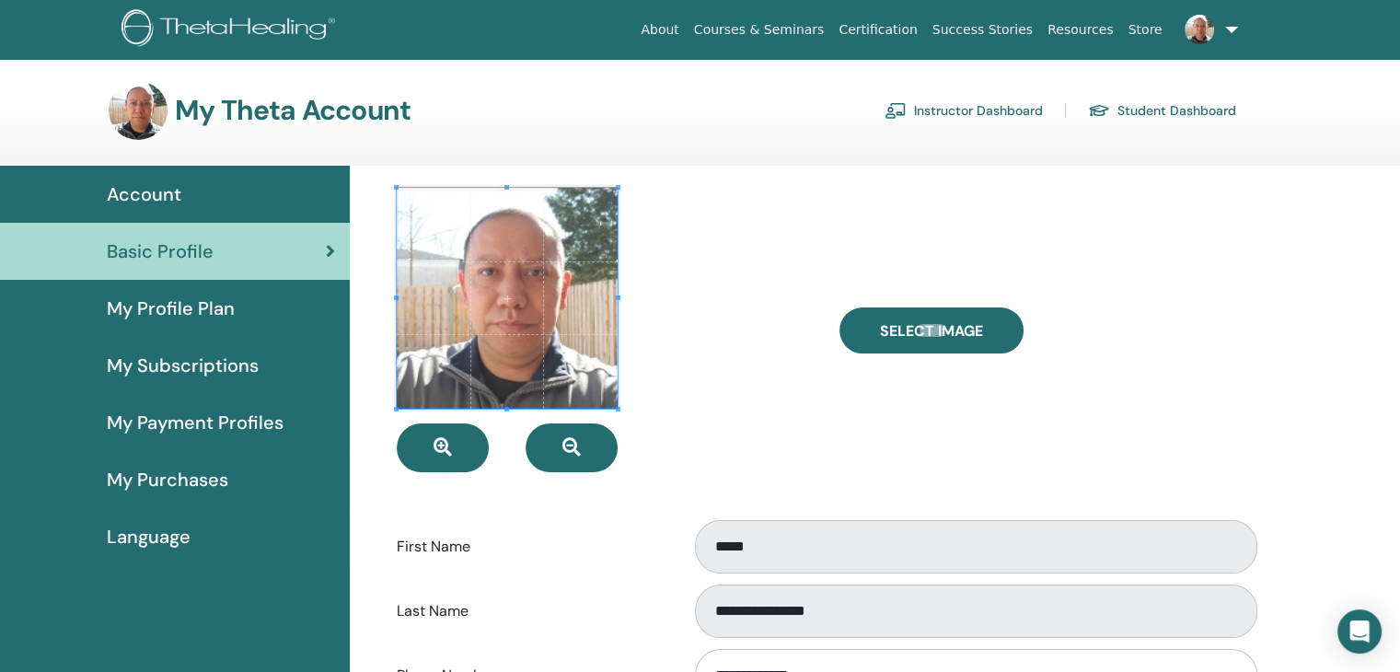
click at [151, 317] on span "My Profile Plan" at bounding box center [171, 309] width 128 height 28
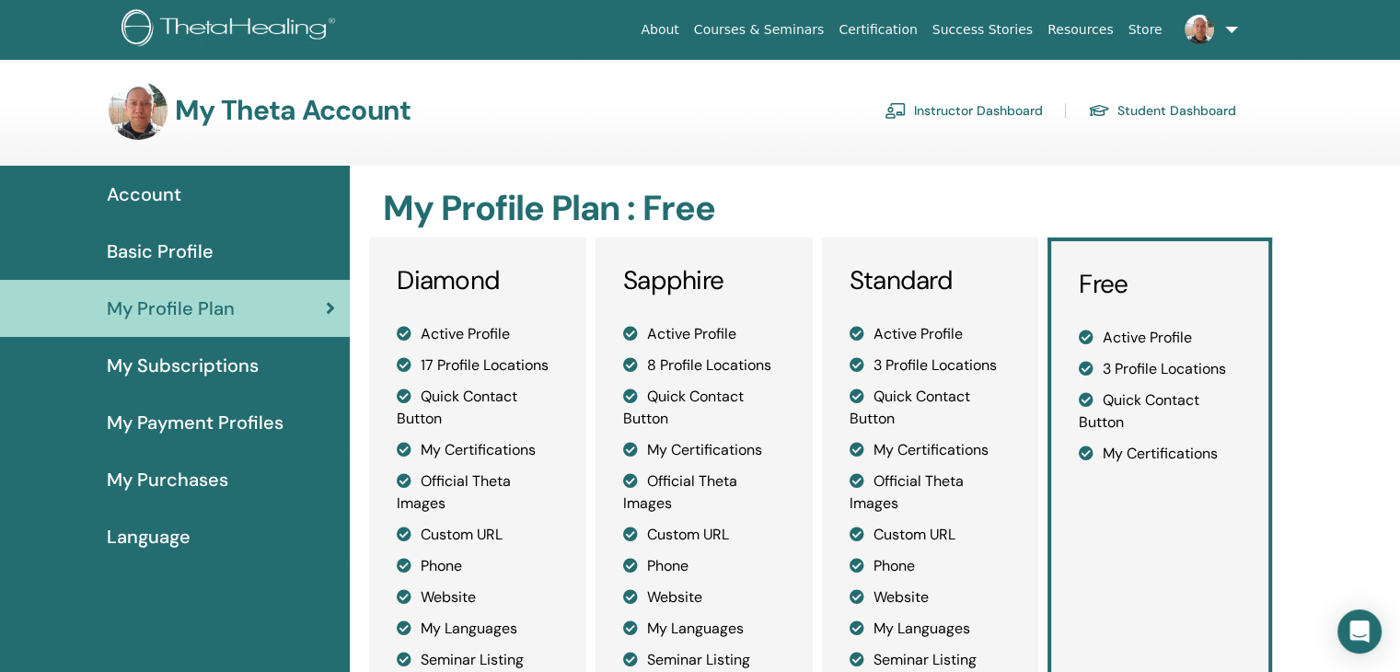
click at [932, 114] on link "Instructor Dashboard" at bounding box center [964, 110] width 158 height 29
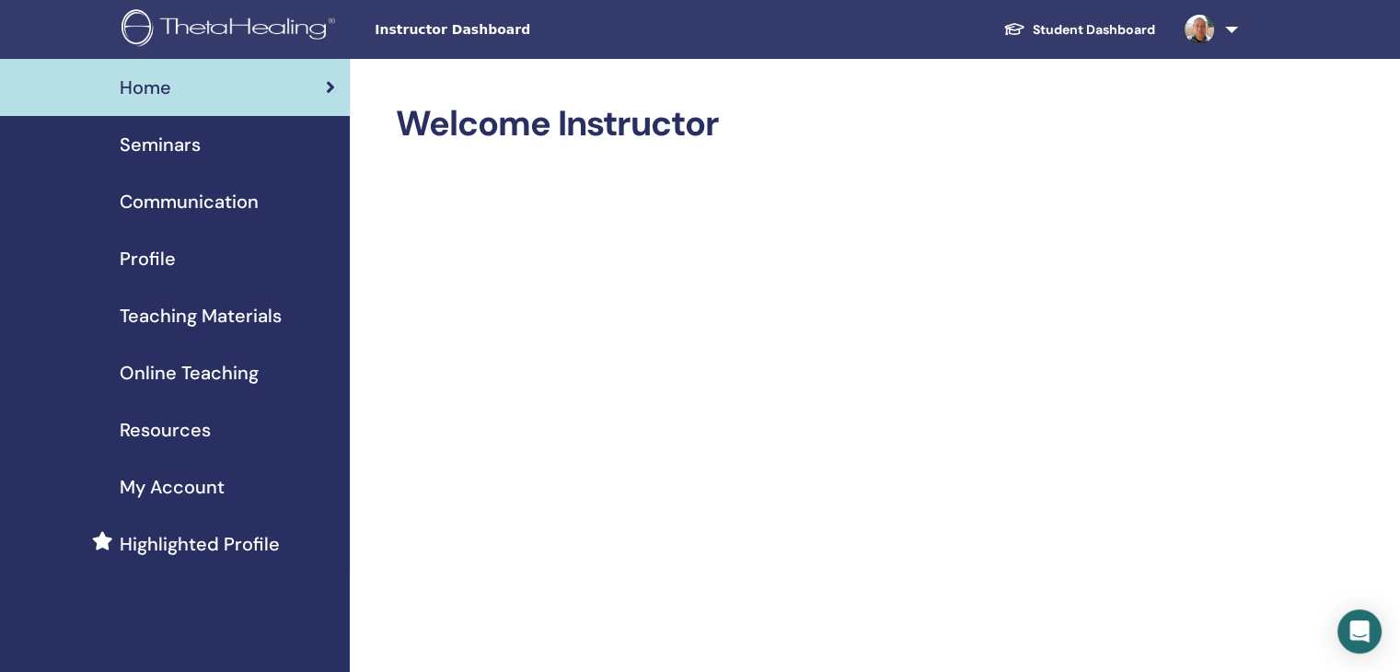
click at [179, 303] on span "Teaching Materials" at bounding box center [201, 316] width 162 height 28
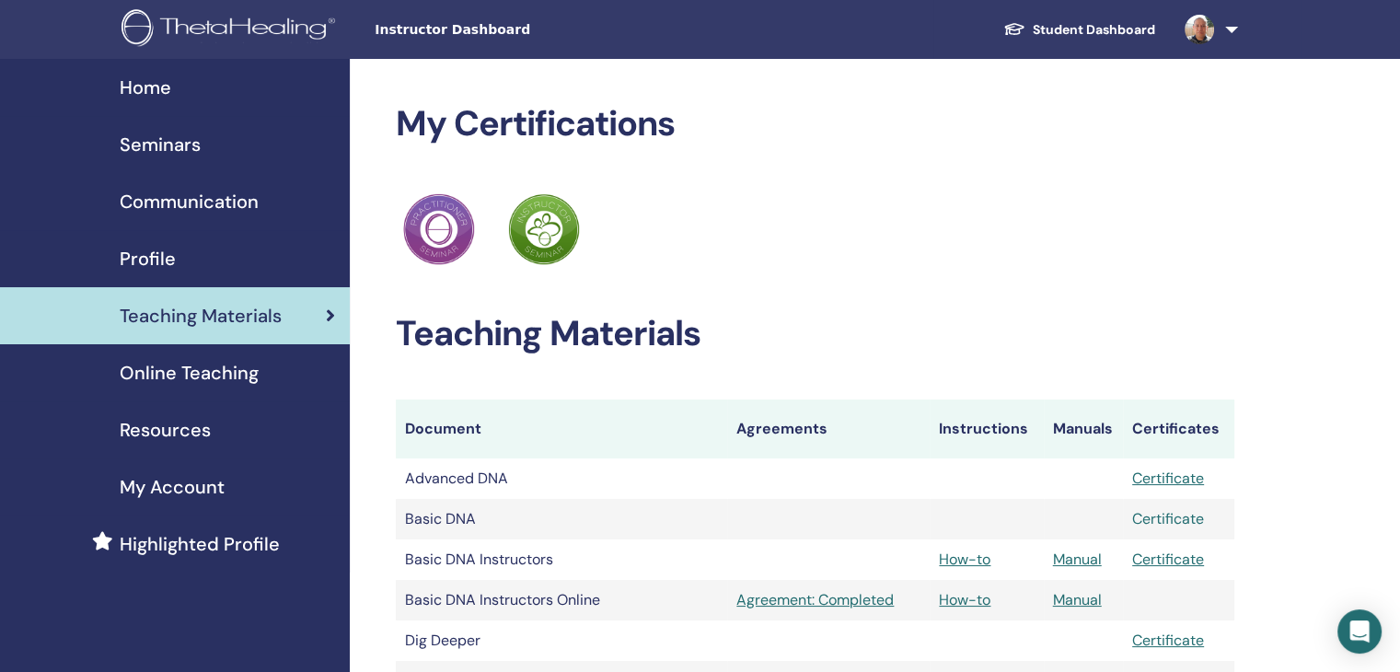
click at [1147, 520] on link "Certificate" at bounding box center [1168, 518] width 72 height 19
click at [278, 530] on div "Highlighted Profile" at bounding box center [175, 544] width 320 height 28
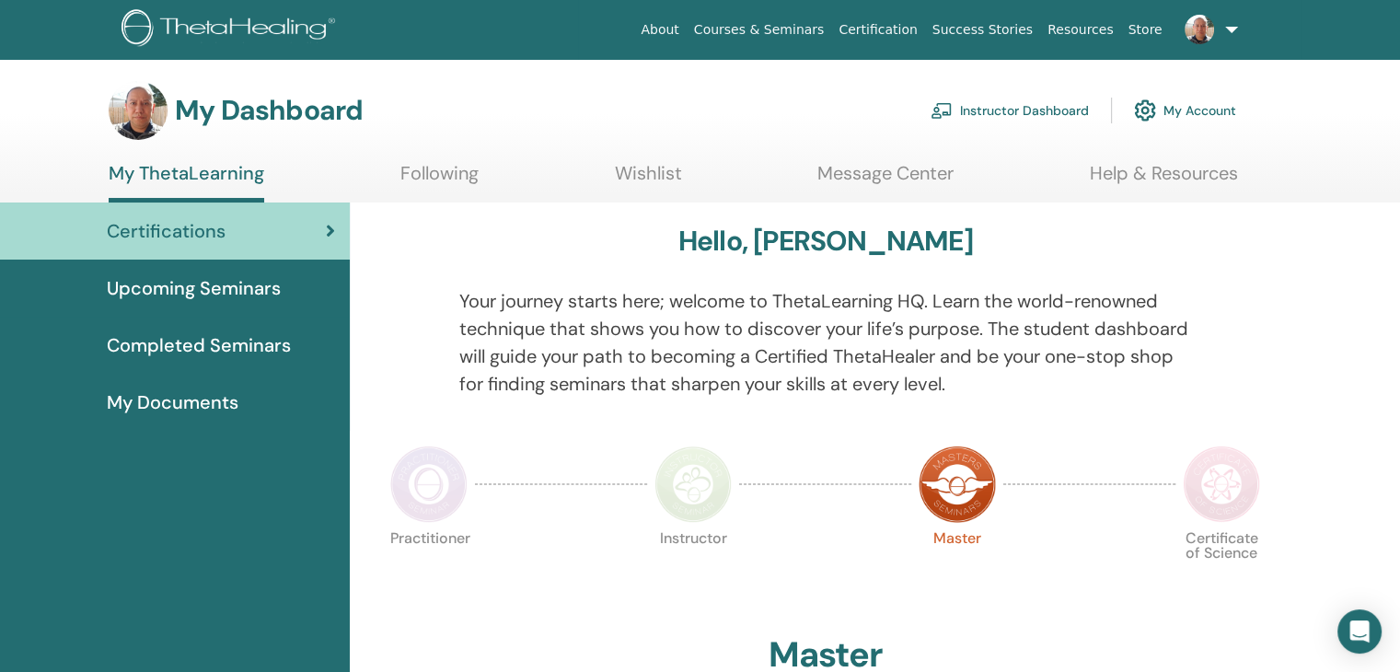
click at [1193, 112] on link "My Account" at bounding box center [1185, 110] width 102 height 41
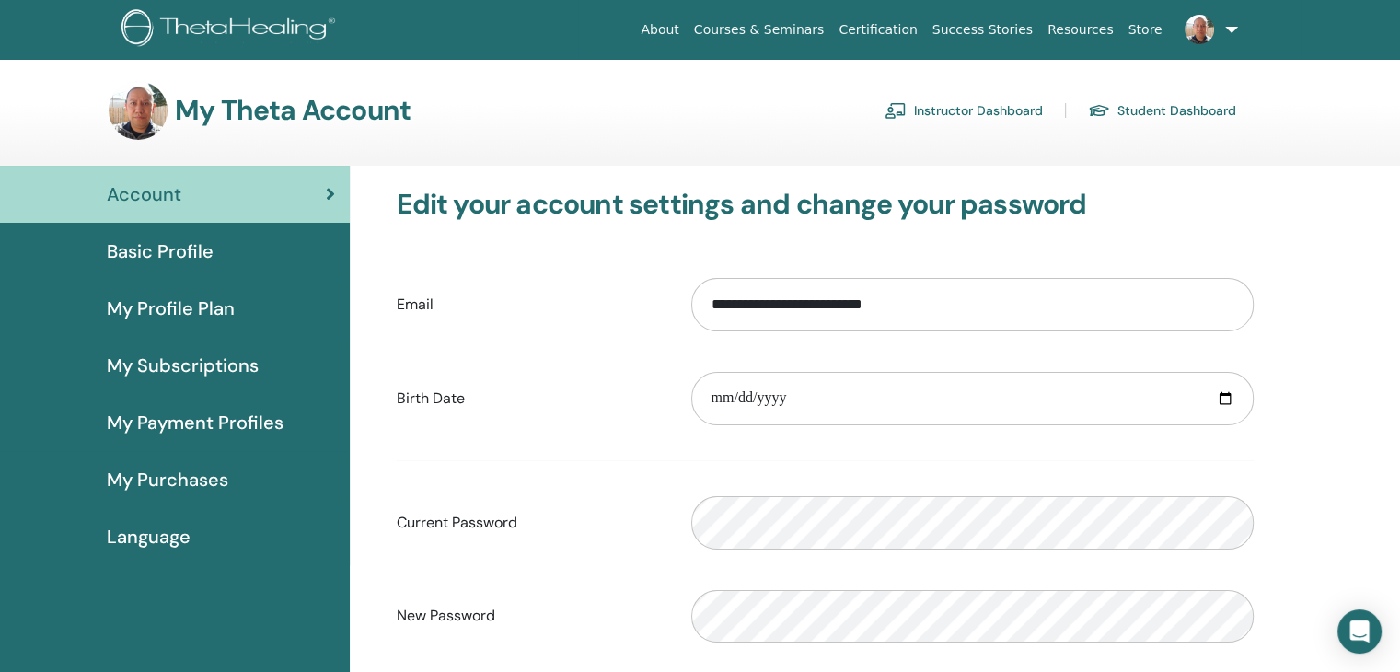
click at [243, 365] on span "My Subscriptions" at bounding box center [183, 366] width 152 height 28
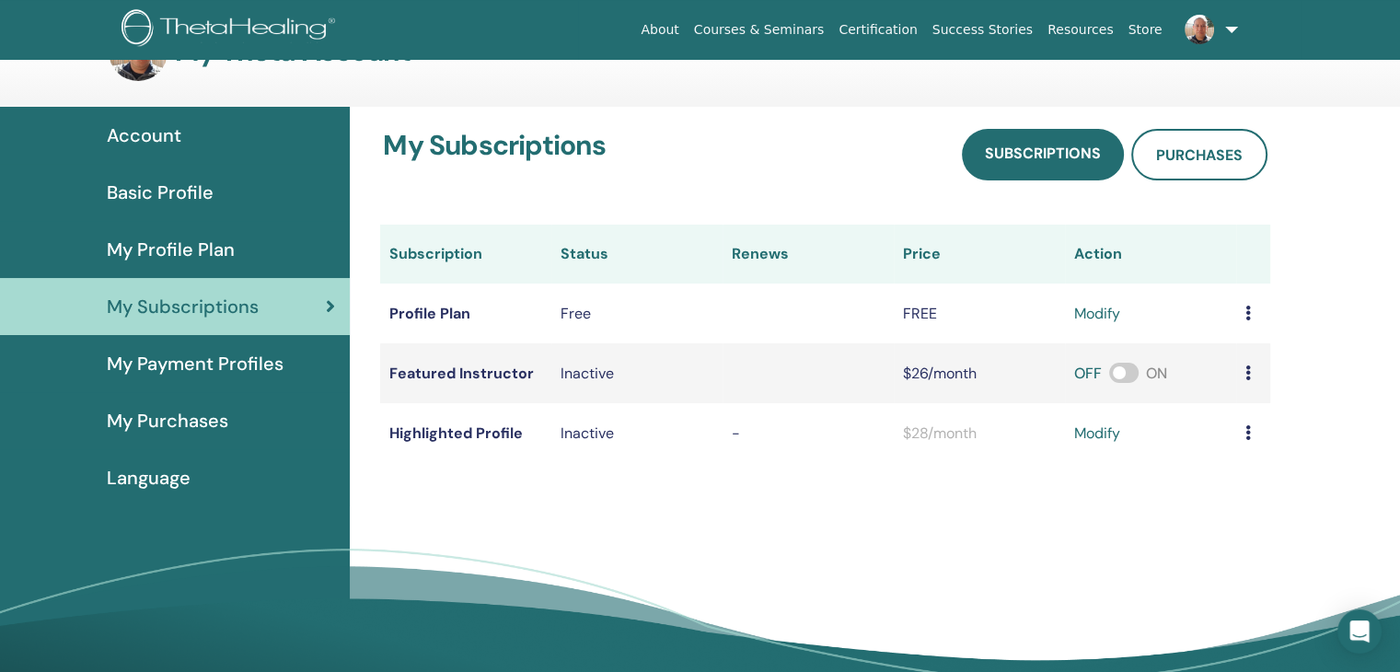
scroll to position [92, 0]
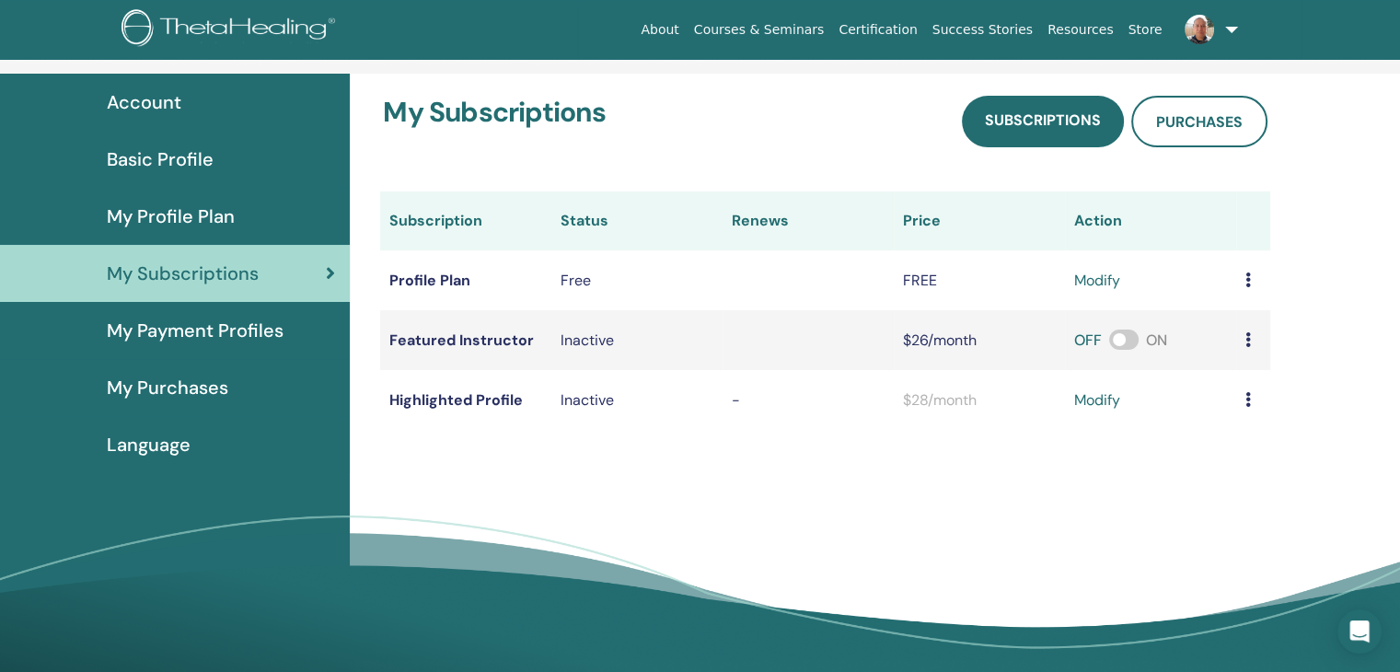
click at [243, 376] on div "My Purchases" at bounding box center [175, 388] width 320 height 28
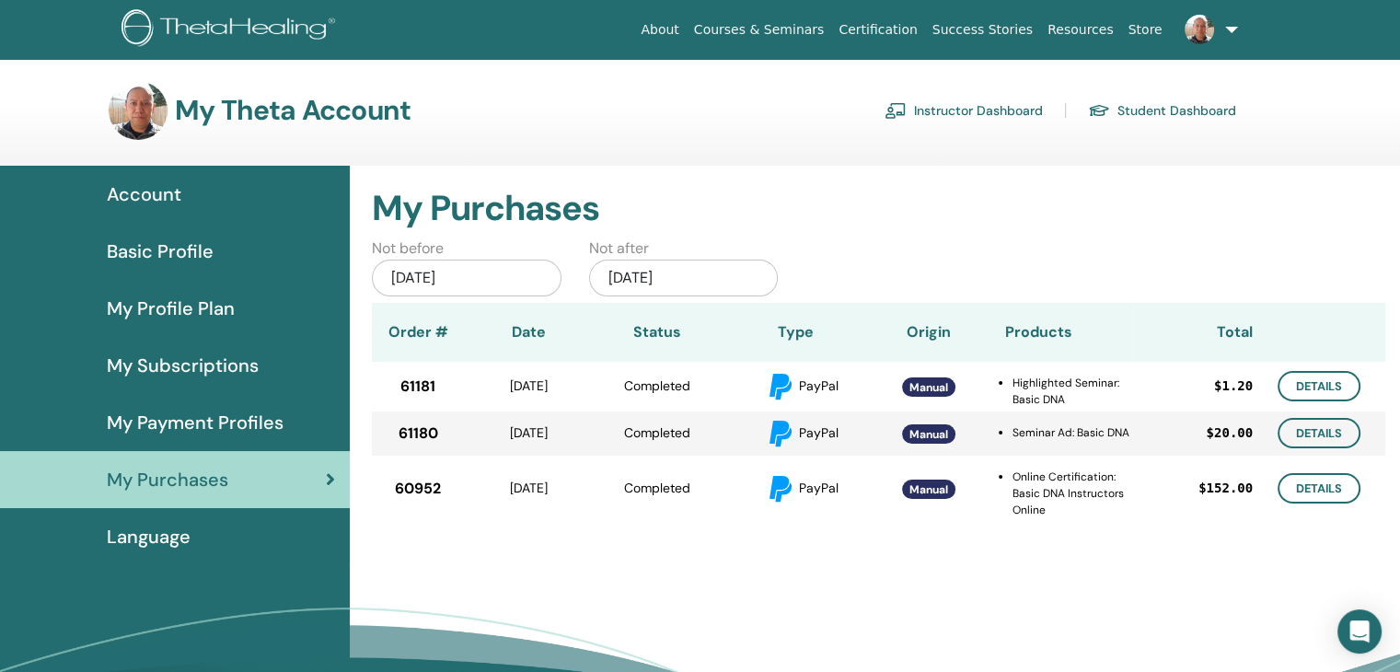
click at [935, 392] on span "Manual" at bounding box center [928, 387] width 39 height 15
click at [849, 391] on div "PayPal" at bounding box center [817, 386] width 103 height 29
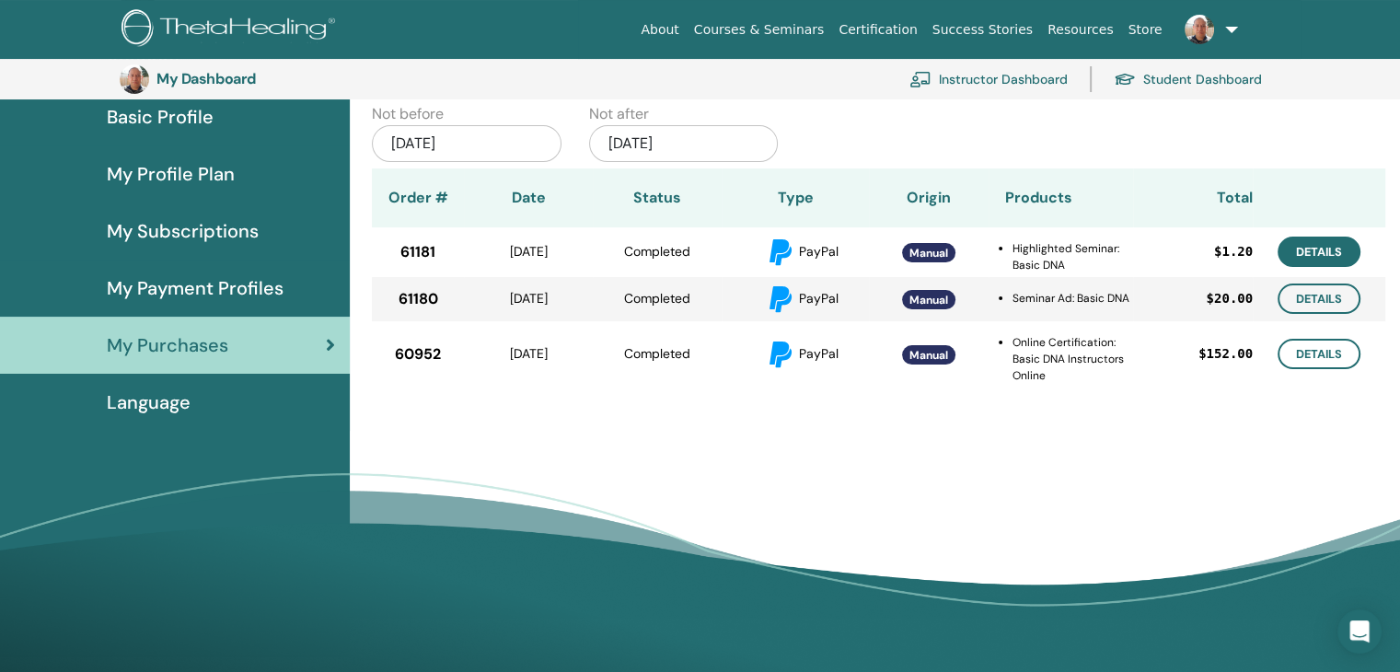
scroll to position [193, 0]
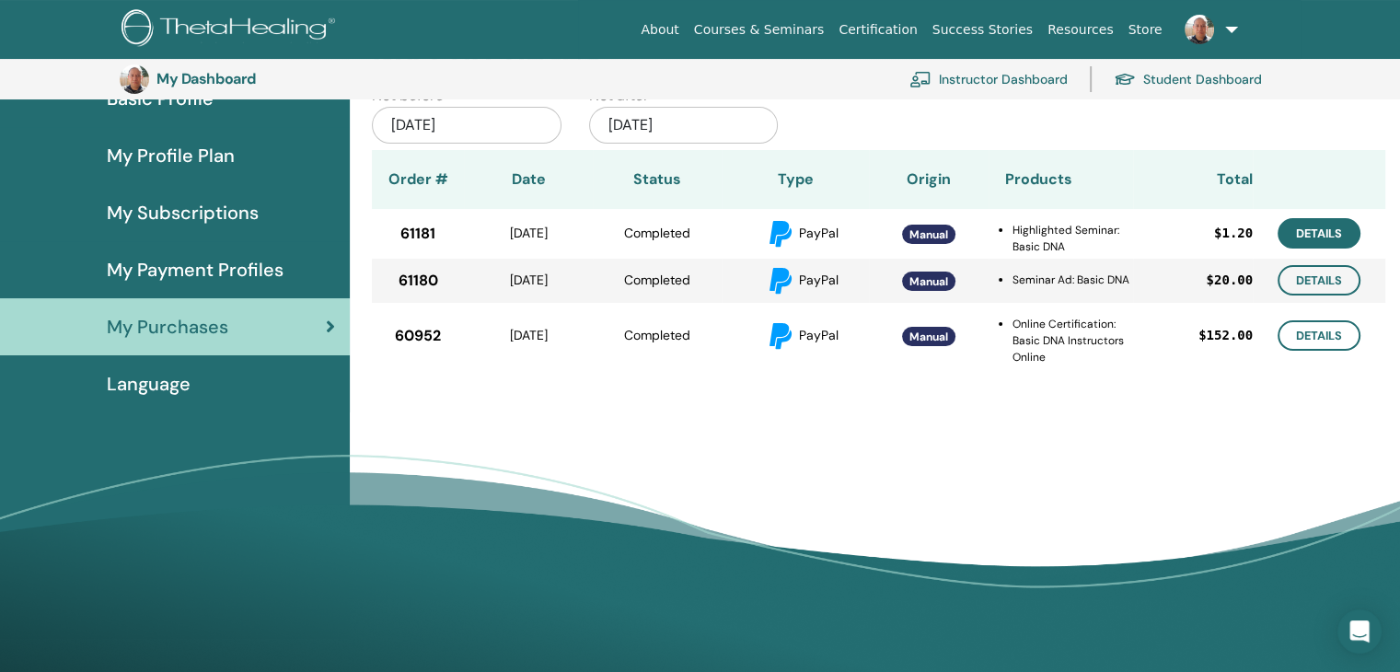
click at [1332, 240] on link "Details" at bounding box center [1319, 233] width 83 height 30
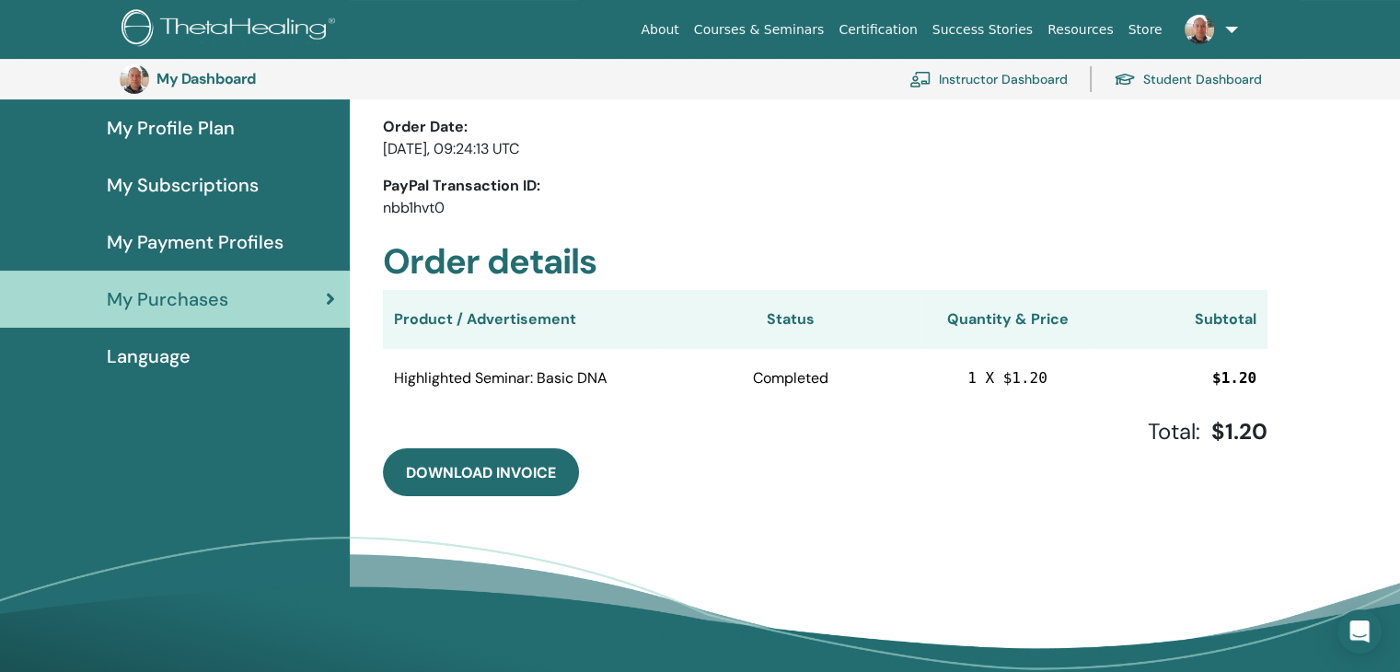
scroll to position [225, 0]
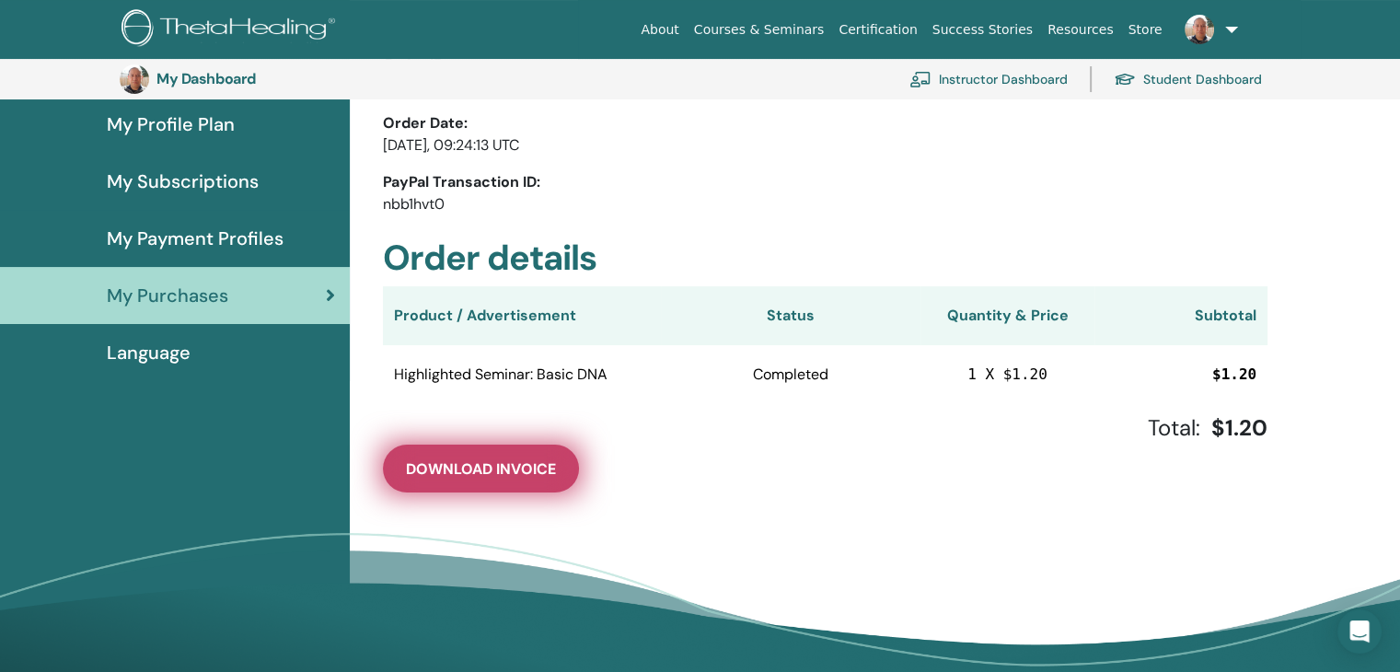
click at [521, 450] on button "Download Invoice" at bounding box center [481, 469] width 196 height 48
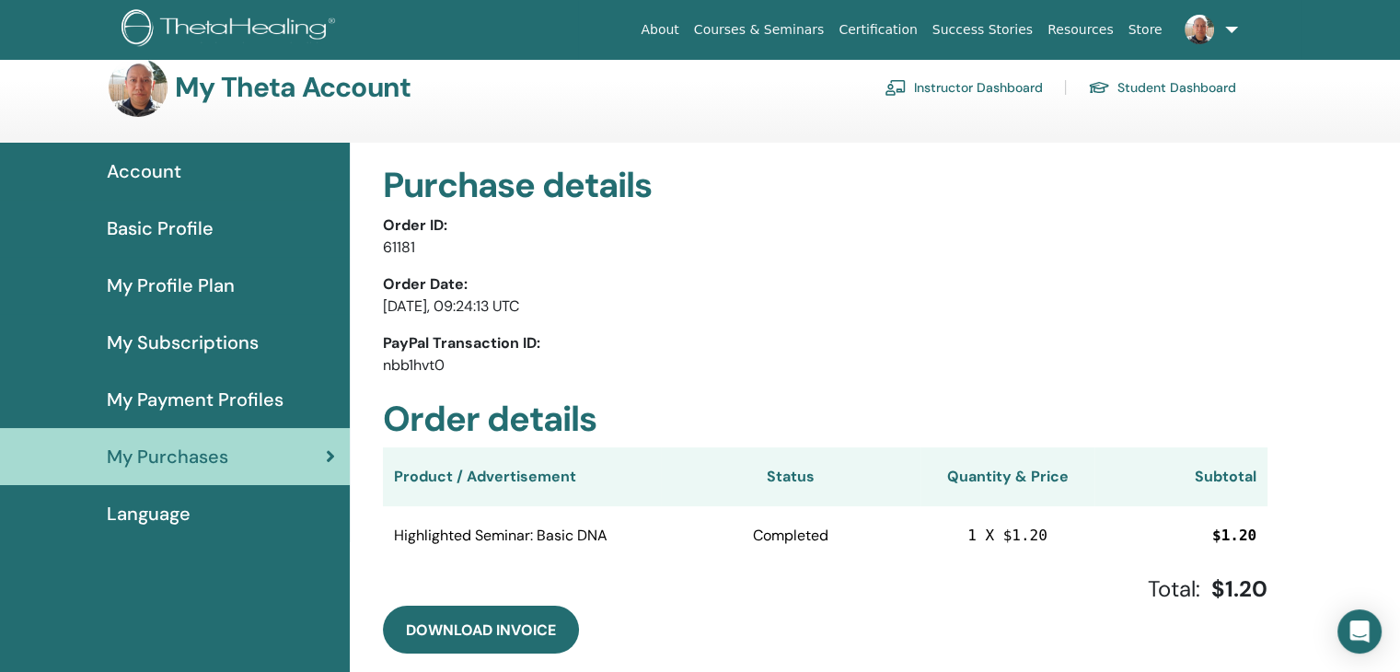
scroll to position [0, 0]
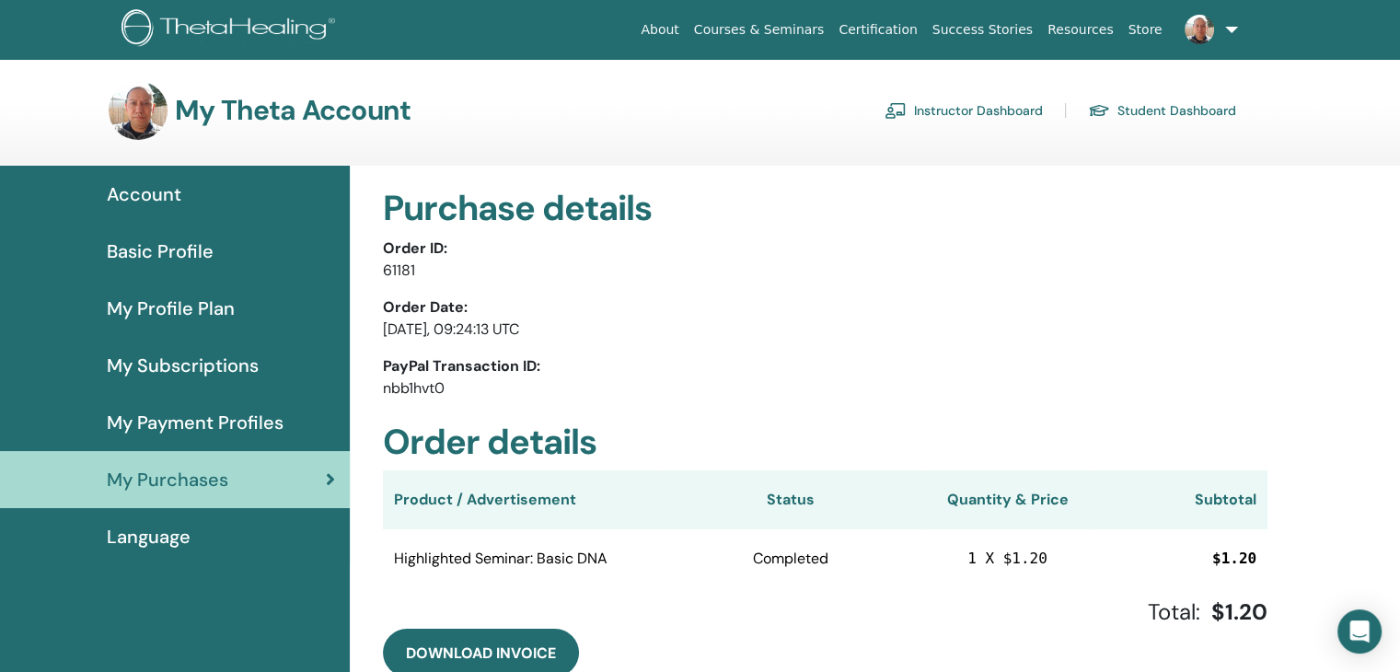
click at [932, 124] on link "Instructor Dashboard" at bounding box center [964, 110] width 158 height 29
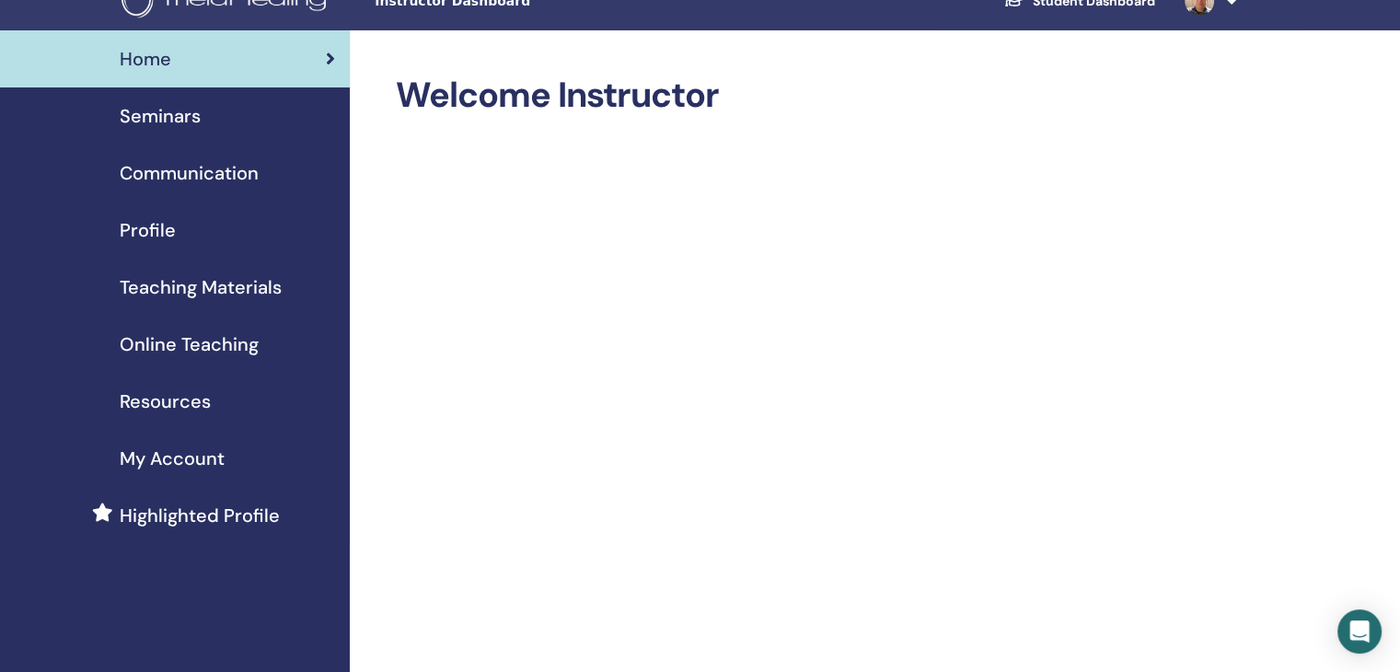
scroll to position [30, 0]
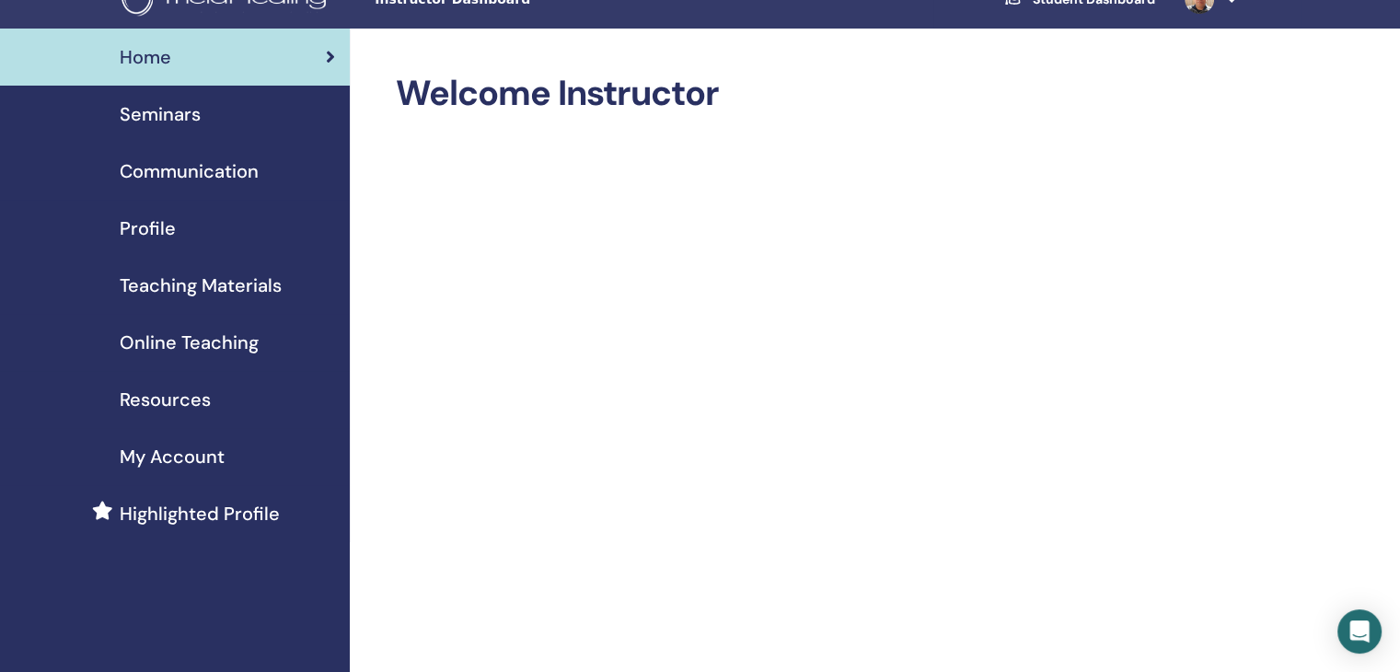
click at [191, 129] on link "Seminars" at bounding box center [175, 114] width 350 height 57
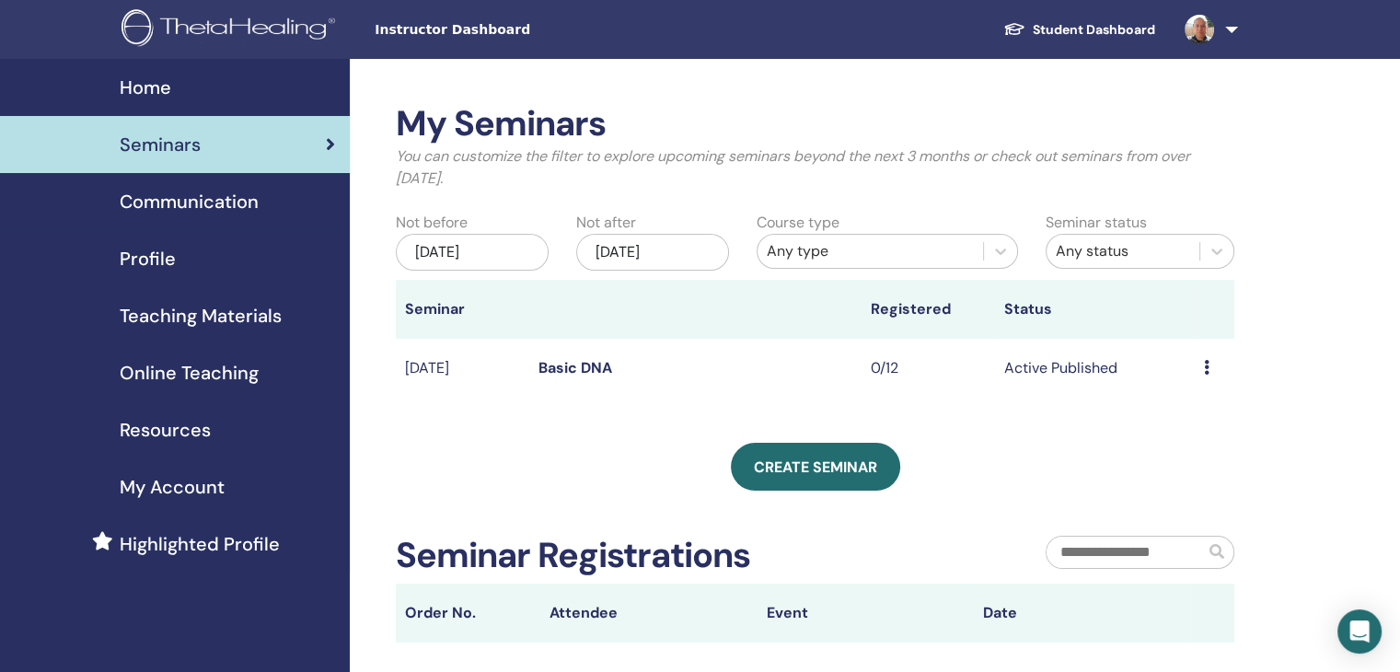
click at [199, 190] on span "Communication" at bounding box center [189, 202] width 139 height 28
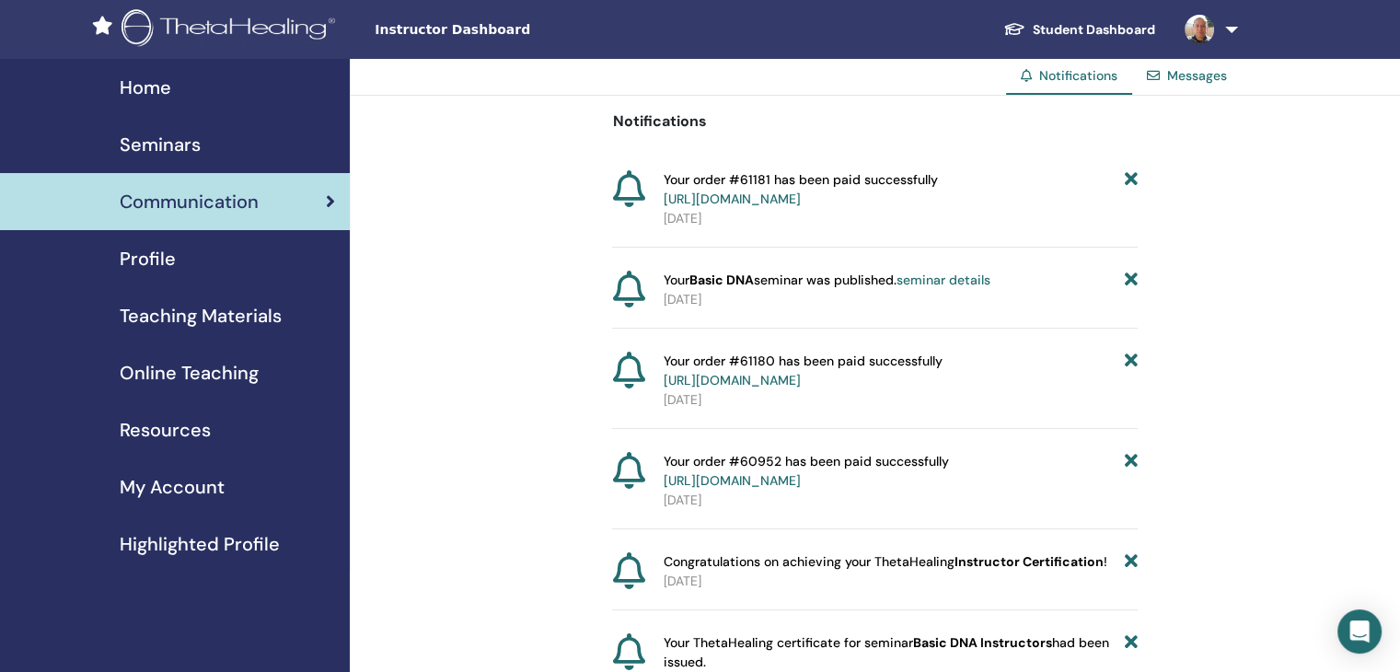
click at [735, 179] on span "Your order #61181 has been paid successfully [URL][DOMAIN_NAME]" at bounding box center [801, 189] width 274 height 39
click at [626, 179] on icon at bounding box center [628, 188] width 32 height 37
click at [801, 203] on link "https://member.thetahealing.com/member/account/subscriptions/purchases" at bounding box center [732, 199] width 137 height 17
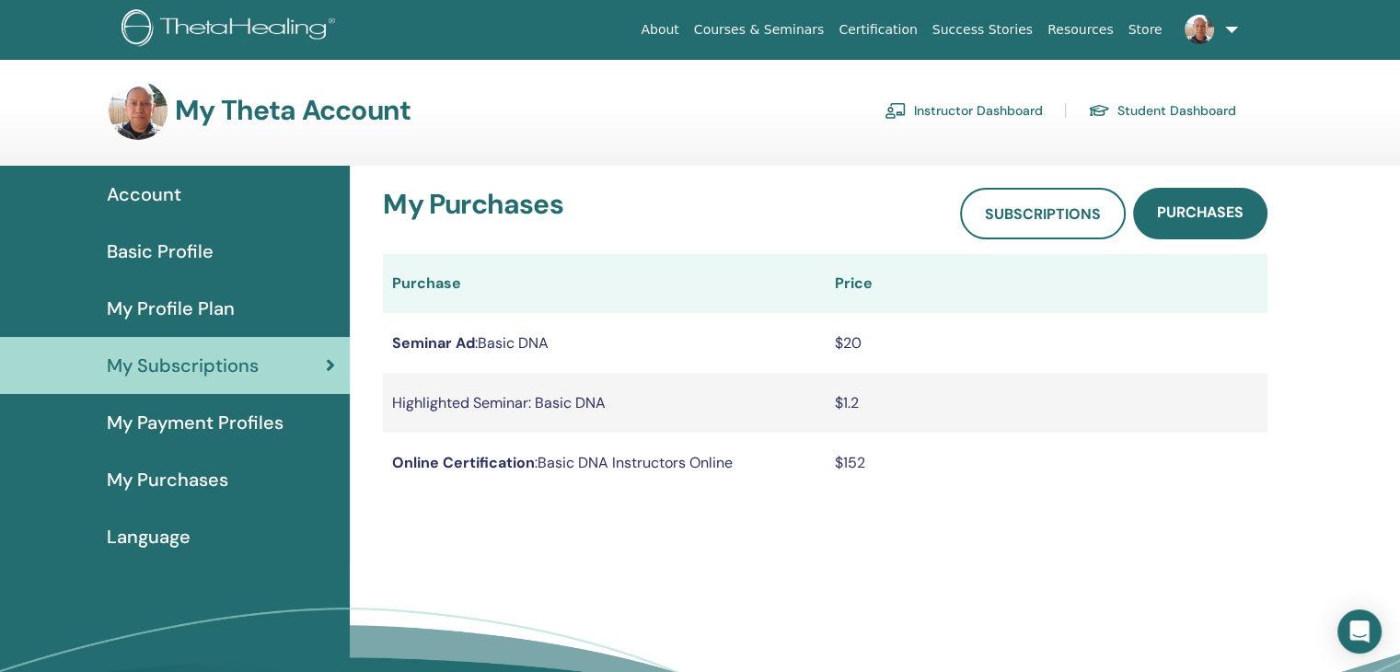
click at [218, 469] on span "My Purchases" at bounding box center [168, 480] width 122 height 28
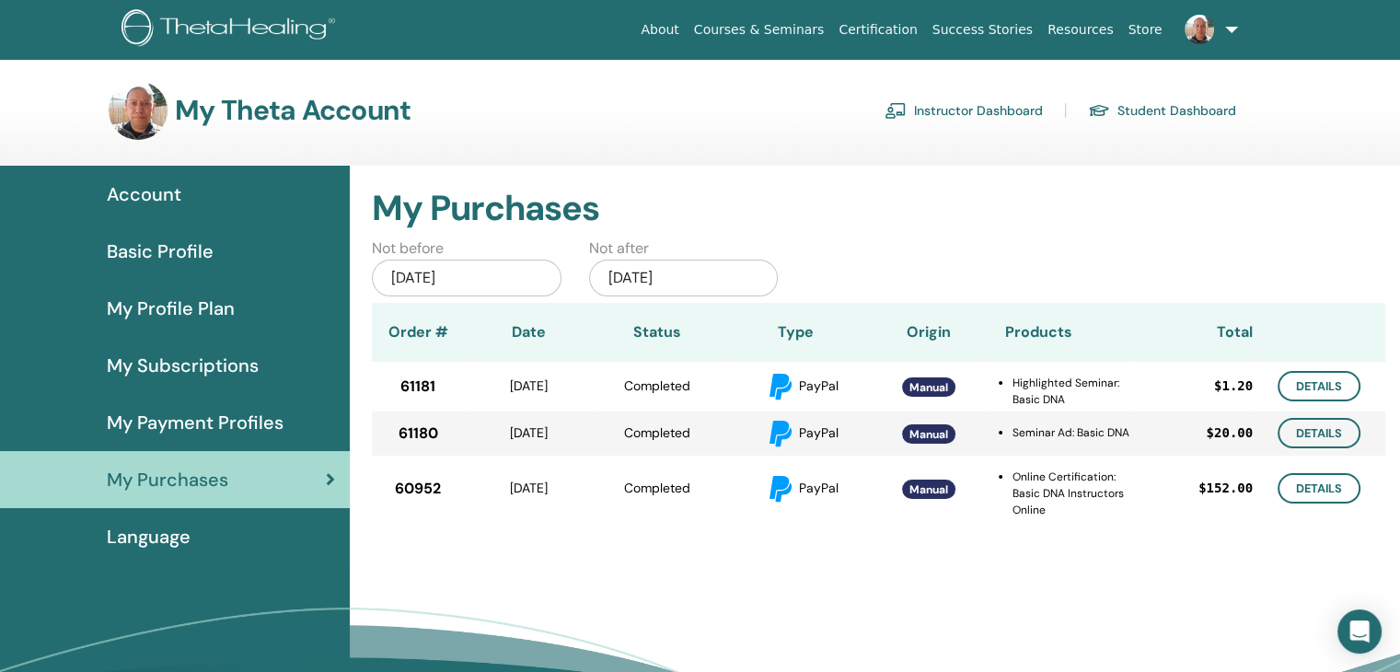
click at [208, 536] on div "Language" at bounding box center [175, 537] width 320 height 28
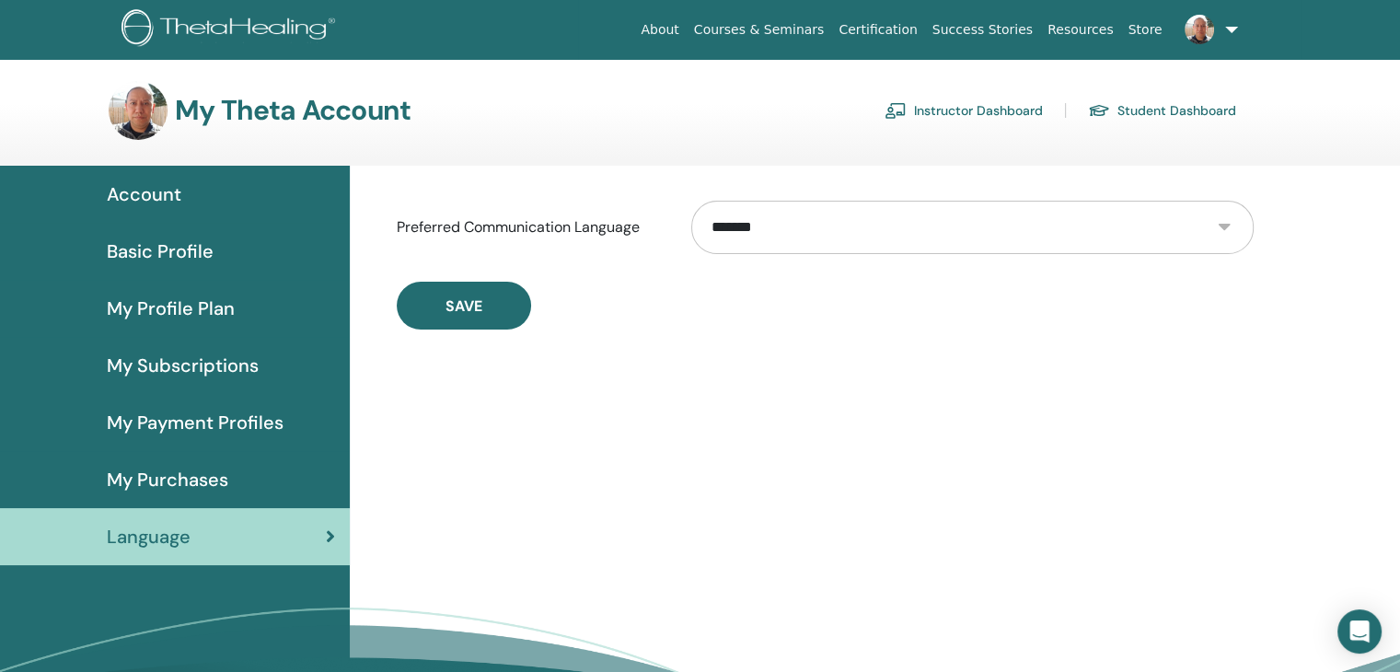
click at [817, 226] on select "**********" at bounding box center [972, 227] width 562 height 53
select select "***"
click at [691, 201] on select "**********" at bounding box center [972, 227] width 562 height 53
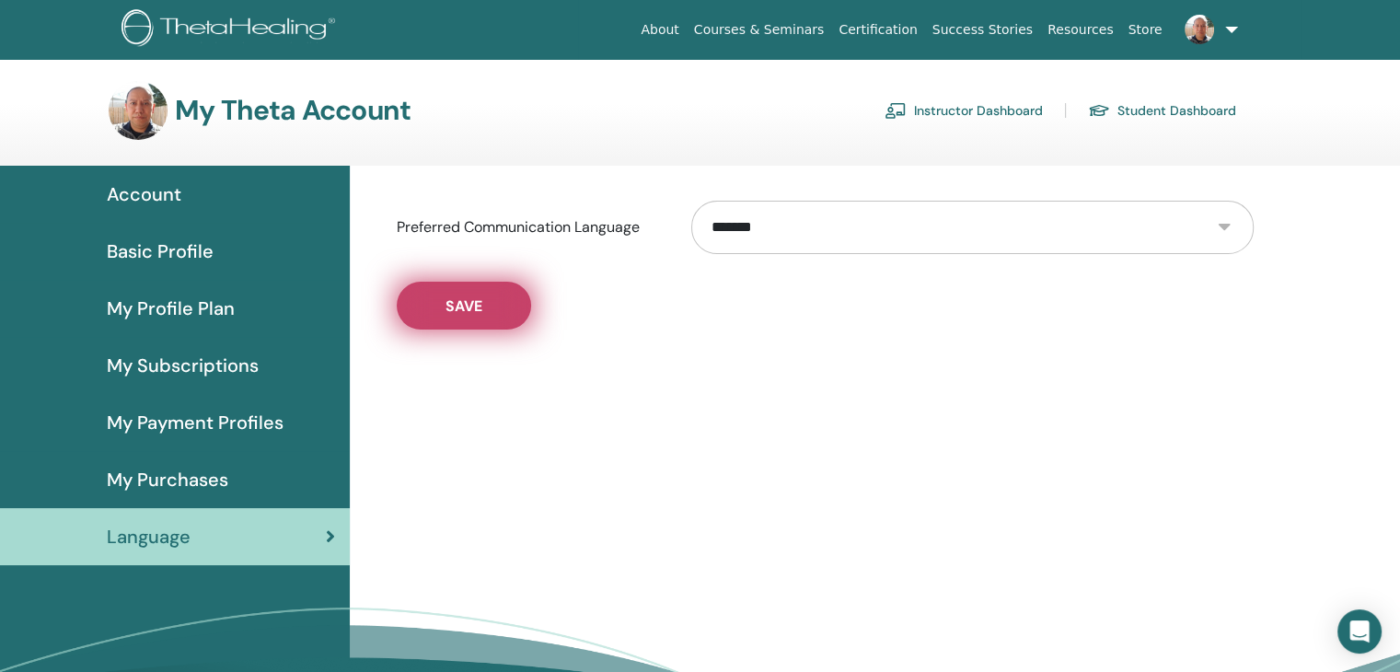
click at [495, 325] on button "Save" at bounding box center [464, 306] width 134 height 48
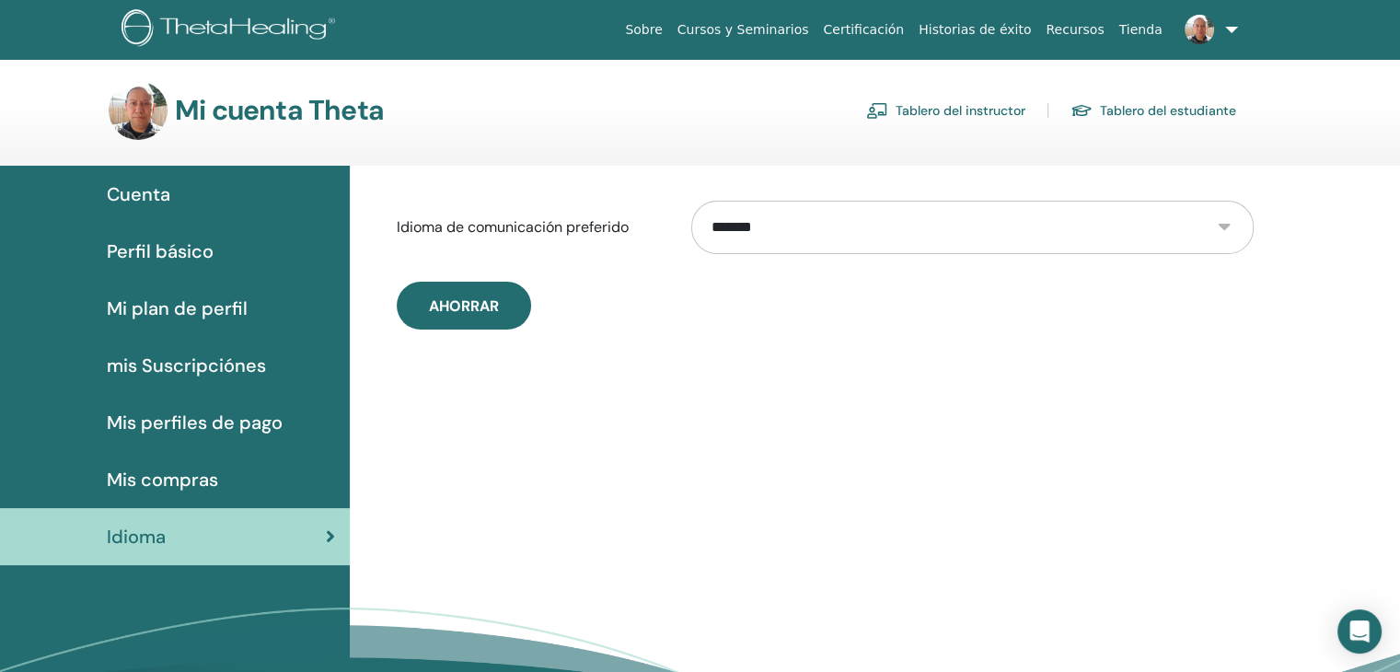
click at [167, 189] on span "Cuenta" at bounding box center [139, 194] width 64 height 28
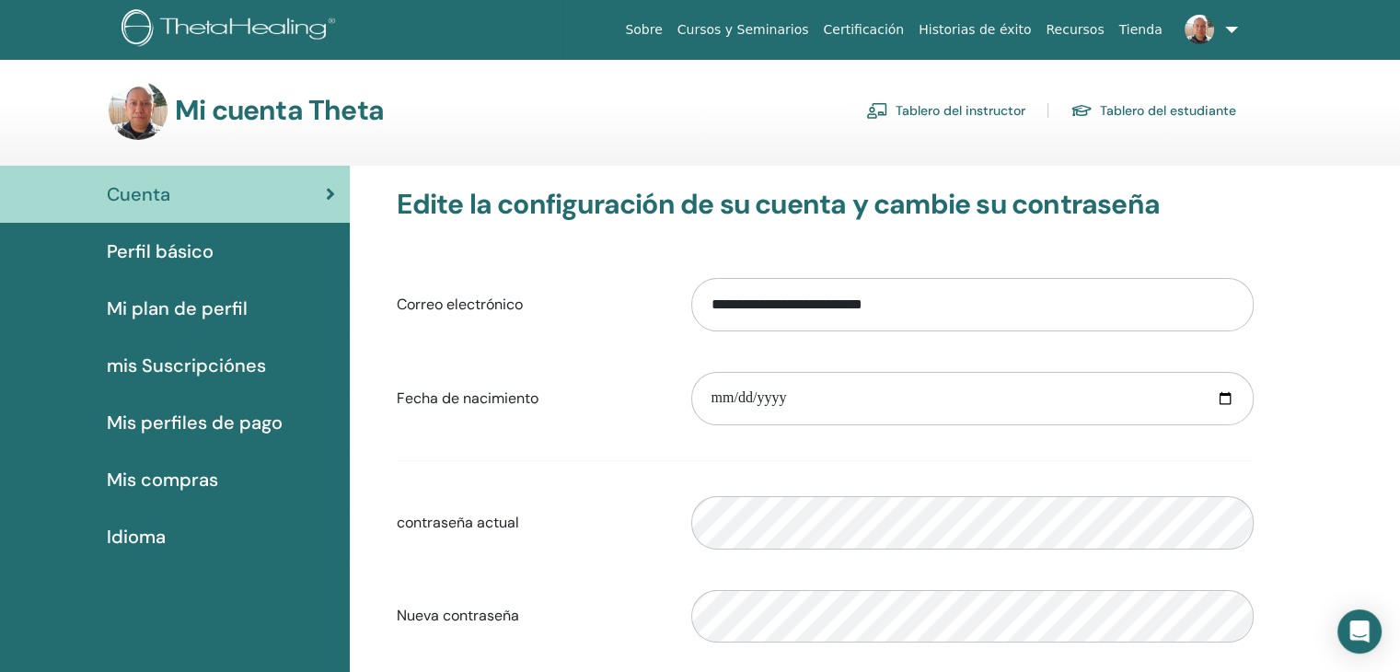
click at [168, 246] on span "Perfil básico" at bounding box center [160, 251] width 107 height 28
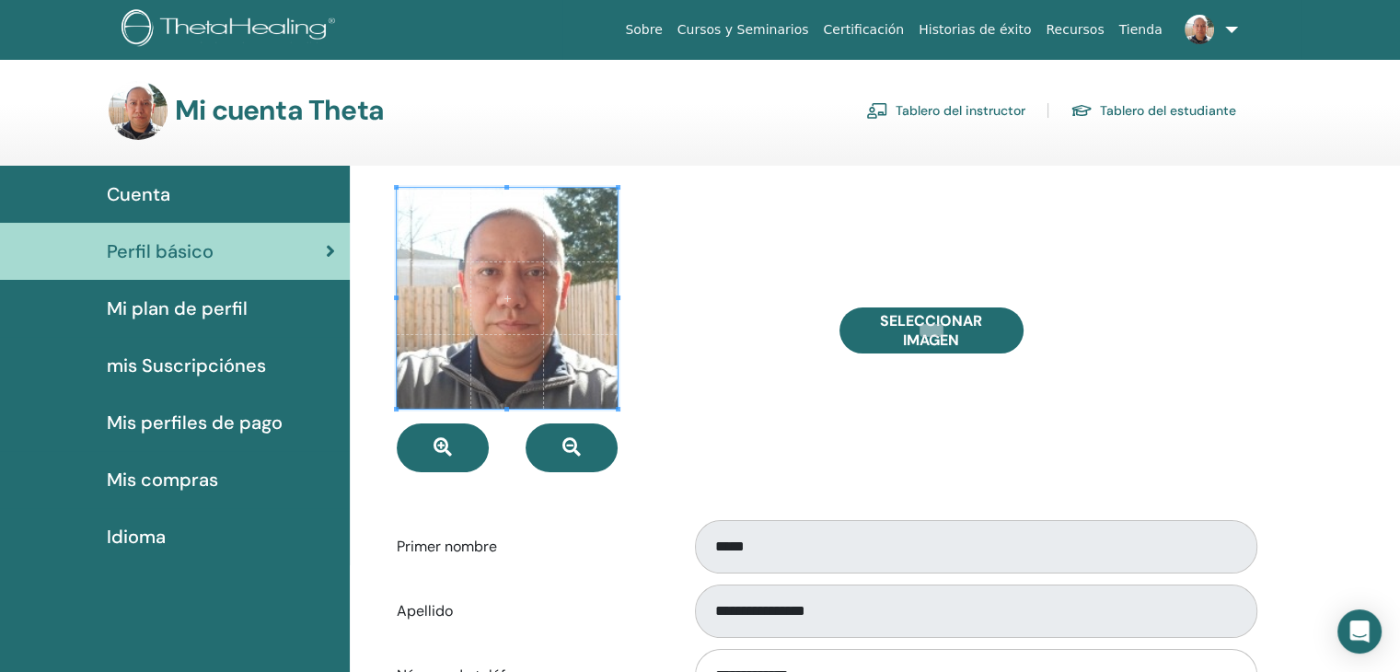
click at [182, 299] on span "Mi plan de perfil" at bounding box center [177, 309] width 141 height 28
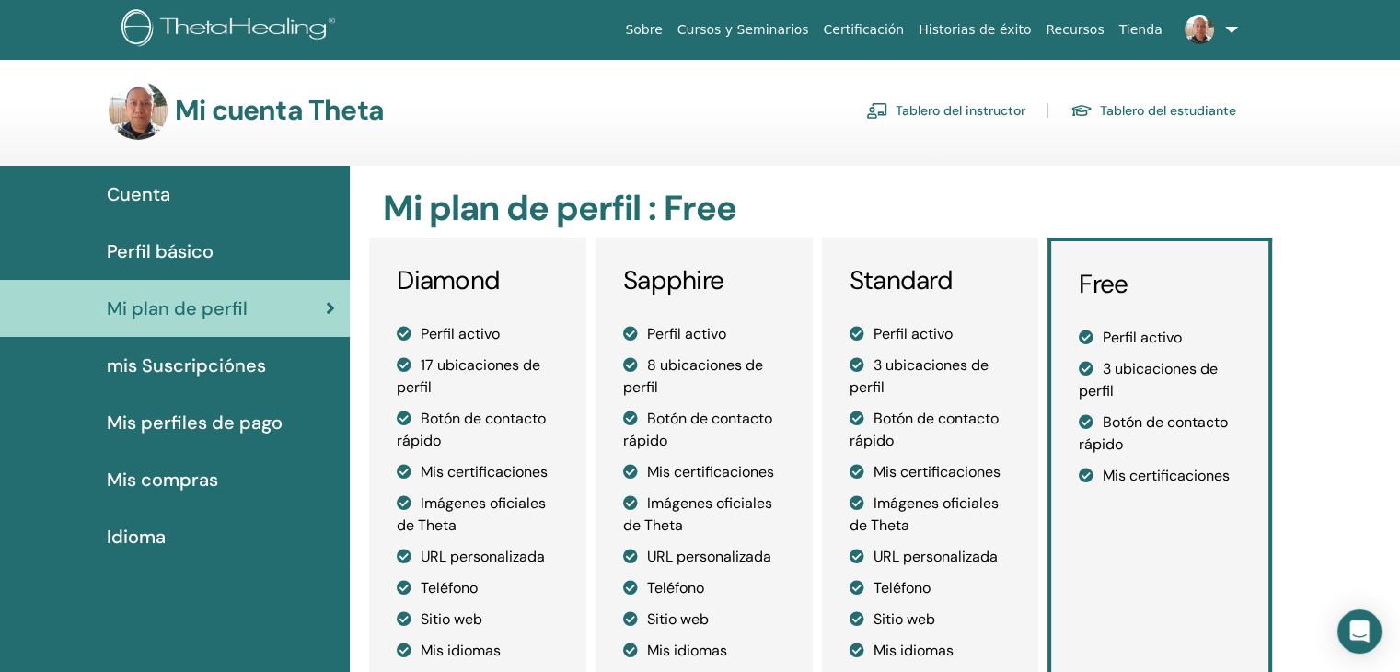
click at [191, 368] on span "mis Suscripciónes" at bounding box center [186, 366] width 159 height 28
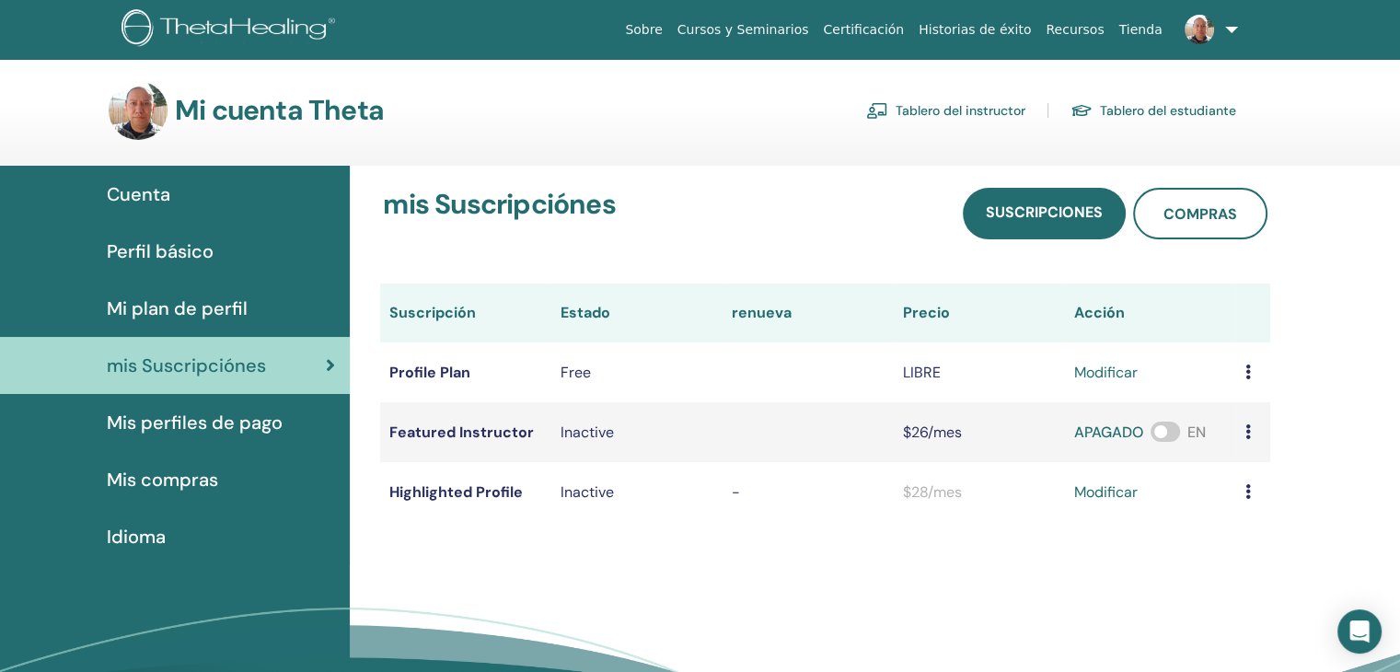
click at [196, 413] on span "Mis perfiles de pago" at bounding box center [195, 423] width 176 height 28
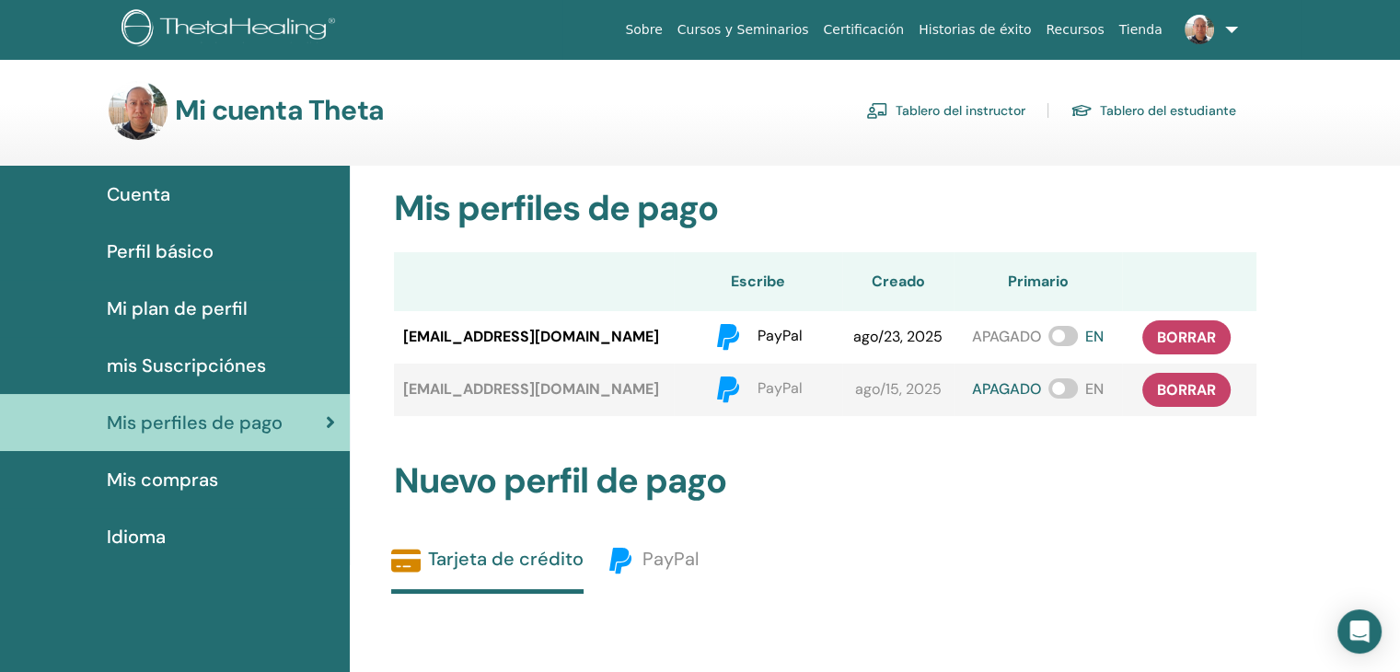
click at [205, 480] on span "Mis compras" at bounding box center [162, 480] width 111 height 28
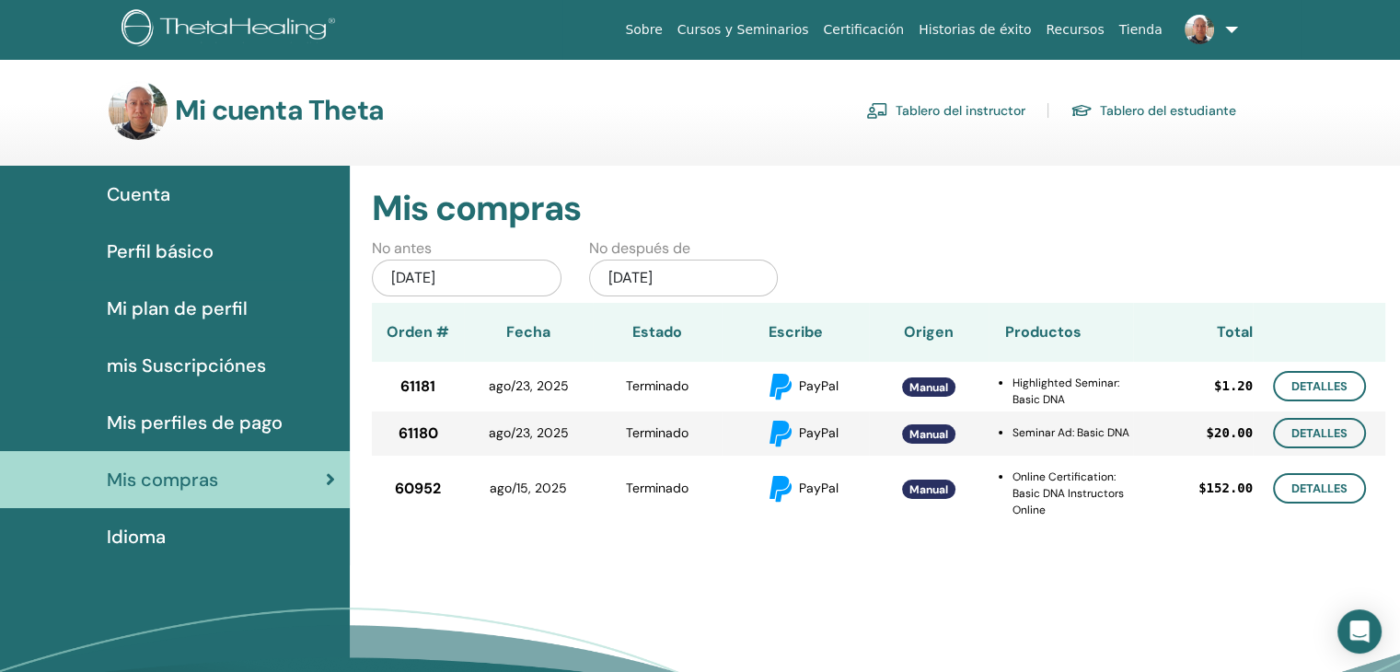
click at [990, 116] on link "Tablero del instructor" at bounding box center [945, 110] width 159 height 29
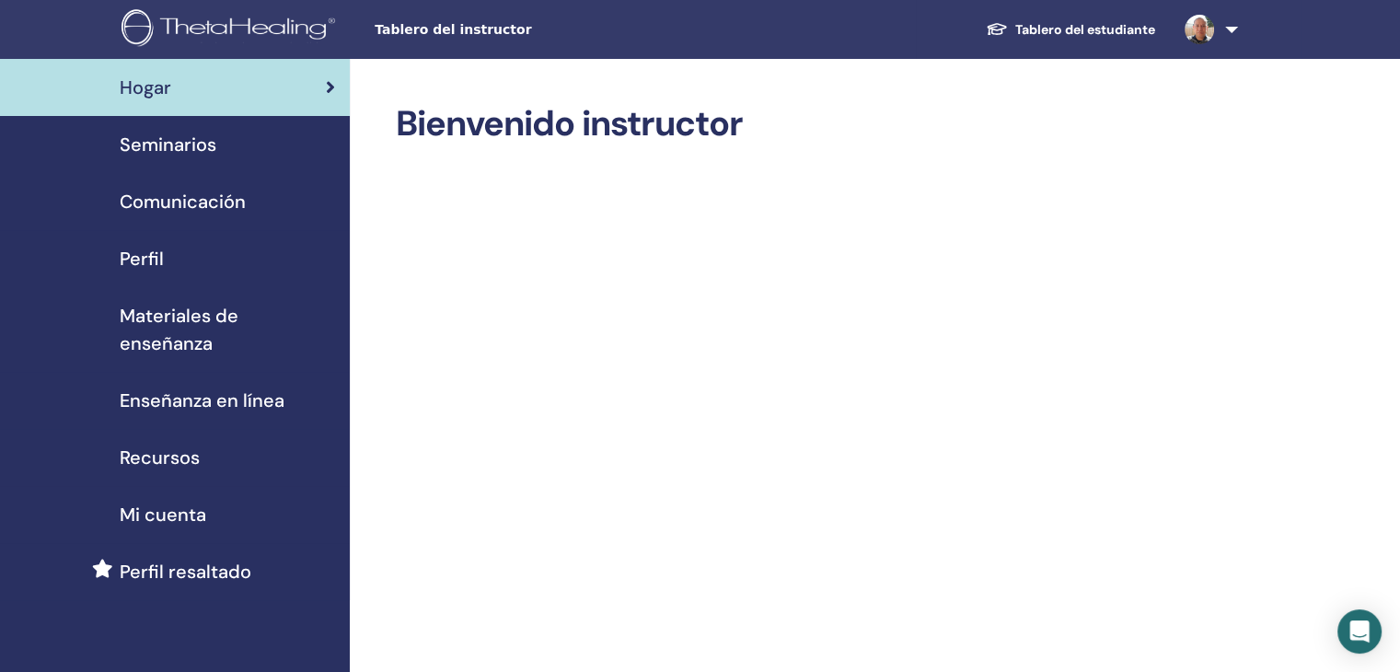
click at [168, 148] on span "Seminarios" at bounding box center [168, 145] width 97 height 28
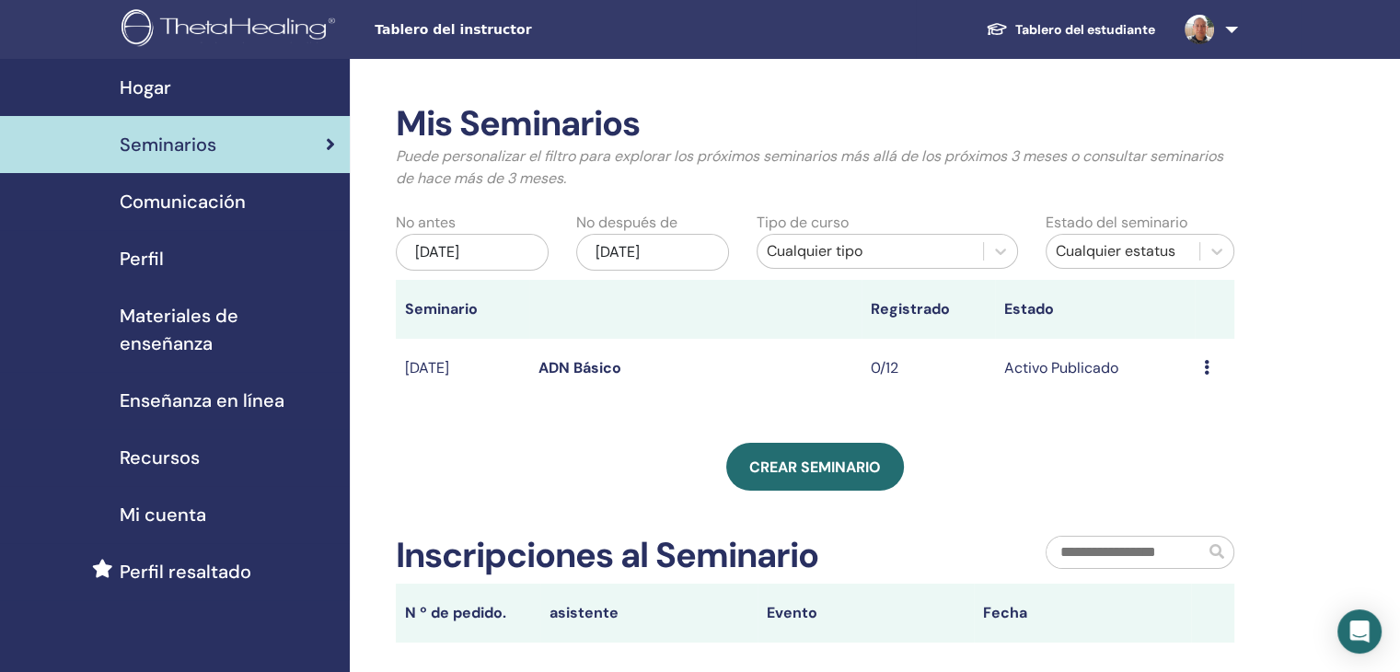
click at [1359, 241] on div "Mis Seminarios Puede personalizar el filtro para explorar los próximos seminari…" at bounding box center [875, 479] width 1050 height 841
click at [221, 201] on span "Comunicación" at bounding box center [183, 202] width 126 height 28
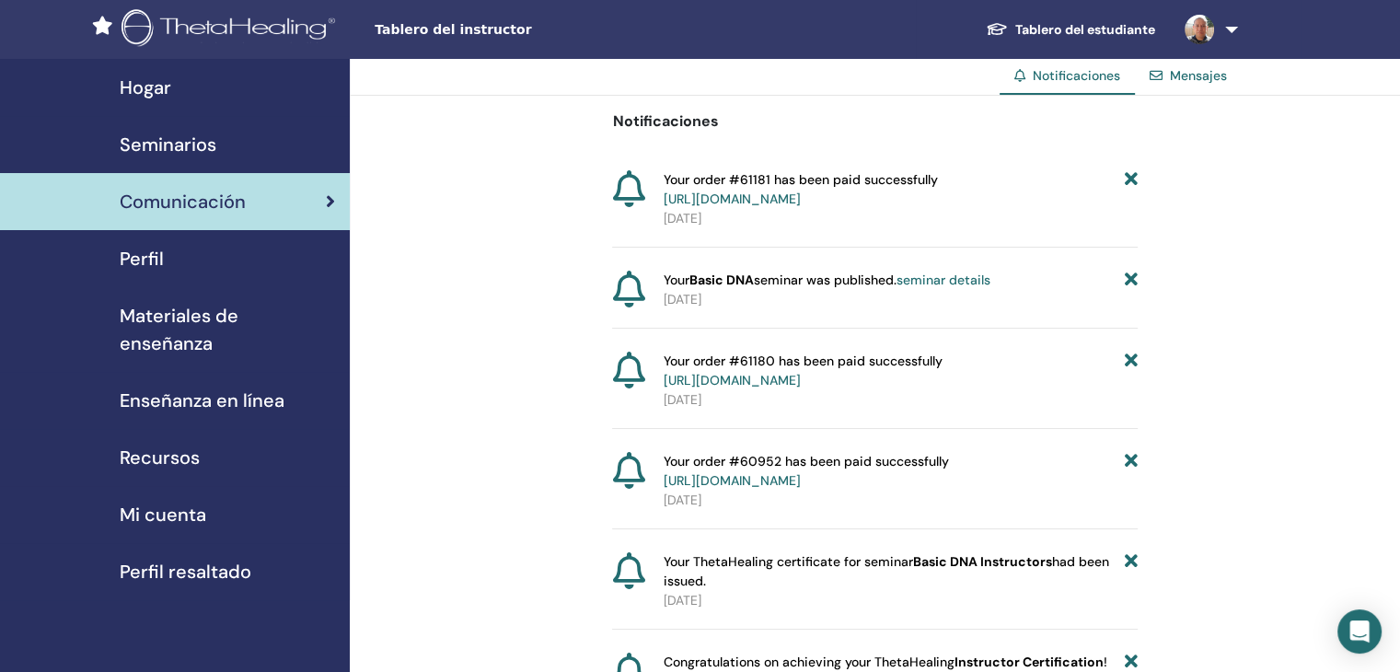
click at [166, 264] on div "Perfil" at bounding box center [175, 259] width 320 height 28
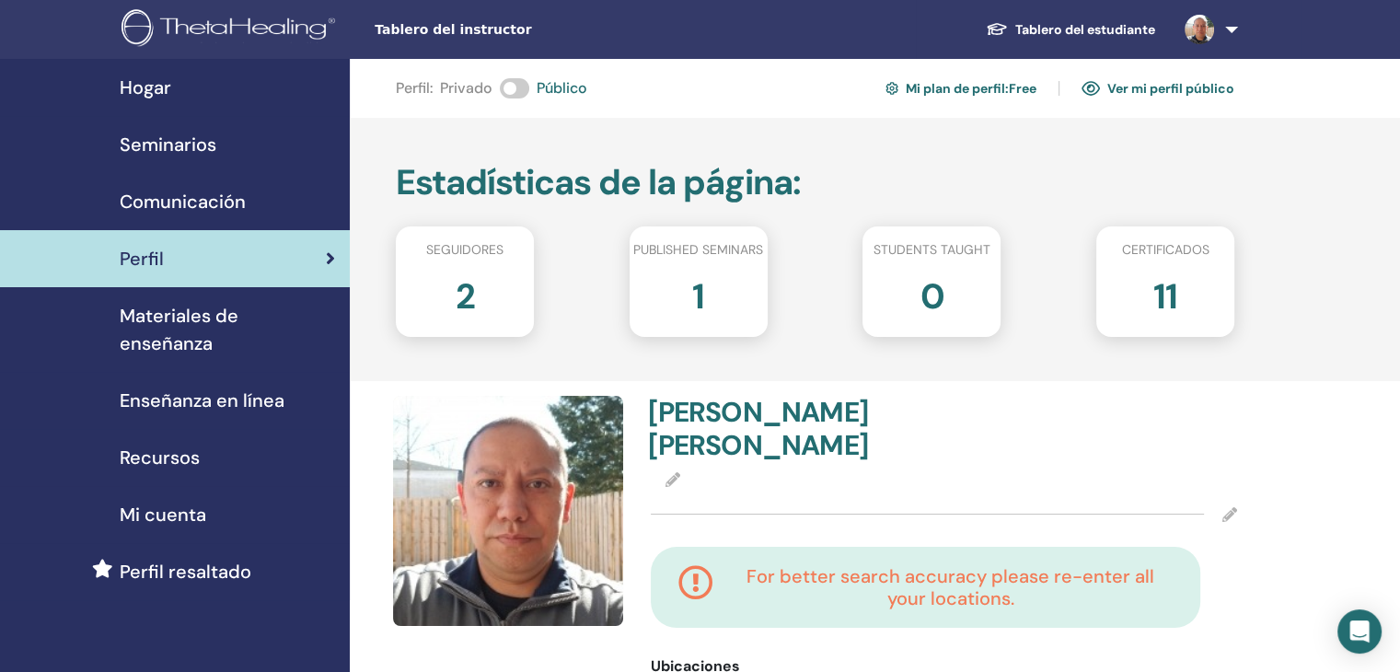
click at [188, 307] on span "Materiales de enseñanza" at bounding box center [227, 329] width 215 height 55
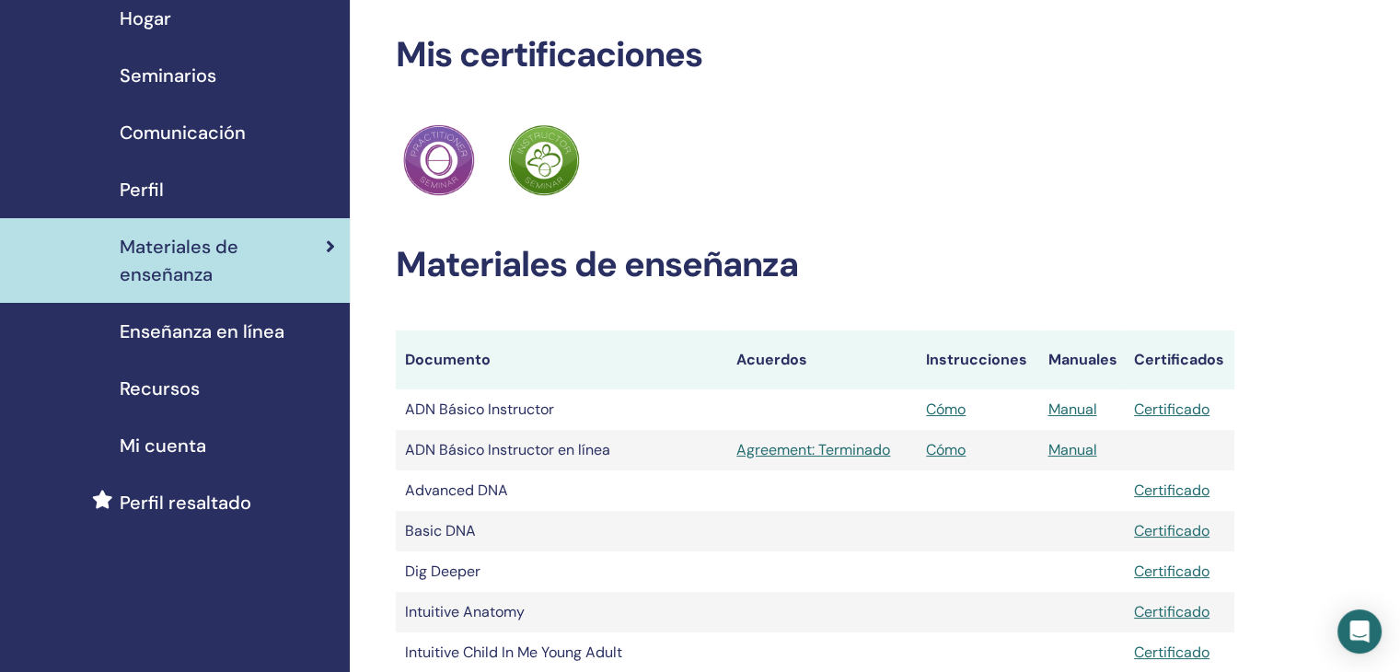
scroll to position [61, 0]
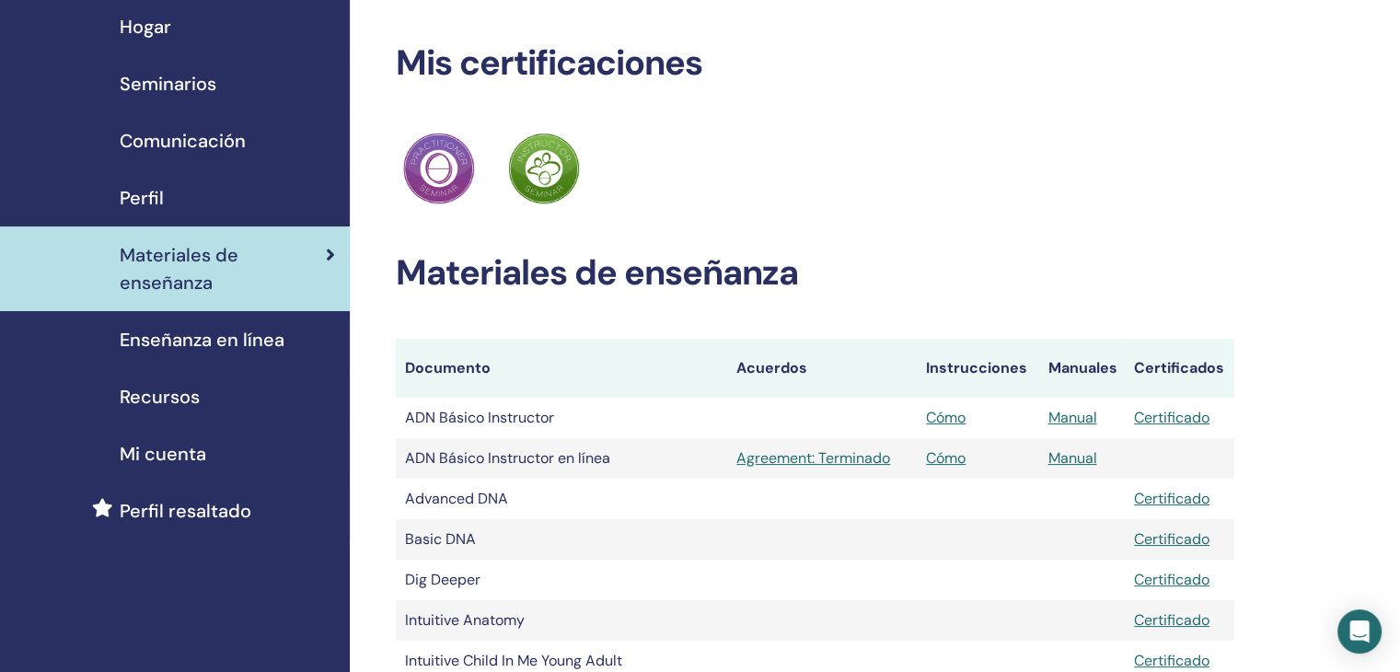
click at [204, 346] on span "Enseñanza en línea" at bounding box center [202, 340] width 165 height 28
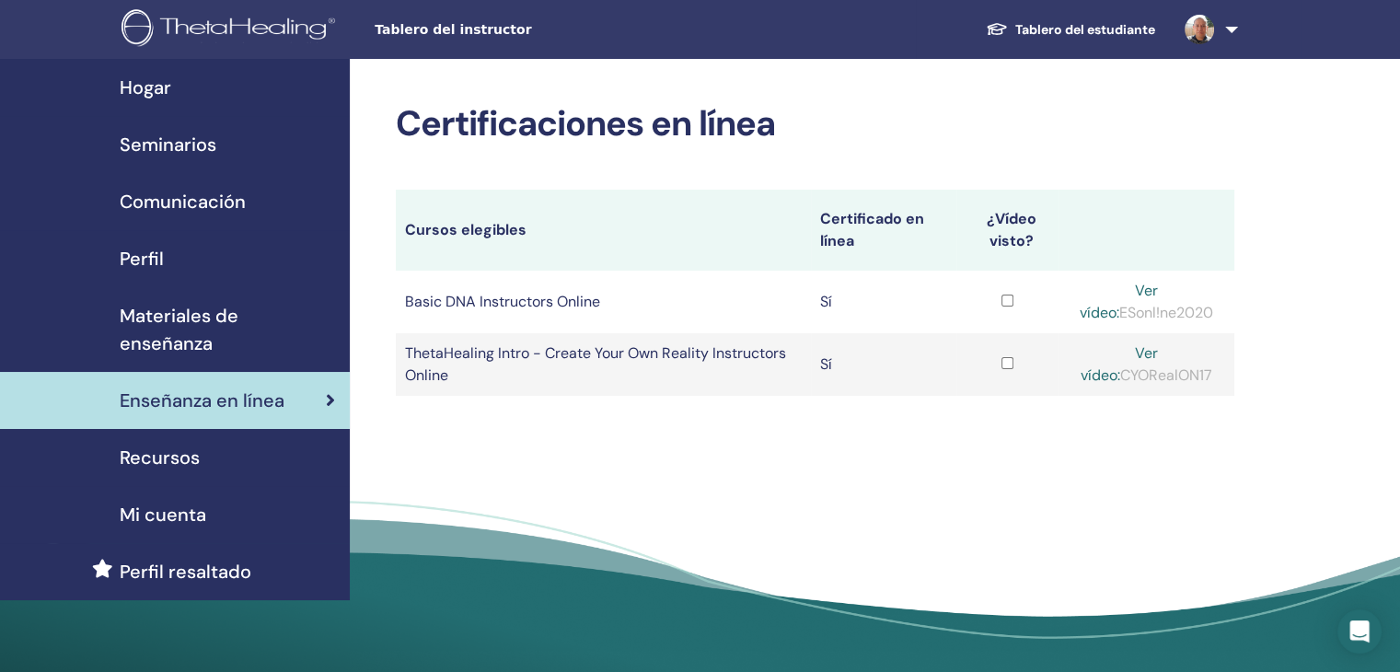
click at [201, 444] on div "Recursos" at bounding box center [175, 458] width 320 height 28
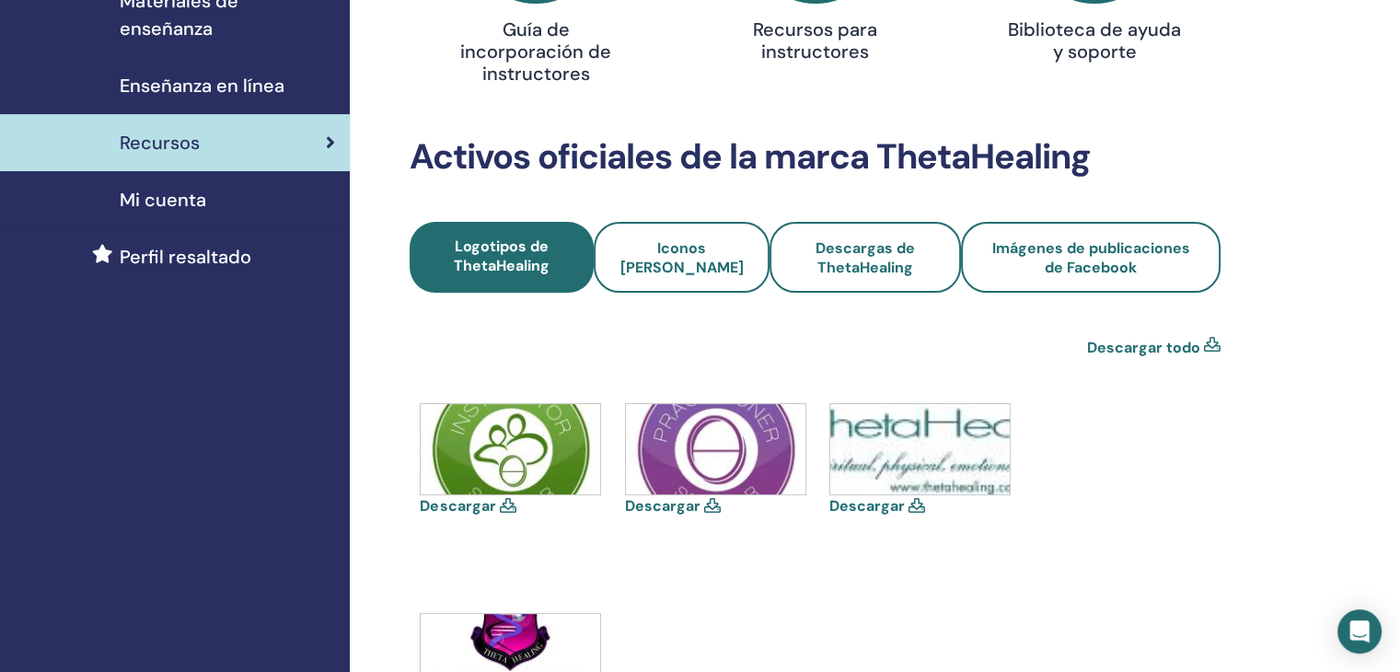
scroll to position [276, 0]
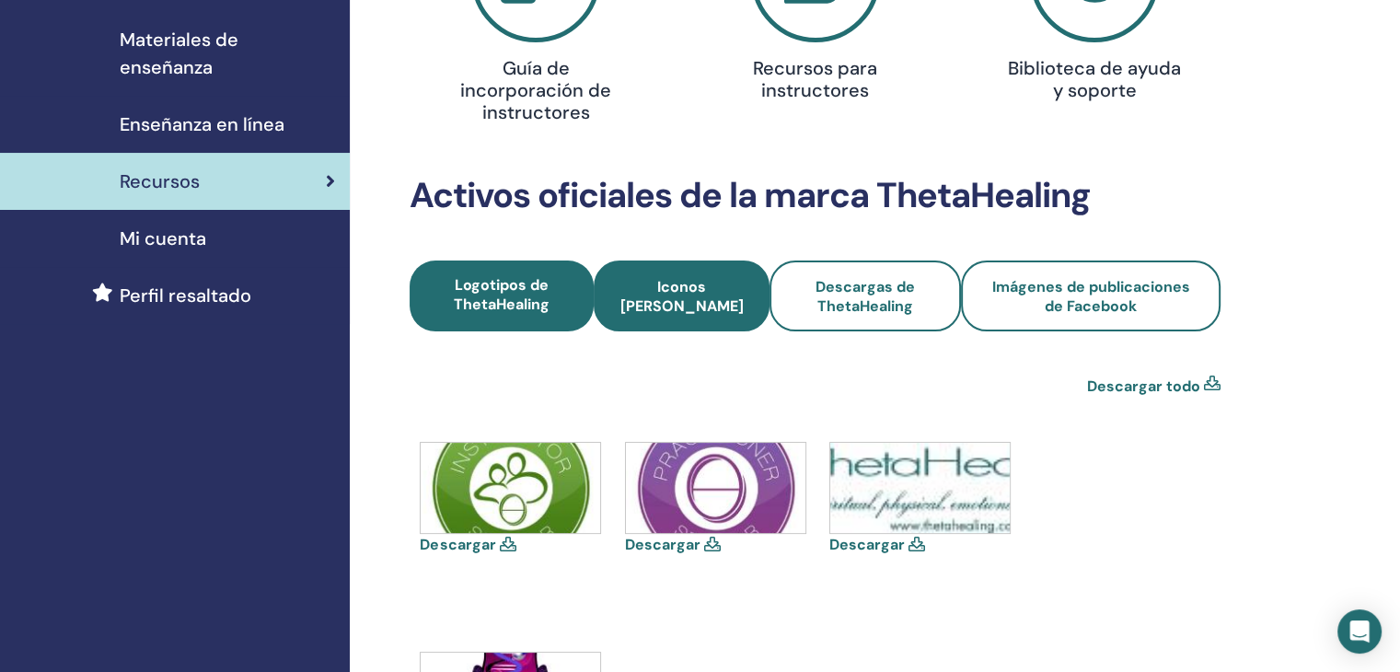
click at [648, 304] on span "Iconos [PERSON_NAME]" at bounding box center [681, 296] width 125 height 39
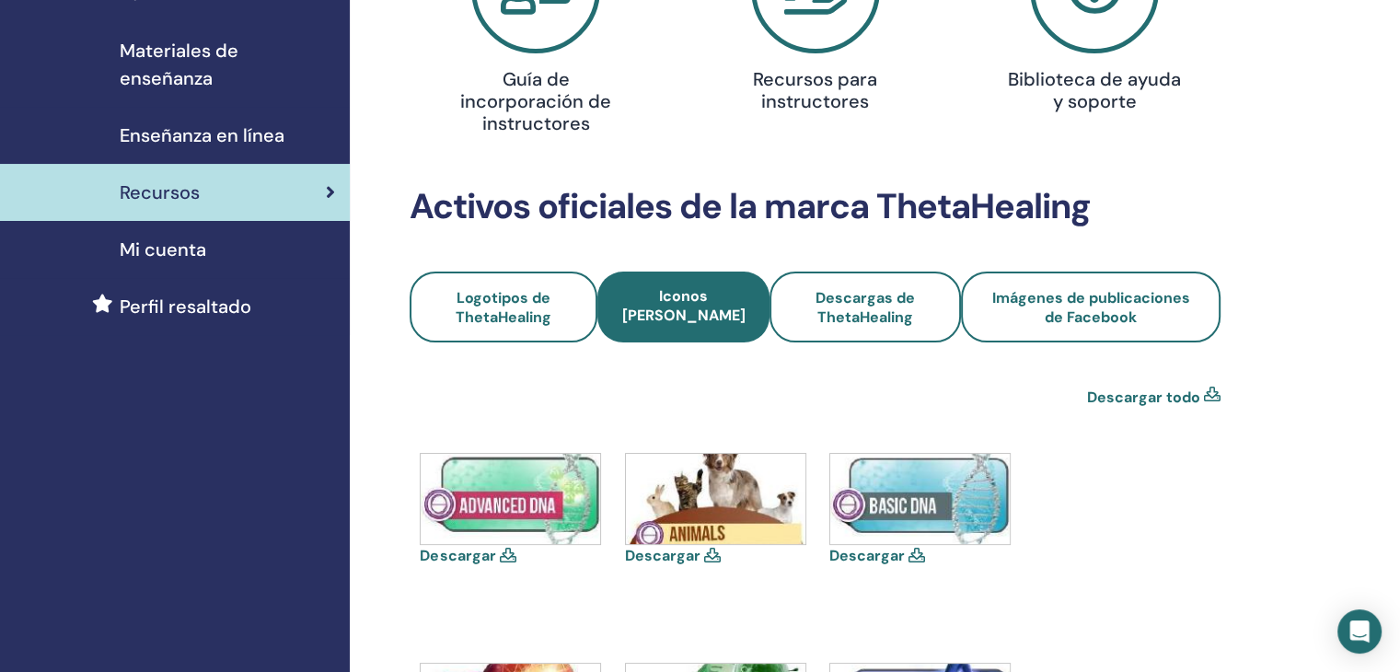
scroll to position [214, 0]
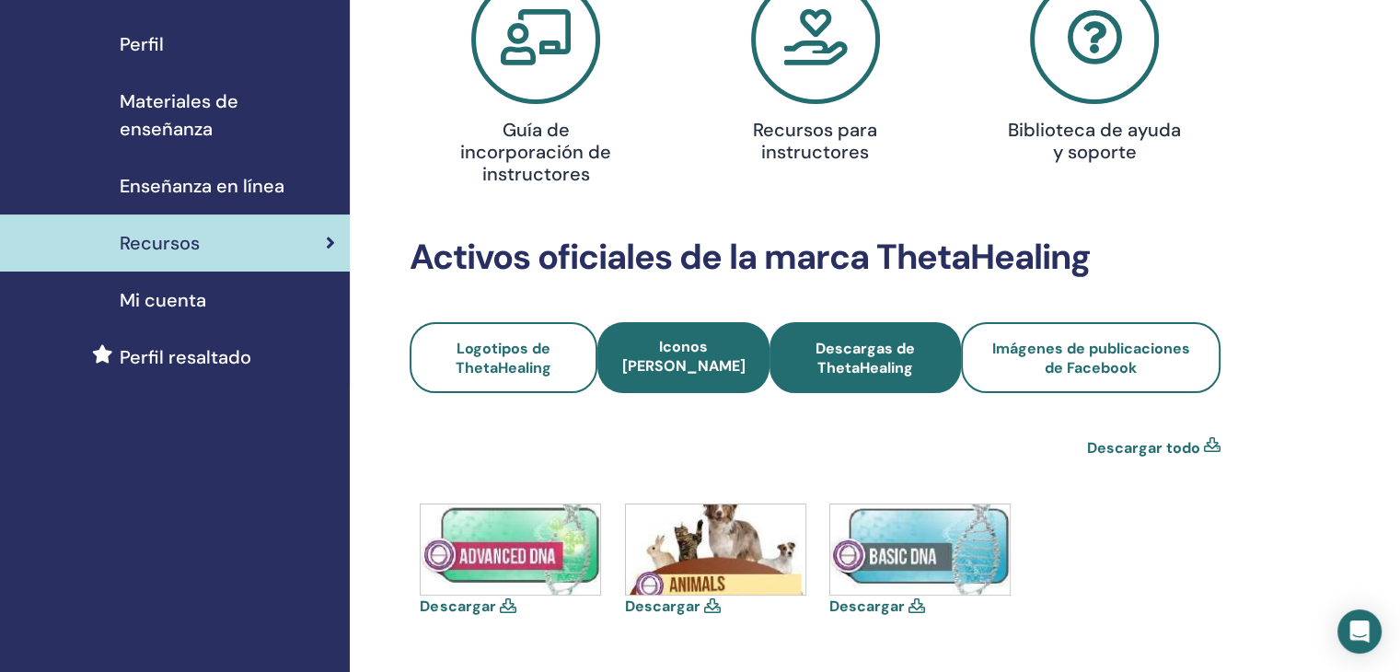
click at [848, 354] on span "Descargas de ThetaHealing" at bounding box center [865, 358] width 142 height 39
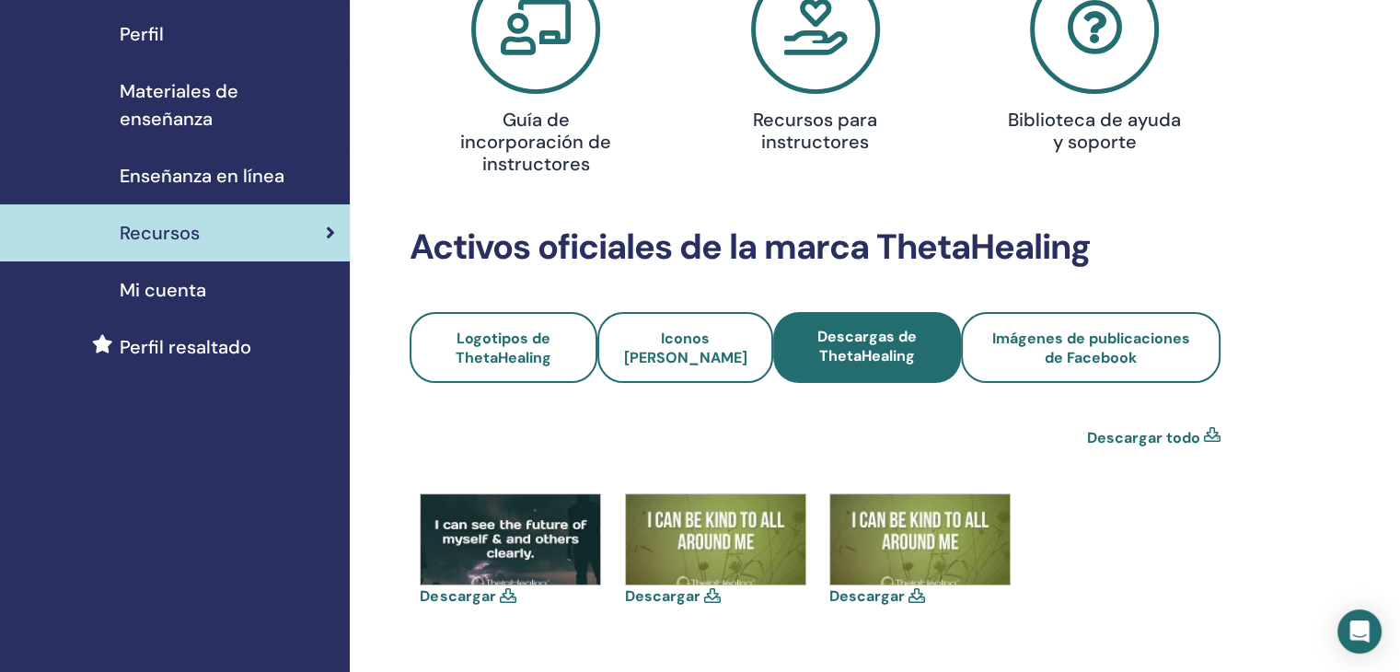
scroll to position [307, 0]
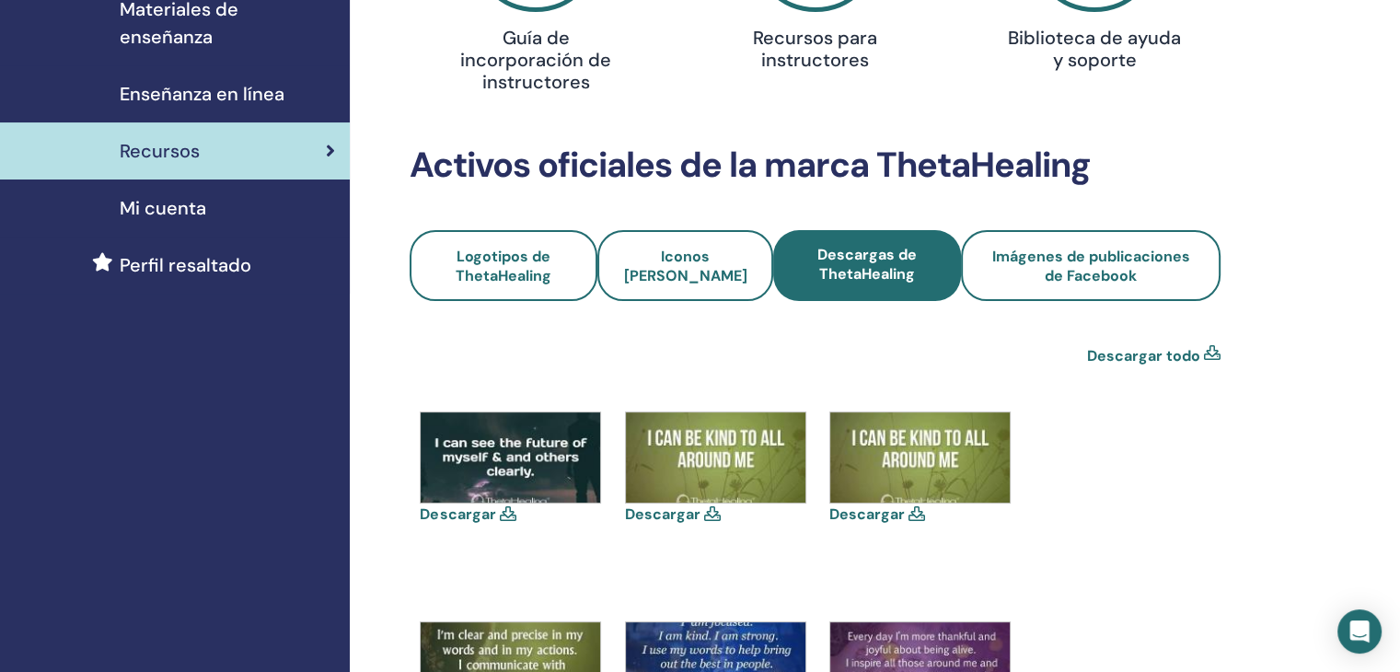
click at [1205, 348] on icon at bounding box center [1212, 356] width 17 height 22
click at [1175, 358] on link "Descargar todo" at bounding box center [1143, 356] width 113 height 22
click at [952, 346] on div "Descargar todo" at bounding box center [815, 356] width 811 height 22
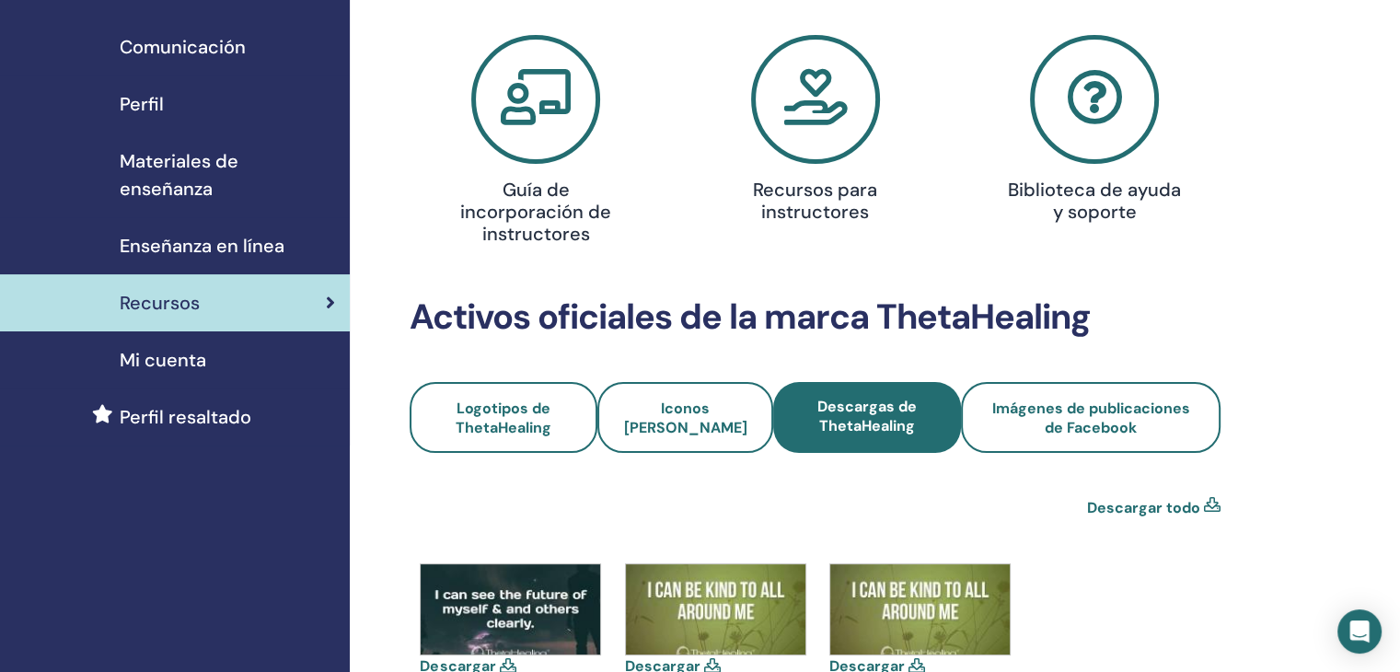
scroll to position [153, 0]
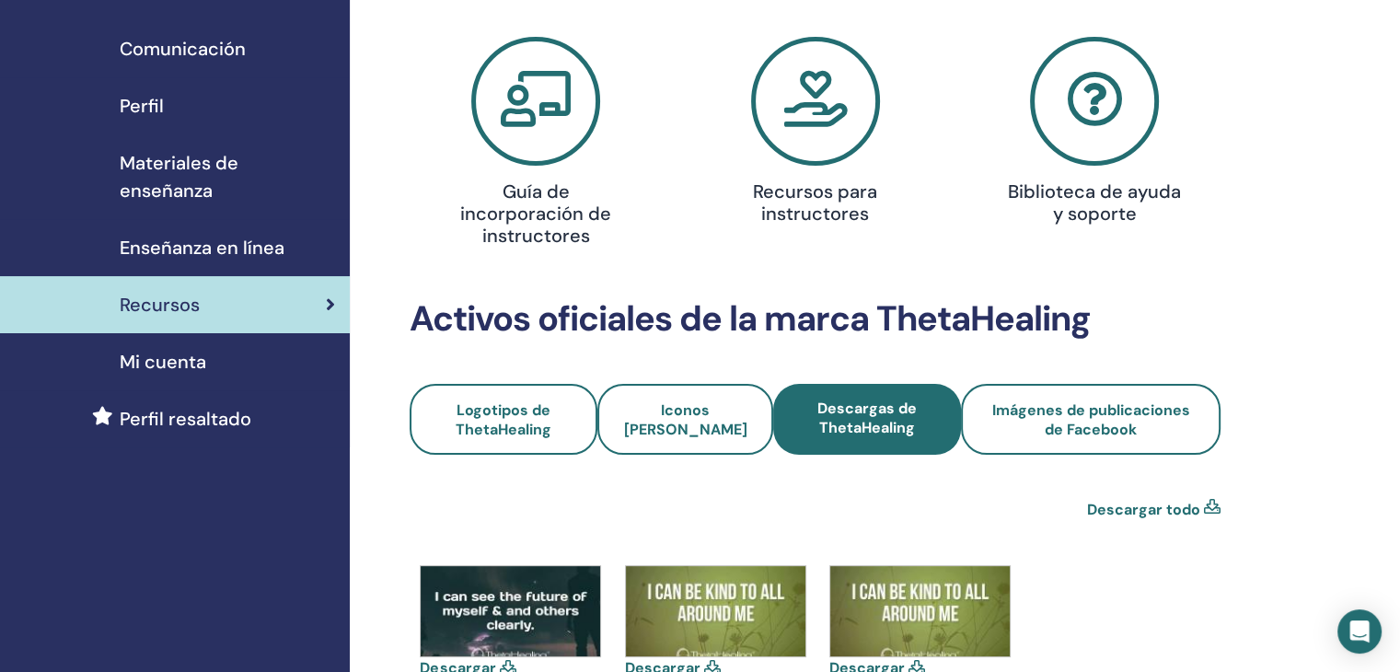
click at [230, 349] on link "Mi cuenta" at bounding box center [175, 361] width 350 height 57
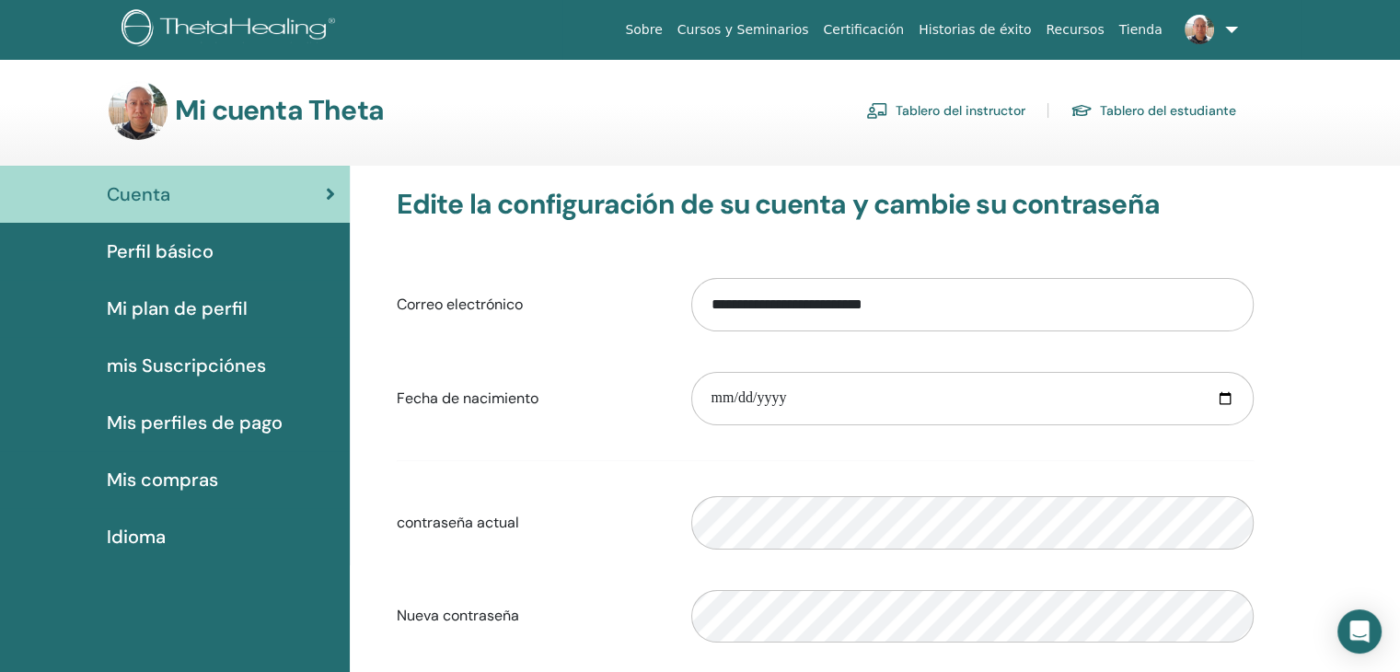
click at [206, 476] on span "Mis compras" at bounding box center [162, 480] width 111 height 28
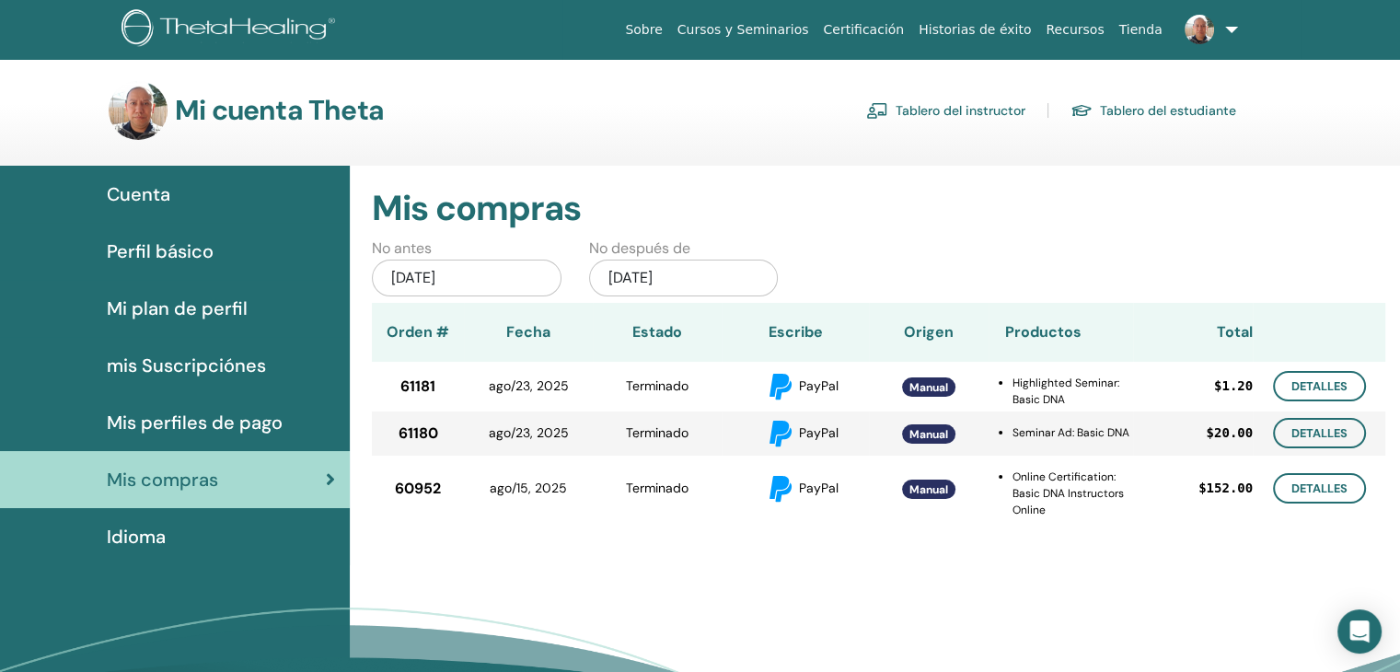
click at [170, 524] on div "Idioma" at bounding box center [175, 537] width 320 height 28
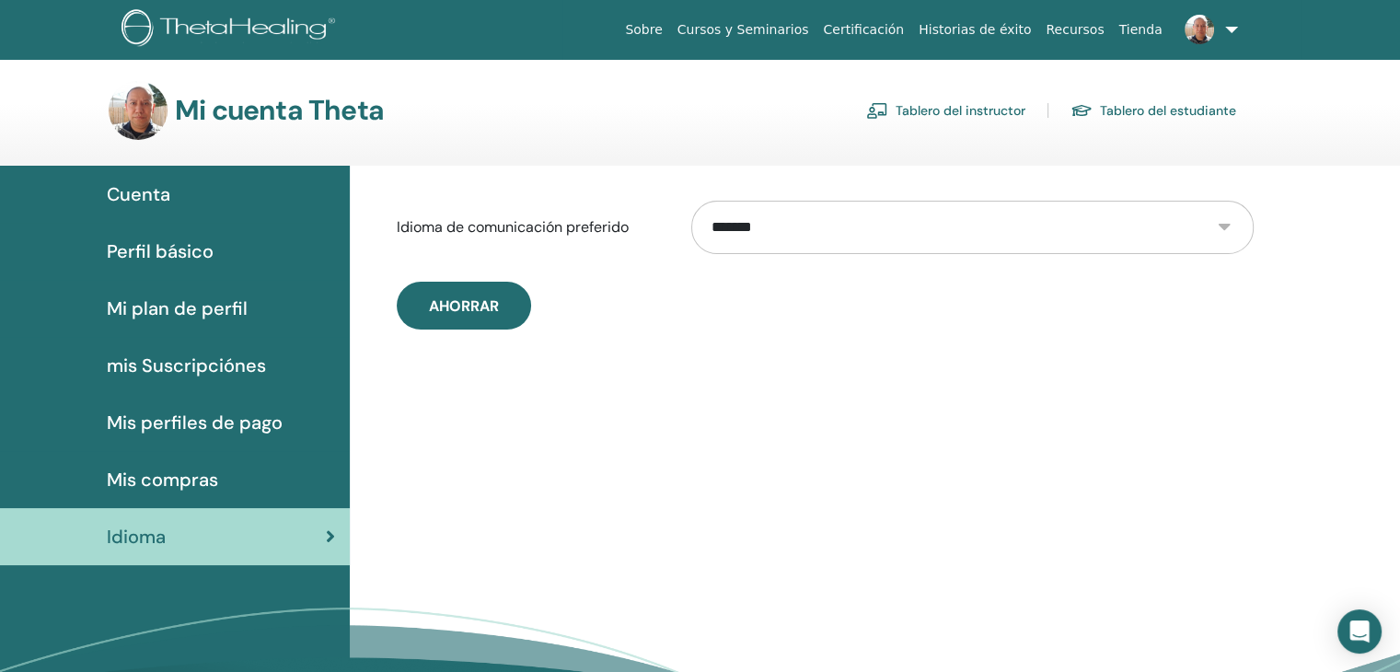
click at [162, 200] on span "Cuenta" at bounding box center [139, 194] width 64 height 28
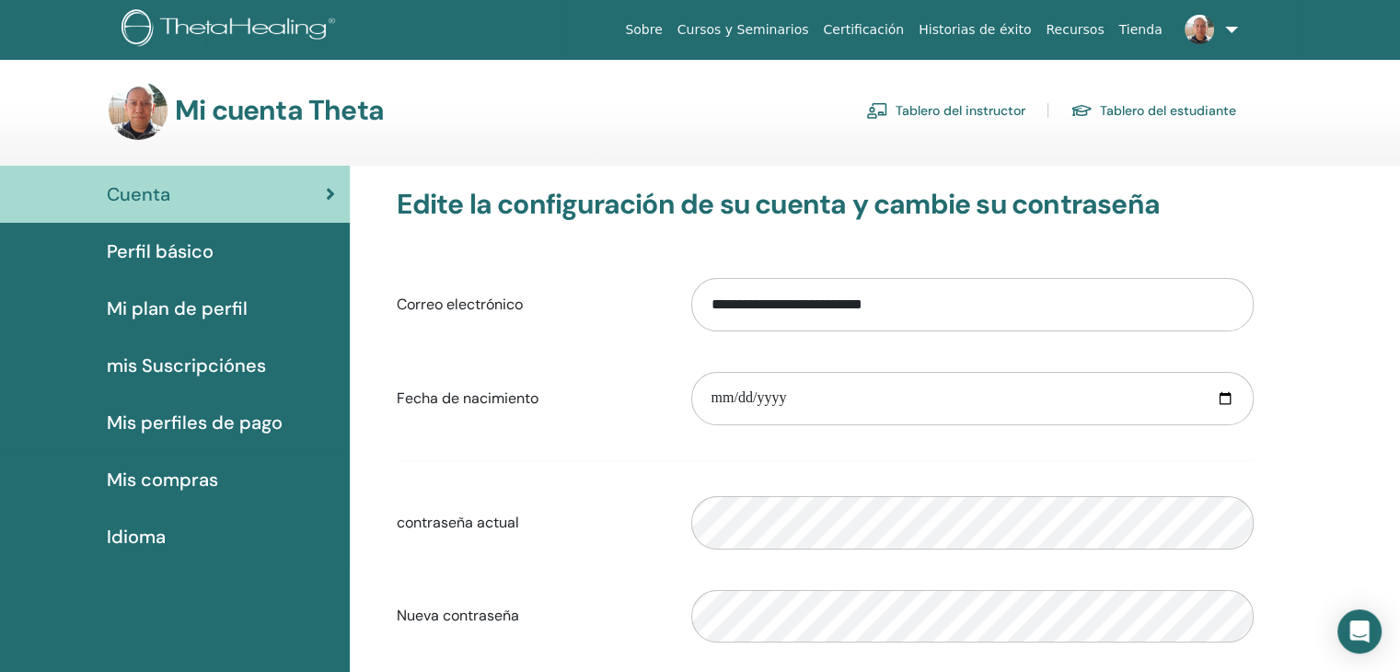
click at [133, 262] on span "Perfil básico" at bounding box center [160, 251] width 107 height 28
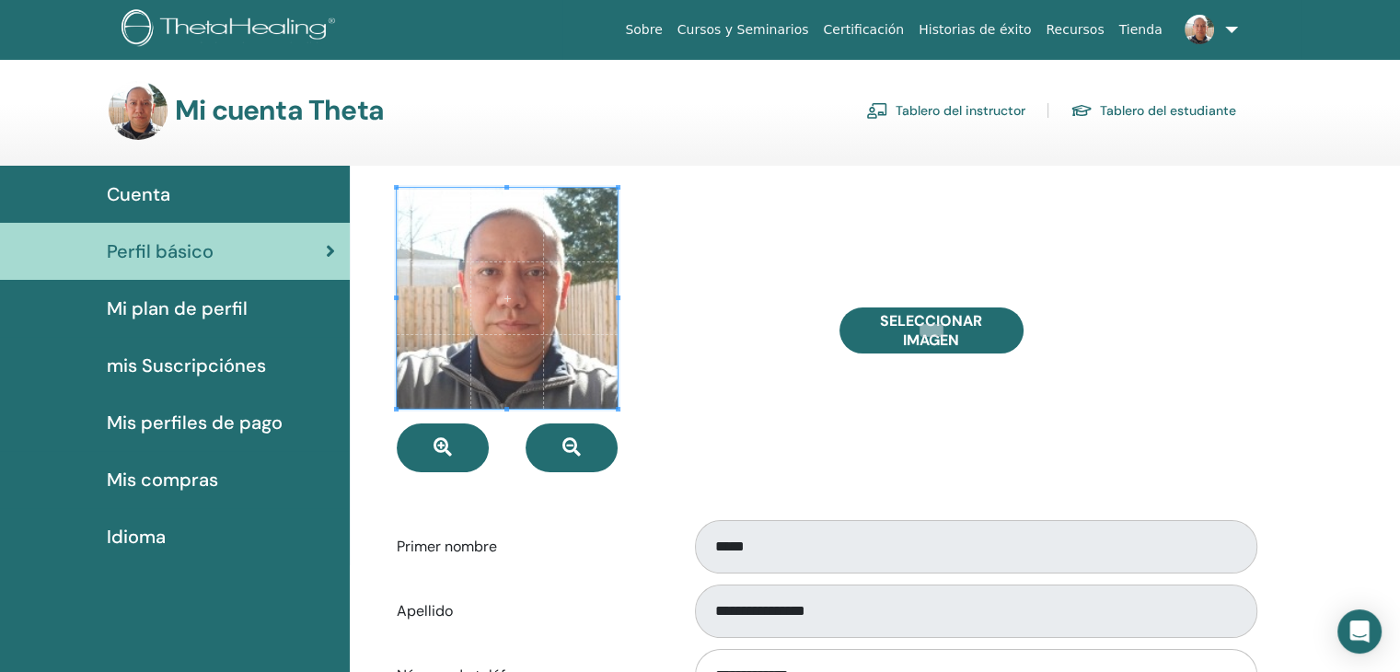
click at [149, 300] on span "Mi plan de perfil" at bounding box center [177, 309] width 141 height 28
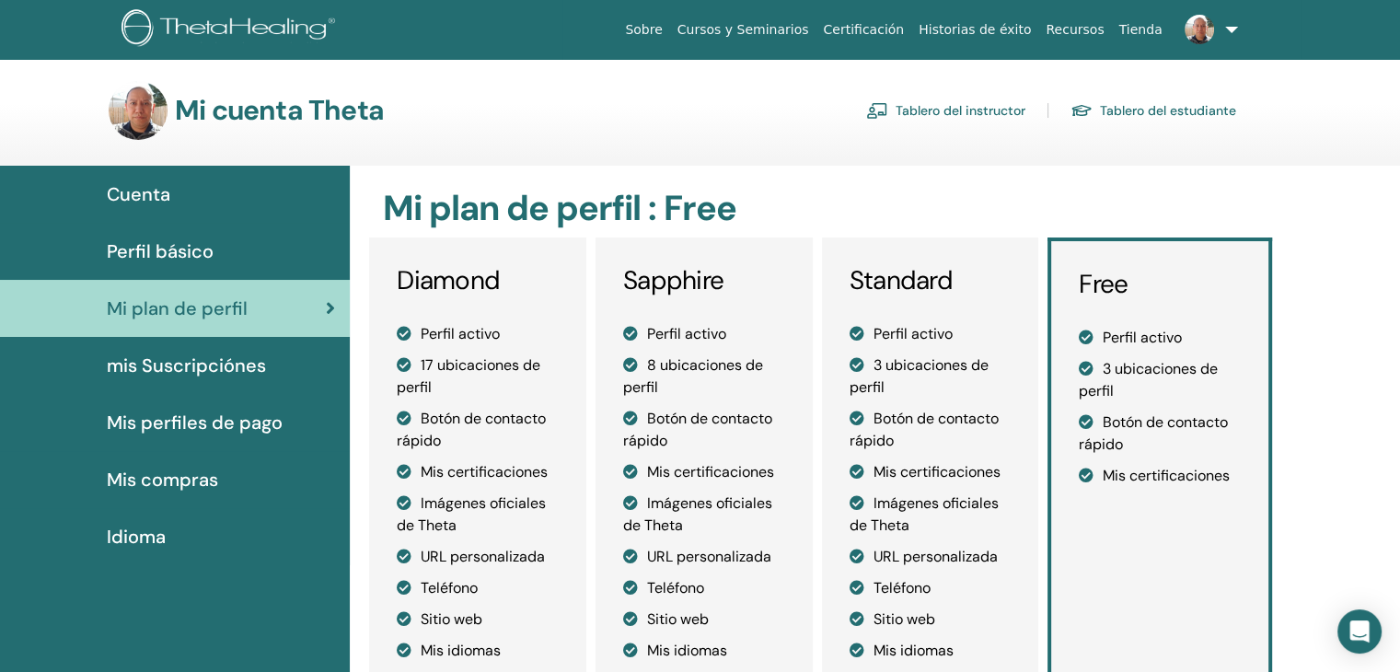
click at [1079, 25] on link "Recursos" at bounding box center [1074, 30] width 73 height 34
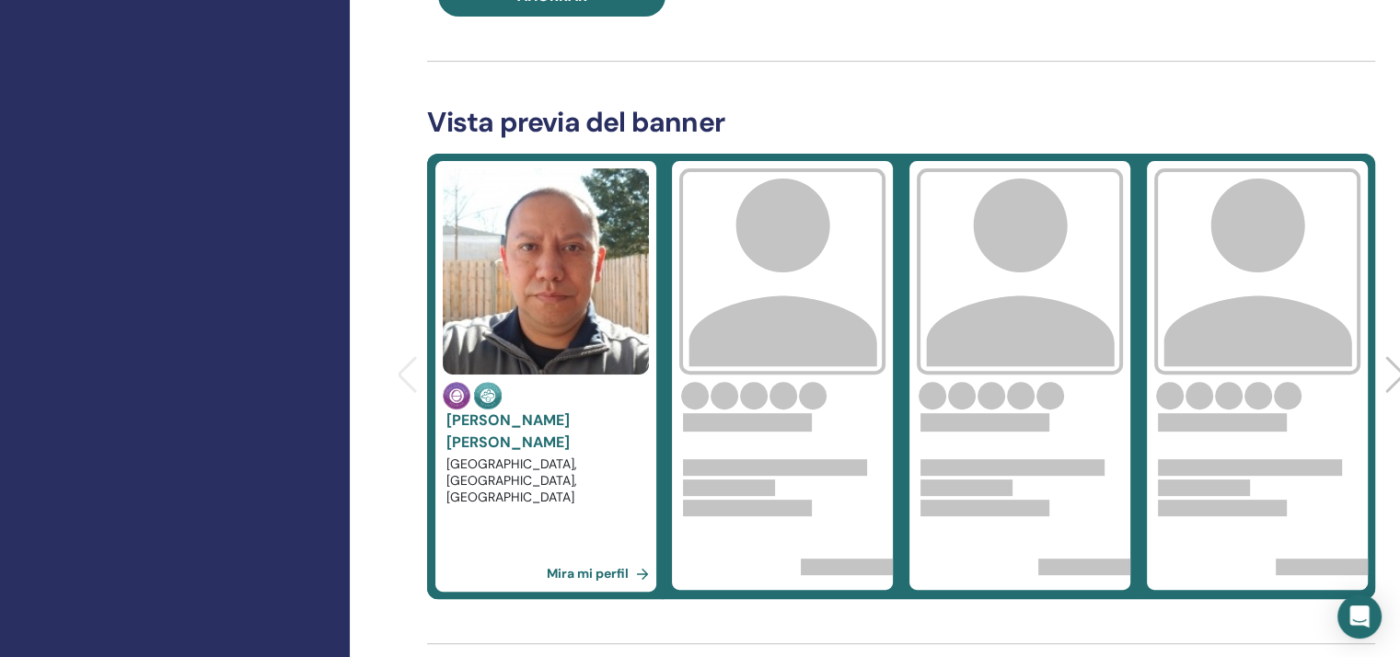
scroll to position [613, 0]
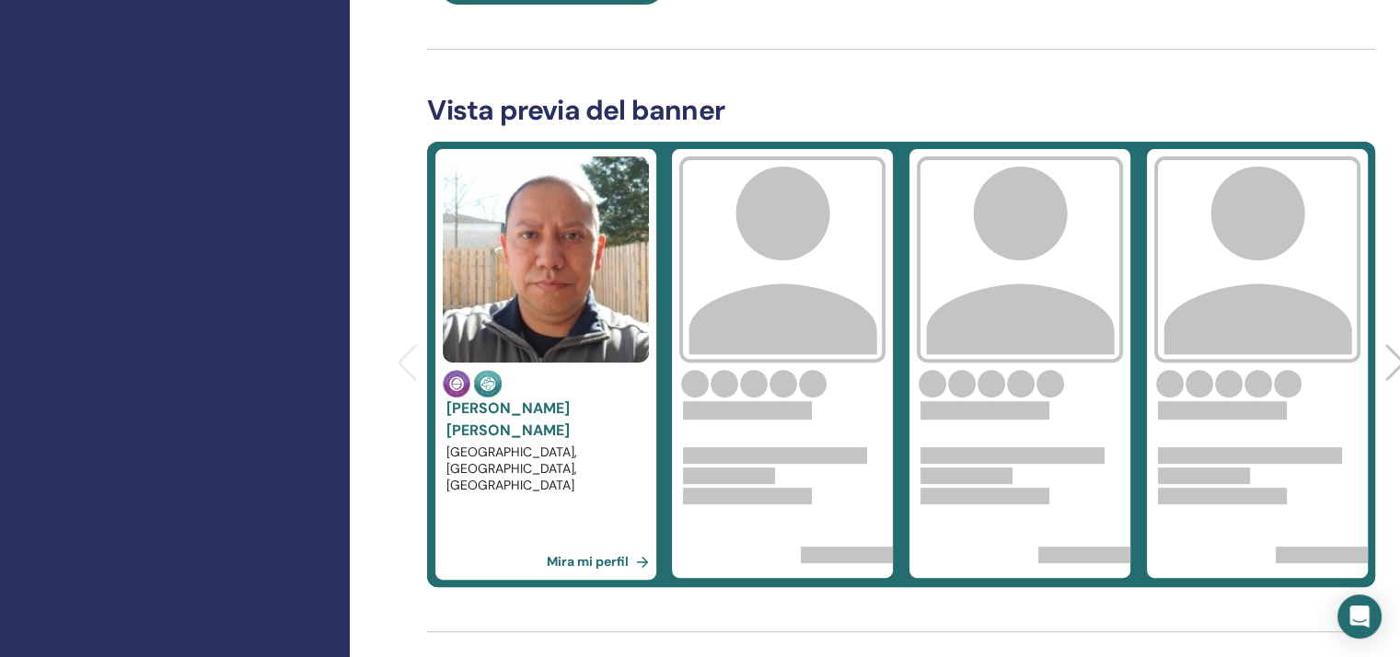
click at [574, 276] on img at bounding box center [546, 259] width 206 height 206
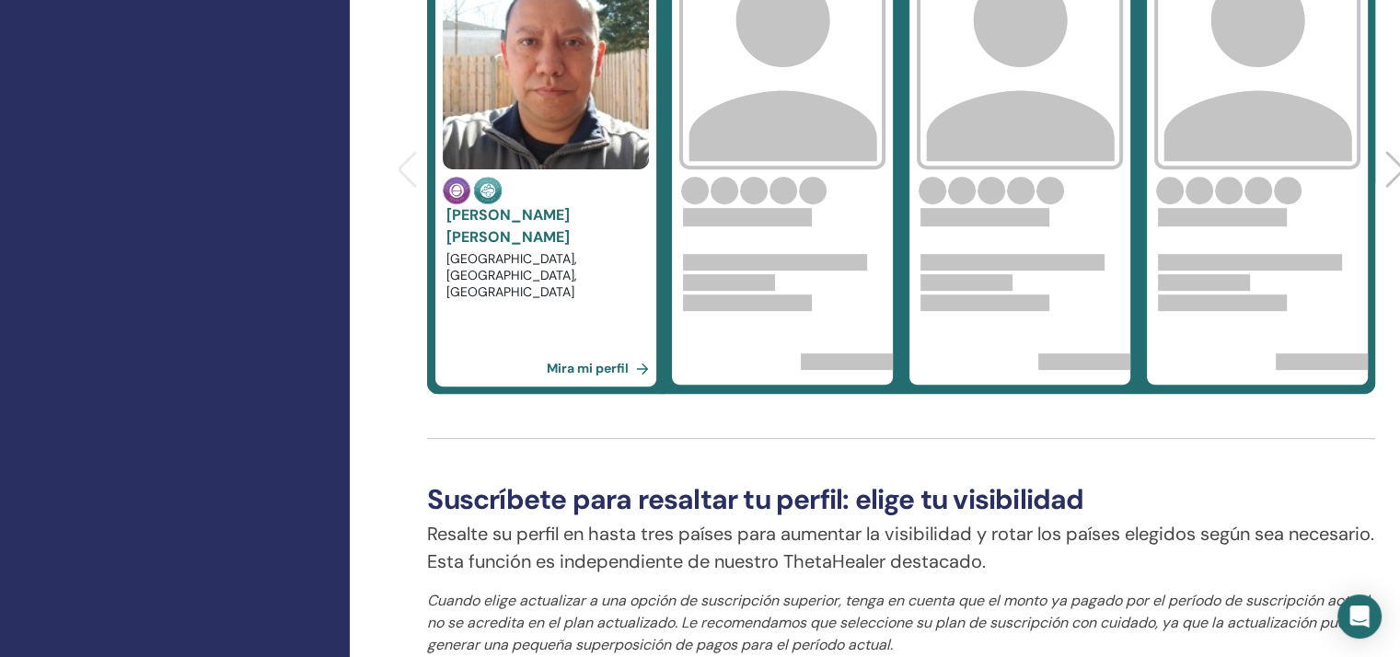
scroll to position [775, 0]
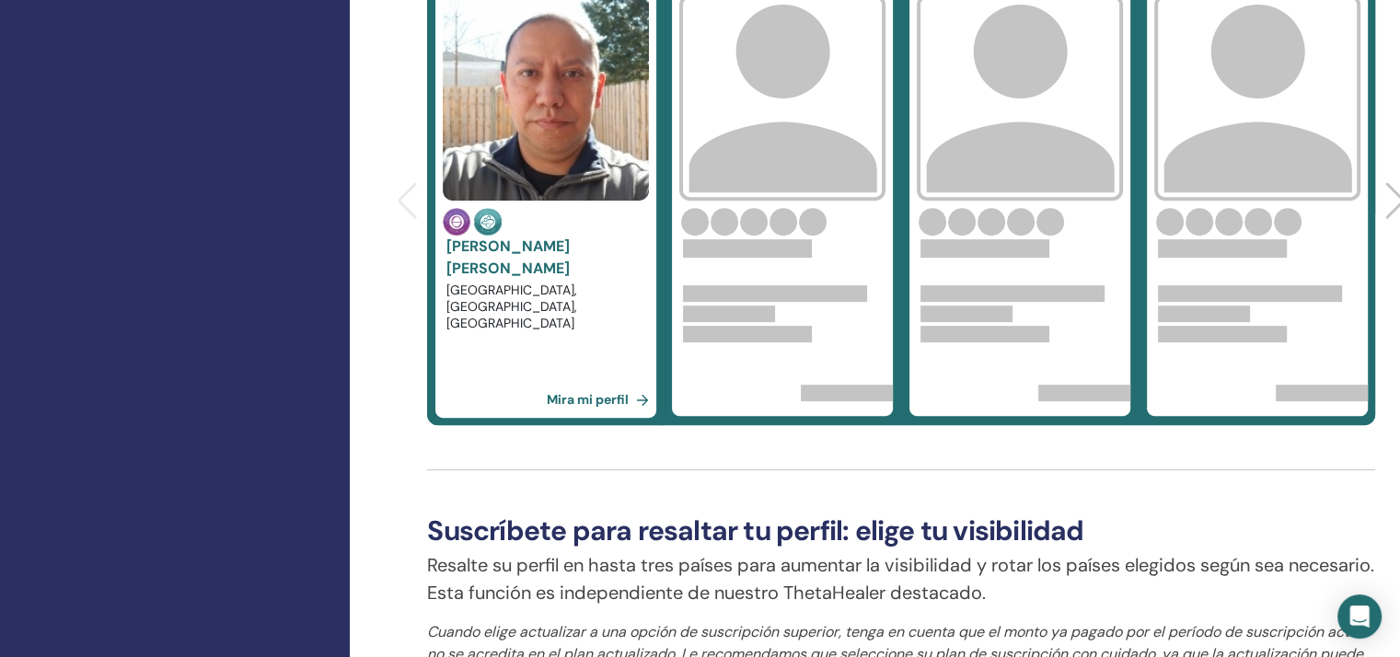
click at [594, 390] on link "Mira mi perfil" at bounding box center [602, 399] width 110 height 37
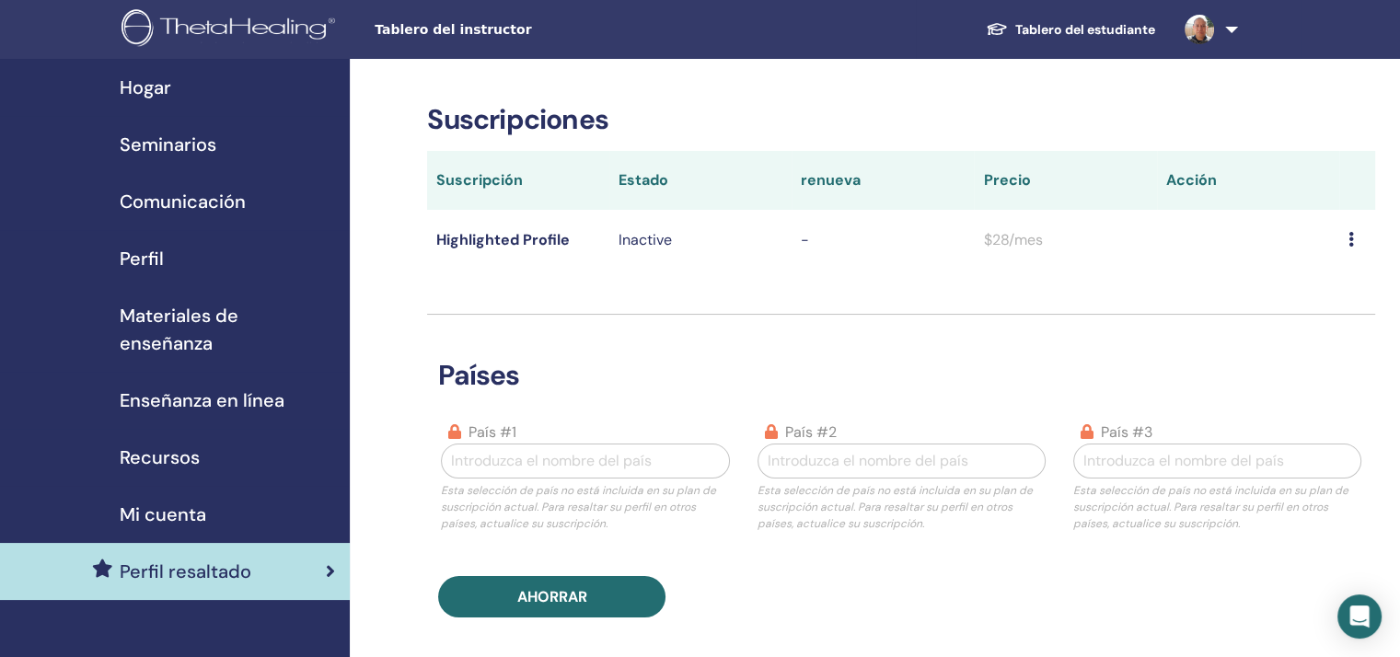
click at [210, 444] on div "Recursos" at bounding box center [175, 458] width 320 height 28
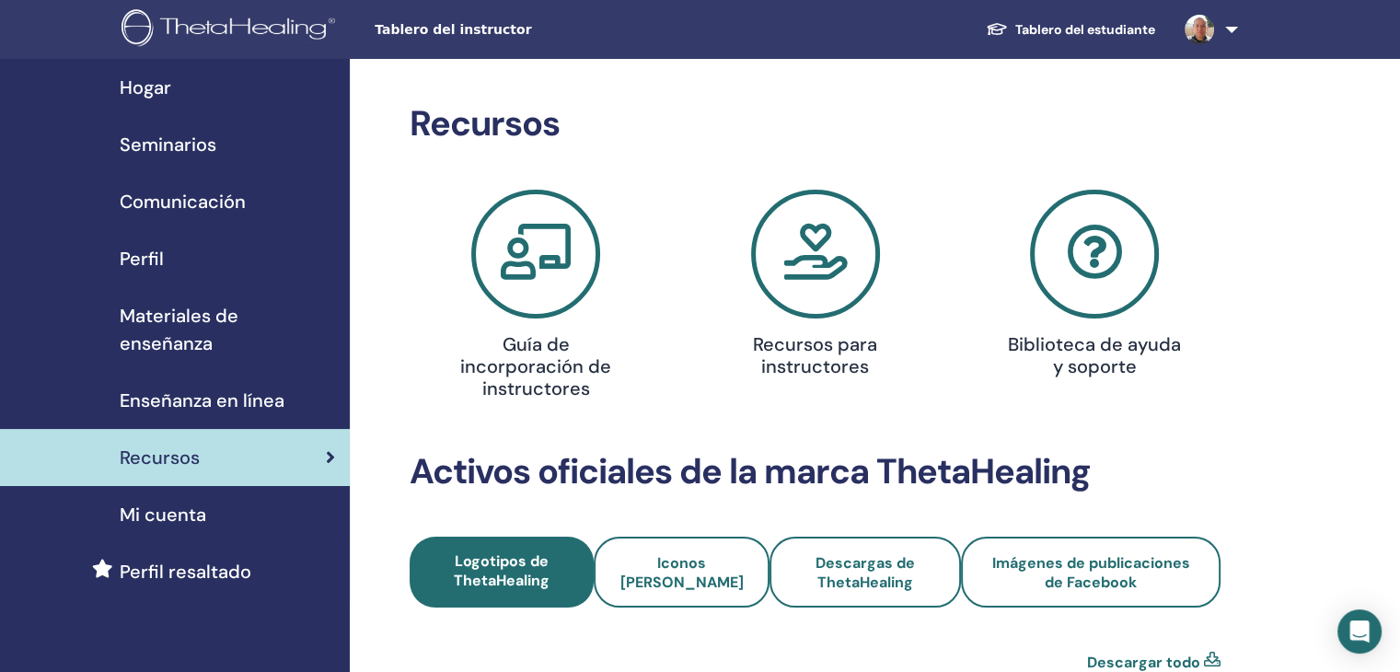
click at [208, 387] on span "Enseñanza en línea" at bounding box center [202, 401] width 165 height 28
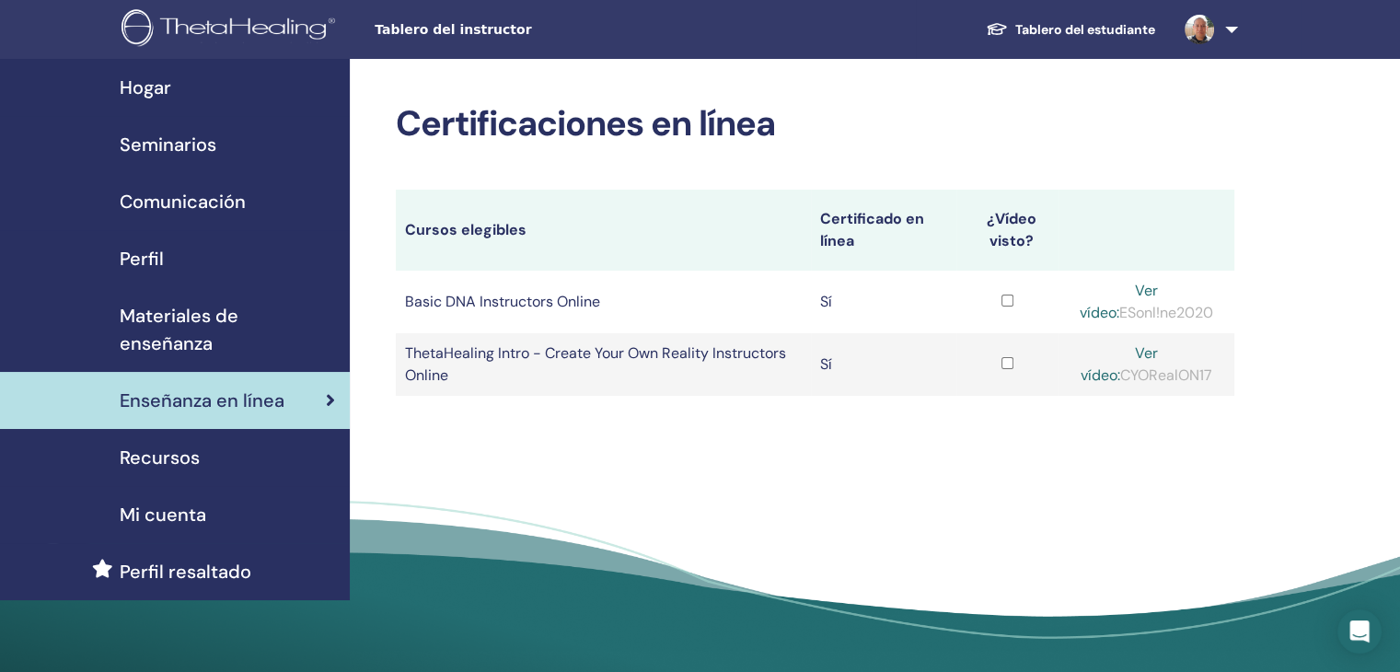
click at [205, 444] on div "Recursos" at bounding box center [175, 458] width 320 height 28
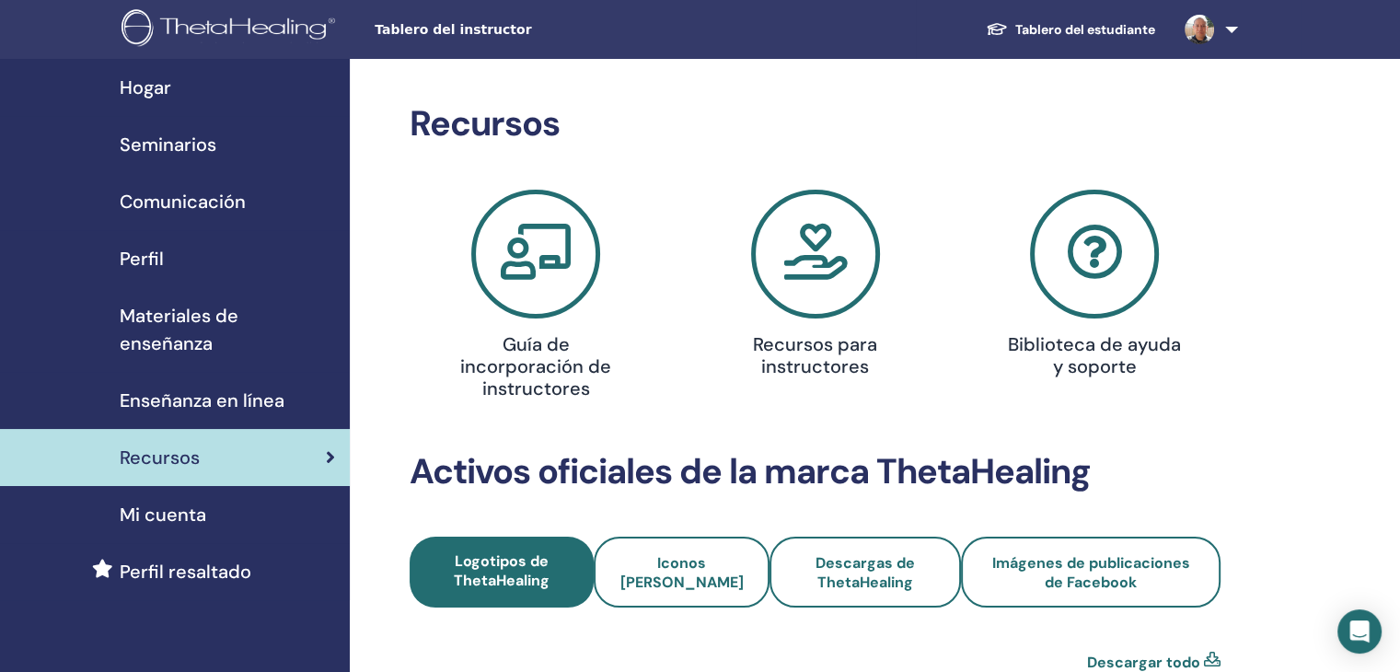
click at [848, 357] on h4 "Recursos para instructores" at bounding box center [815, 355] width 180 height 44
click at [1104, 262] on icon at bounding box center [1094, 254] width 129 height 129
click at [808, 234] on icon at bounding box center [815, 254] width 129 height 129
click at [254, 387] on span "Enseñanza en línea" at bounding box center [202, 401] width 165 height 28
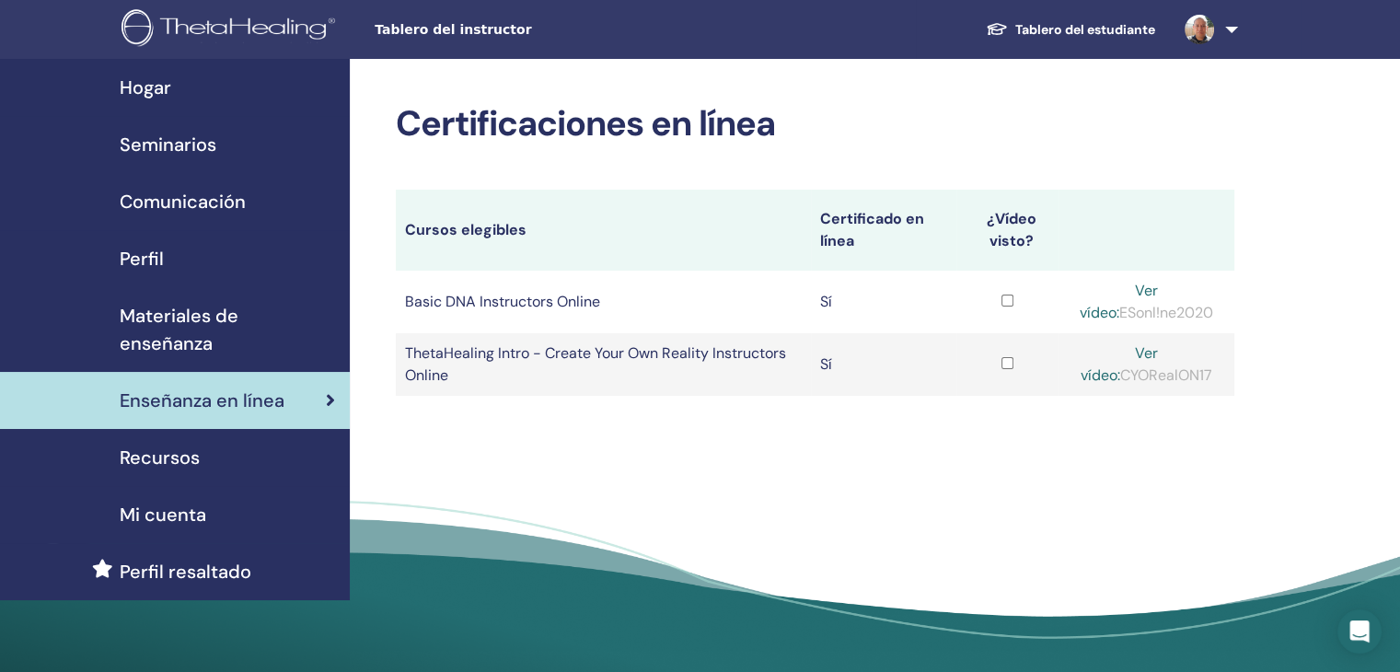
click at [237, 303] on span "Materiales de enseñanza" at bounding box center [227, 329] width 215 height 55
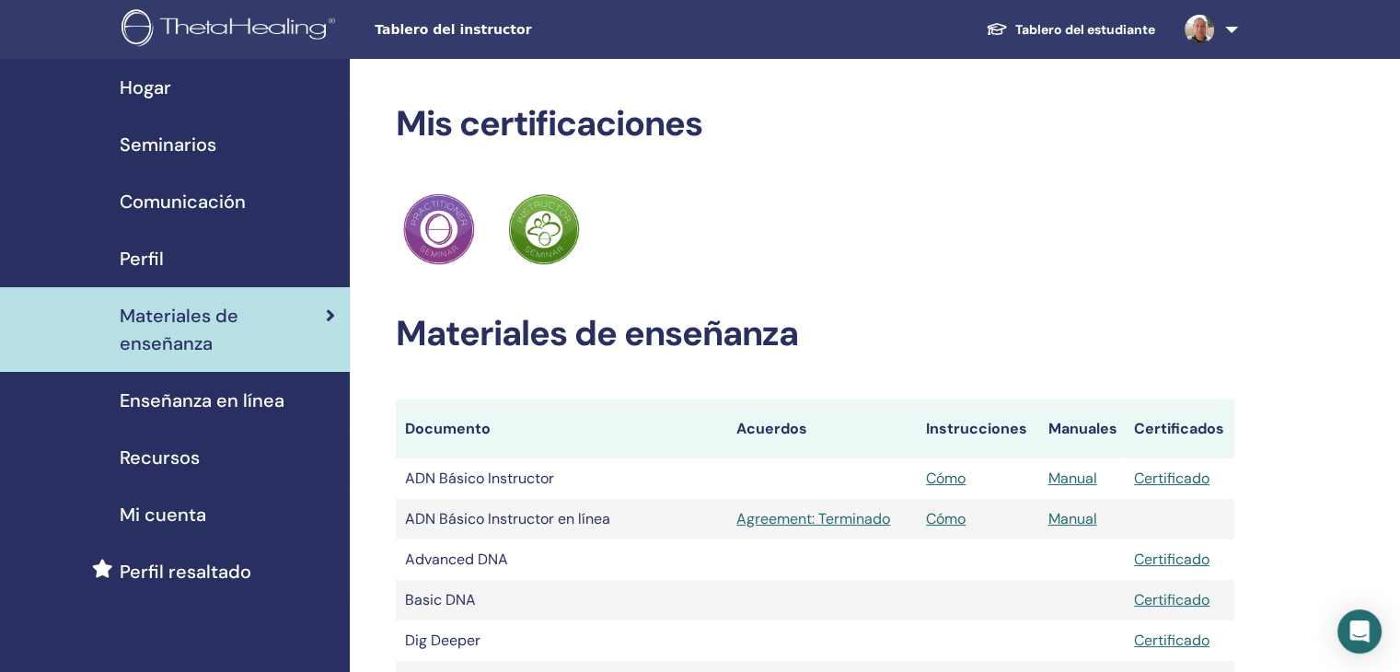
click at [191, 254] on div "Perfil" at bounding box center [175, 259] width 320 height 28
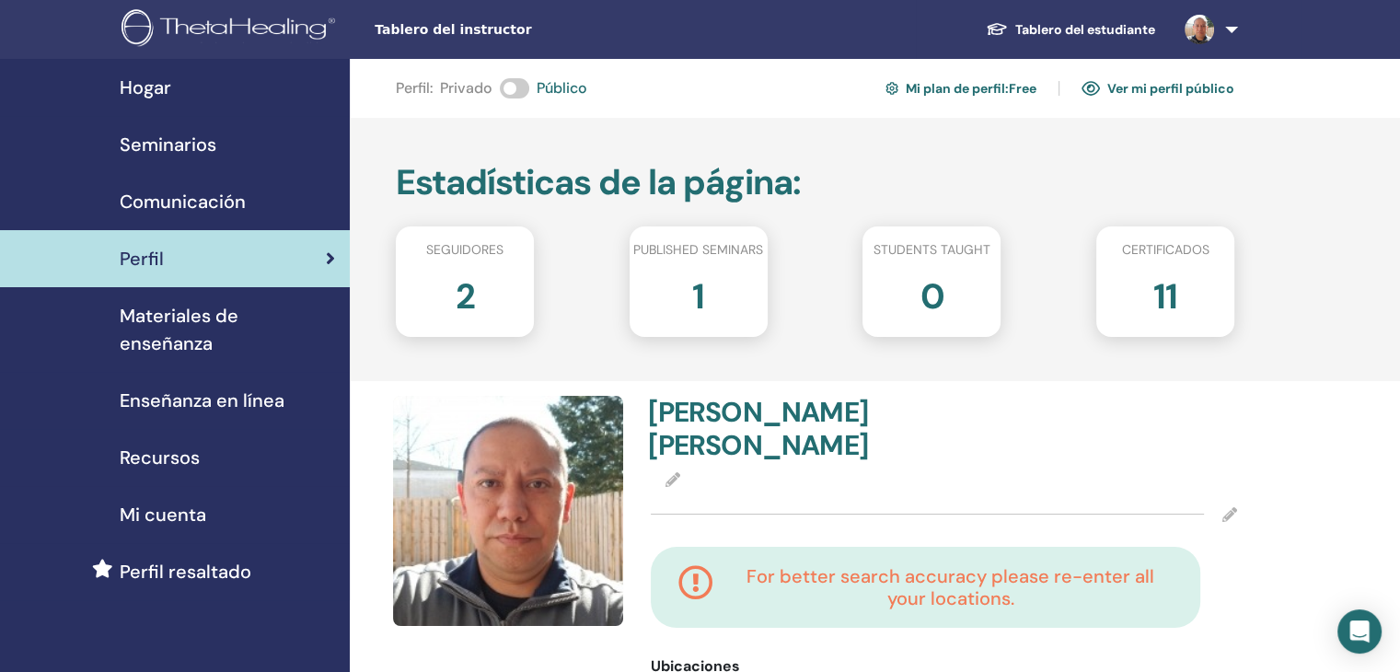
click at [191, 202] on span "Comunicación" at bounding box center [183, 202] width 126 height 28
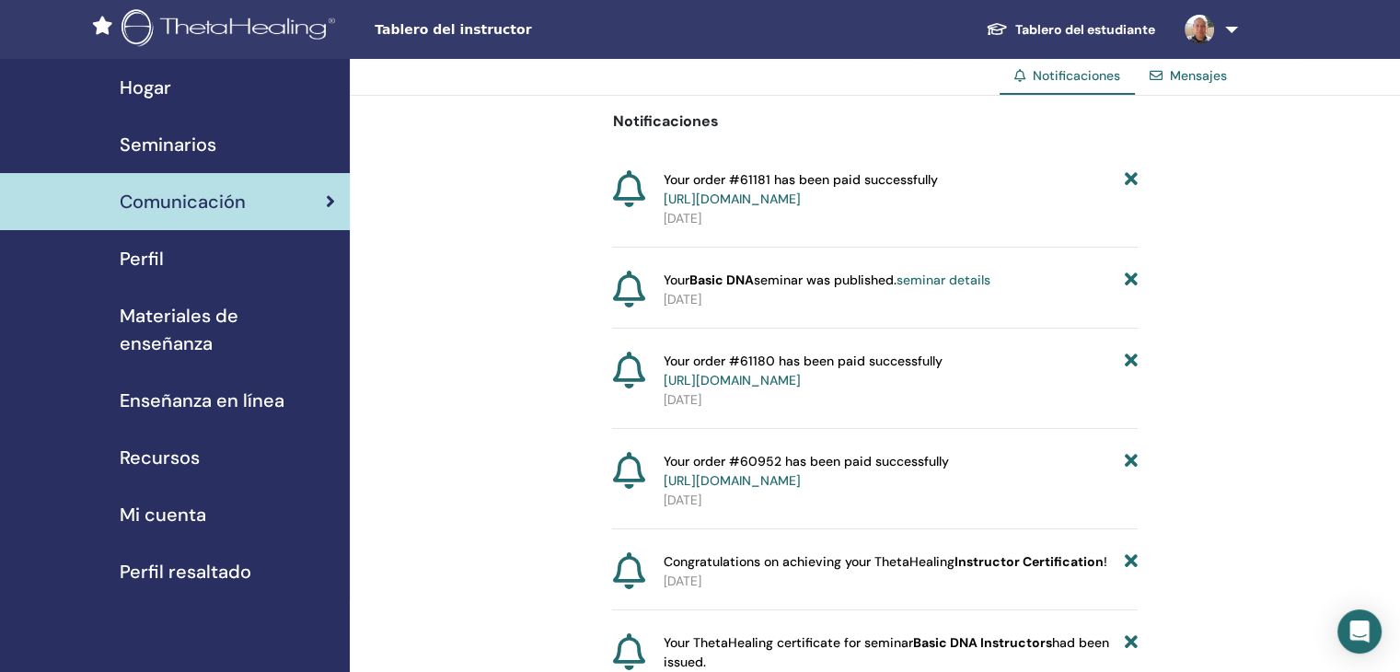
click at [172, 141] on span "Seminarios" at bounding box center [168, 145] width 97 height 28
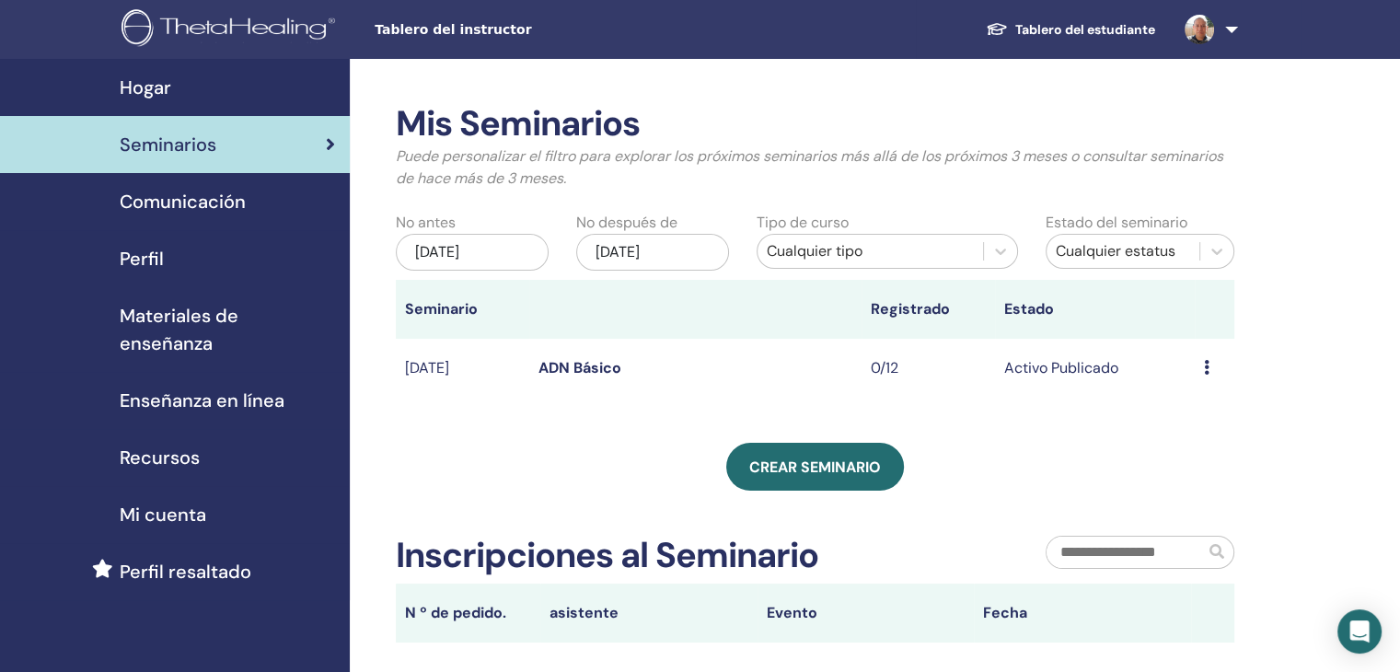
click at [167, 96] on span "Hogar" at bounding box center [146, 88] width 52 height 28
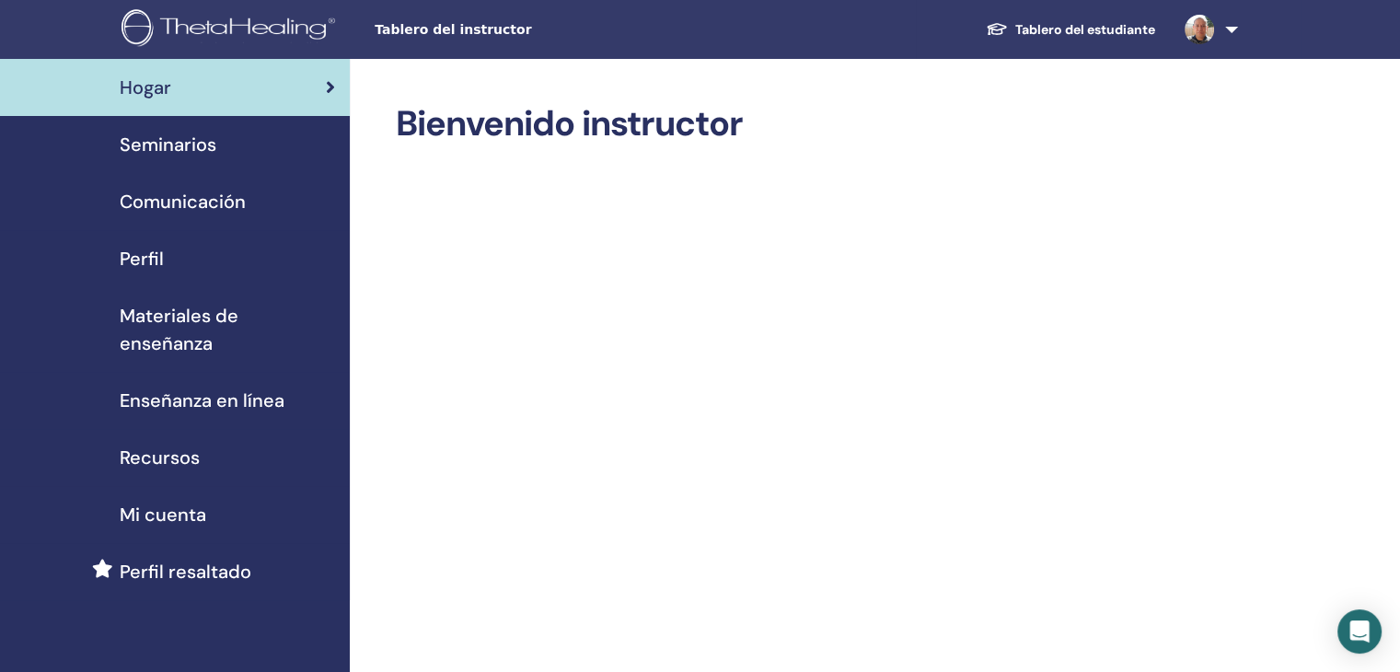
click at [177, 156] on span "Seminarios" at bounding box center [168, 145] width 97 height 28
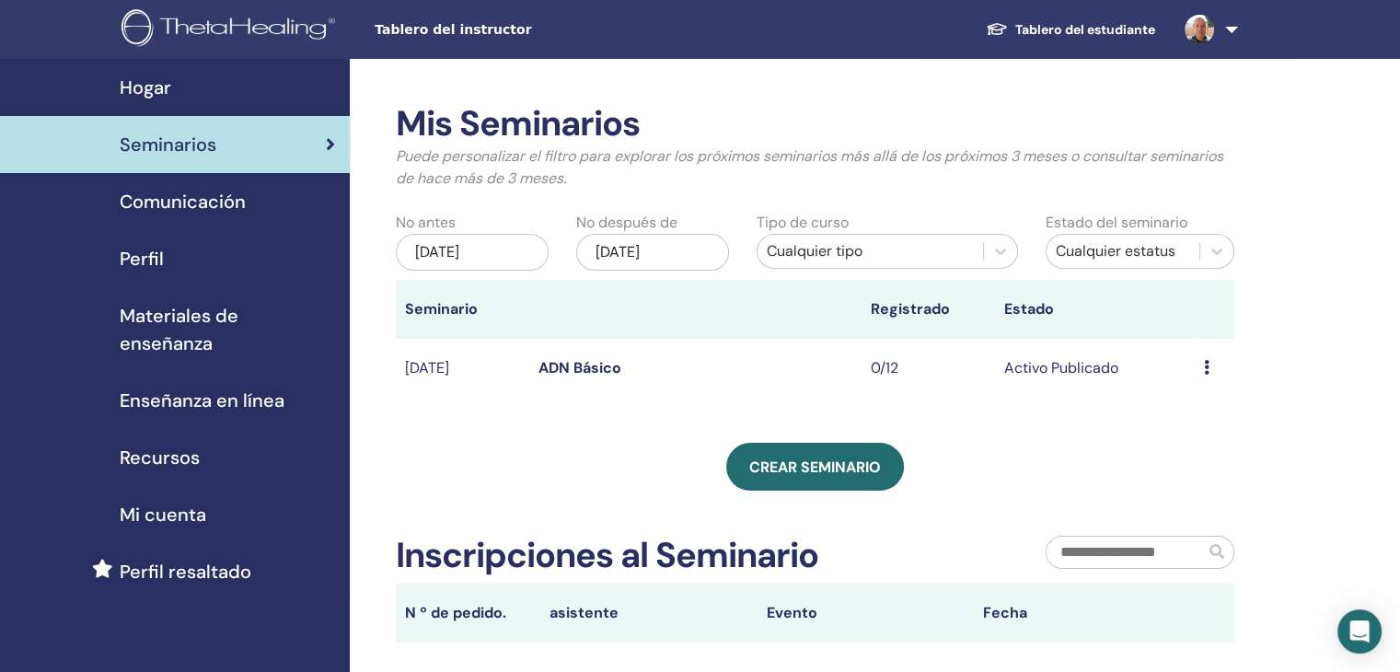
click at [1086, 29] on link "Tablero del estudiante" at bounding box center [1070, 30] width 199 height 34
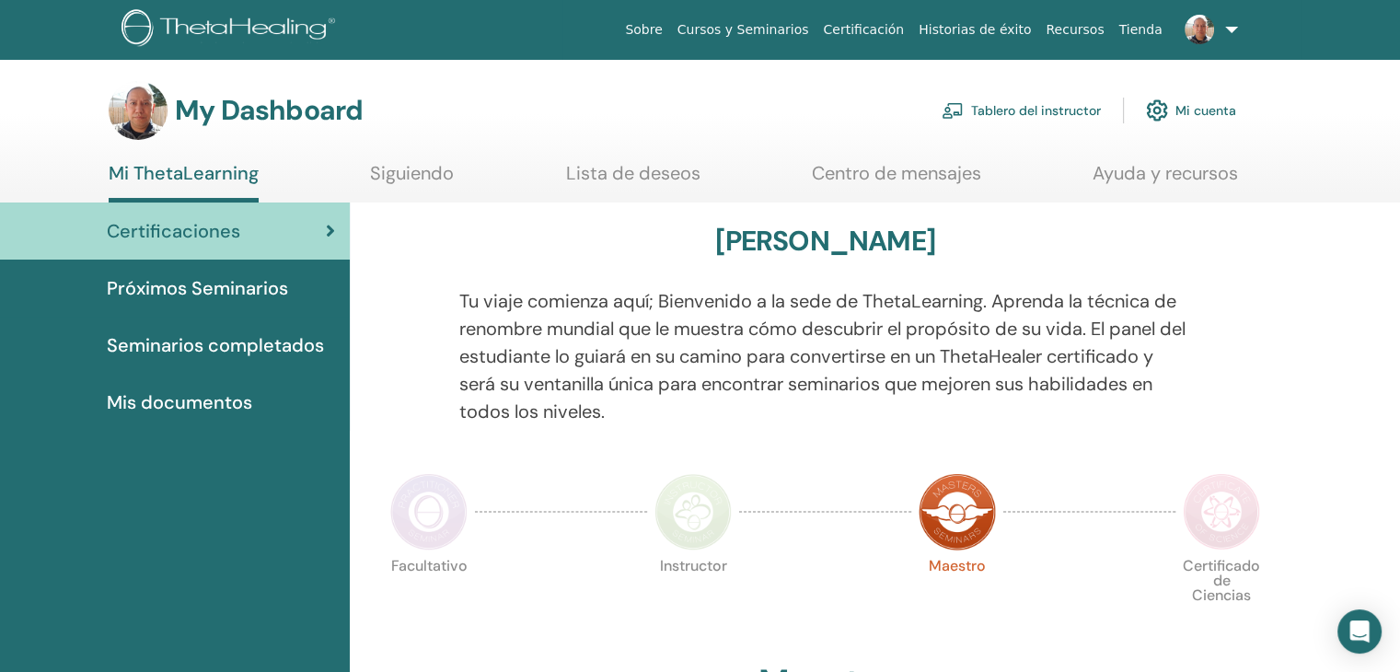
click at [228, 303] on link "Próximos Seminarios" at bounding box center [175, 288] width 350 height 57
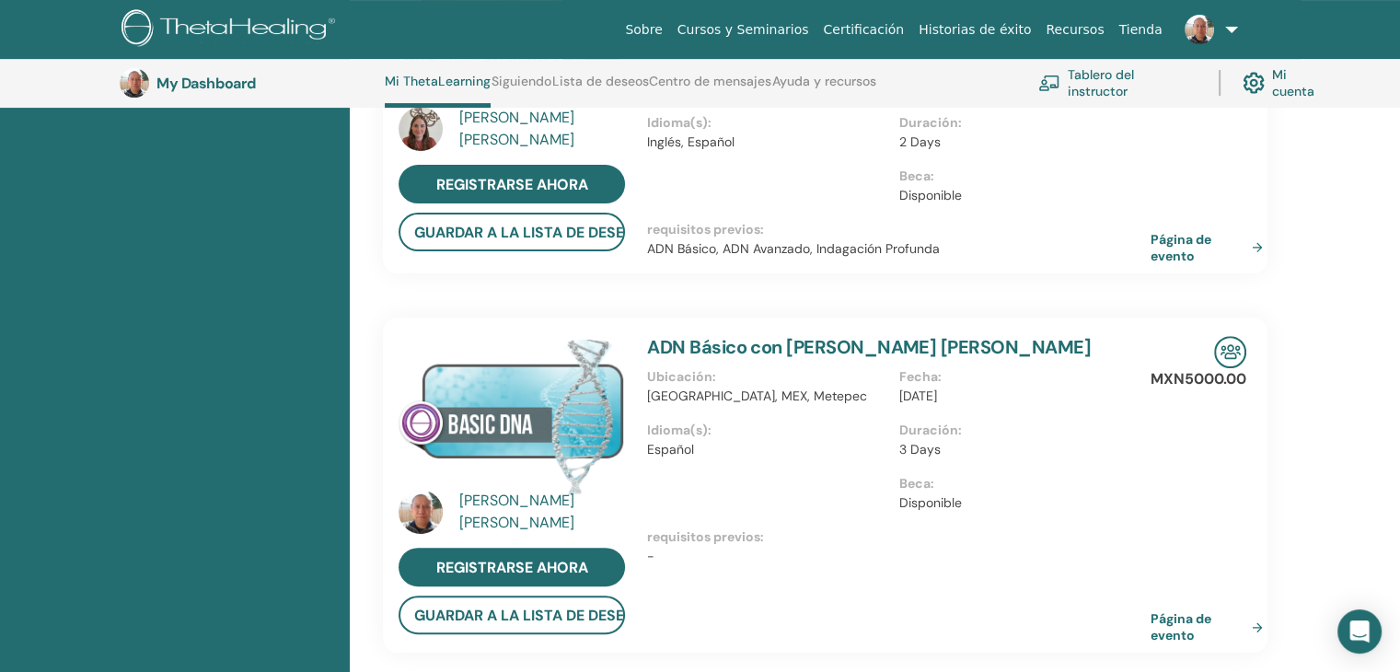
scroll to position [570, 0]
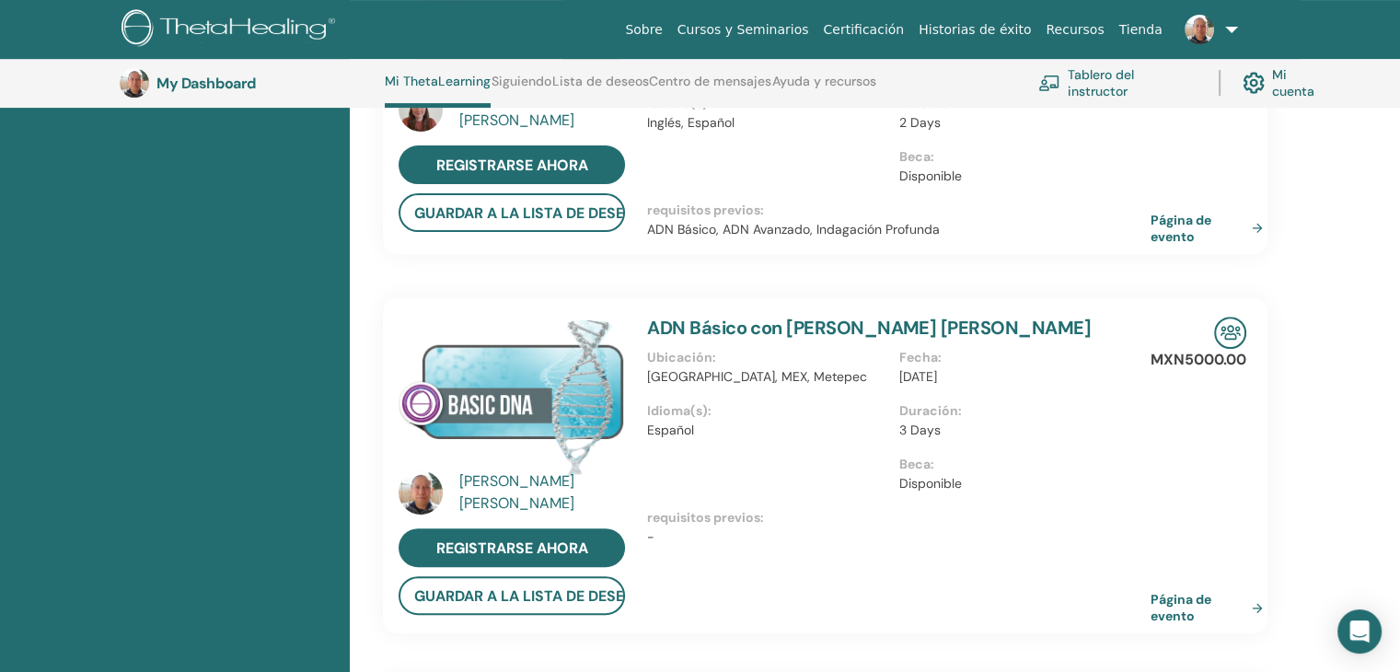
click at [538, 410] on img at bounding box center [512, 396] width 226 height 159
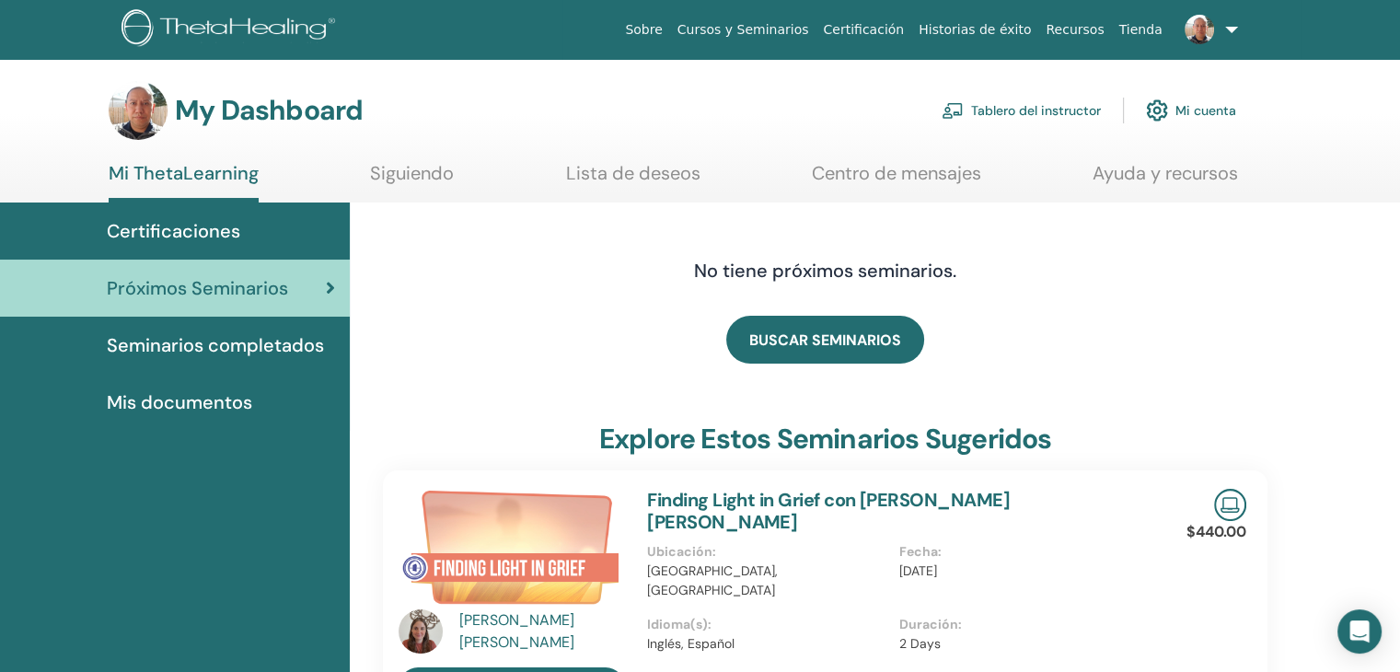
click at [272, 328] on link "Seminarios completados" at bounding box center [175, 345] width 350 height 57
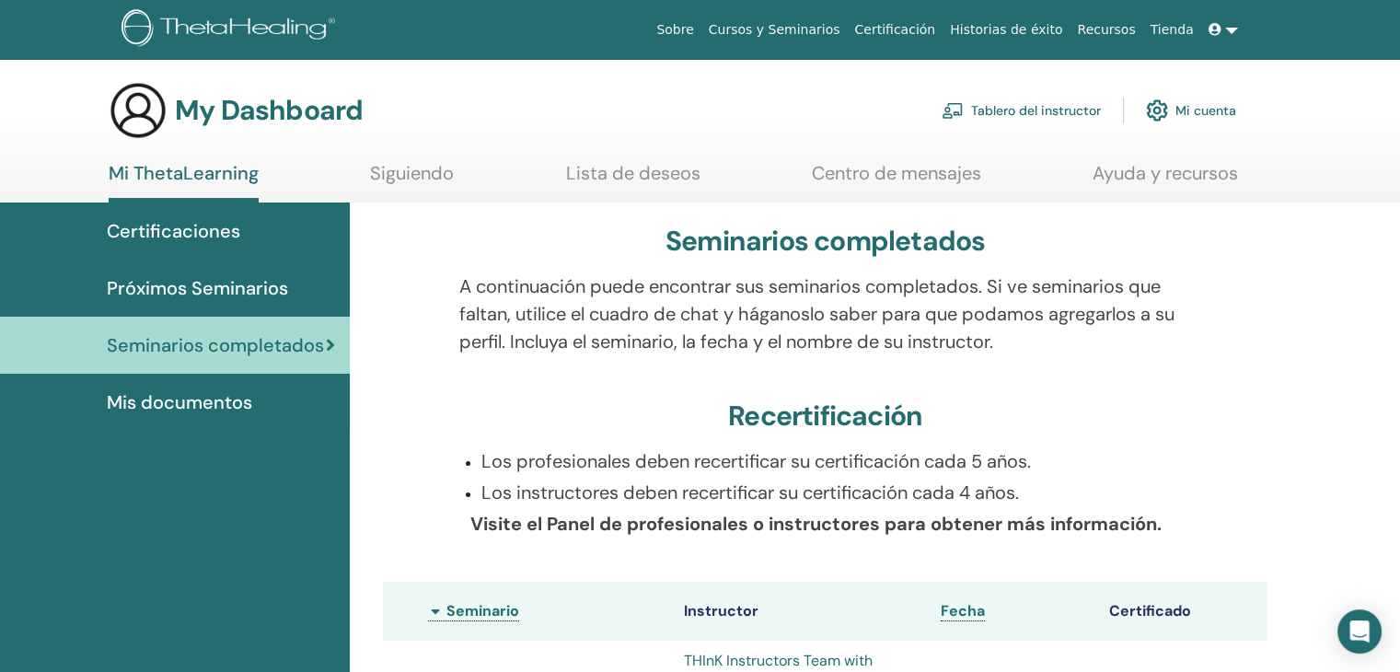
click at [272, 344] on span "Seminarios completados" at bounding box center [215, 345] width 217 height 28
click at [242, 403] on span "Mis documentos" at bounding box center [179, 402] width 145 height 28
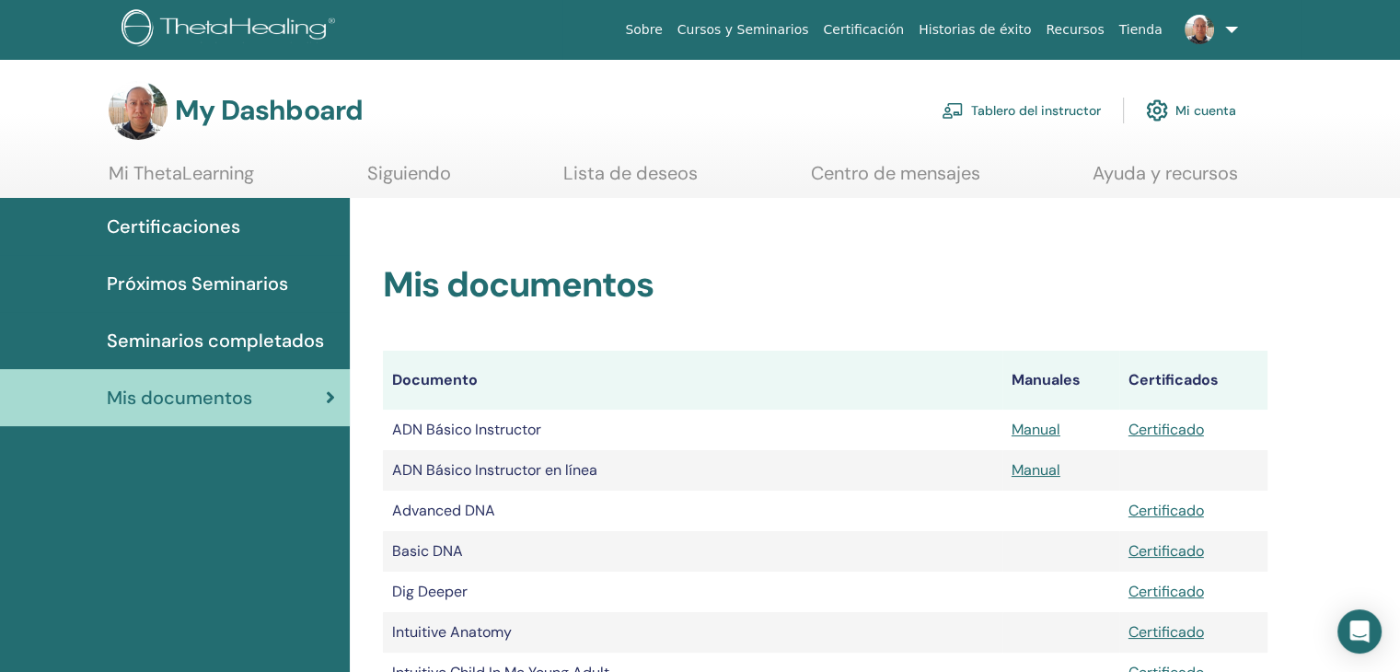
click at [807, 43] on link "Cursos y Seminarios" at bounding box center [743, 30] width 146 height 34
click at [807, 30] on link "Cursos y Seminarios" at bounding box center [743, 30] width 146 height 34
click at [777, 34] on link "Cursos y Seminarios" at bounding box center [743, 30] width 146 height 34
click at [959, 37] on link "Historias de éxito" at bounding box center [974, 30] width 127 height 34
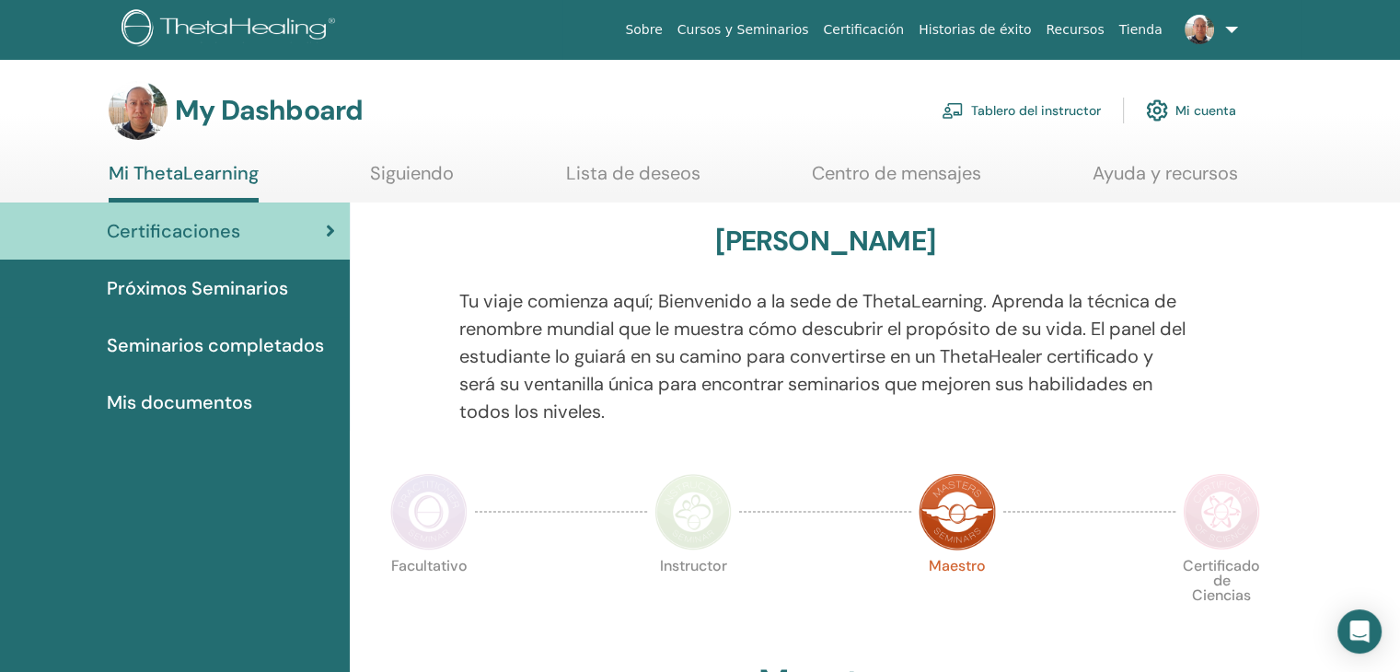
click at [799, 37] on link "Cursos y Seminarios" at bounding box center [743, 30] width 146 height 34
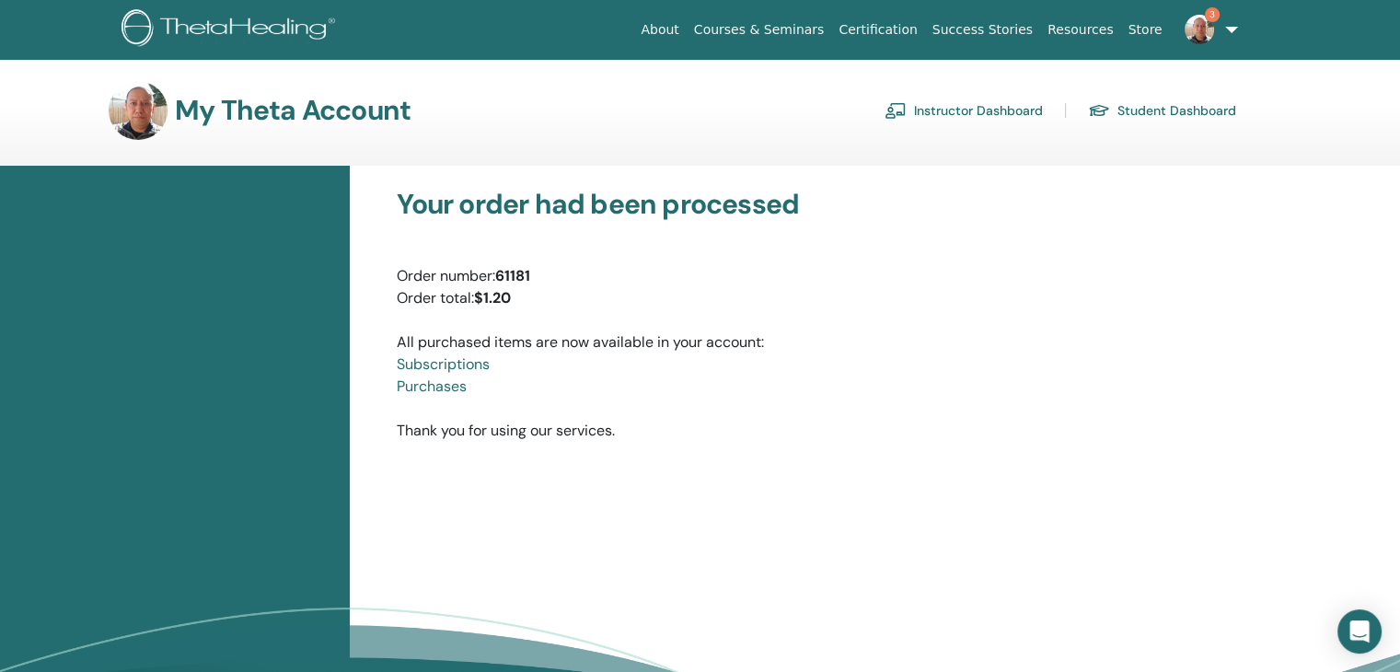
click at [1031, 112] on link "Instructor Dashboard" at bounding box center [964, 110] width 158 height 29
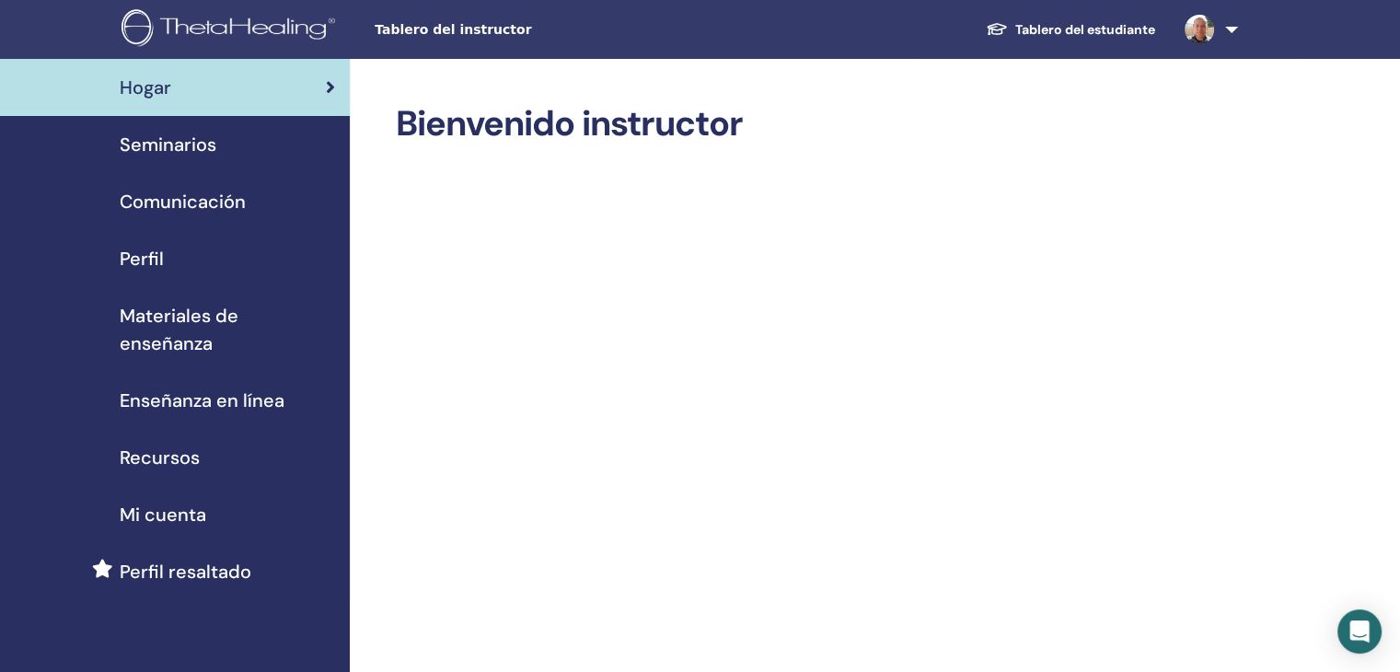
click at [234, 162] on link "Seminarios" at bounding box center [175, 144] width 350 height 57
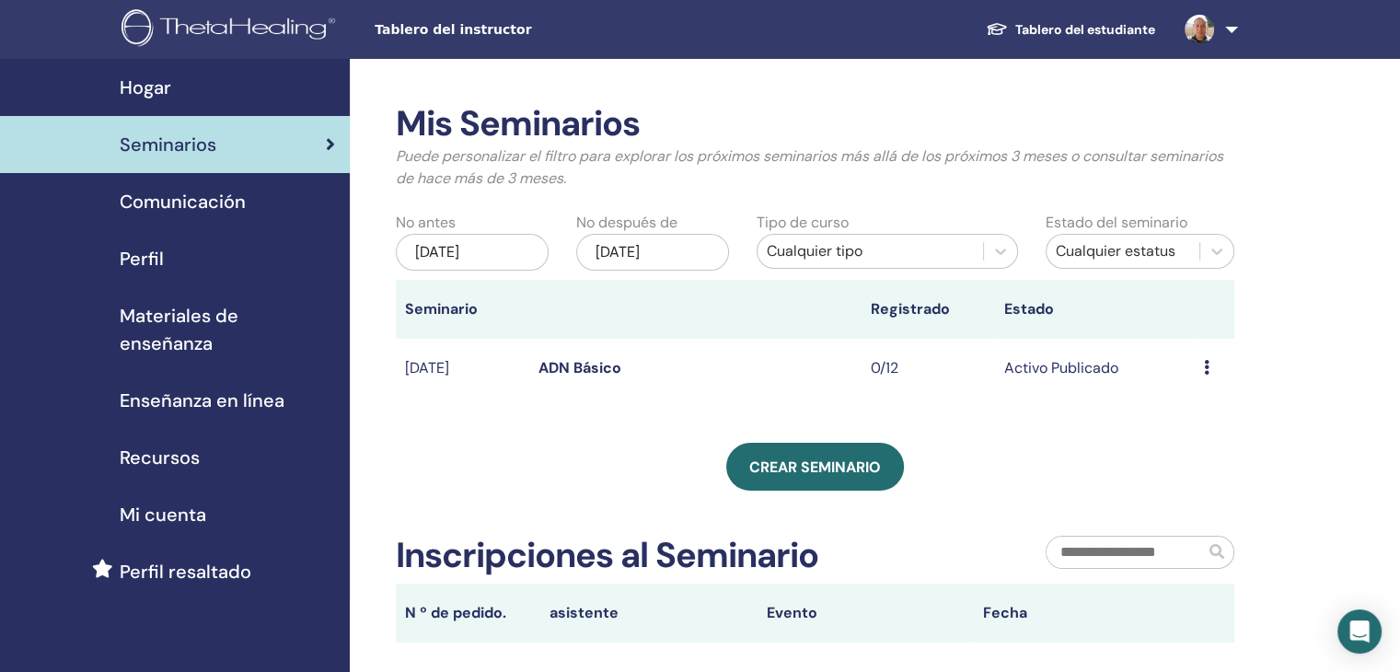
click at [1204, 366] on icon at bounding box center [1207, 367] width 6 height 15
click at [1208, 403] on li "Editar" at bounding box center [1189, 409] width 99 height 28
click at [1206, 376] on div "Avance Editar asistentes Cancelar" at bounding box center [1214, 368] width 21 height 22
click at [1176, 414] on link "Editar" at bounding box center [1178, 418] width 41 height 19
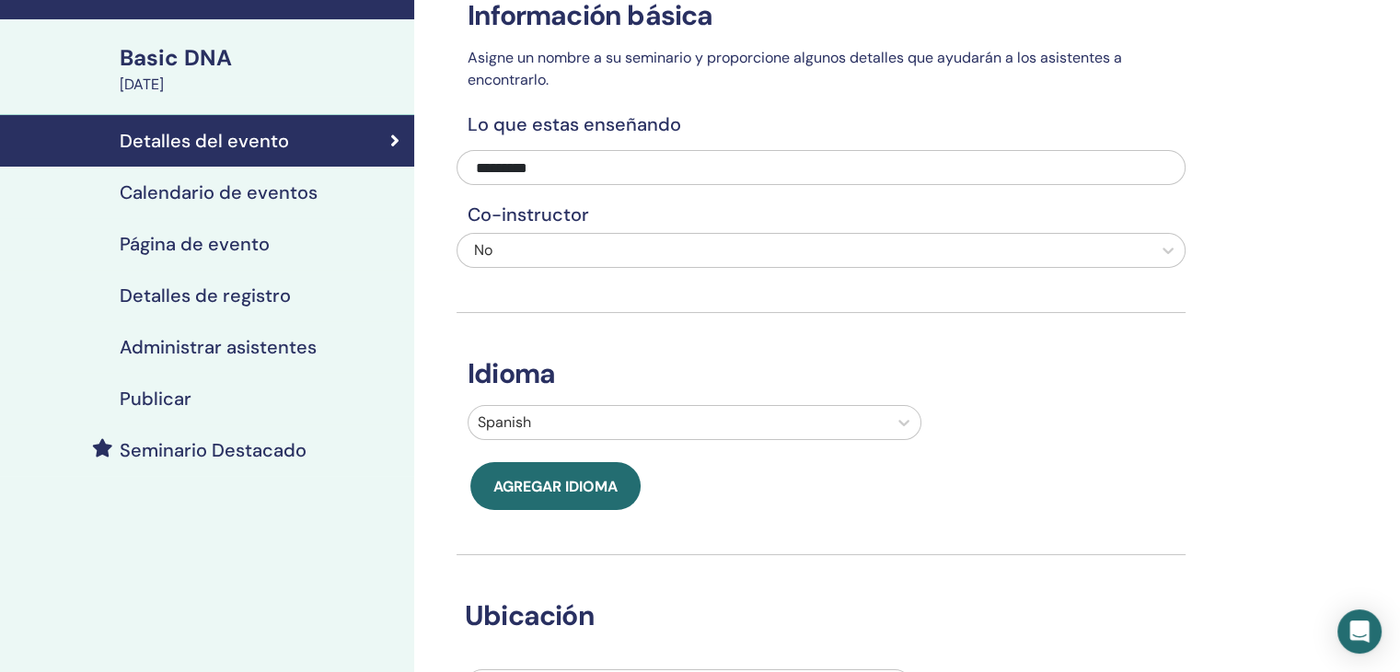
scroll to position [92, 0]
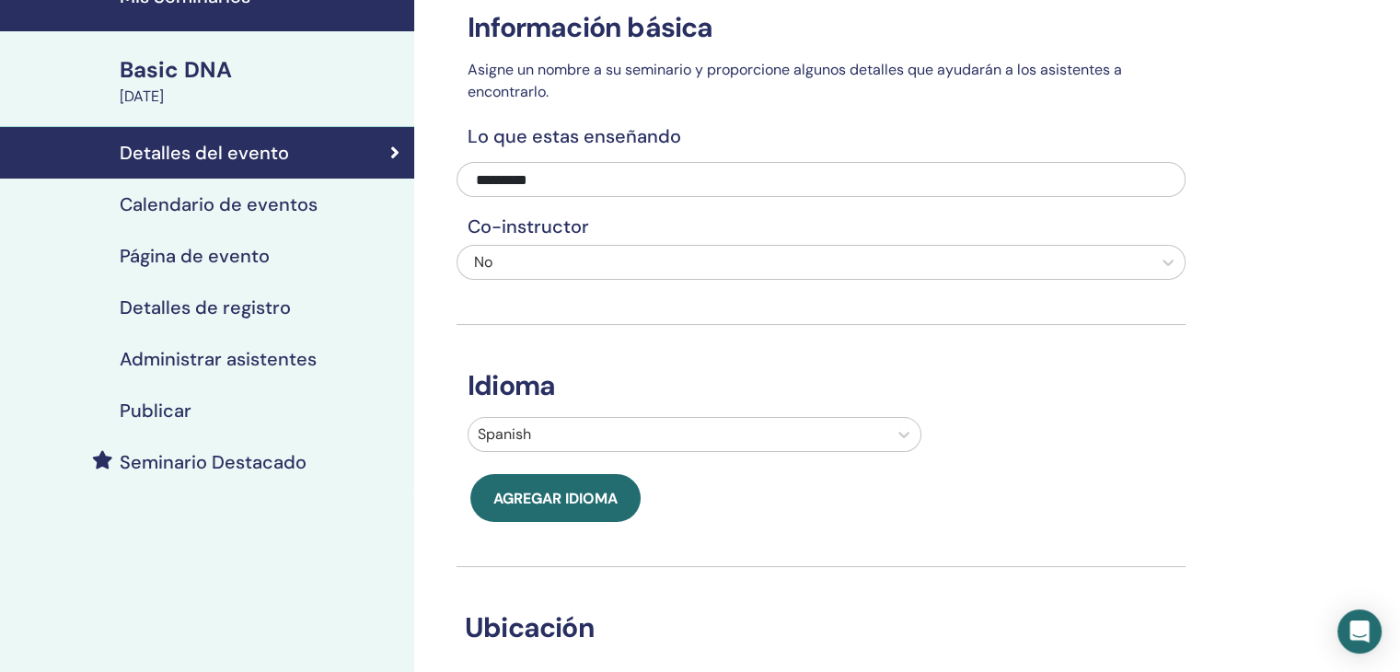
click at [226, 202] on h4 "Calendario de eventos" at bounding box center [219, 204] width 198 height 22
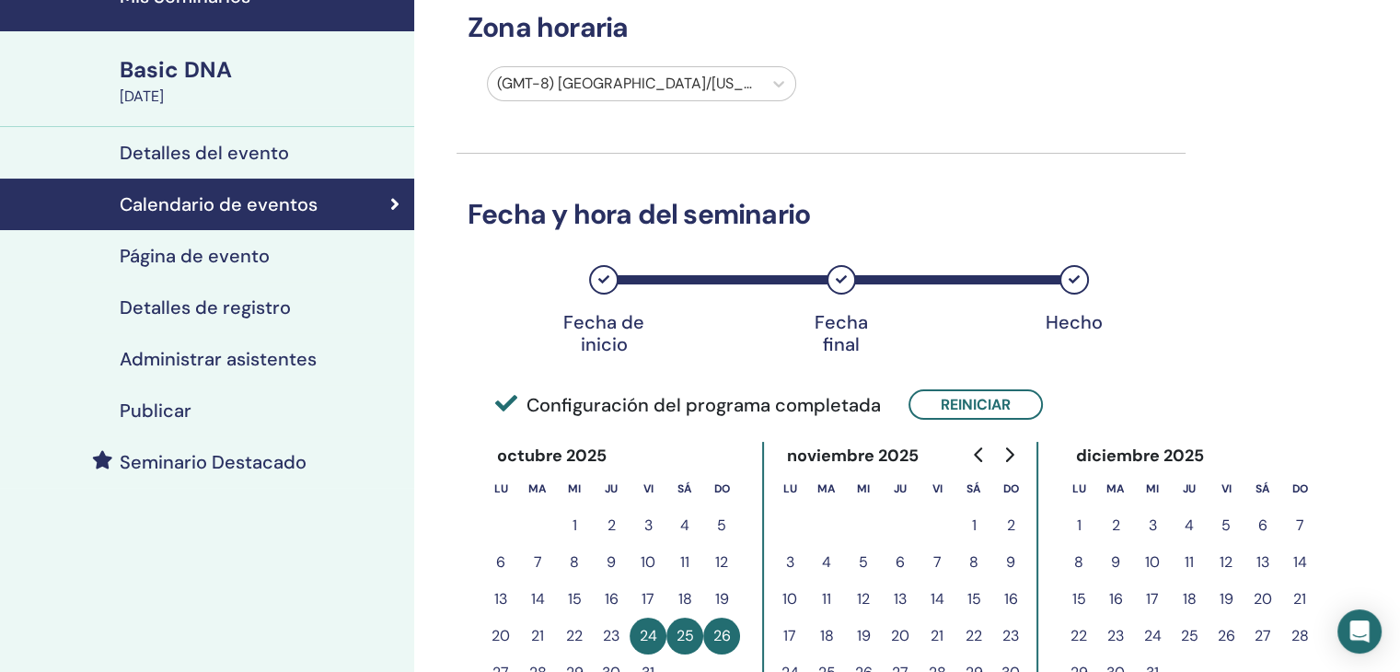
click at [226, 255] on h4 "Página de evento" at bounding box center [195, 256] width 150 height 22
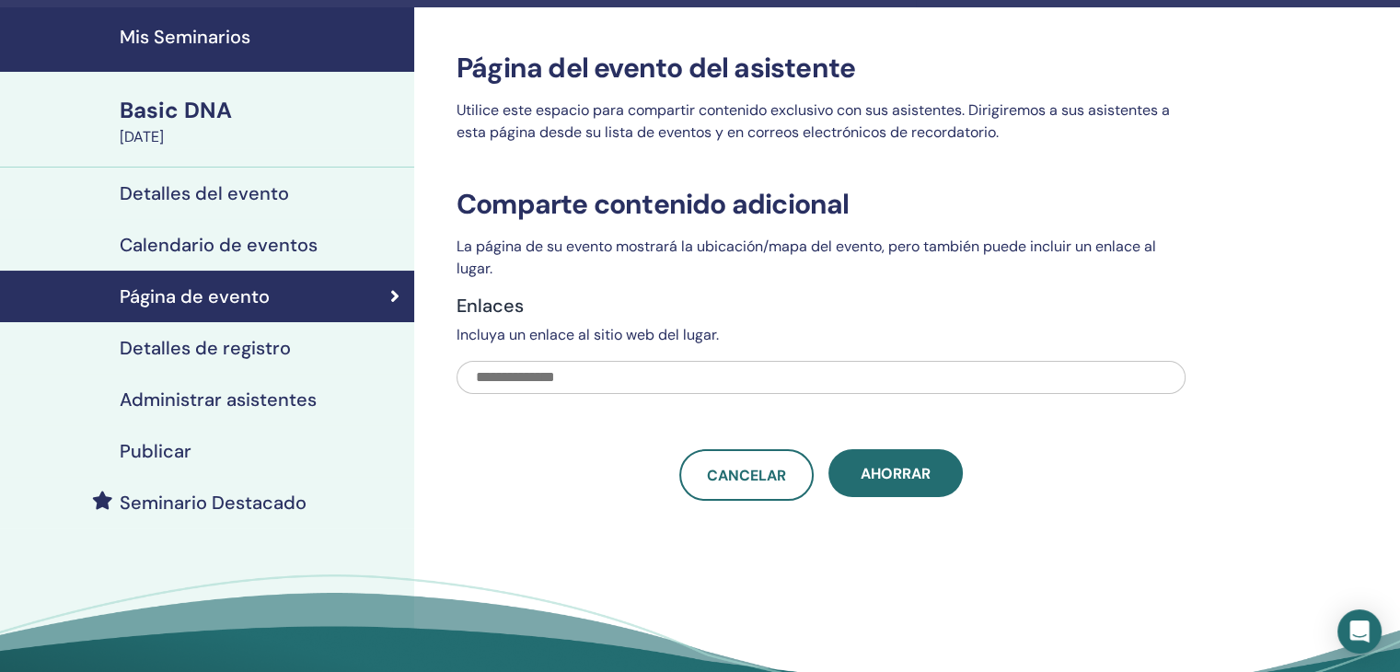
scroll to position [61, 0]
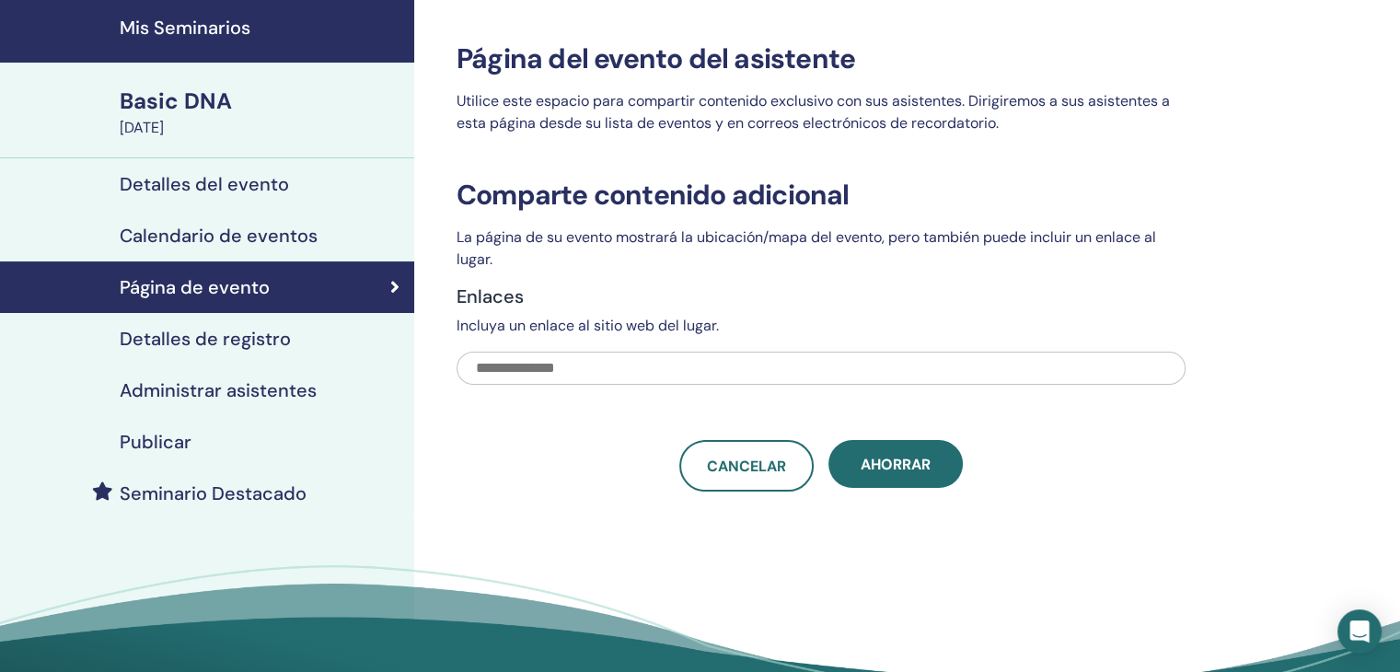
click at [213, 321] on link "Detalles de registro" at bounding box center [207, 339] width 414 height 52
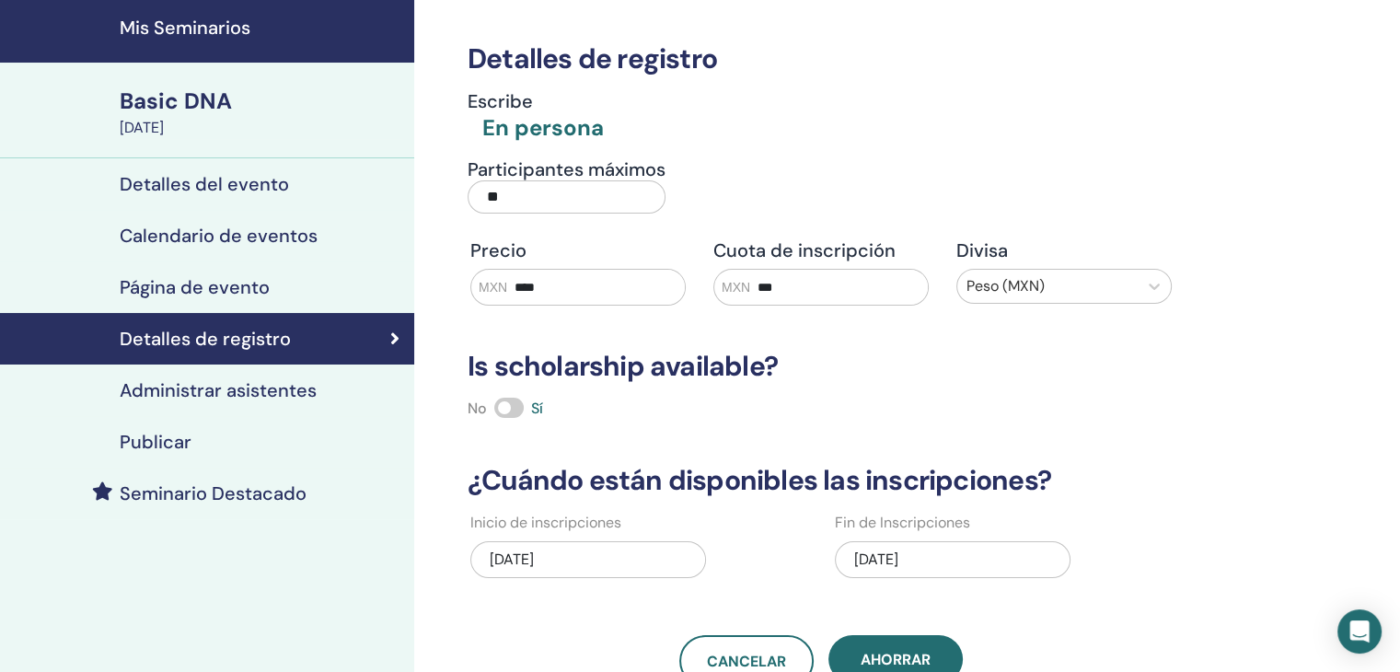
click at [822, 209] on div "Participantes máximos **" at bounding box center [807, 191] width 729 height 66
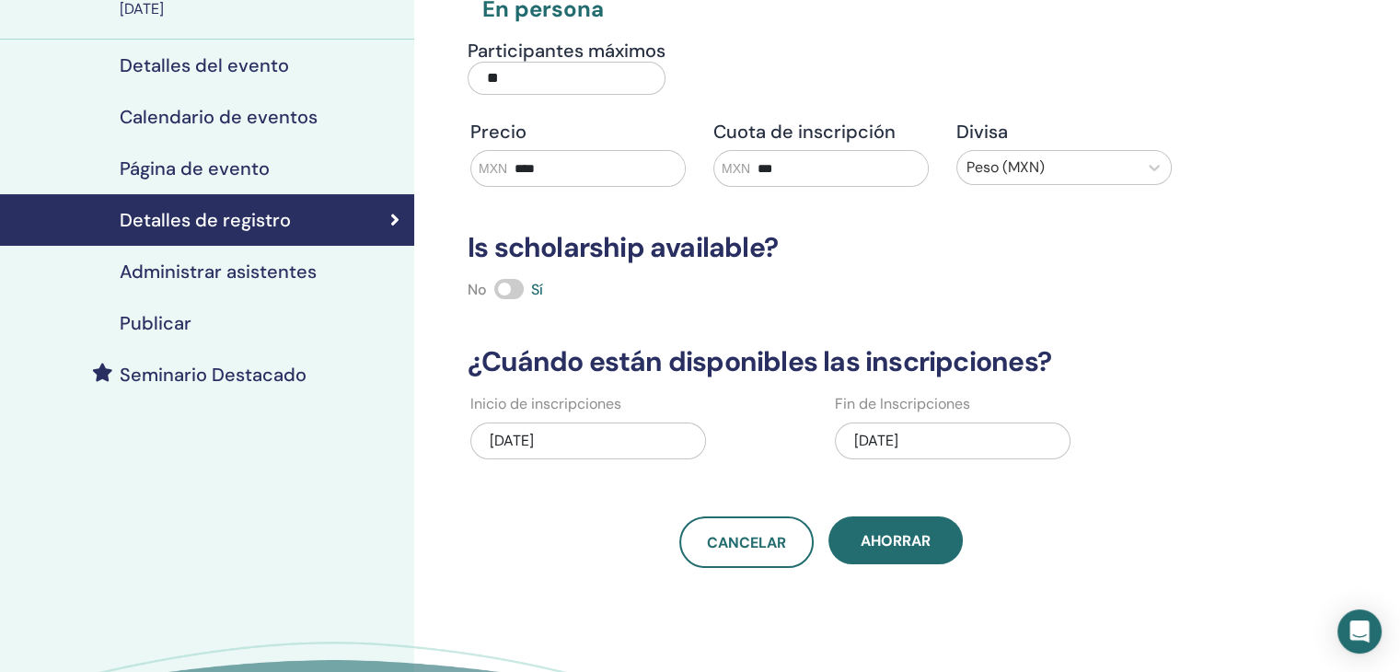
scroll to position [184, 0]
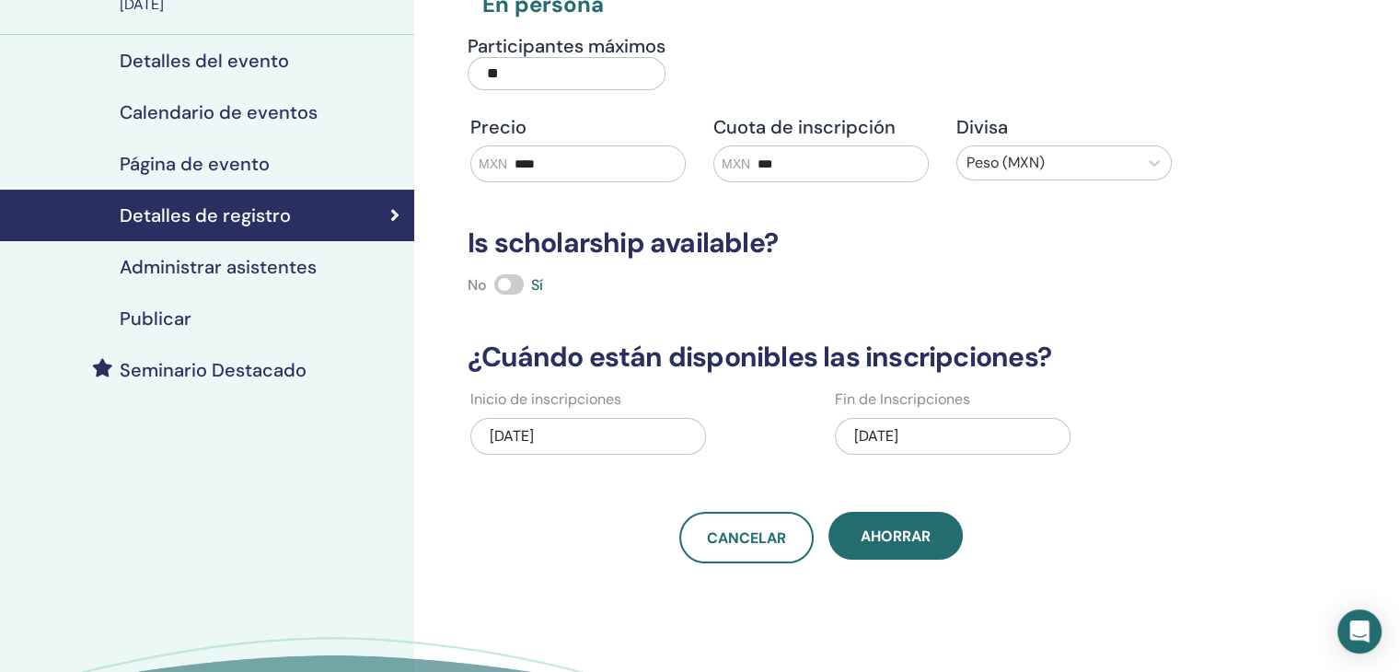
click at [274, 273] on h4 "Administrar asistentes" at bounding box center [218, 267] width 197 height 22
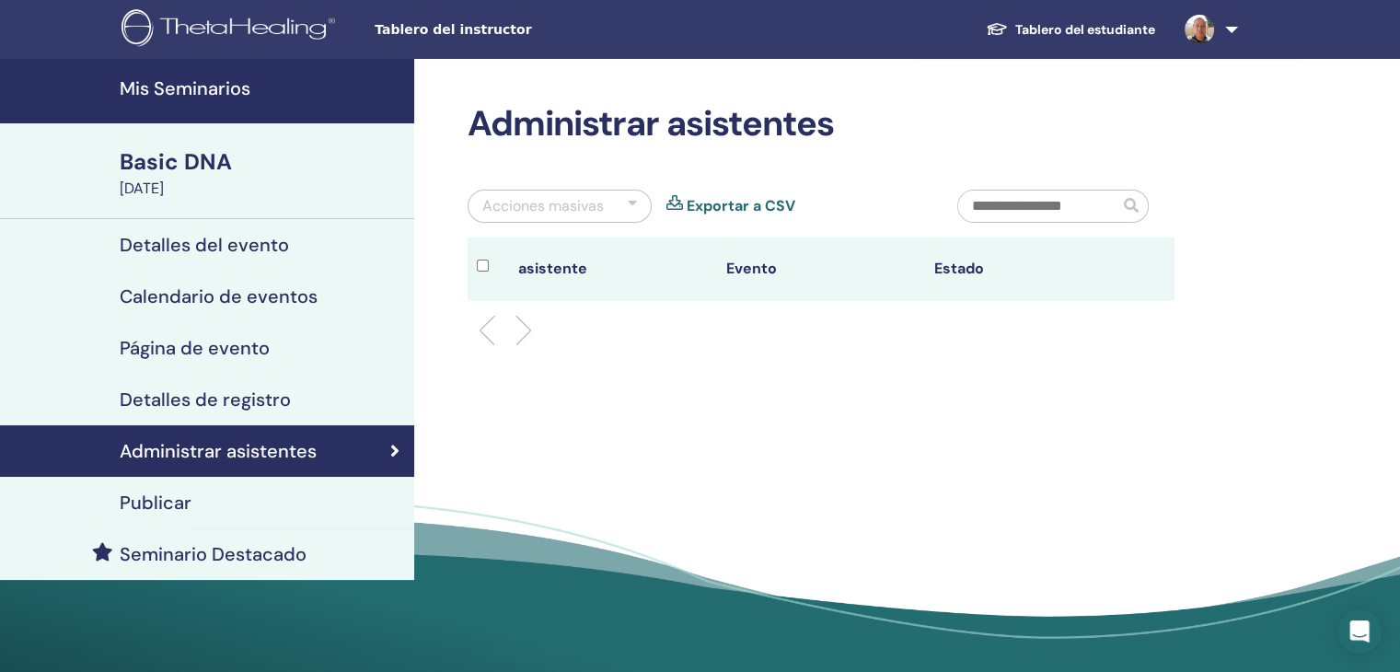
click at [269, 248] on h4 "Detalles del evento" at bounding box center [204, 245] width 169 height 22
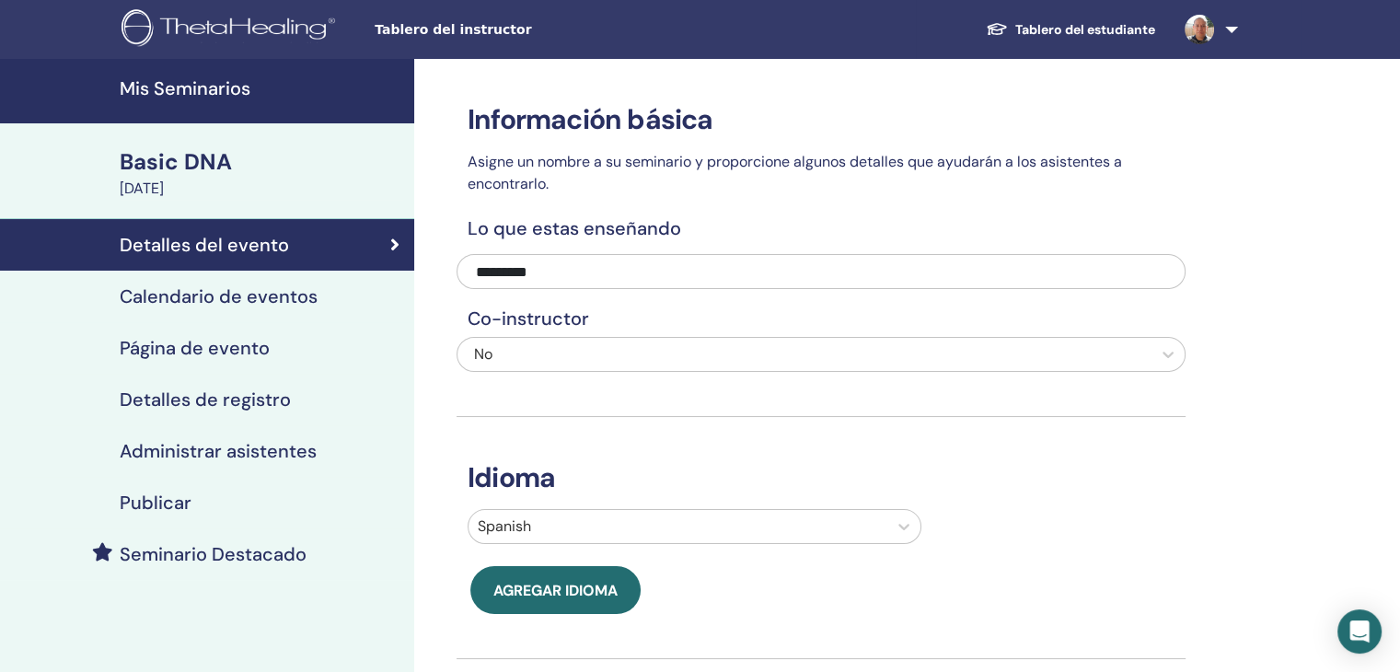
click at [248, 307] on h4 "Calendario de eventos" at bounding box center [219, 296] width 198 height 22
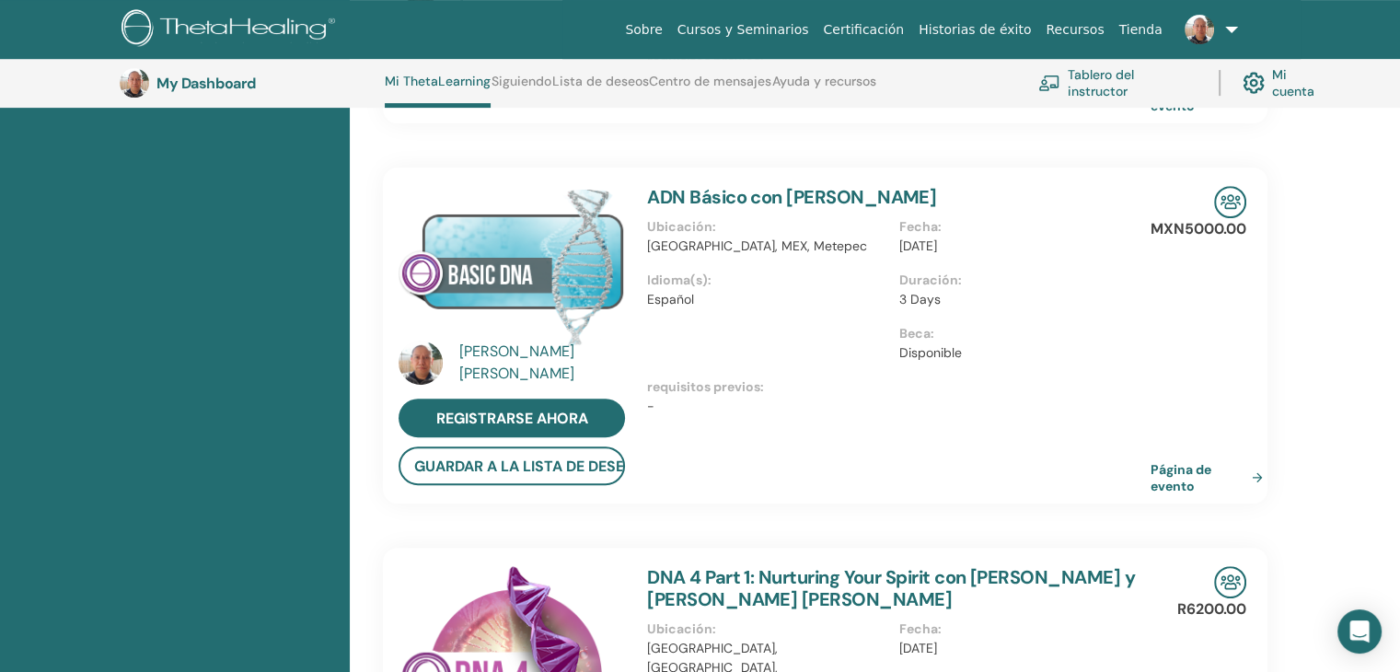
scroll to position [631, 0]
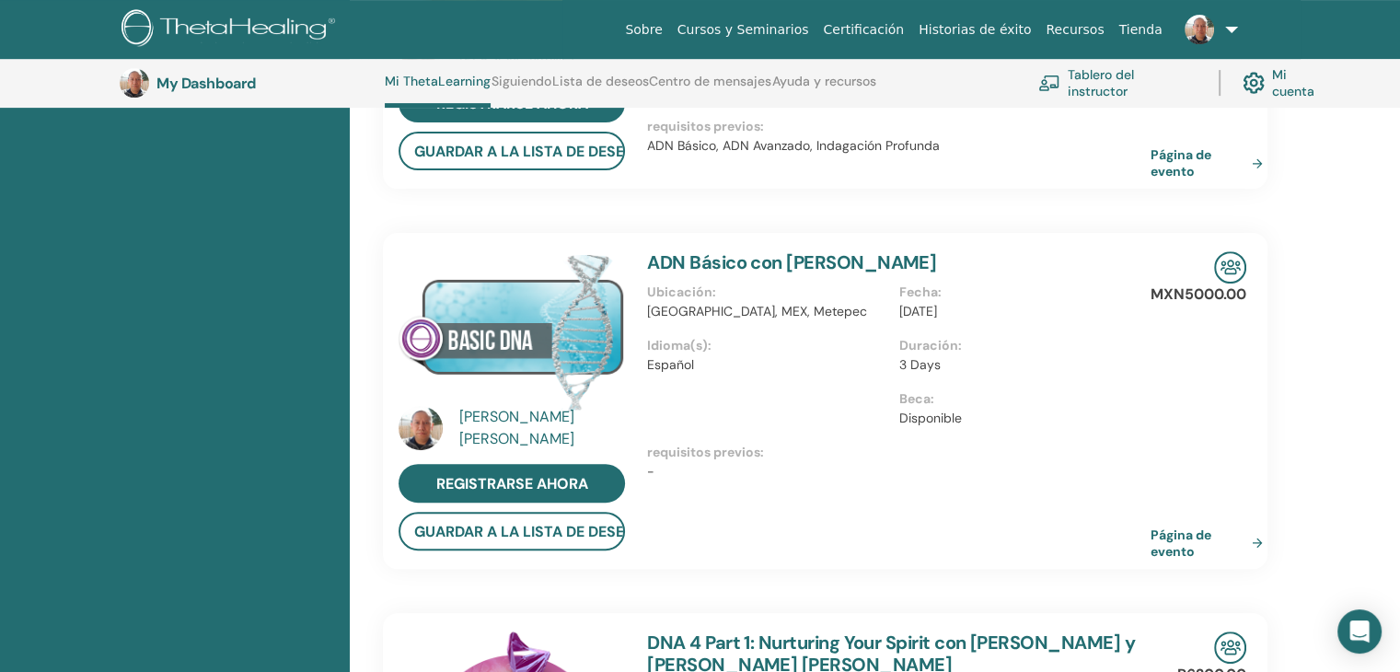
click at [480, 409] on div "[PERSON_NAME]" at bounding box center [544, 428] width 170 height 44
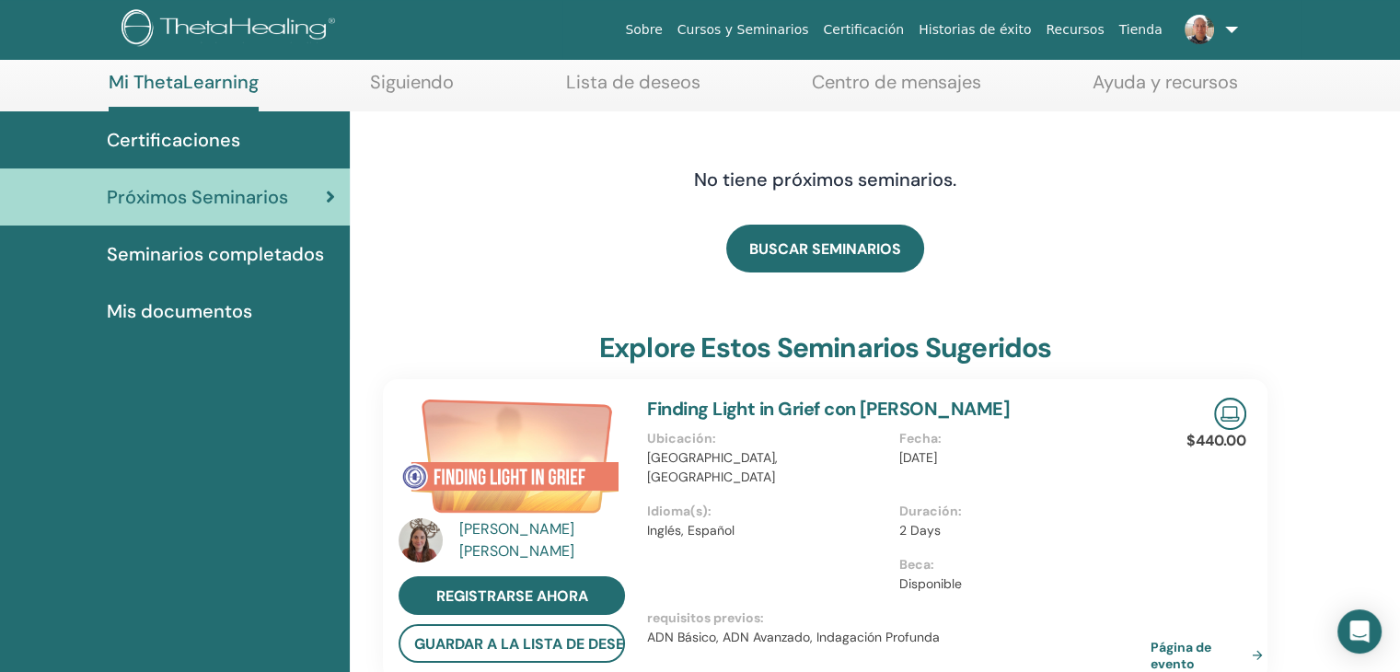
scroll to position [92, 0]
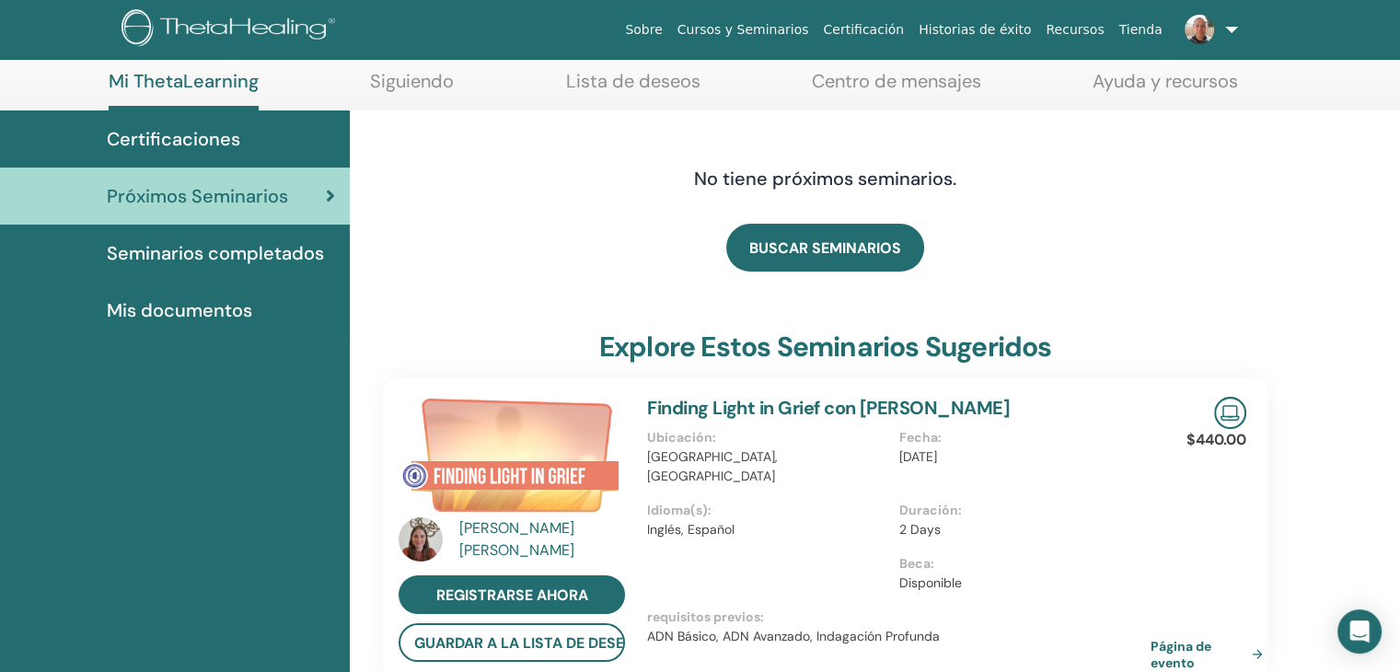
click span "Próximos Seminarios"
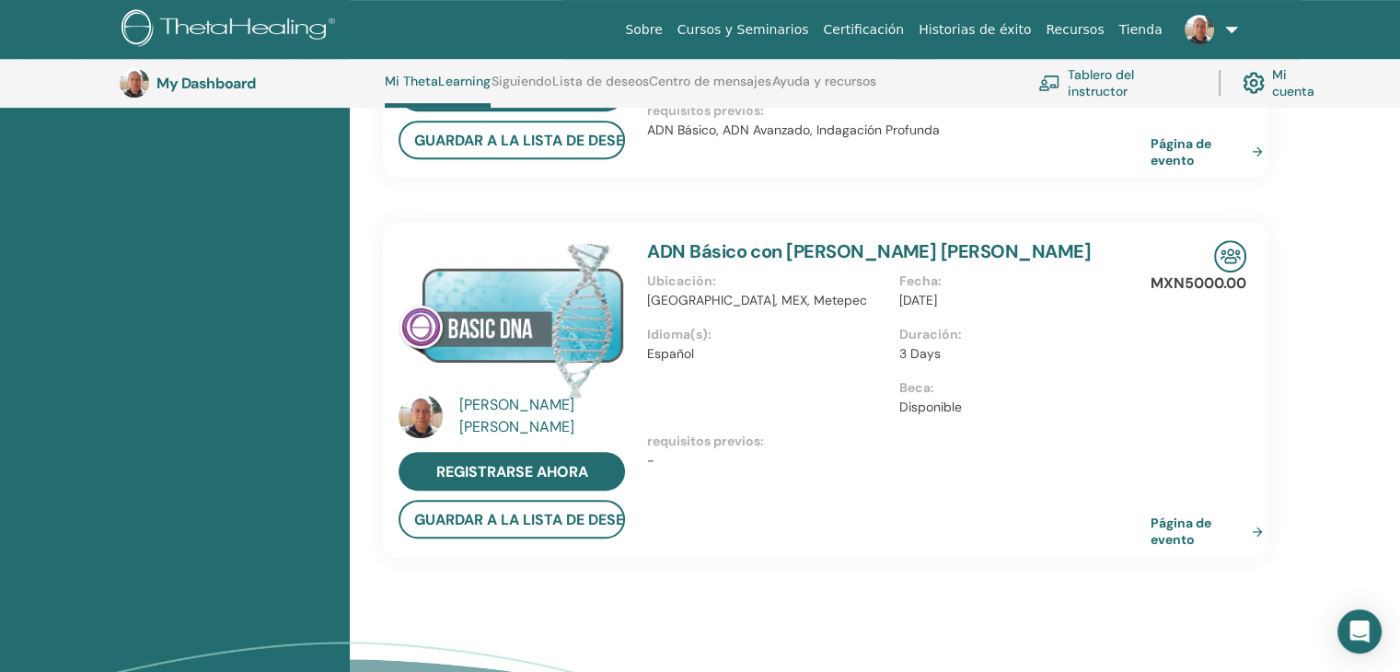
scroll to position [1000, 0]
